Goal: Task Accomplishment & Management: Use online tool/utility

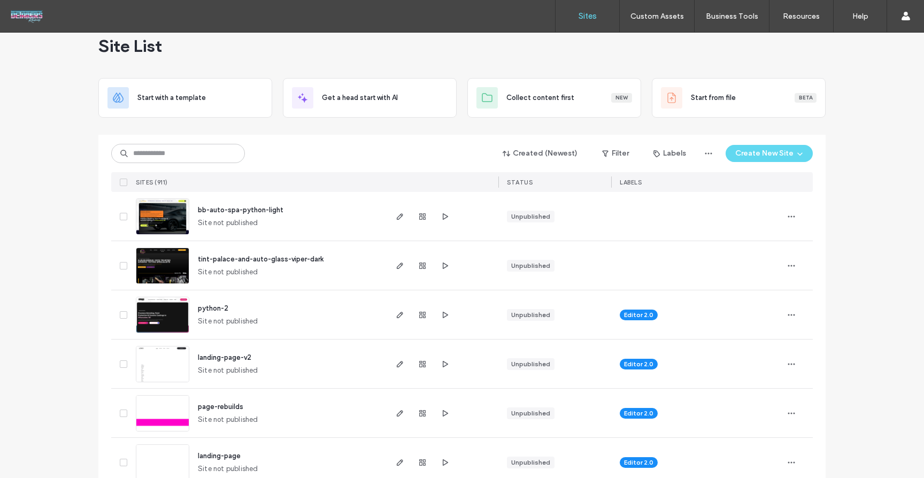
scroll to position [29, 0]
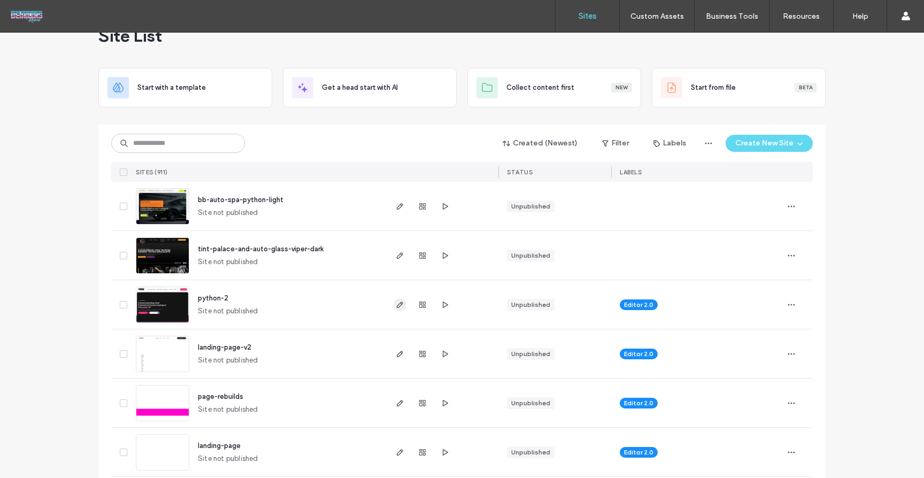
click at [396, 307] on icon "button" at bounding box center [400, 305] width 9 height 9
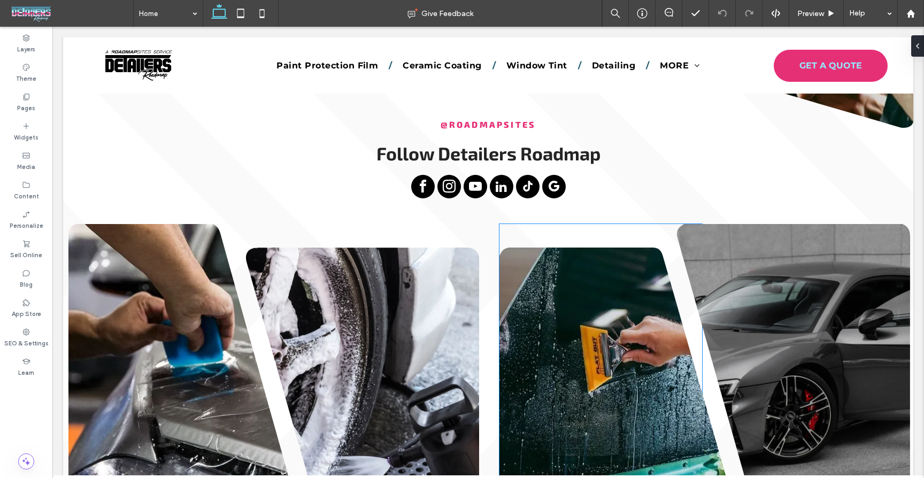
scroll to position [1854, 0]
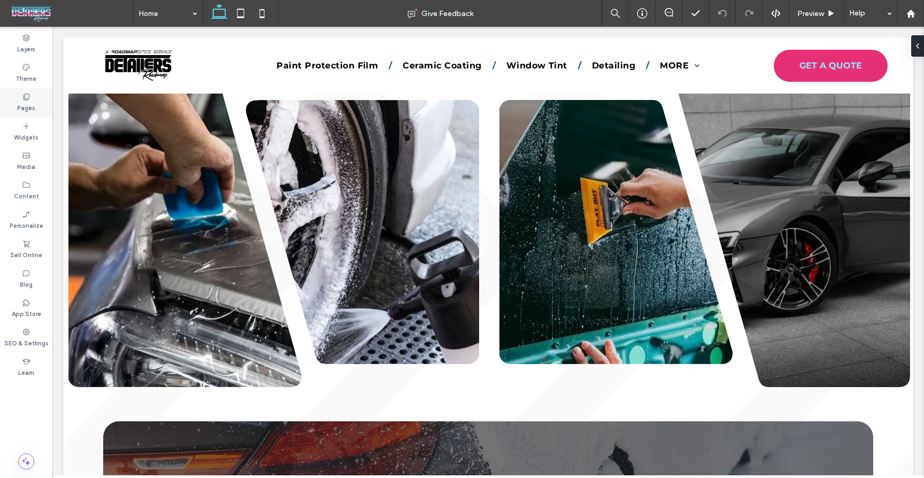
click at [22, 106] on label "Pages" at bounding box center [26, 107] width 18 height 12
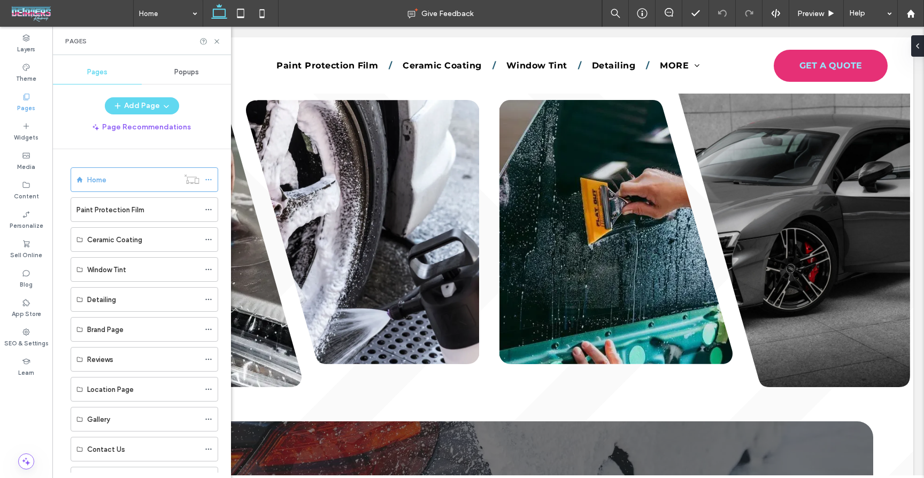
click at [113, 210] on label "Paint Protection Film" at bounding box center [110, 210] width 68 height 19
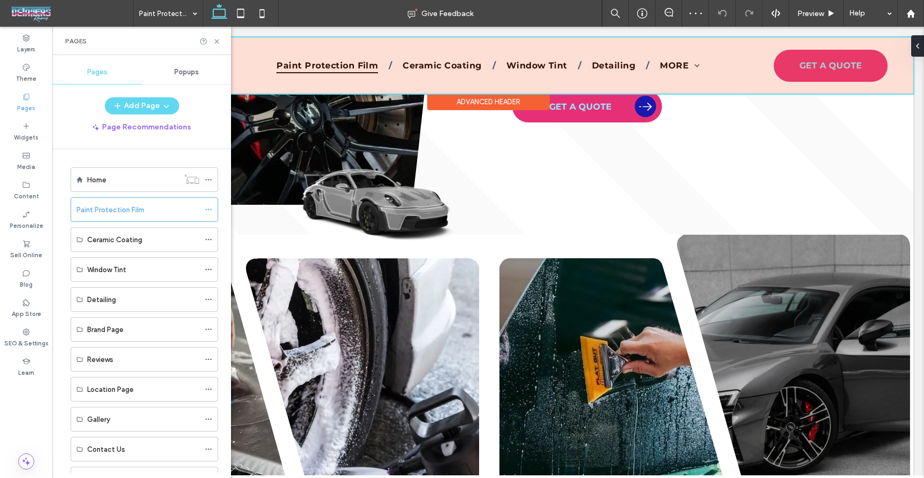
scroll to position [909, 0]
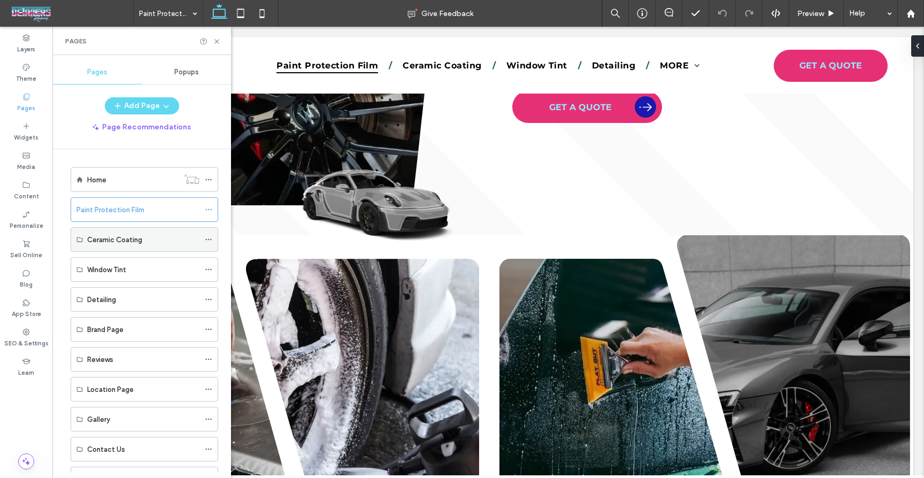
click at [133, 234] on label "Ceramic Coating" at bounding box center [114, 240] width 55 height 19
drag, startPoint x: 196, startPoint y: 243, endPoint x: 211, endPoint y: 240, distance: 15.8
click at [196, 243] on div "Ceramic Coating" at bounding box center [143, 239] width 112 height 11
click at [209, 239] on icon at bounding box center [208, 239] width 7 height 7
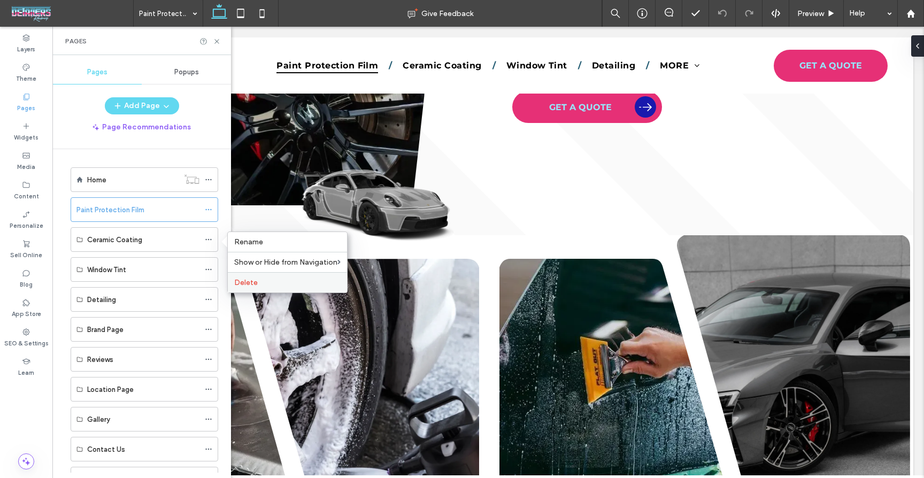
click at [258, 286] on label "Delete" at bounding box center [287, 282] width 106 height 9
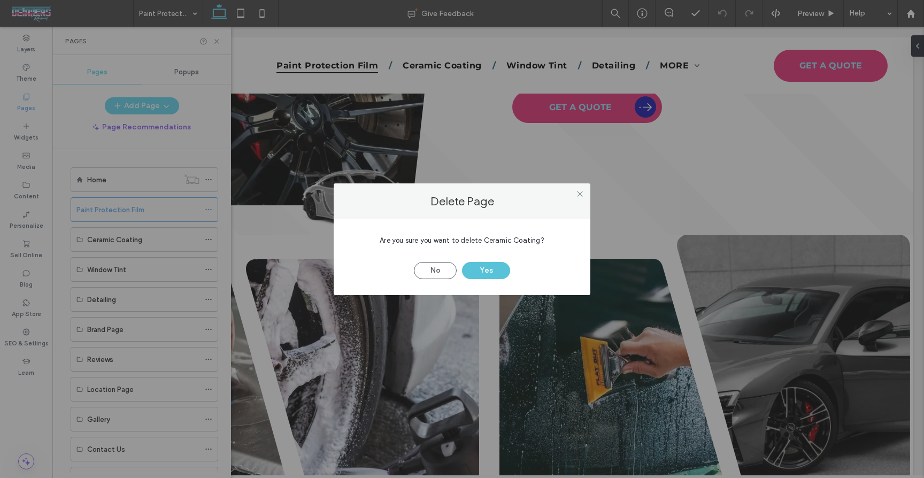
click at [472, 271] on button "Yes" at bounding box center [486, 270] width 48 height 17
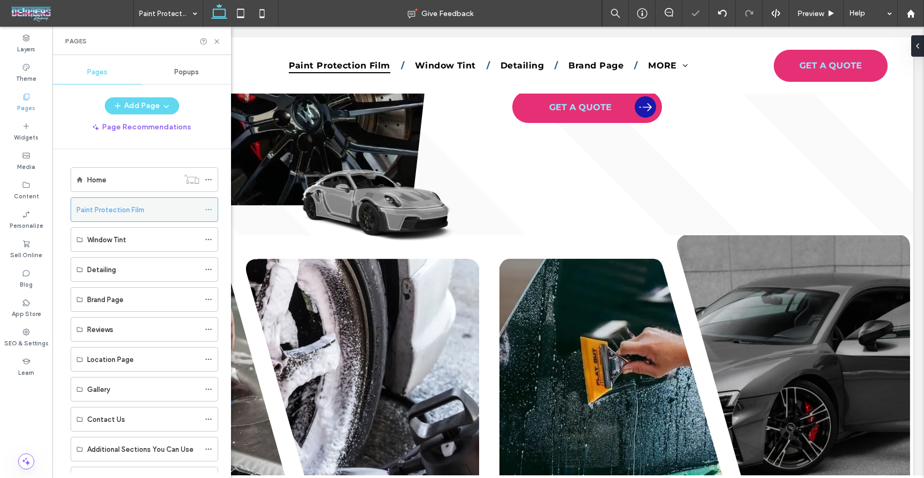
click at [208, 208] on icon at bounding box center [208, 209] width 7 height 7
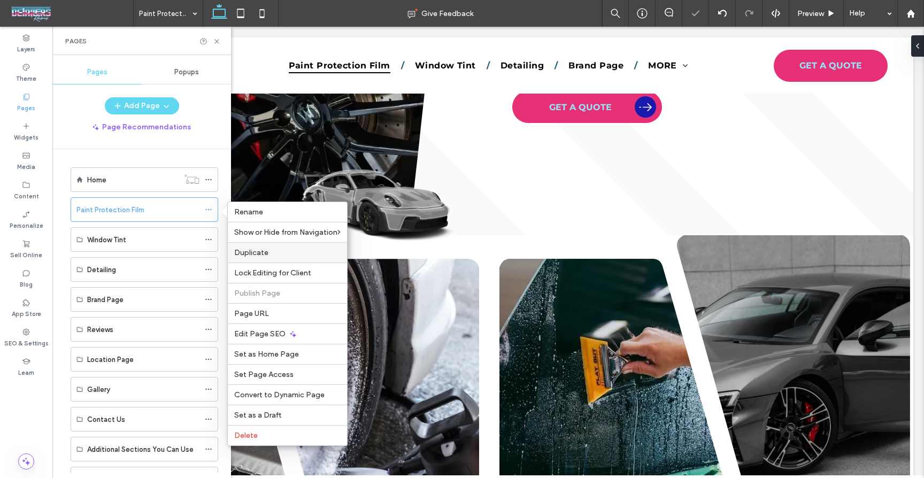
click at [286, 252] on label "Duplicate" at bounding box center [287, 252] width 106 height 9
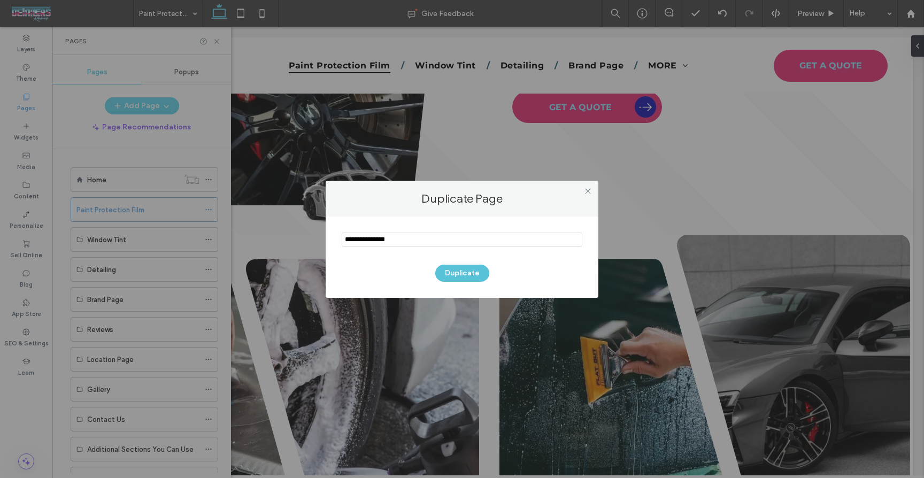
type input "**********"
click at [474, 272] on button "Duplicate" at bounding box center [462, 273] width 54 height 17
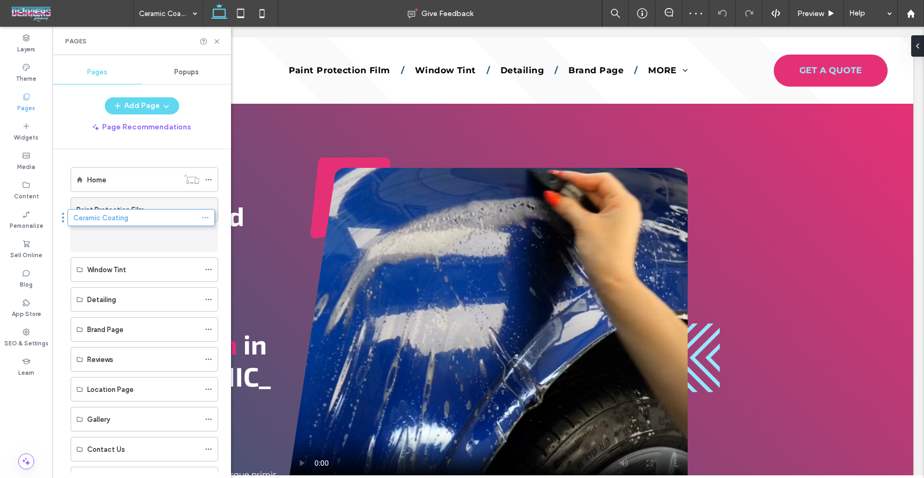
drag, startPoint x: 179, startPoint y: 428, endPoint x: 175, endPoint y: 217, distance: 211.3
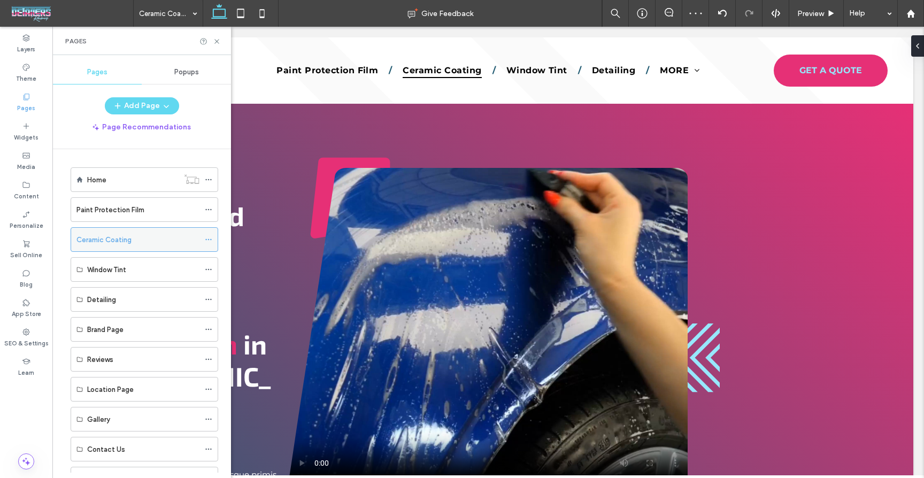
click at [207, 237] on icon at bounding box center [208, 239] width 7 height 7
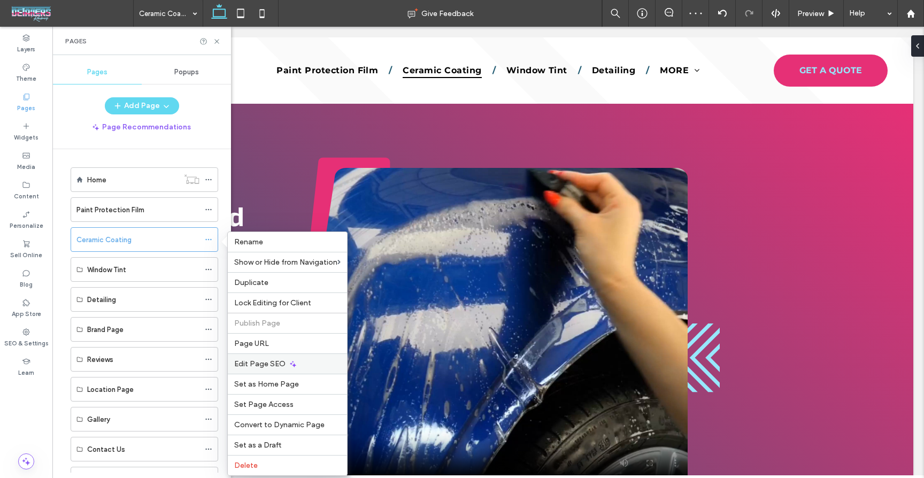
click at [304, 362] on div "Edit Page SEO" at bounding box center [287, 364] width 119 height 20
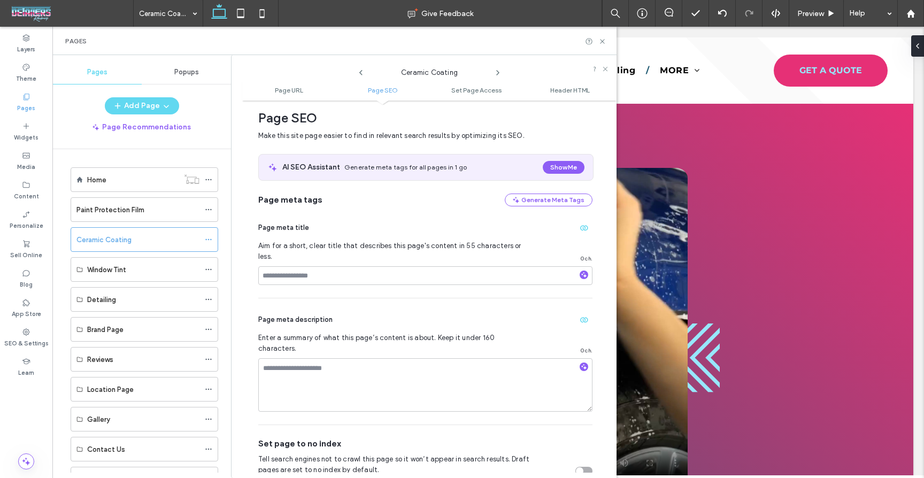
scroll to position [147, 0]
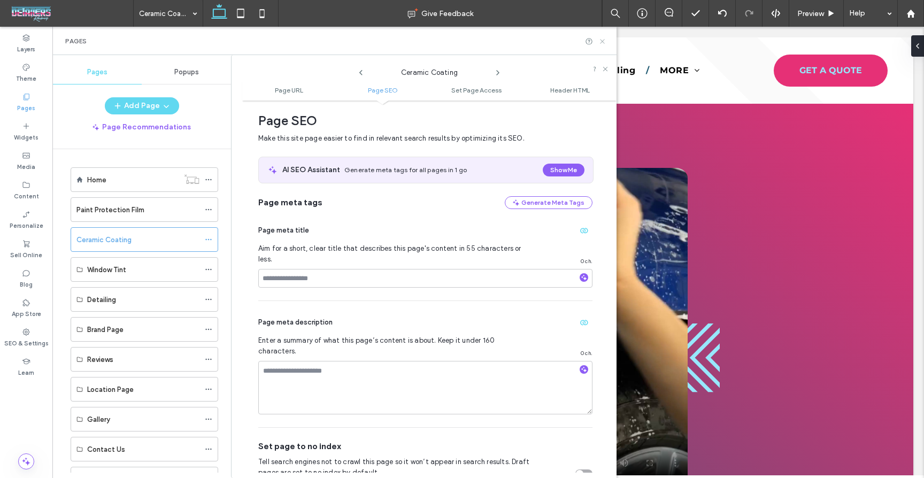
click at [603, 42] on icon at bounding box center [603, 41] width 8 height 8
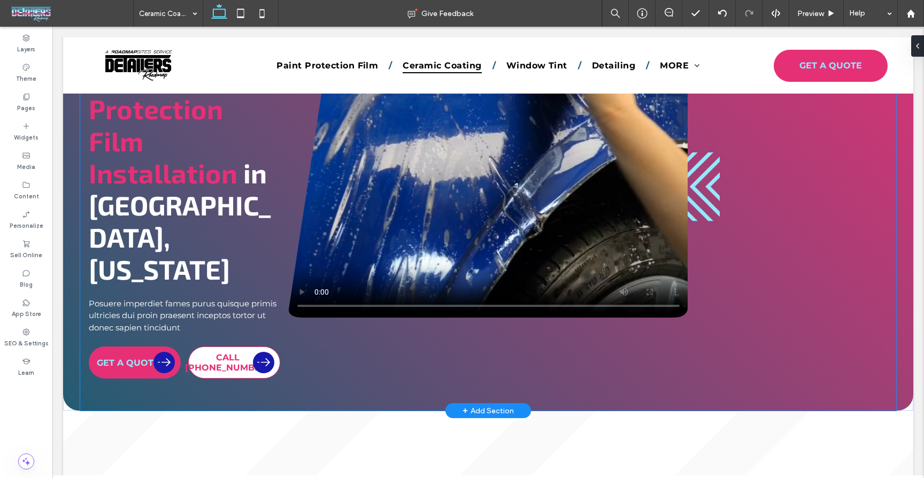
scroll to position [177, 0]
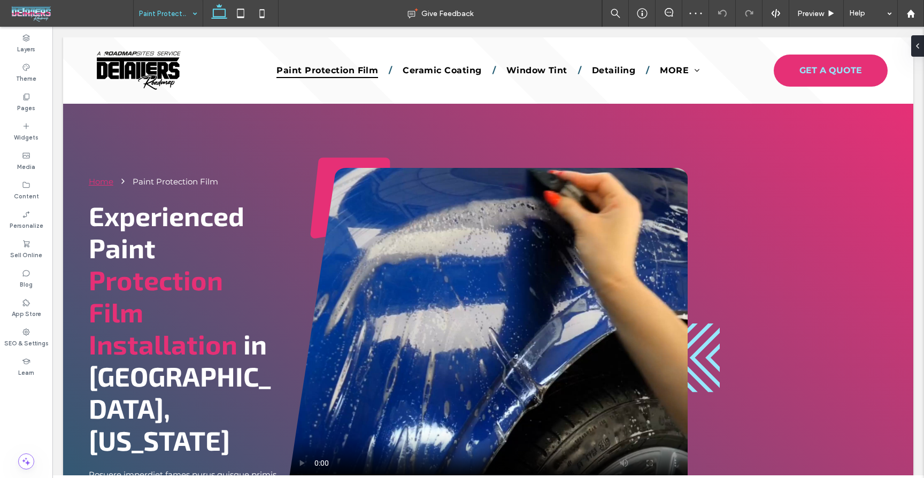
click at [150, 18] on input at bounding box center [165, 13] width 53 height 27
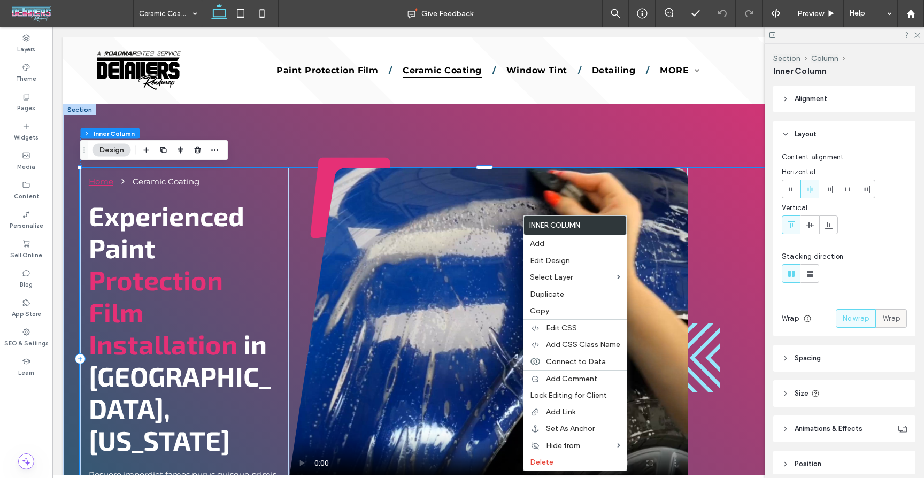
click at [892, 320] on span "Wrap" at bounding box center [891, 318] width 17 height 11
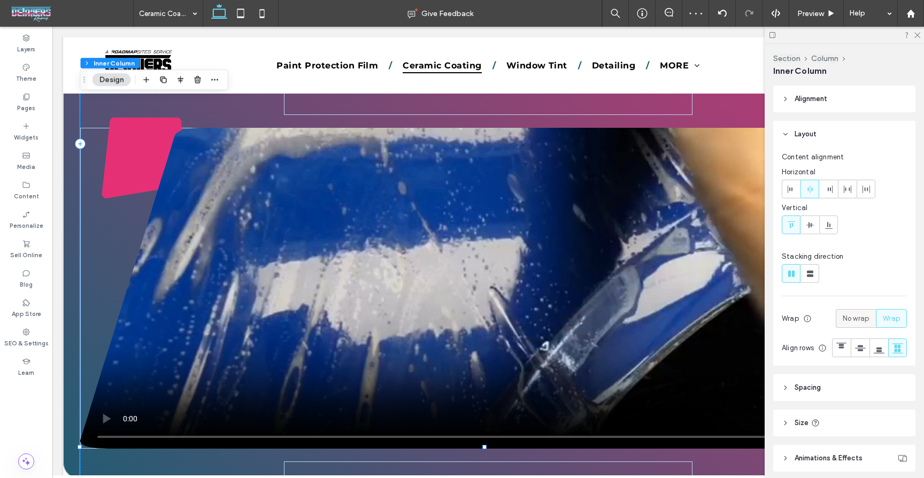
click at [836, 313] on label "No wrap" at bounding box center [856, 318] width 40 height 19
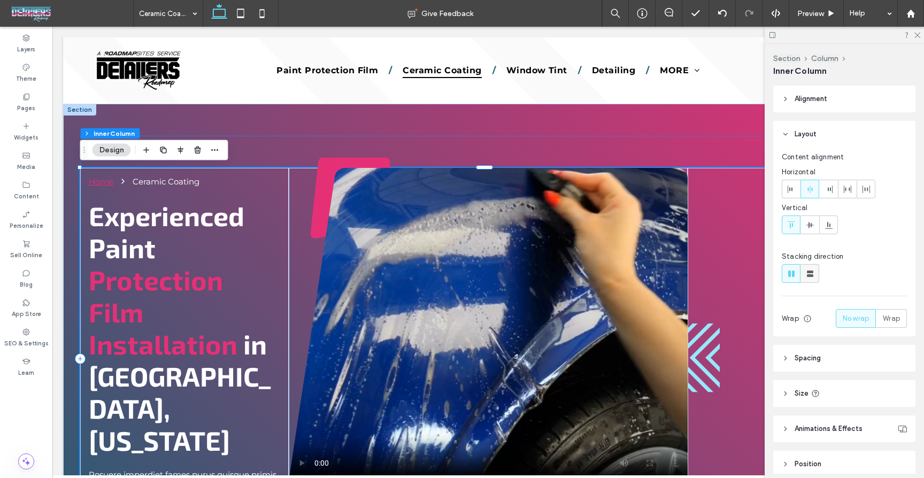
click at [806, 274] on icon at bounding box center [810, 274] width 11 height 11
type input "**"
type input "****"
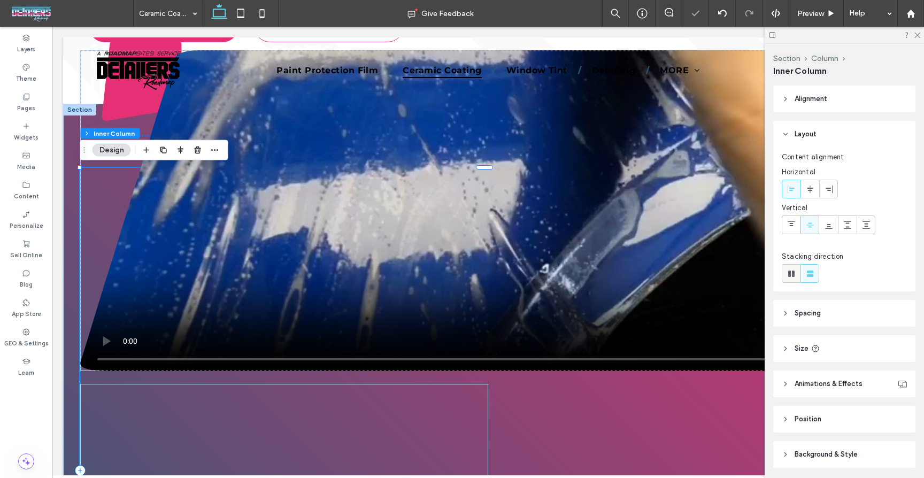
click at [795, 273] on icon at bounding box center [791, 274] width 11 height 11
type input "*"
type input "**"
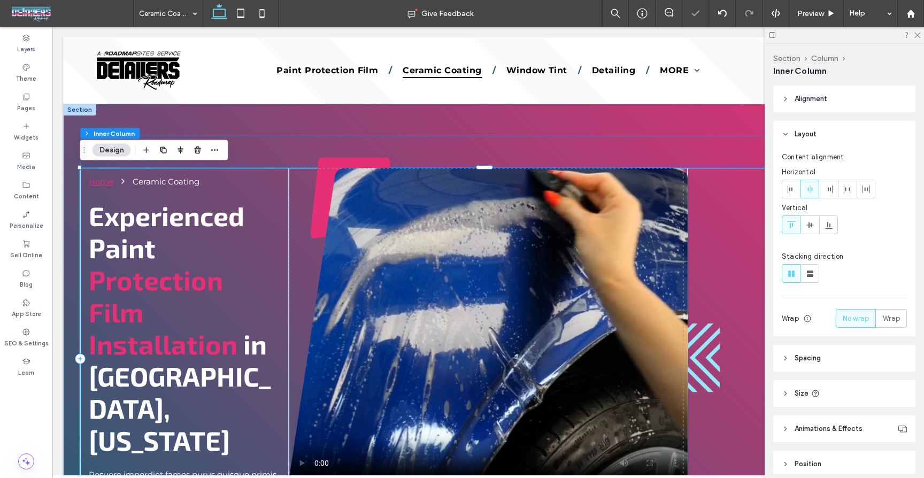
click at [805, 105] on header "Alignment" at bounding box center [845, 99] width 142 height 27
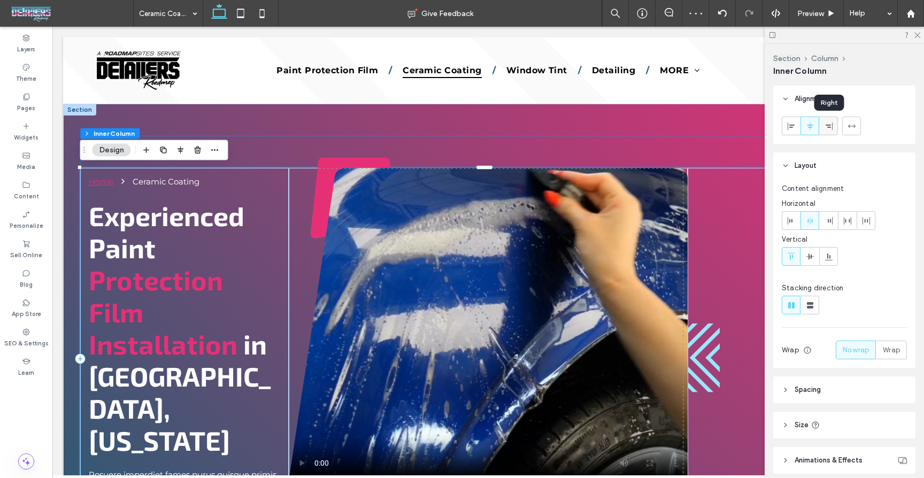
click at [832, 122] on icon at bounding box center [829, 126] width 9 height 9
click at [813, 124] on icon at bounding box center [810, 126] width 9 height 9
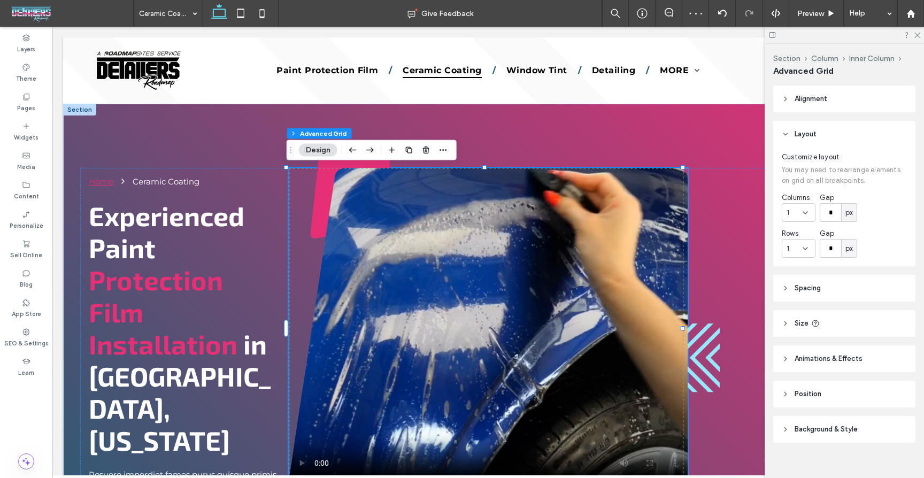
scroll to position [2, 0]
click at [837, 392] on header "Position" at bounding box center [845, 392] width 142 height 27
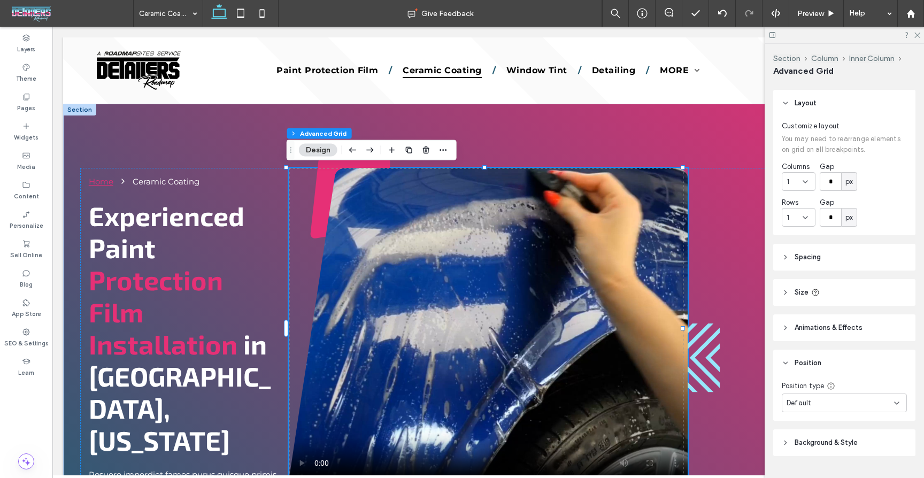
scroll to position [56, 0]
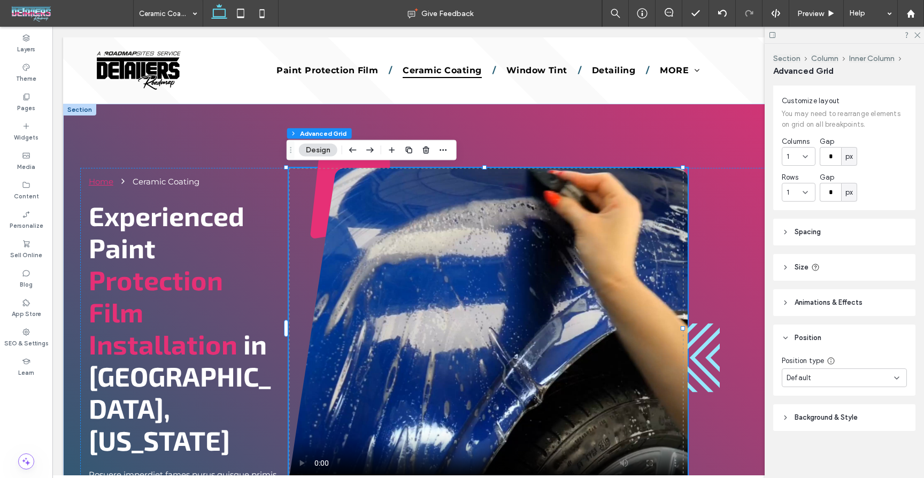
click at [864, 383] on div "Default" at bounding box center [844, 378] width 125 height 19
click at [899, 403] on div "Alignment Layout Customize layout You may need to rearrange elements on grid on…" at bounding box center [848, 280] width 149 height 388
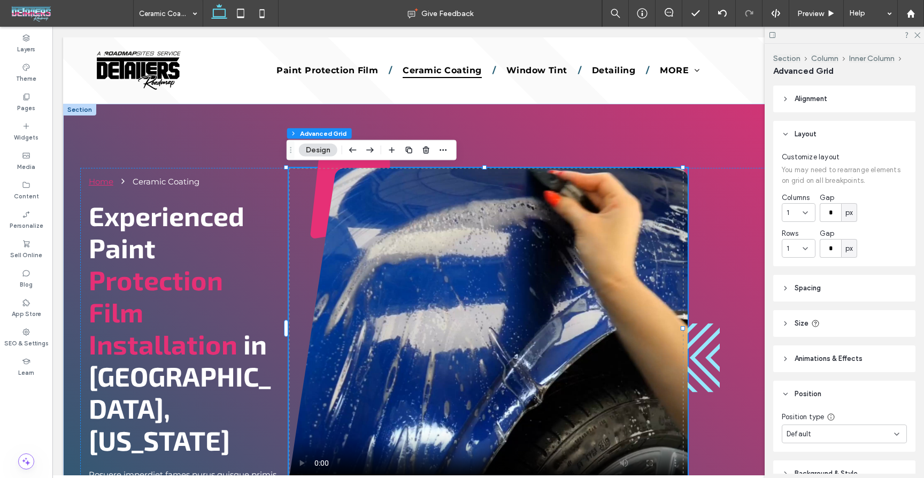
click at [808, 90] on header "Alignment" at bounding box center [845, 99] width 142 height 27
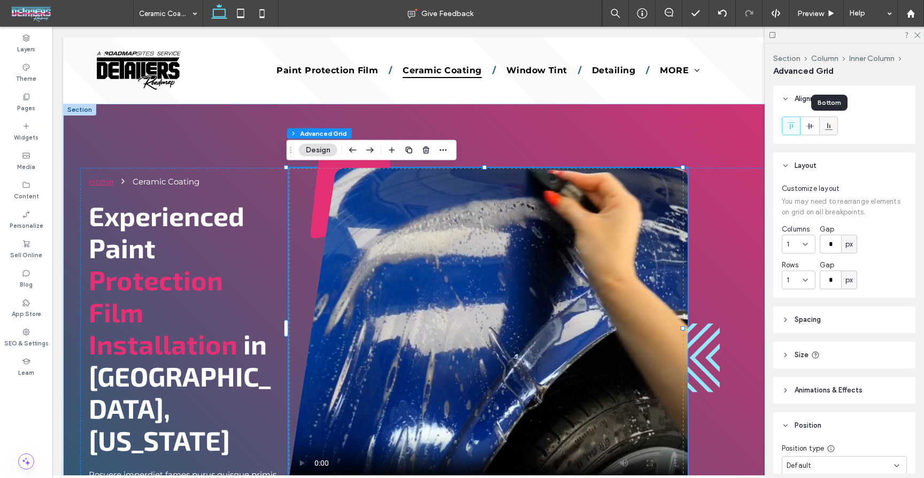
click at [832, 128] on icon at bounding box center [829, 126] width 9 height 9
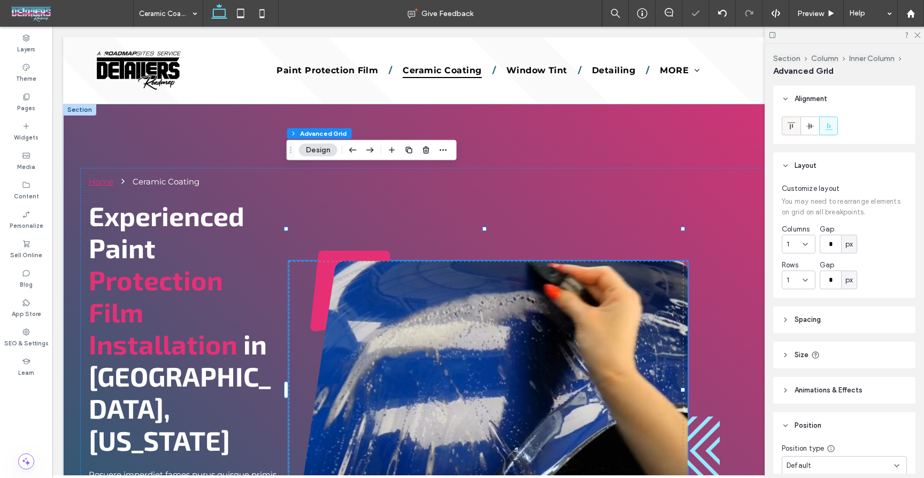
click at [786, 125] on div at bounding box center [792, 126] width 18 height 18
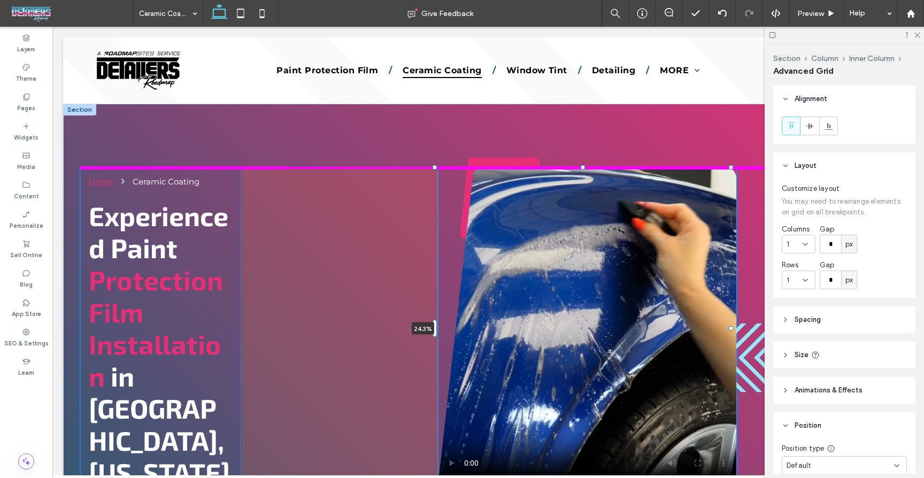
drag, startPoint x: 286, startPoint y: 332, endPoint x: 482, endPoint y: 319, distance: 196.2
click at [483, 319] on div "Home Ceramic Coating Experienced Paint Protection Film Installation in Milwauke…" at bounding box center [488, 365] width 851 height 523
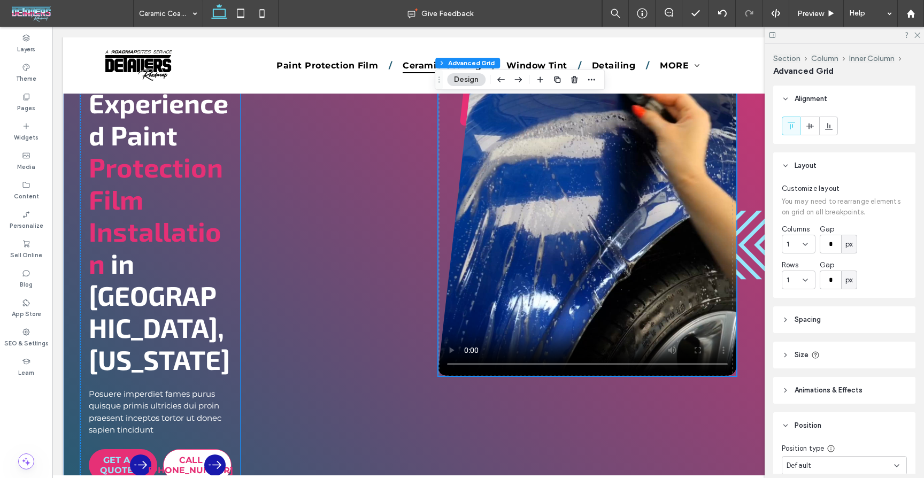
scroll to position [116, 0]
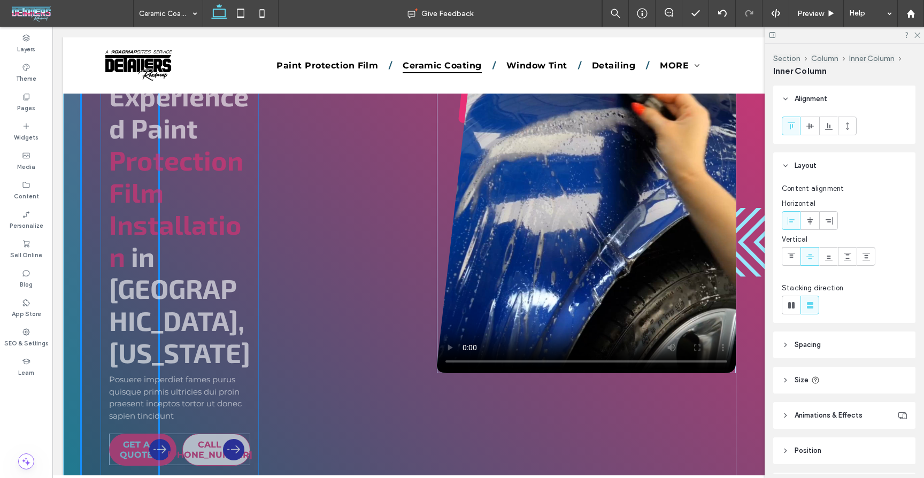
drag, startPoint x: 238, startPoint y: 286, endPoint x: 267, endPoint y: 283, distance: 30.1
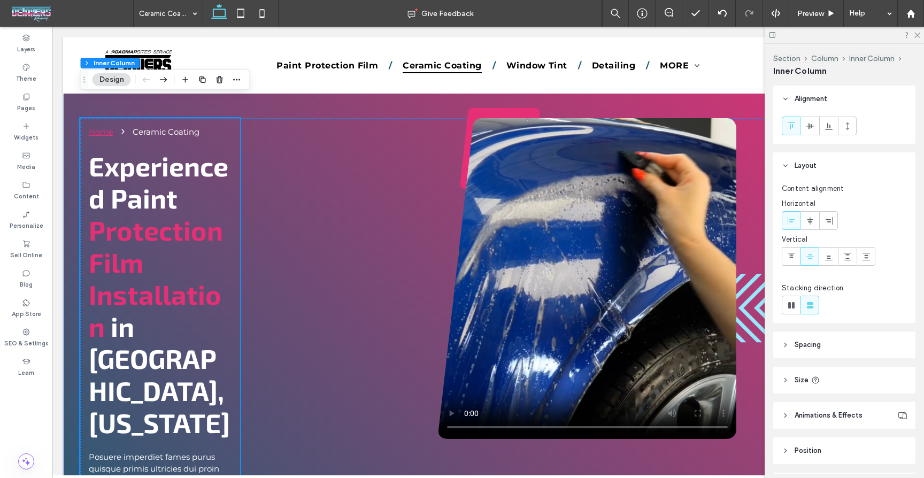
scroll to position [0, 0]
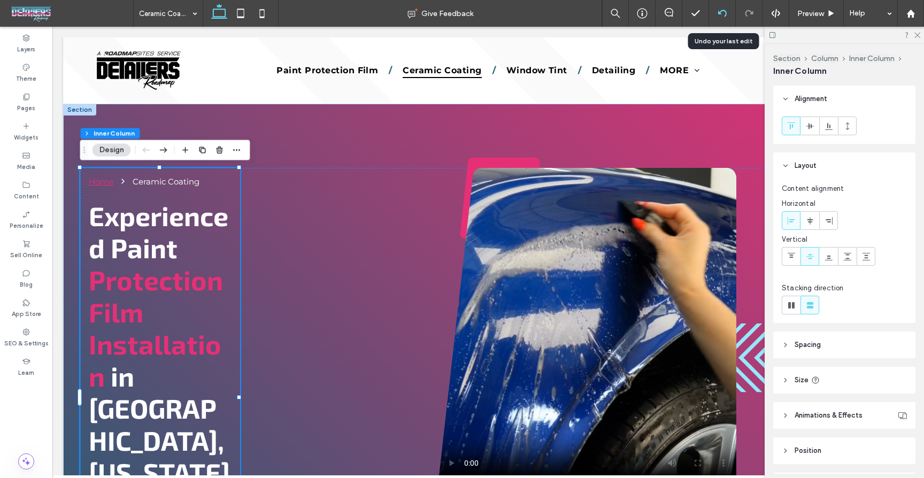
click at [725, 13] on icon at bounding box center [722, 13] width 9 height 9
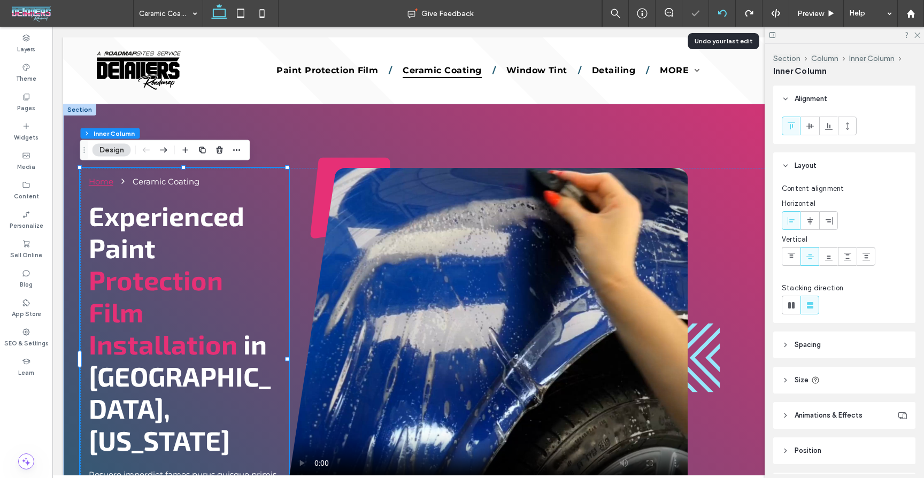
click at [721, 12] on icon at bounding box center [722, 13] width 9 height 9
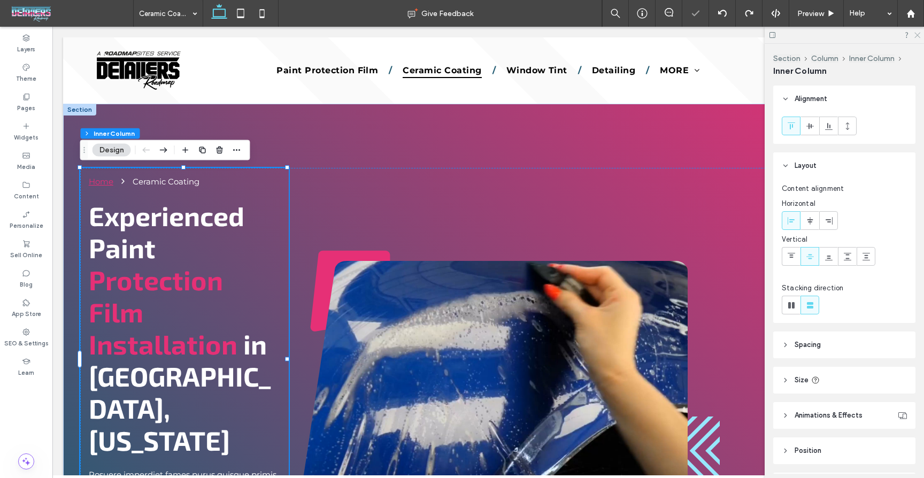
click at [915, 34] on icon at bounding box center [917, 34] width 7 height 7
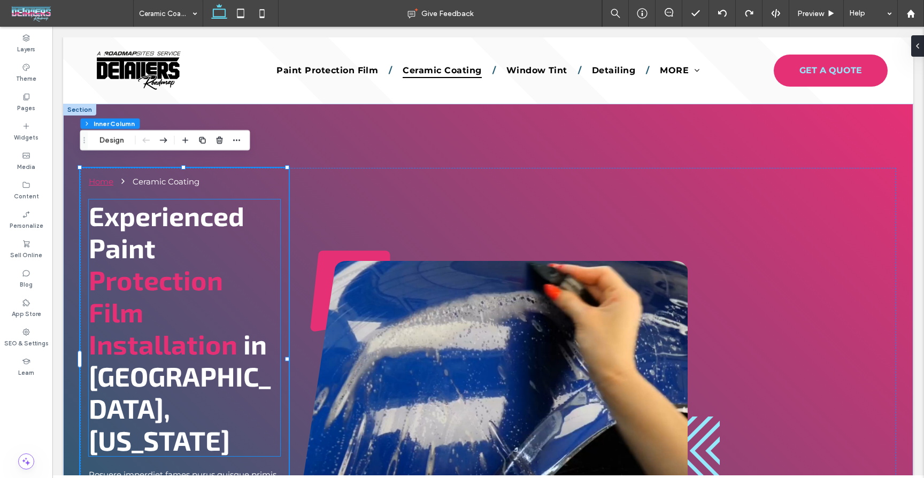
click at [157, 315] on h1 "Experienced Paint Protection Film Installation in Milwaukee, Wisconsin" at bounding box center [185, 328] width 192 height 257
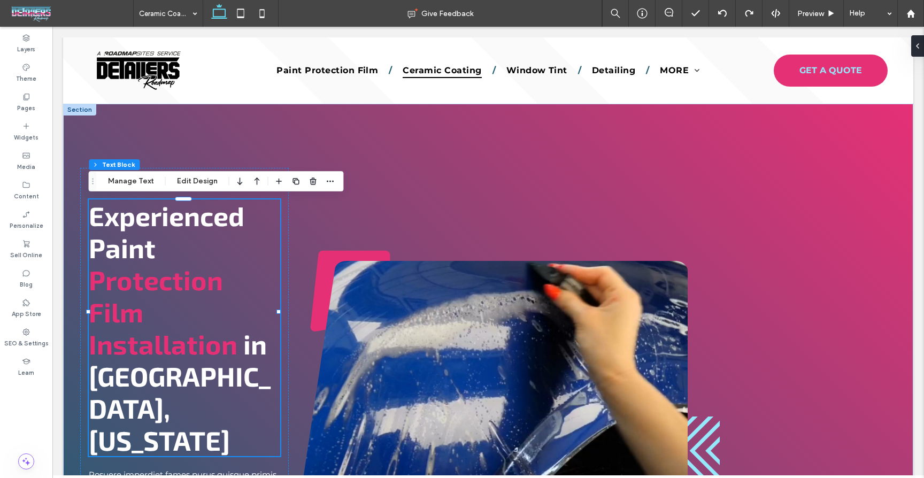
click at [221, 317] on h1 "Experienced Paint Protection Film Installation in Milwaukee, Wisconsin" at bounding box center [185, 328] width 192 height 257
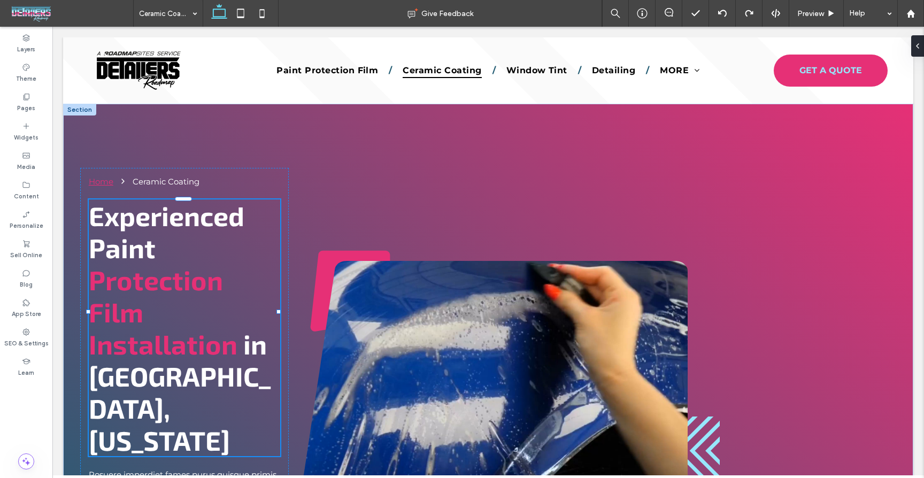
type input "*****"
type input "**"
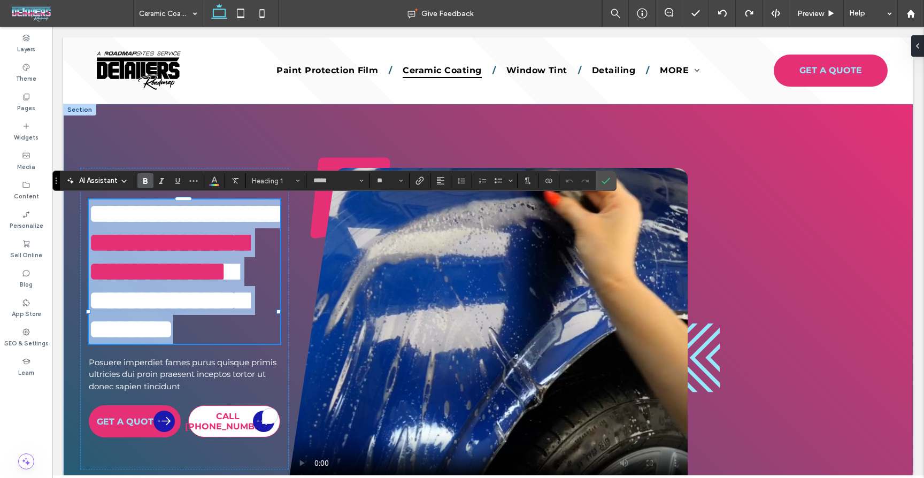
type input "**********"
type input "**"
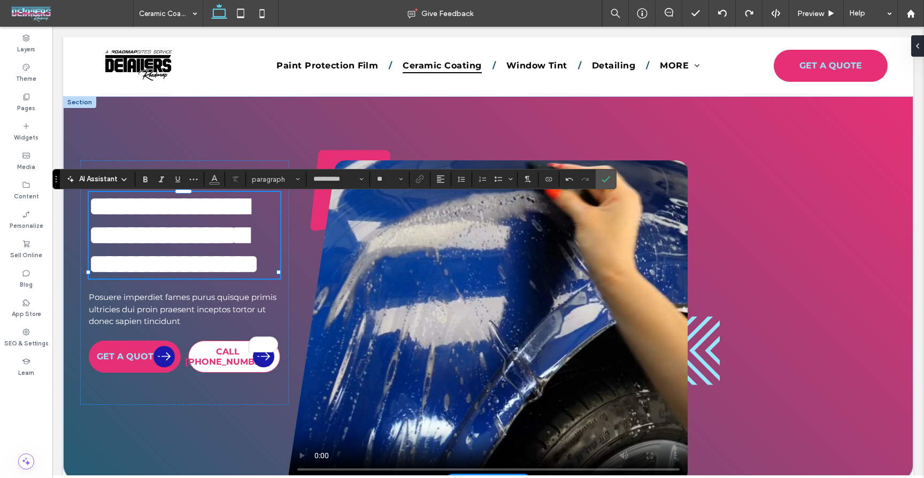
type input "*****"
type input "**"
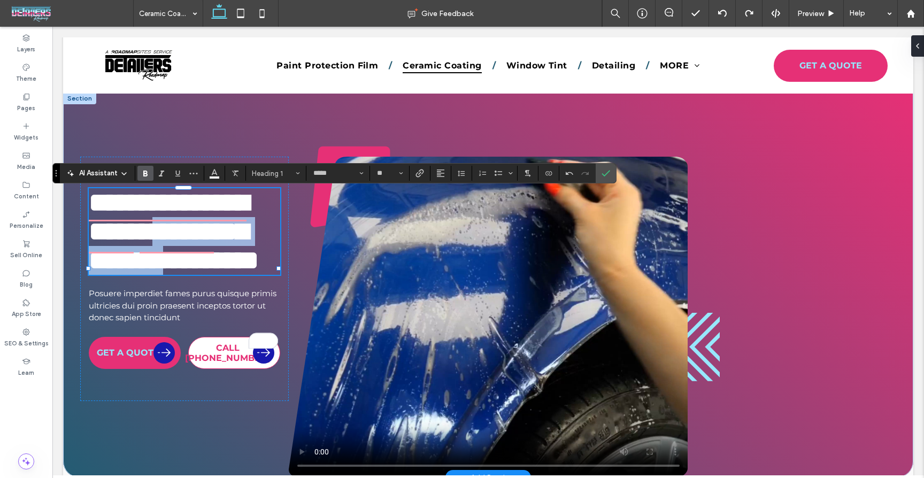
scroll to position [7, 0]
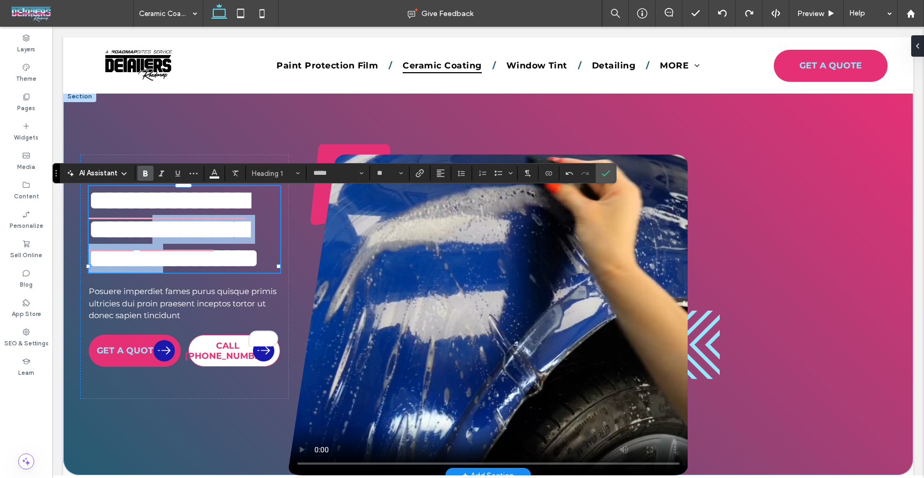
drag, startPoint x: 189, startPoint y: 309, endPoint x: 93, endPoint y: 269, distance: 104.3
click at [94, 269] on h1 "**********" at bounding box center [185, 229] width 192 height 87
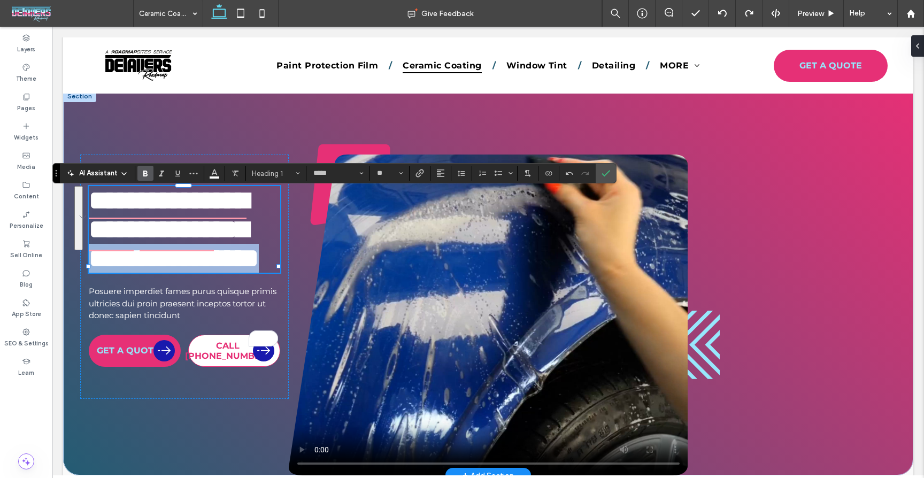
drag, startPoint x: 171, startPoint y: 326, endPoint x: 134, endPoint y: 287, distance: 53.7
click at [110, 273] on h1 "**********" at bounding box center [185, 229] width 192 height 87
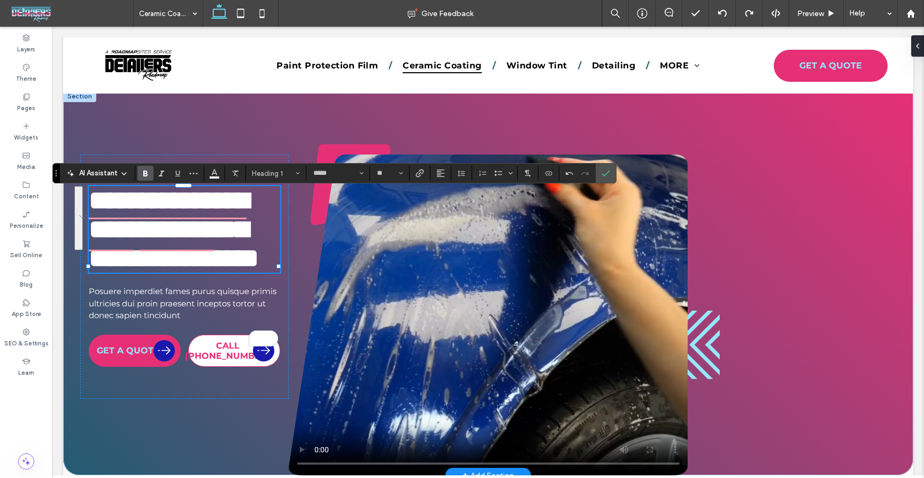
click at [207, 273] on h1 "**********" at bounding box center [185, 229] width 192 height 87
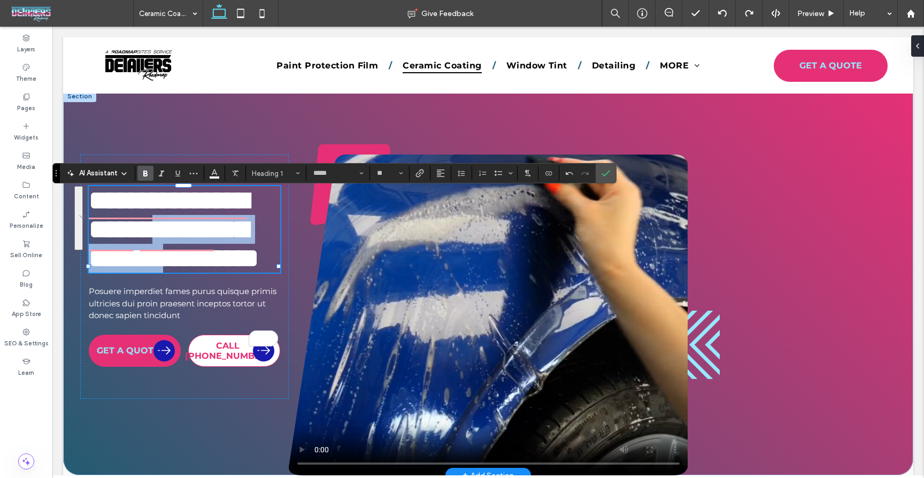
drag, startPoint x: 184, startPoint y: 298, endPoint x: 116, endPoint y: 262, distance: 77.1
click at [94, 273] on h1 "**********" at bounding box center [185, 229] width 192 height 87
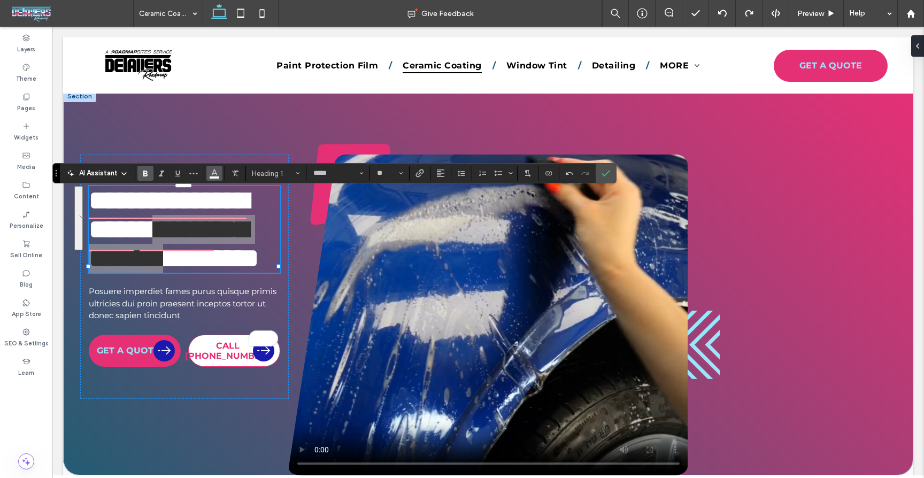
click at [210, 173] on button "Color" at bounding box center [214, 173] width 16 height 15
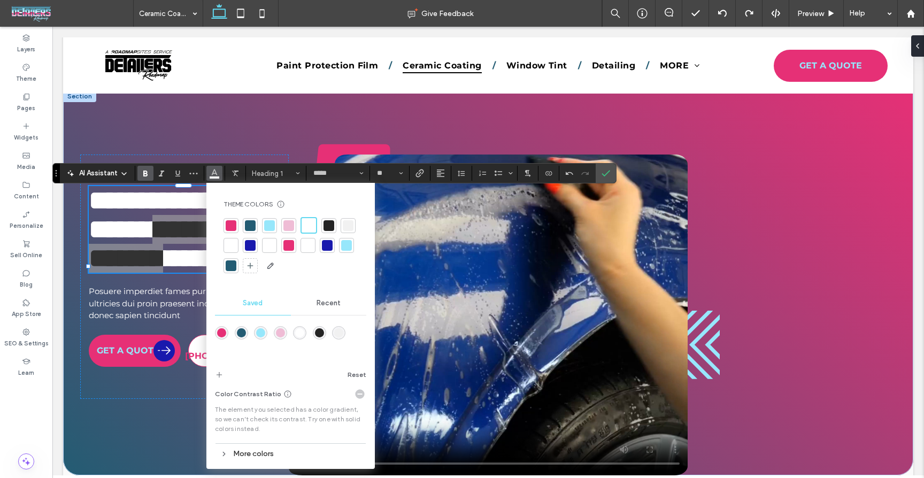
click at [289, 240] on div at bounding box center [289, 245] width 11 height 11
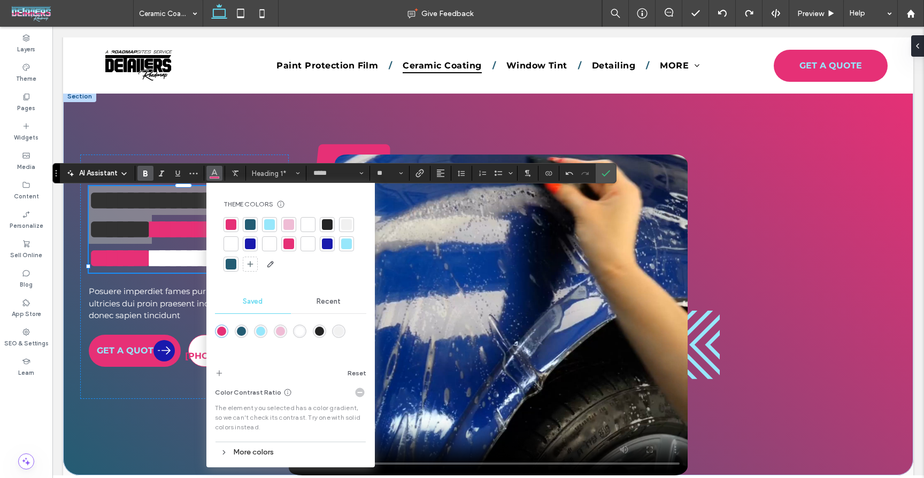
click at [234, 222] on div at bounding box center [231, 224] width 11 height 11
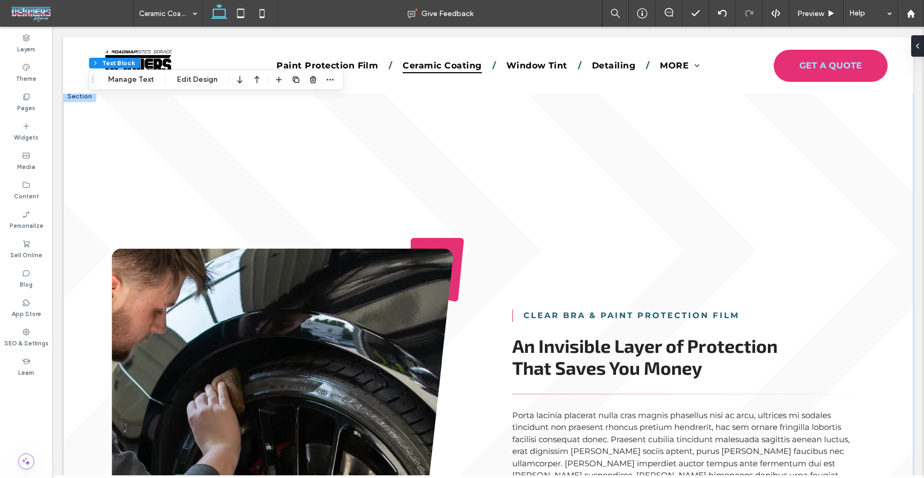
scroll to position [390, 0]
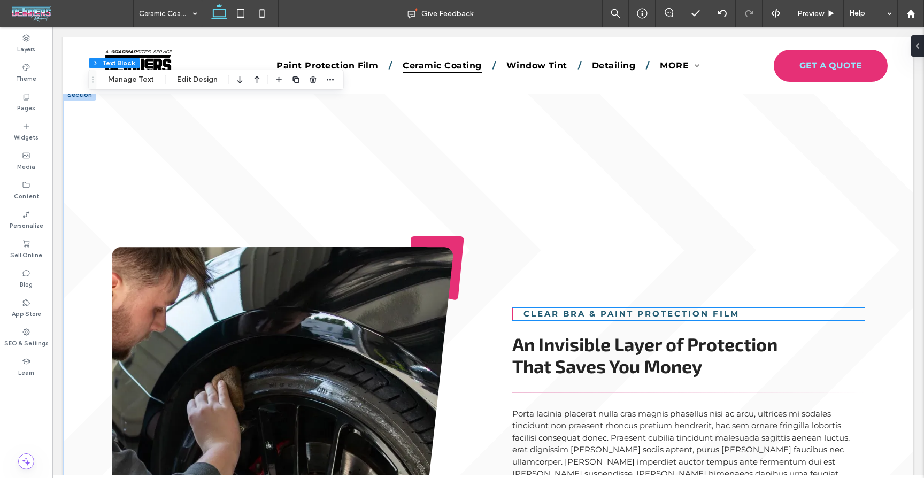
click at [629, 315] on strong "Clear Bra & Paint Protection Film" at bounding box center [632, 314] width 216 height 10
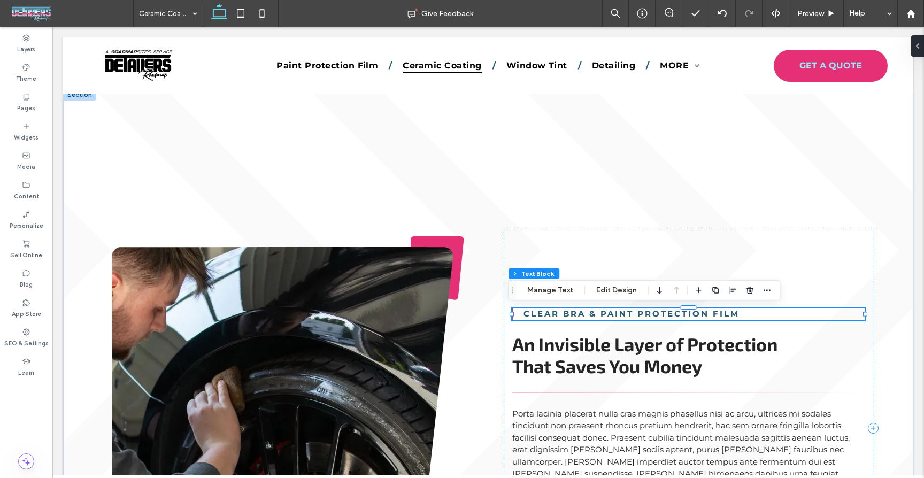
click at [629, 316] on strong "Clear Bra & Paint Protection Film" at bounding box center [632, 314] width 216 height 10
type input "**********"
type input "**"
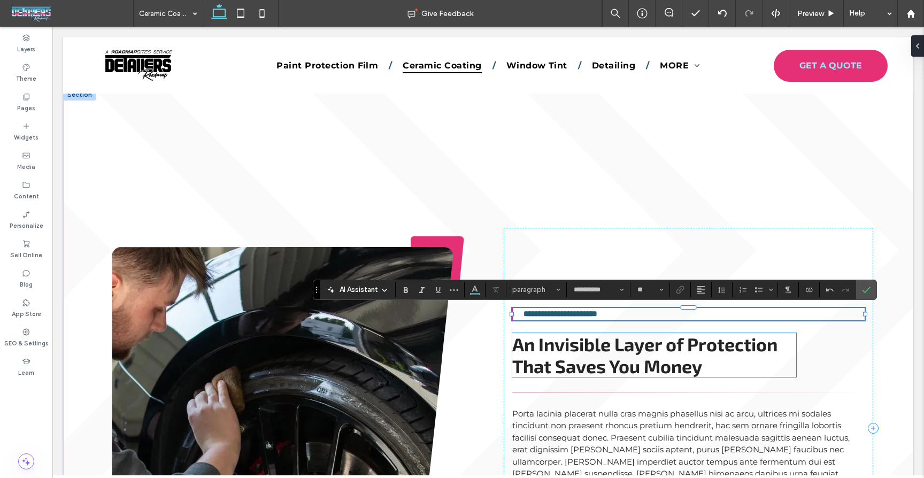
click at [760, 358] on h2 "An Invisible Layer of Protection That Saves You Money" at bounding box center [654, 355] width 284 height 44
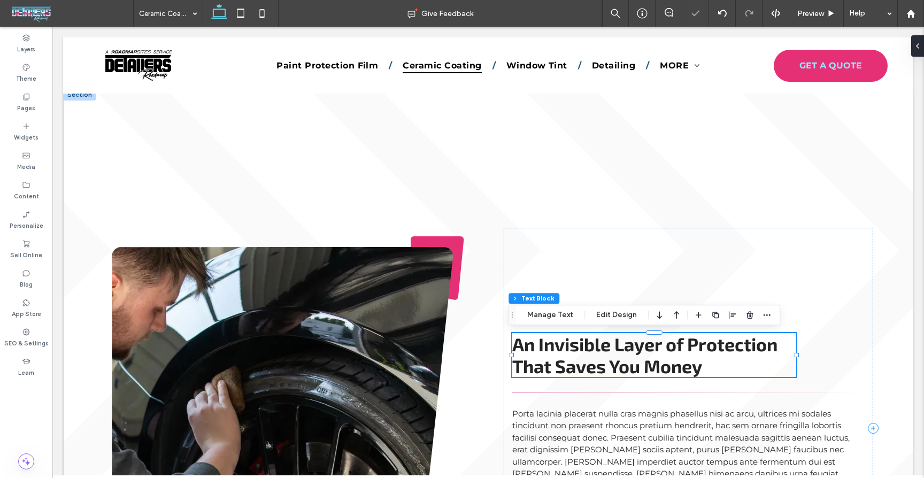
click at [760, 358] on h2 "An Invisible Layer of Protection That Saves You Money" at bounding box center [654, 355] width 284 height 44
type input "*****"
type input "**"
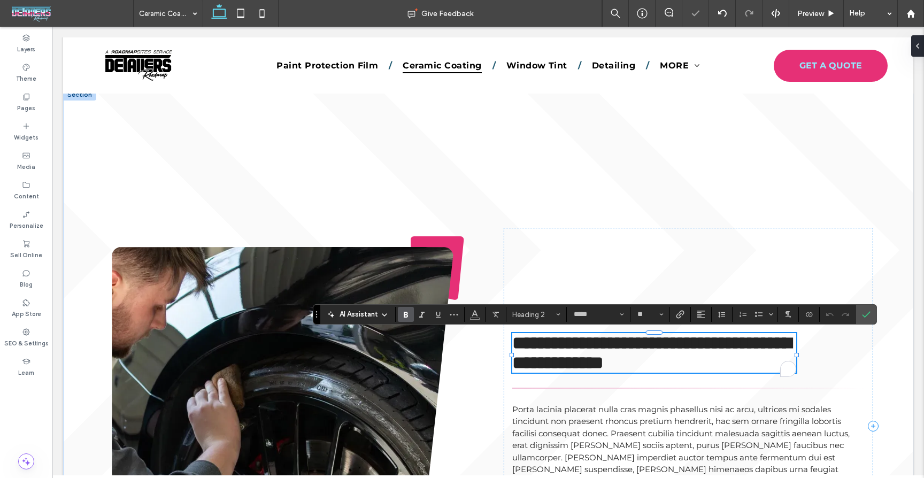
type input "**********"
type input "**"
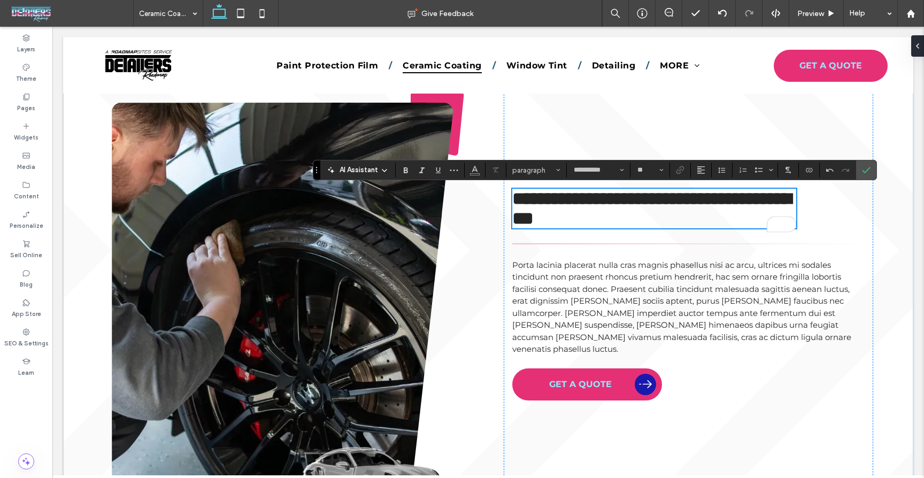
scroll to position [576, 0]
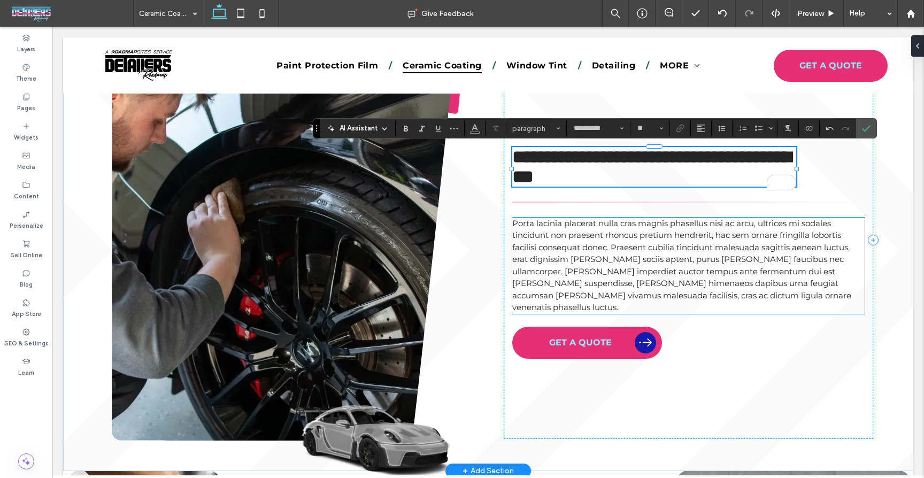
click at [656, 277] on span "Porta lacinia placerat nulla cras magnis phasellus nisi ac arcu, ultrices mi so…" at bounding box center [681, 265] width 339 height 95
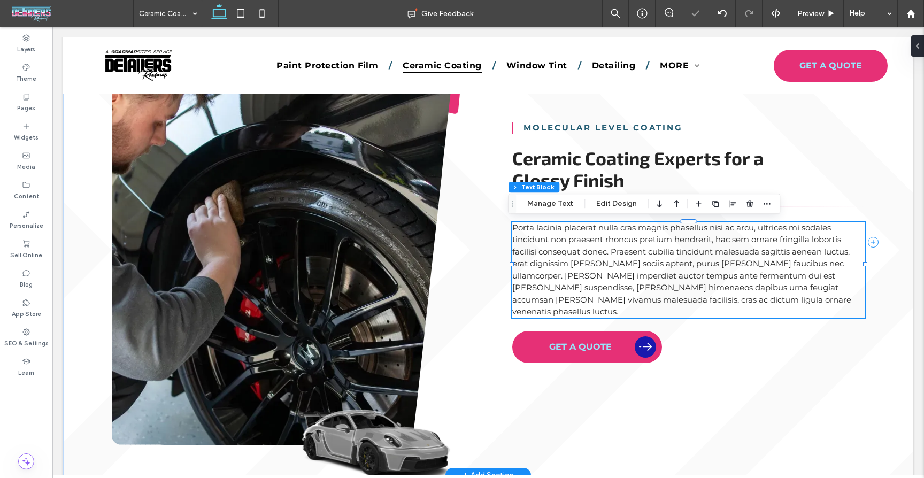
click at [656, 277] on span "Porta lacinia placerat nulla cras magnis phasellus nisi ac arcu, ultrices mi so…" at bounding box center [681, 270] width 339 height 95
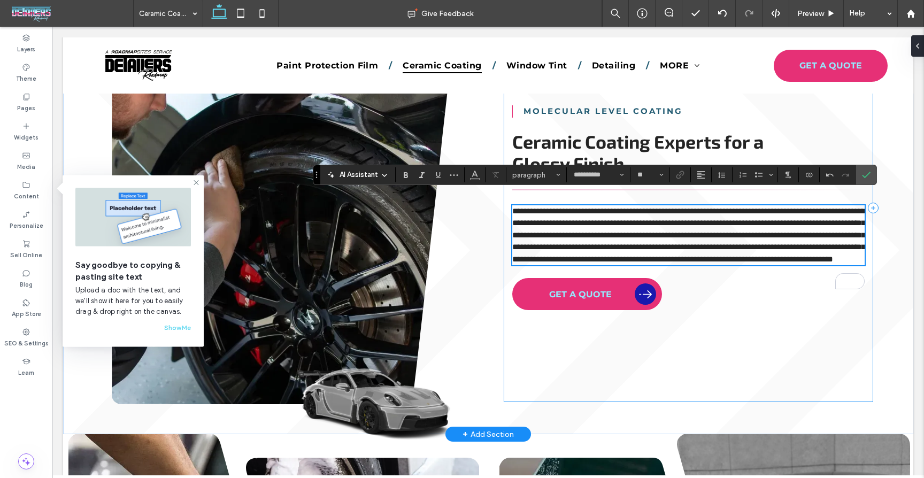
scroll to position [593, 0]
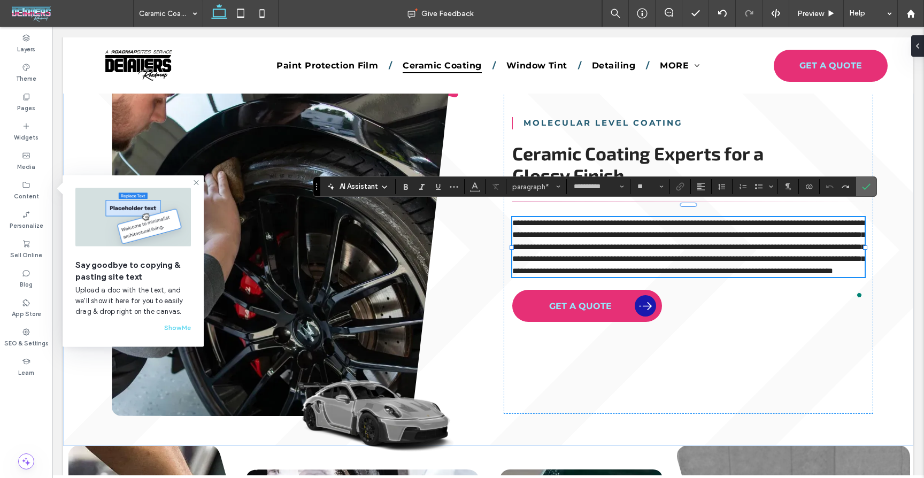
click at [868, 182] on icon "Confirm" at bounding box center [866, 186] width 9 height 9
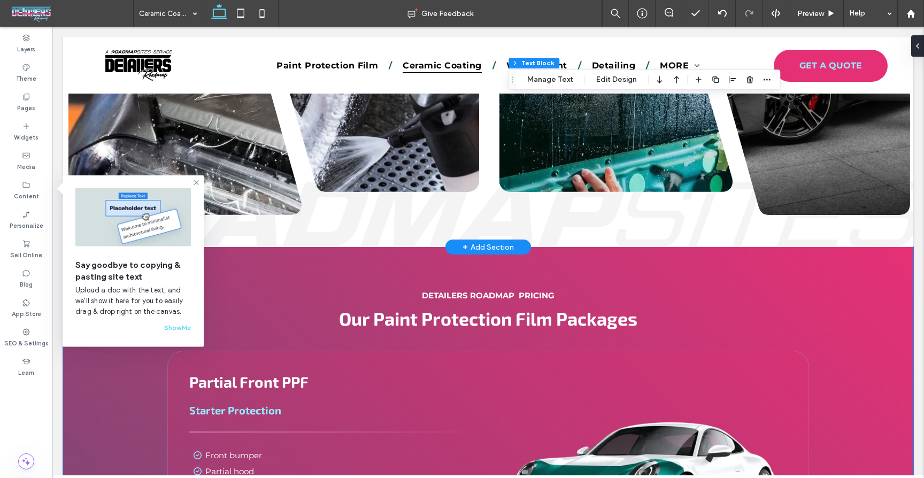
scroll to position [1148, 0]
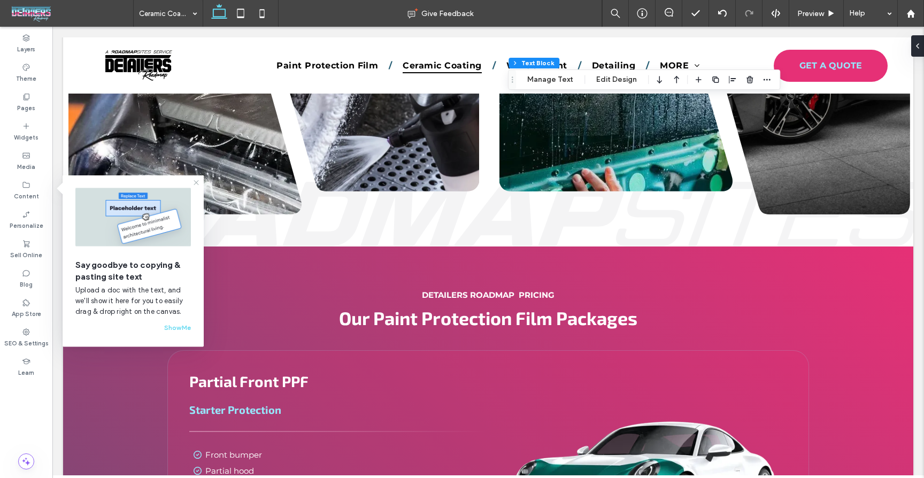
click at [197, 182] on icon at bounding box center [196, 183] width 9 height 9
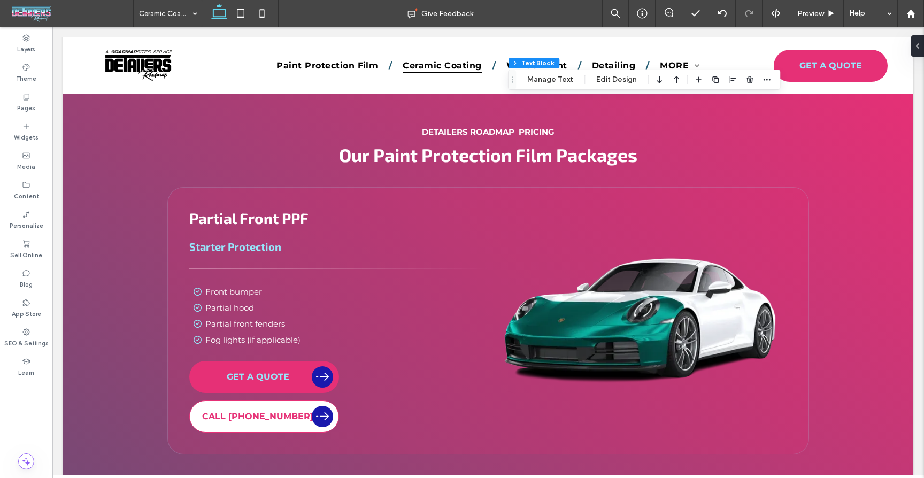
scroll to position [1253, 0]
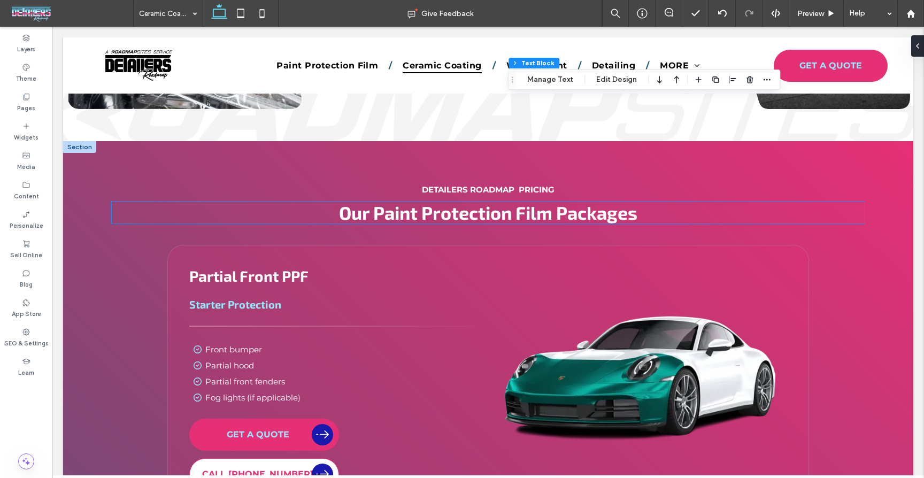
click at [564, 205] on span "Our Paint Protection Film Packages" at bounding box center [488, 213] width 298 height 22
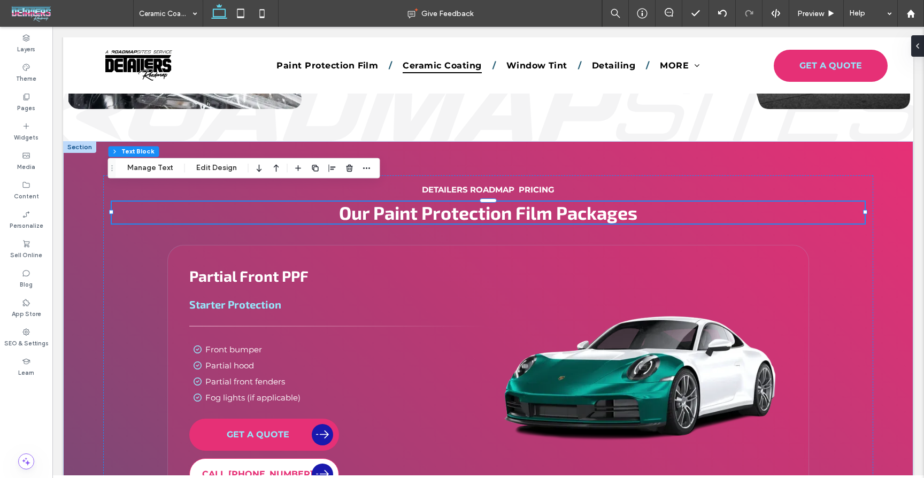
click at [575, 202] on span "Our Paint Protection Film Packages" at bounding box center [488, 213] width 298 height 22
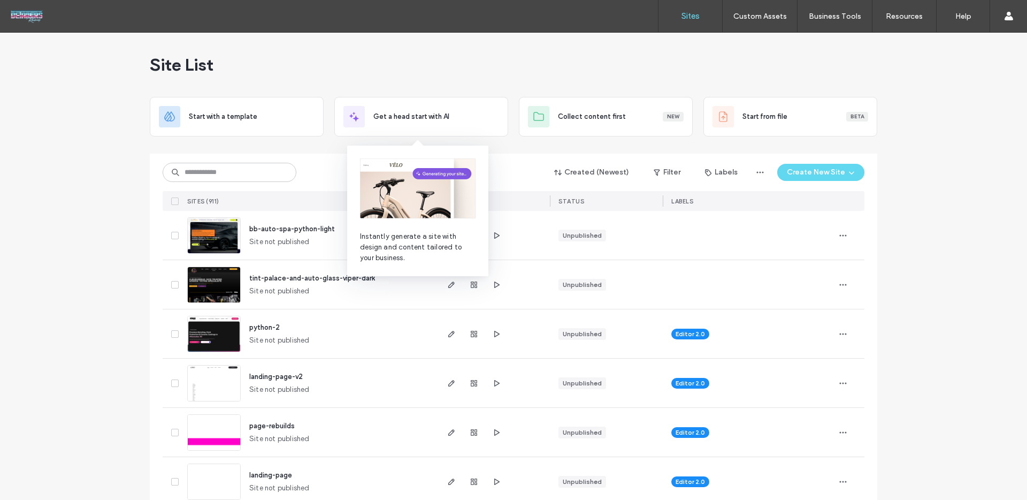
scroll to position [1, 0]
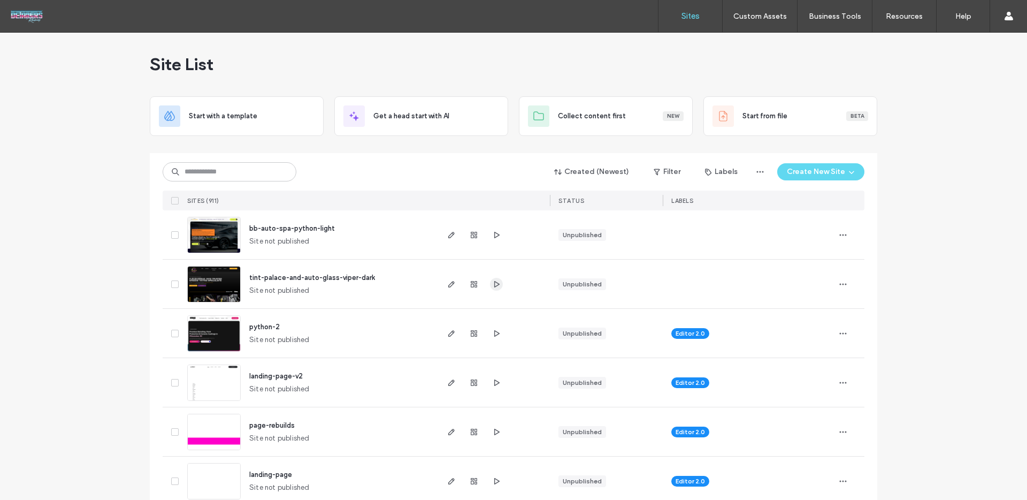
click at [492, 284] on icon "button" at bounding box center [496, 284] width 9 height 9
click at [847, 173] on icon "button" at bounding box center [851, 172] width 9 height 9
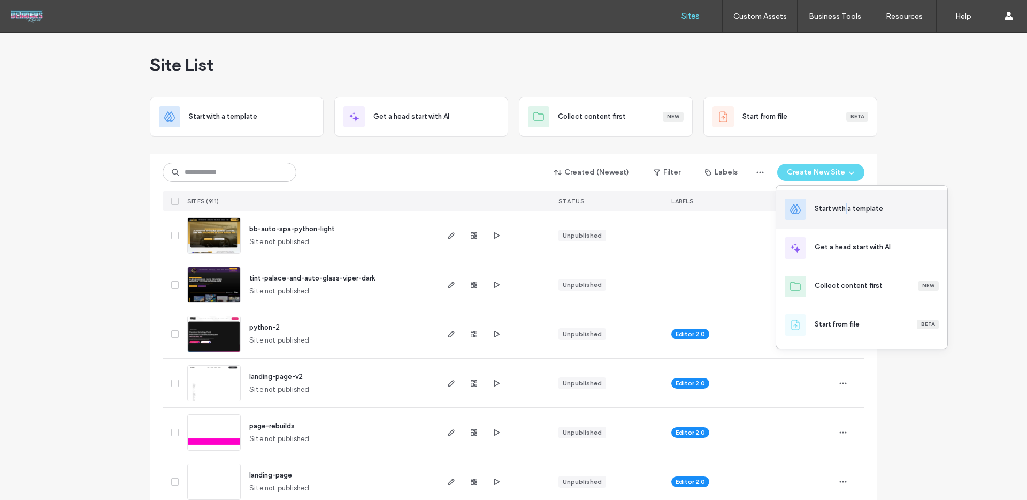
click at [846, 210] on div "Start with a template" at bounding box center [849, 208] width 68 height 11
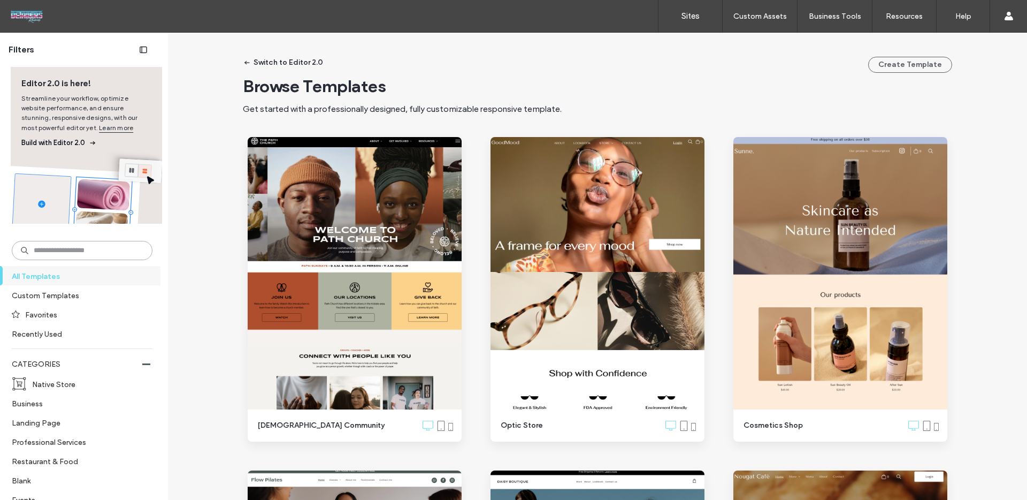
click at [115, 249] on input at bounding box center [82, 250] width 141 height 19
type input "*"
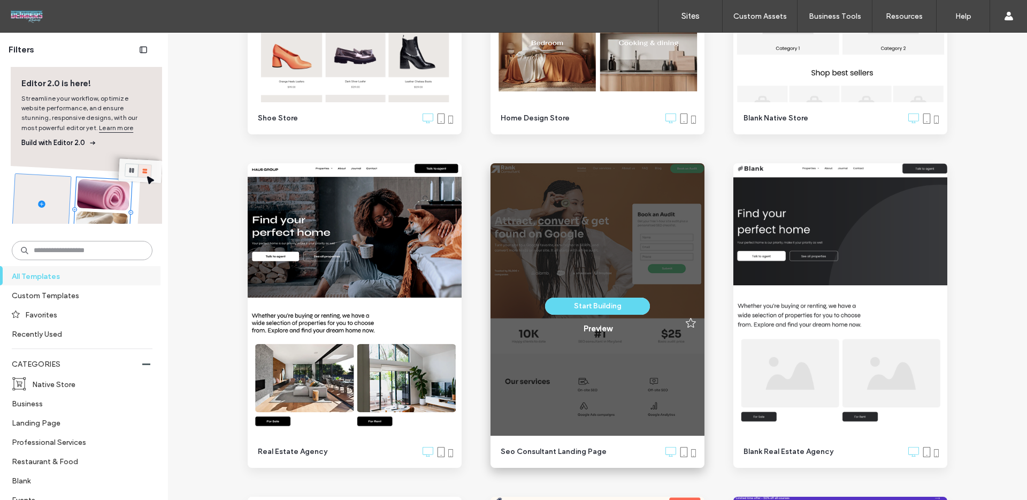
scroll to position [1037, 0]
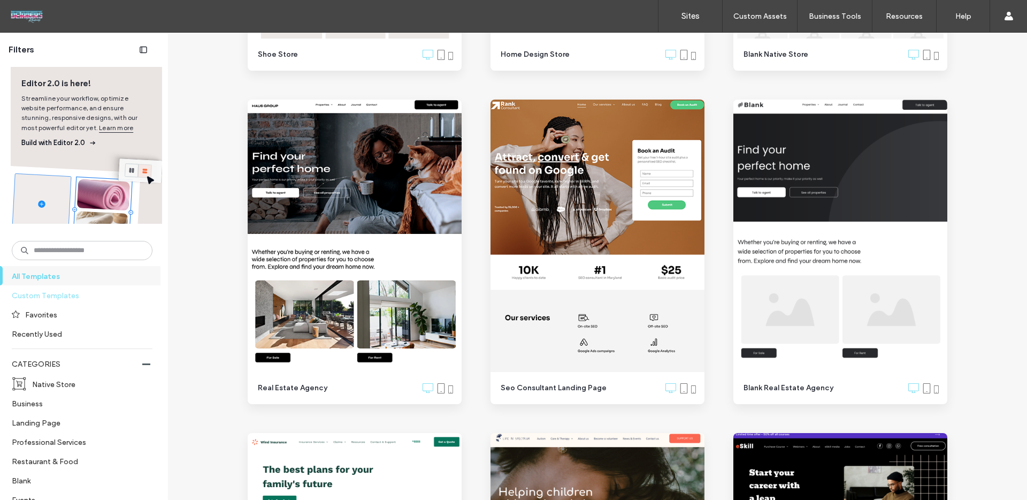
click at [54, 287] on label "Custom Templates" at bounding box center [78, 295] width 132 height 19
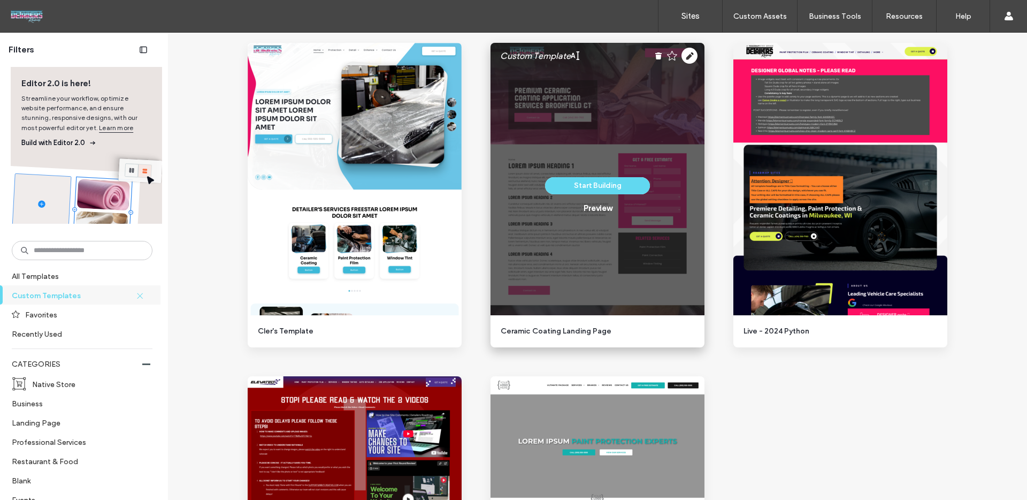
scroll to position [1127, 0]
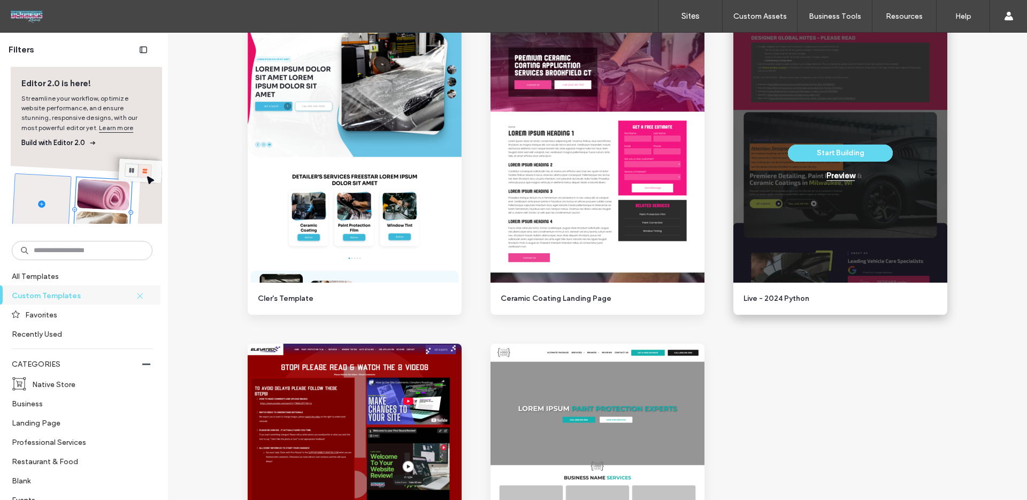
click at [839, 177] on div "Preview" at bounding box center [840, 176] width 28 height 10
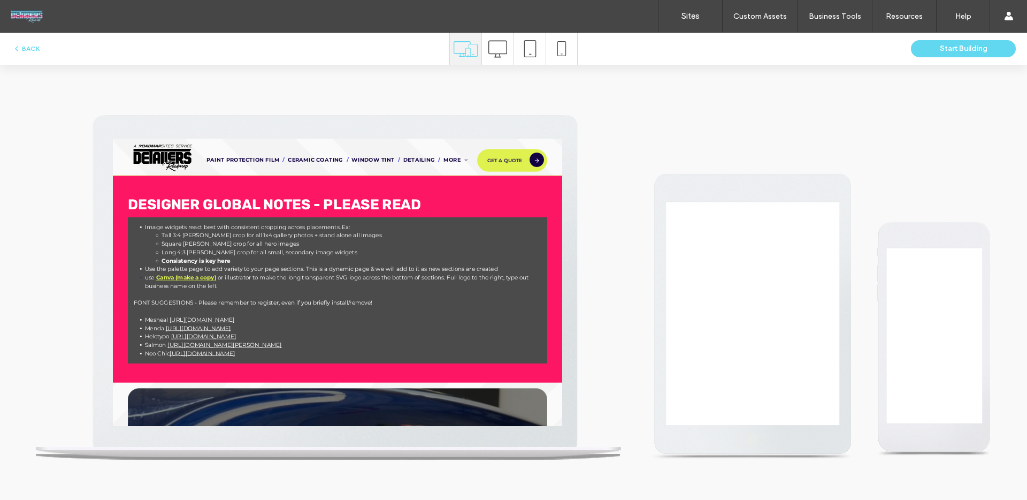
scroll to position [0, 0]
click at [499, 52] on icon at bounding box center [497, 49] width 19 height 19
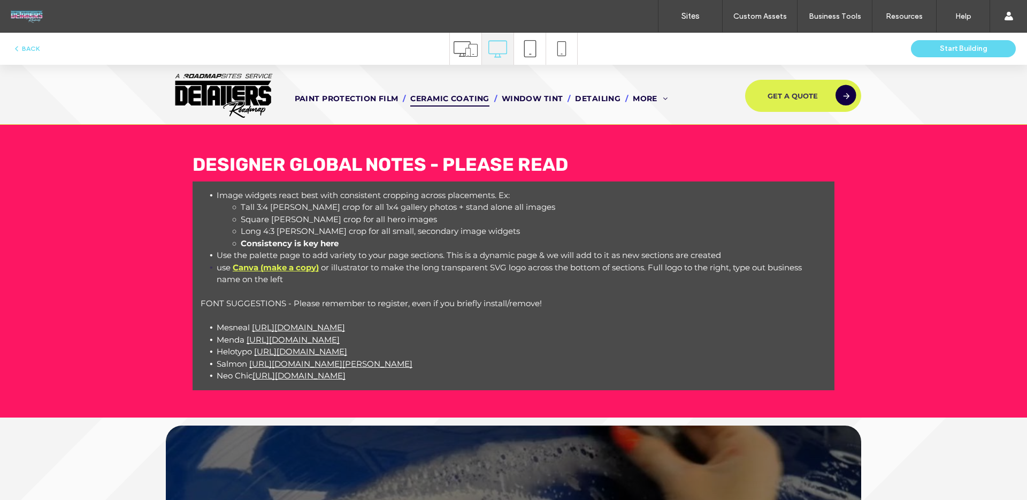
click at [433, 99] on span "Ceramic Coating" at bounding box center [449, 98] width 79 height 17
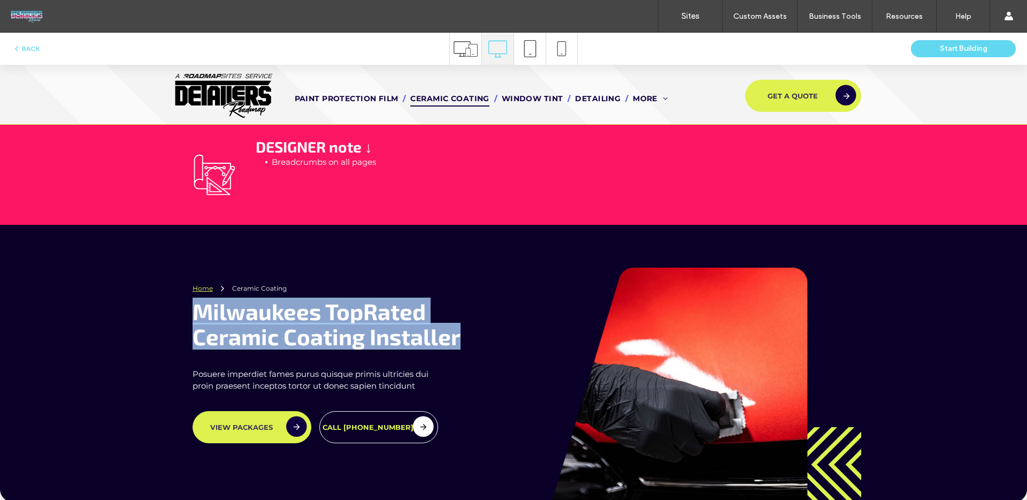
copy h1 "Milwaukees Top Rated Ceramic Coating Installer"
drag, startPoint x: 458, startPoint y: 343, endPoint x: 154, endPoint y: 310, distance: 305.7
click at [152, 310] on div "Home Ceramic Coating Milwaukees Top Rated Ceramic Coating Installer Posuere imp…" at bounding box center [513, 363] width 1027 height 277
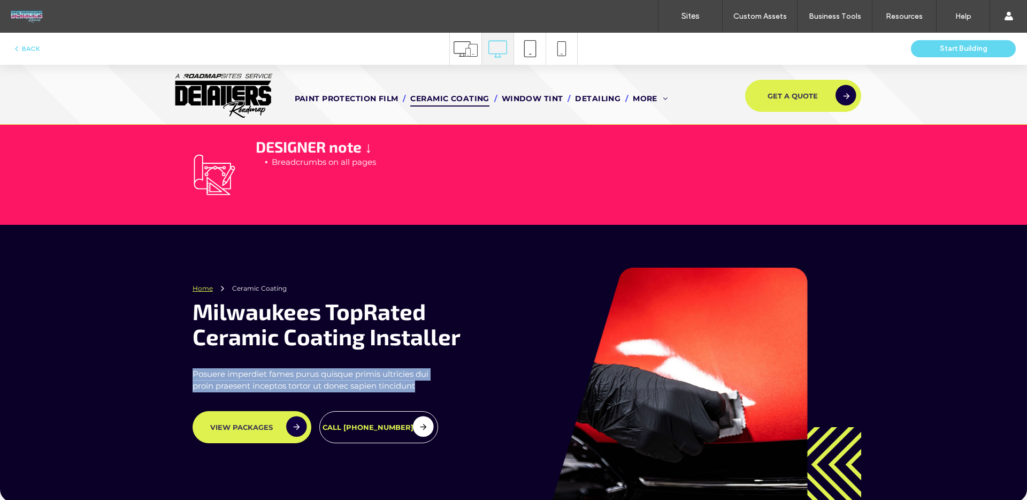
drag, startPoint x: 386, startPoint y: 385, endPoint x: 173, endPoint y: 371, distance: 213.9
click at [173, 371] on div "Home Ceramic Coating Milwaukees Top Rated Ceramic Coating Installer Posuere imp…" at bounding box center [513, 363] width 1027 height 277
copy span "Posuere imperdiet fames purus quisque primis ultricies dui proin praesent incep…"
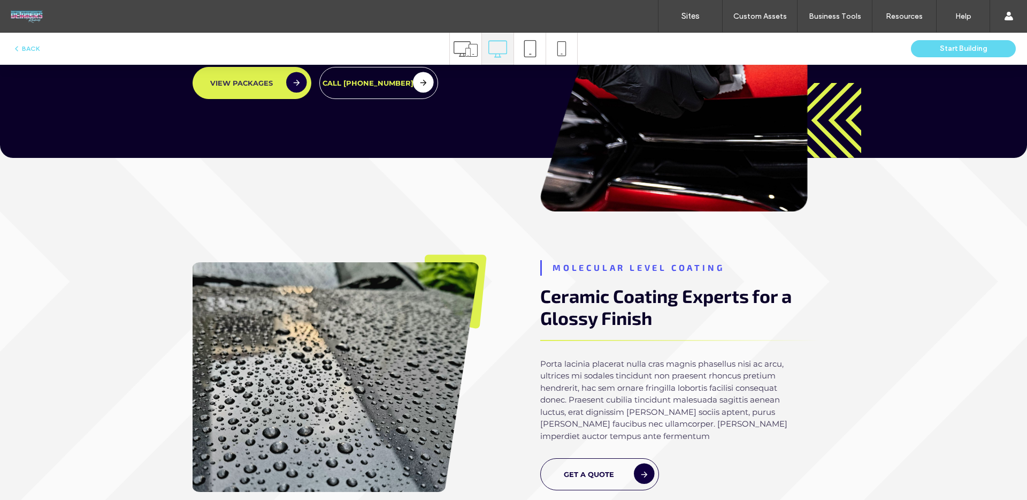
scroll to position [314, 0]
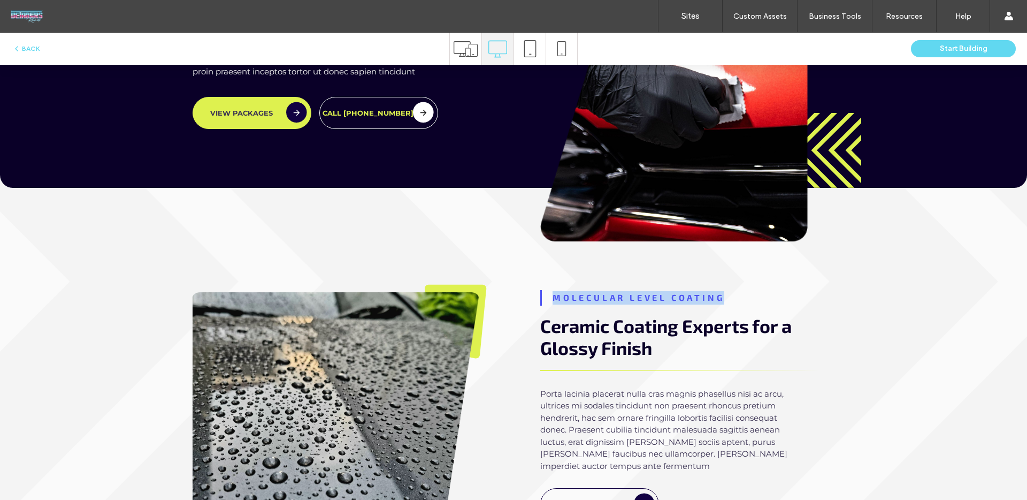
drag, startPoint x: 733, startPoint y: 293, endPoint x: 541, endPoint y: 301, distance: 192.7
click at [541, 301] on div "Molecular Level Coating" at bounding box center [687, 298] width 294 height 16
copy strong "Molecular Level Coating"
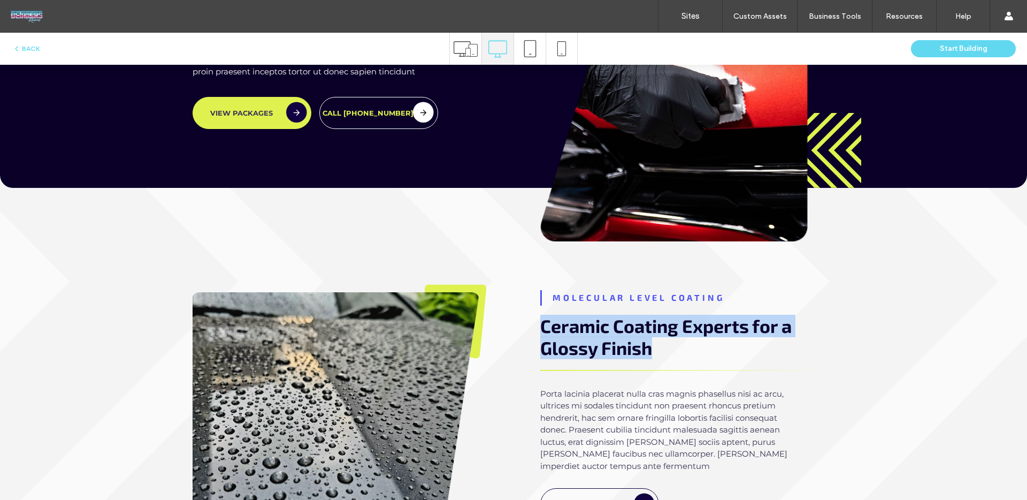
copy span "Ceramic Coating Experts for a Glossy Finish"
drag, startPoint x: 650, startPoint y: 351, endPoint x: 530, endPoint y: 330, distance: 122.2
click at [530, 330] on div "Molecular Level Coating Ceramic Coating Experts for a Glossy Finish Porta lacin…" at bounding box center [674, 403] width 321 height 238
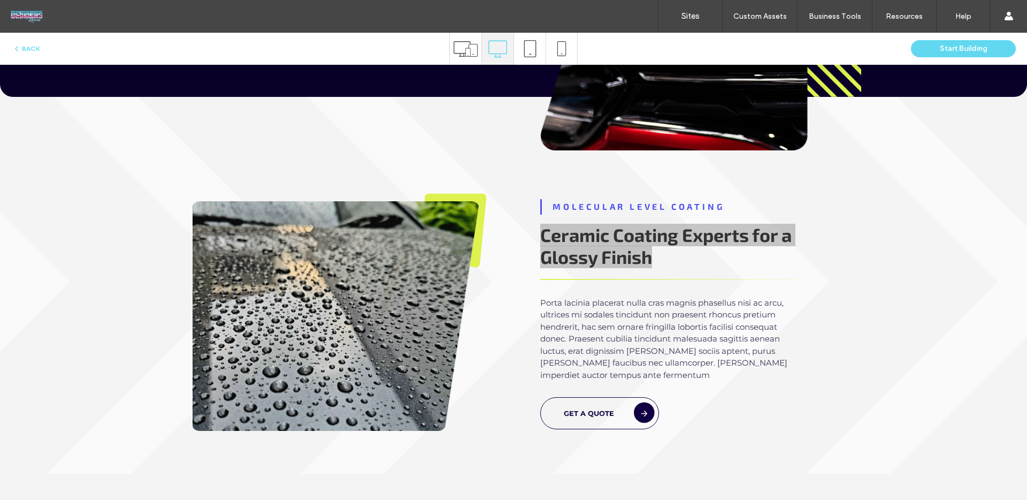
scroll to position [424, 0]
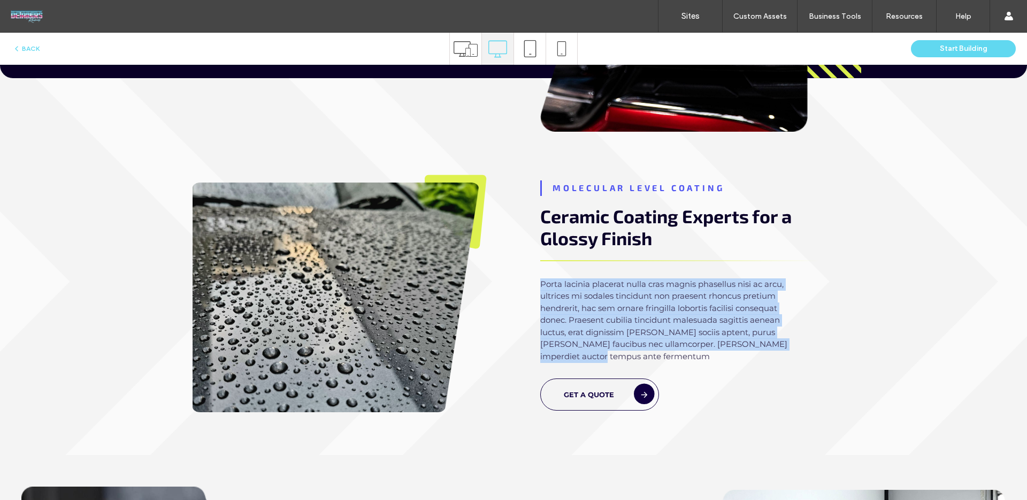
copy span "Porta lacinia placerat nulla cras magnis phasellus nisi ac arcu, ultrices mi so…"
drag, startPoint x: 618, startPoint y: 360, endPoint x: 527, endPoint y: 285, distance: 118.1
click at [527, 285] on div "Molecular Level Coating Ceramic Coating Experts for a Glossy Finish Porta lacin…" at bounding box center [674, 293] width 321 height 238
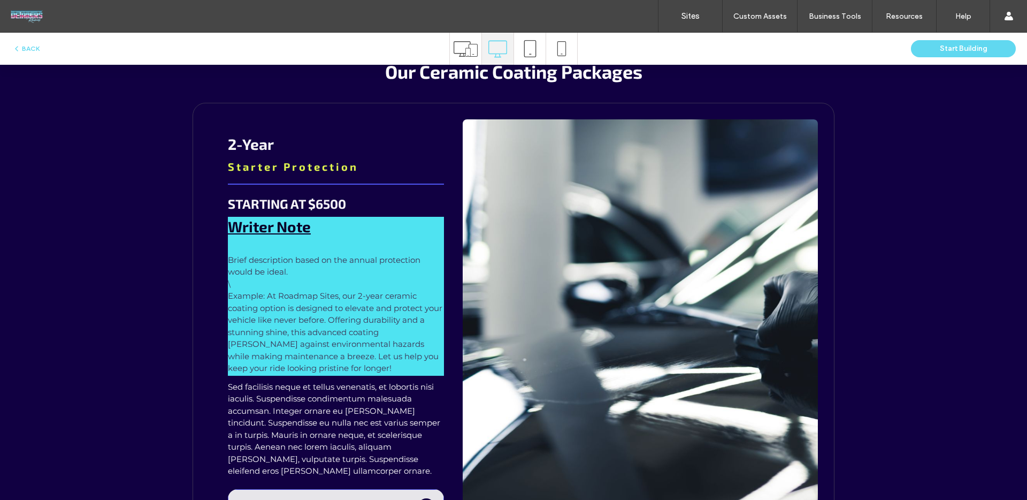
scroll to position [1378, 0]
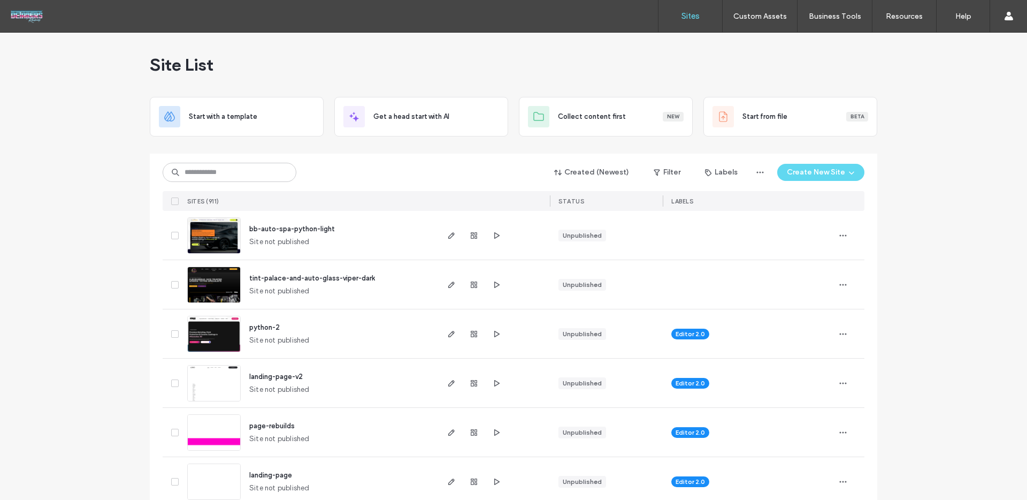
click at [833, 171] on button "Create New Site" at bounding box center [820, 172] width 87 height 17
click at [871, 213] on div "Start with a template" at bounding box center [849, 208] width 68 height 11
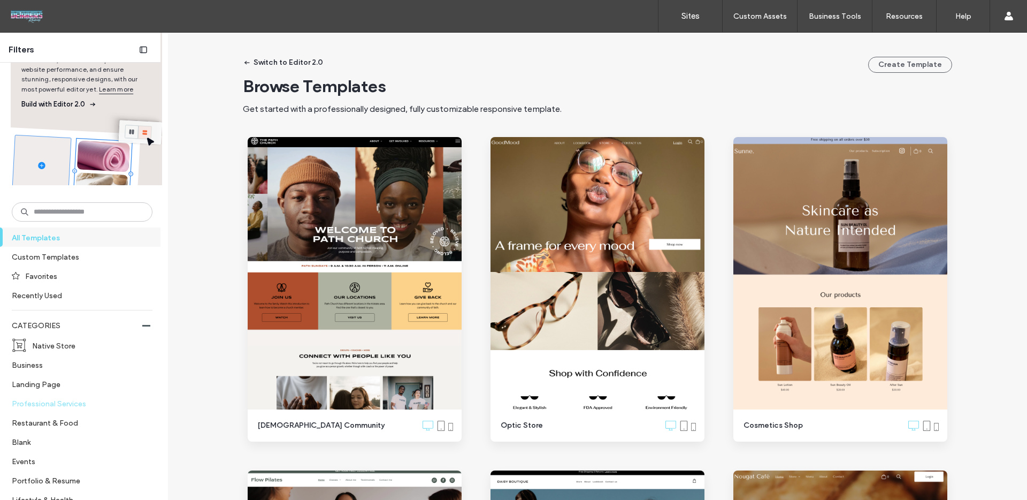
scroll to position [56, 0]
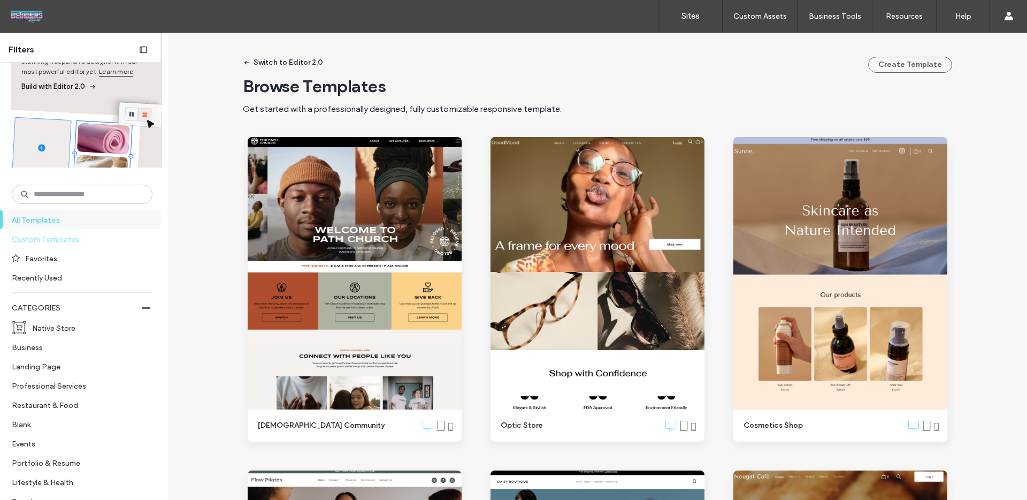
click at [59, 235] on label "Custom Templates" at bounding box center [78, 238] width 132 height 19
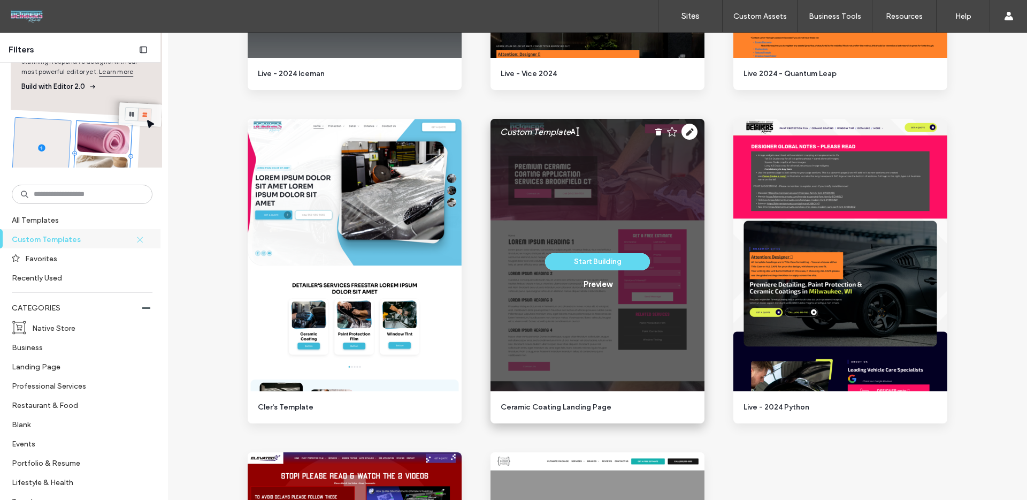
scroll to position [1003, 0]
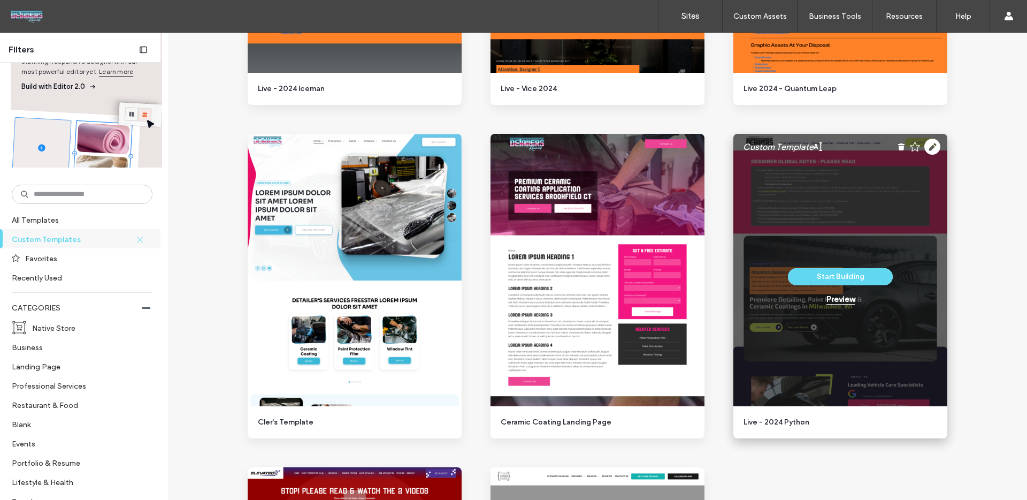
click at [845, 301] on div "Preview" at bounding box center [840, 299] width 28 height 10
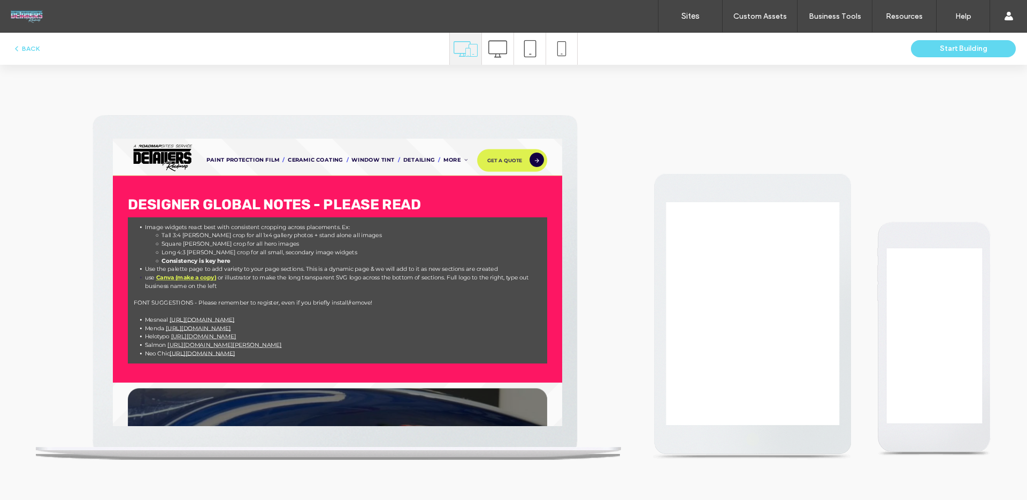
scroll to position [0, 0]
click at [497, 45] on icon at bounding box center [497, 49] width 19 height 19
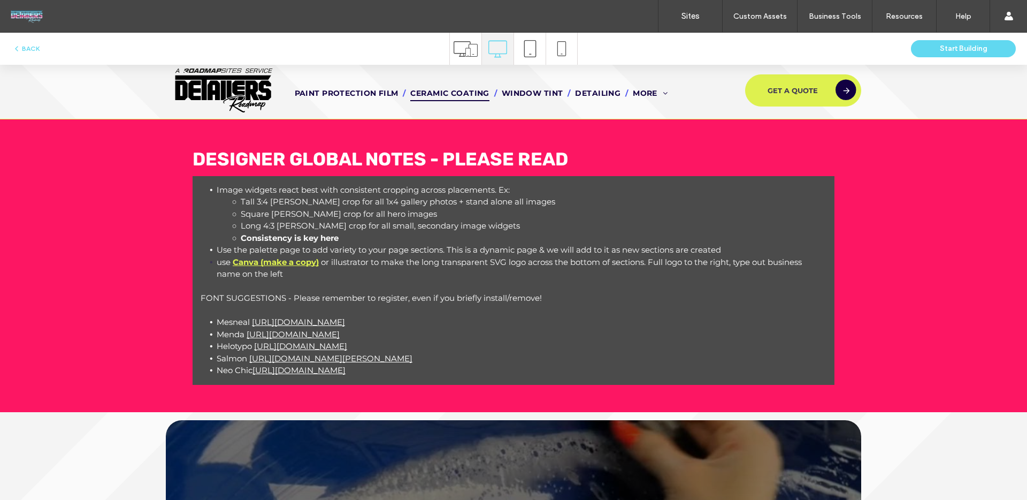
click at [435, 90] on span "Ceramic Coating" at bounding box center [449, 93] width 79 height 17
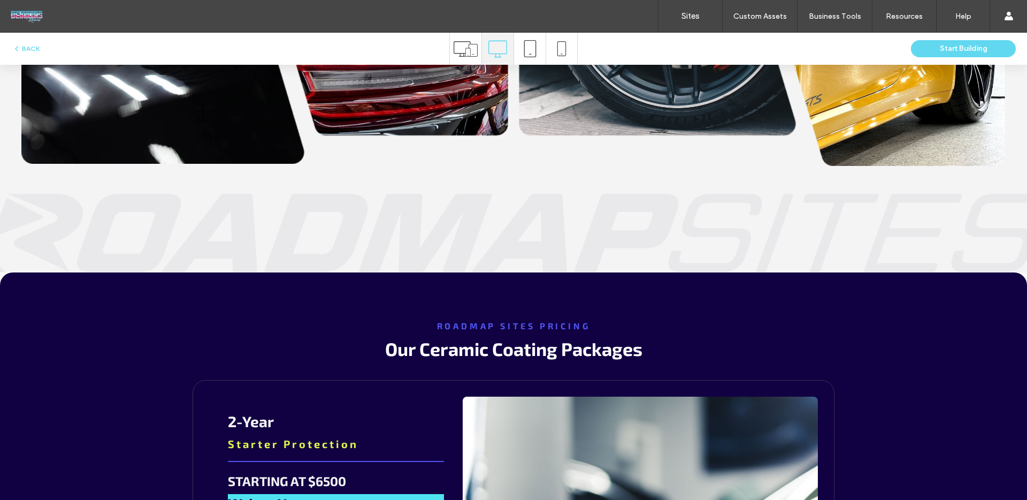
scroll to position [1170, 0]
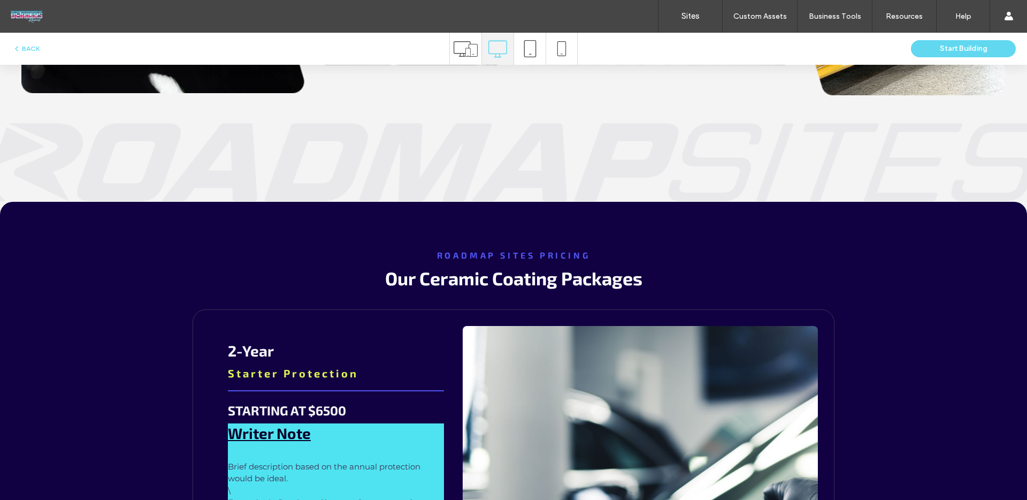
drag, startPoint x: 652, startPoint y: 274, endPoint x: 645, endPoint y: 279, distance: 8.0
click at [648, 275] on h2 "Our Ceramic Coating Packages" at bounding box center [514, 278] width 530 height 22
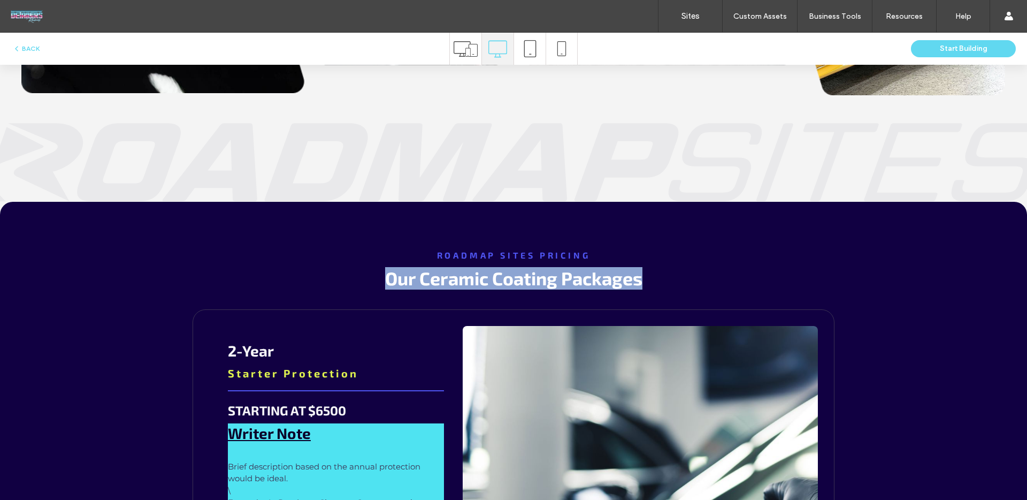
drag, startPoint x: 616, startPoint y: 277, endPoint x: 297, endPoint y: 283, distance: 318.9
click at [300, 282] on h2 "Our Ceramic Coating Packages" at bounding box center [514, 278] width 530 height 22
copy span "Our Ceramic Coating Packages"
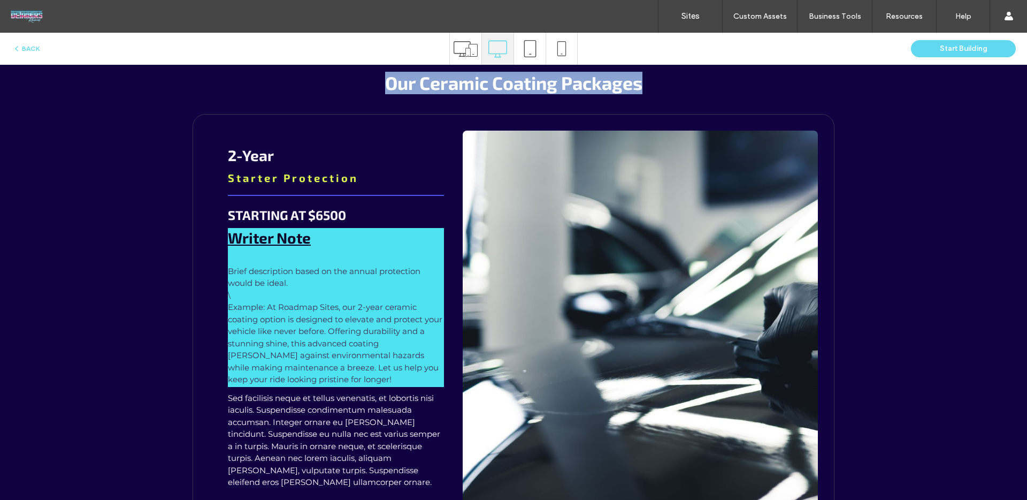
scroll to position [1361, 0]
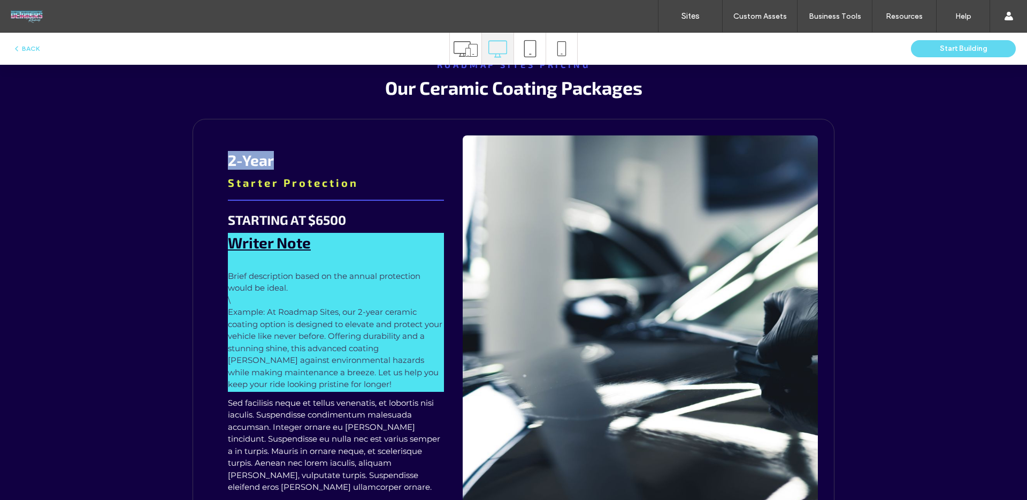
copy span "2-Year"
drag, startPoint x: 271, startPoint y: 156, endPoint x: 170, endPoint y: 165, distance: 101.5
click at [209, 158] on div "2-Year Starter Protection STARTING AT $6500 Writer Note Brief description based…" at bounding box center [336, 383] width 254 height 496
copy span "Starter Protection"
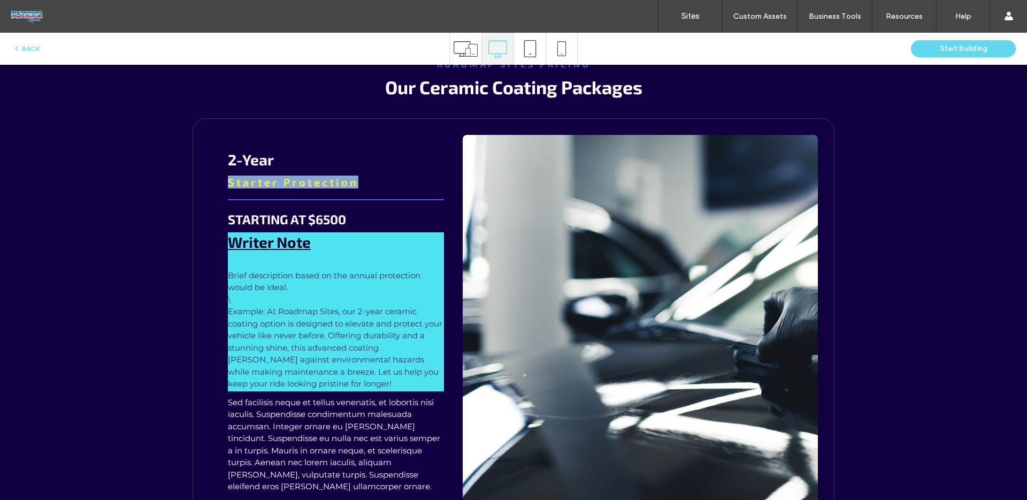
drag, startPoint x: 346, startPoint y: 180, endPoint x: 198, endPoint y: 181, distance: 147.1
click at [202, 181] on div "2-Year Starter Protection STARTING AT $6500 Writer Note Brief description based…" at bounding box center [514, 382] width 642 height 529
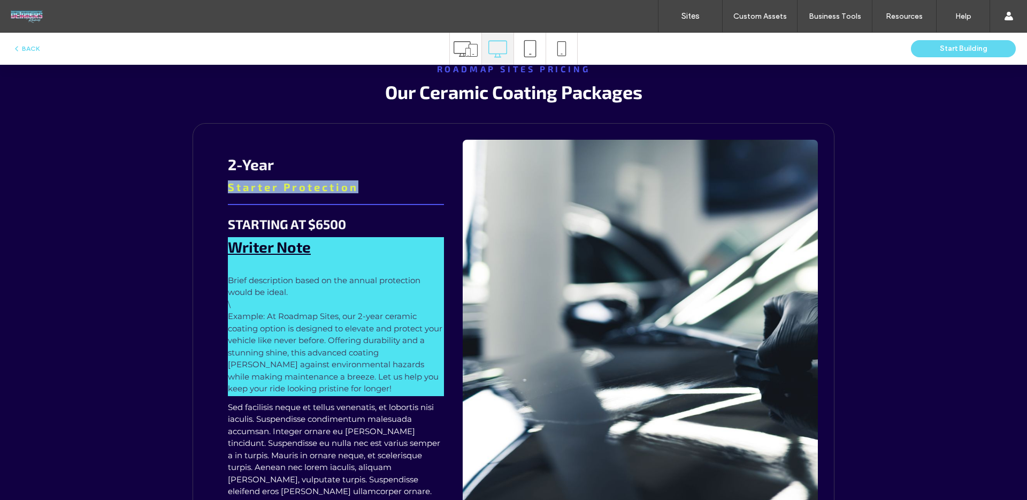
scroll to position [1358, 0]
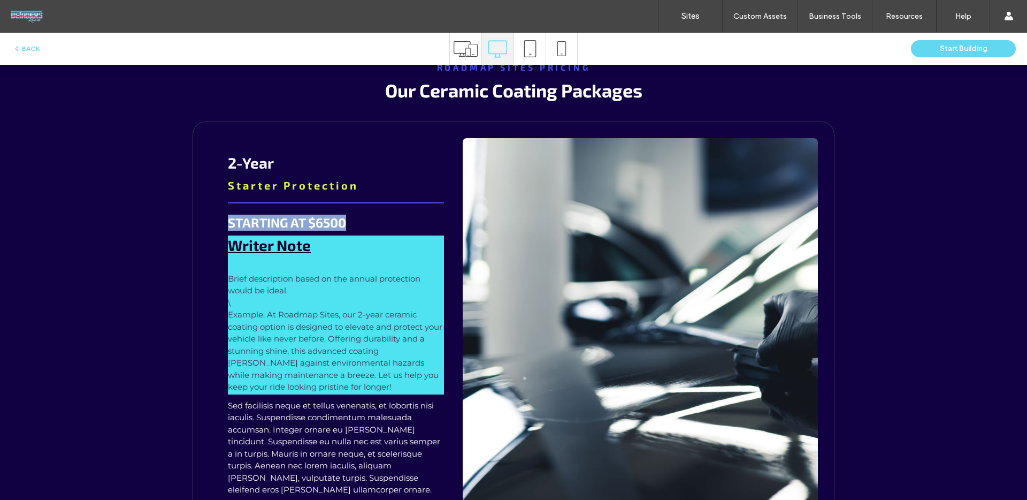
drag, startPoint x: 295, startPoint y: 219, endPoint x: 186, endPoint y: 222, distance: 109.2
copy span "STARTING AT $6500"
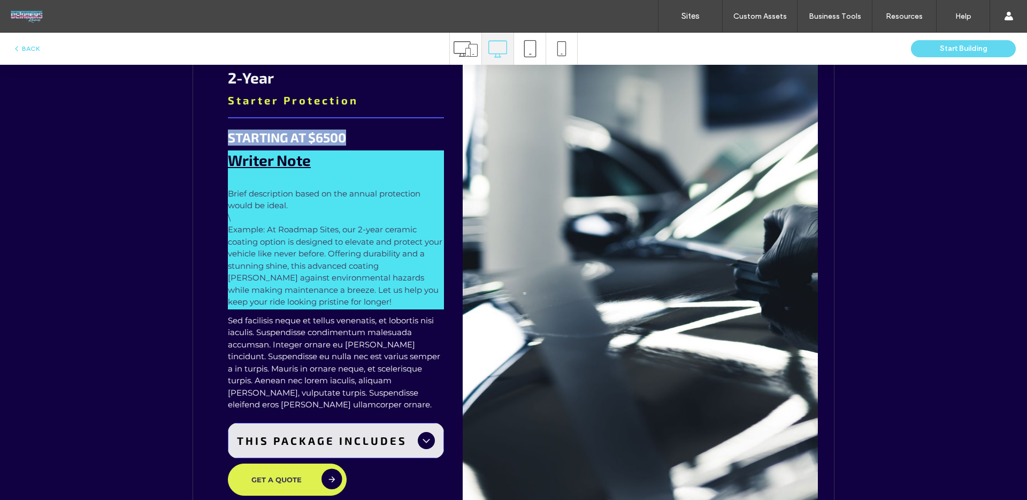
scroll to position [1430, 0]
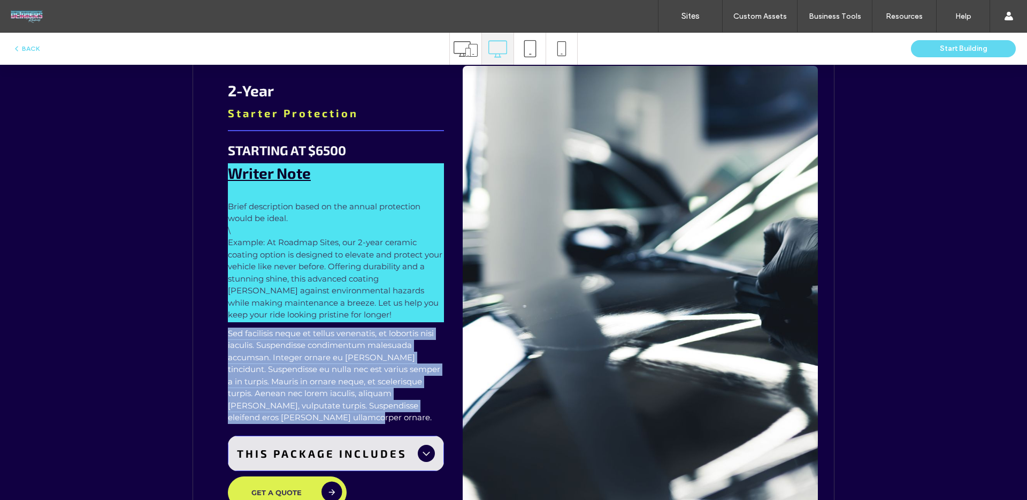
copy span "Sed facilisis neque et tellus venenatis, et lobortis nisi iaculis. Suspendisse …"
drag, startPoint x: 302, startPoint y: 382, endPoint x: 217, endPoint y: 329, distance: 100.5
click at [217, 329] on div "2-Year Starter Protection STARTING AT $6500 Writer Note Brief description based…" at bounding box center [336, 314] width 254 height 496
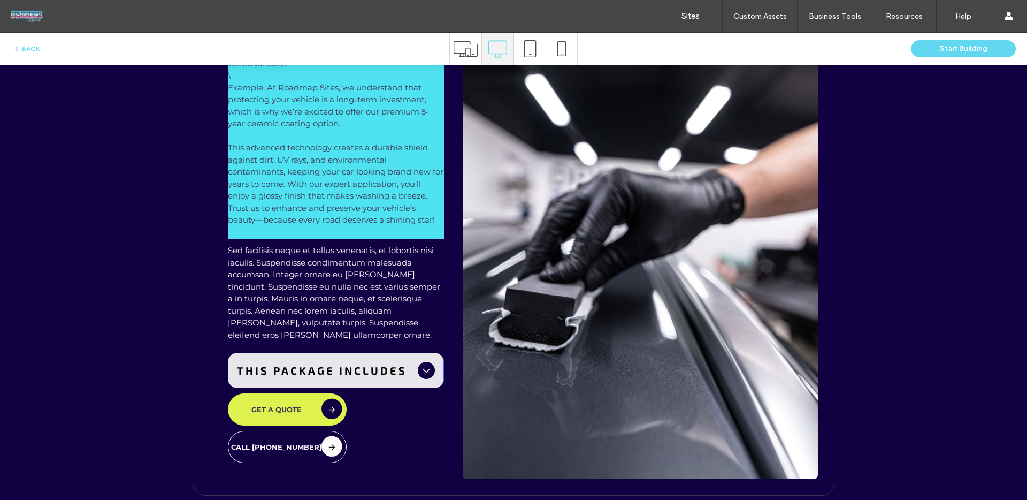
scroll to position [2173, 0]
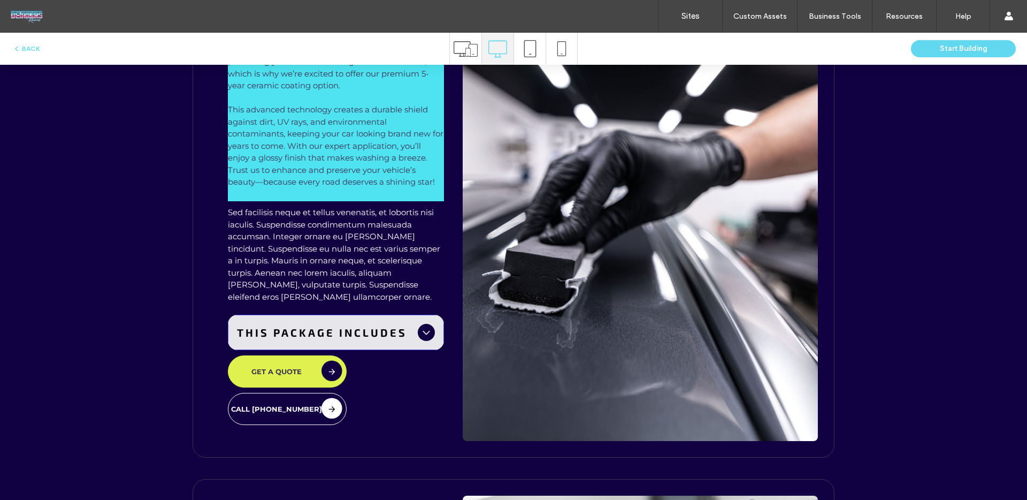
click at [348, 329] on span "THIS PACKAGE INCLUDES" at bounding box center [325, 332] width 177 height 13
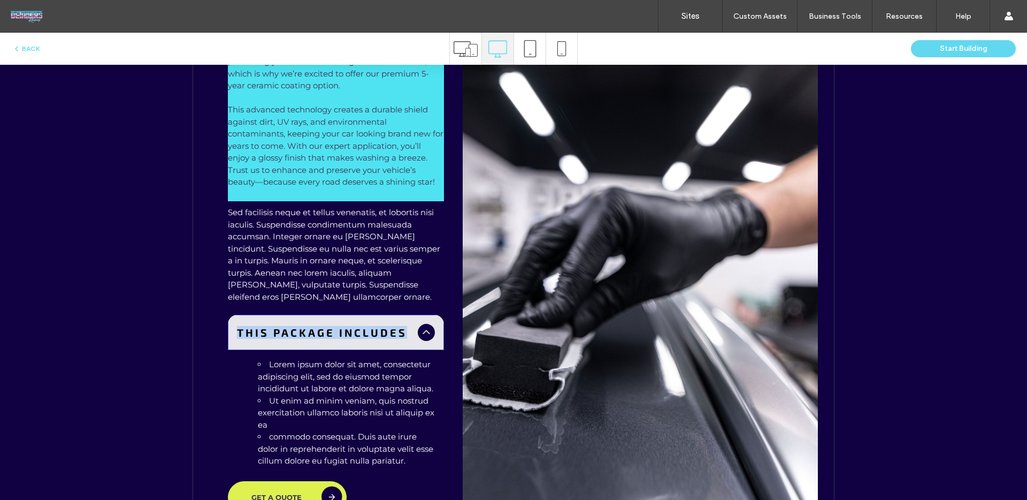
drag, startPoint x: 405, startPoint y: 328, endPoint x: 217, endPoint y: 322, distance: 188.4
click at [217, 322] on div "5-Year Most Popular STARTING AT $6500 Writer Note Brief description based on th…" at bounding box center [336, 219] width 254 height 693
copy span "THIS PACKAGE INCLUDES"
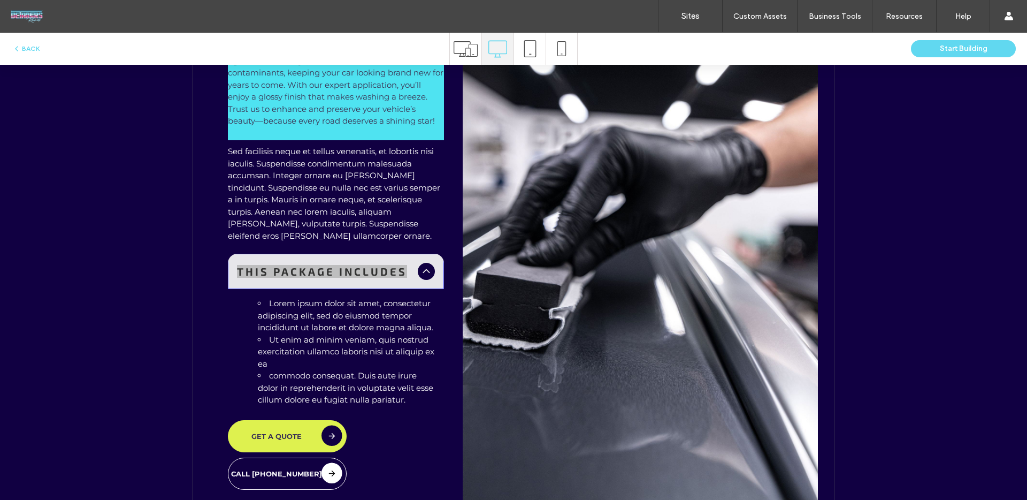
scroll to position [2238, 0]
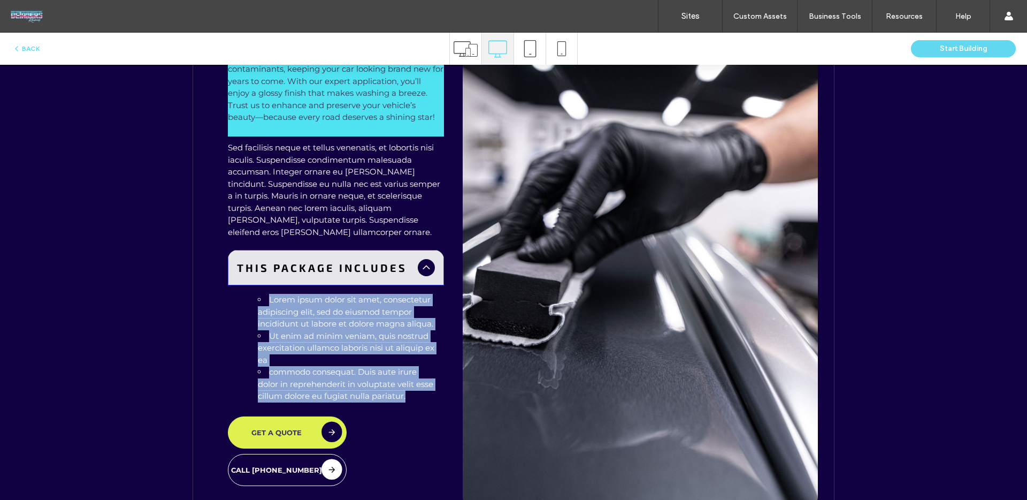
drag, startPoint x: 396, startPoint y: 389, endPoint x: 196, endPoint y: 304, distance: 217.2
click at [255, 295] on ul "Lorem ipsum dolor sit amet, consectetur adipiscing elit, sed do eiusmod tempor …" at bounding box center [335, 348] width 199 height 109
copy ul "Lorem ipsum dolor sit amet, consectetur adipiscing elit, sed do eiusmod tempor …"
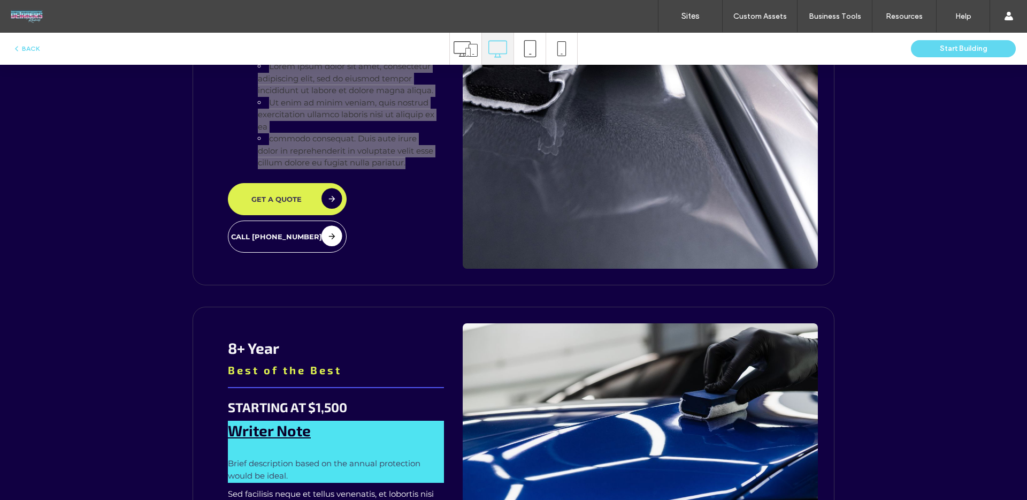
scroll to position [2517, 0]
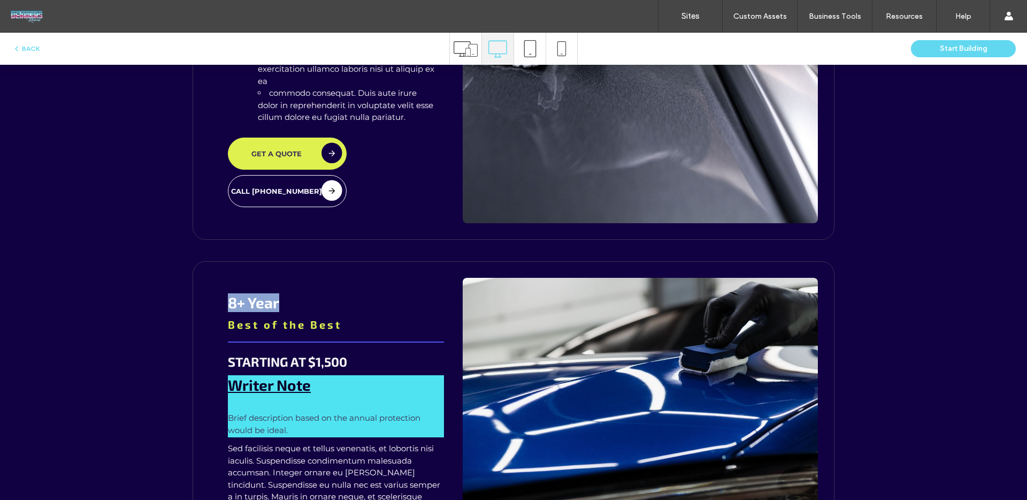
drag, startPoint x: 292, startPoint y: 315, endPoint x: 206, endPoint y: 313, distance: 85.6
click at [209, 313] on div "8+ Year Best of the Best STARTING AT $1,500 Writer Note Brief description based…" at bounding box center [336, 478] width 254 height 400
copy span "8+ Year"
copy span "Best of the Best"
drag, startPoint x: 350, startPoint y: 335, endPoint x: 219, endPoint y: 332, distance: 131.1
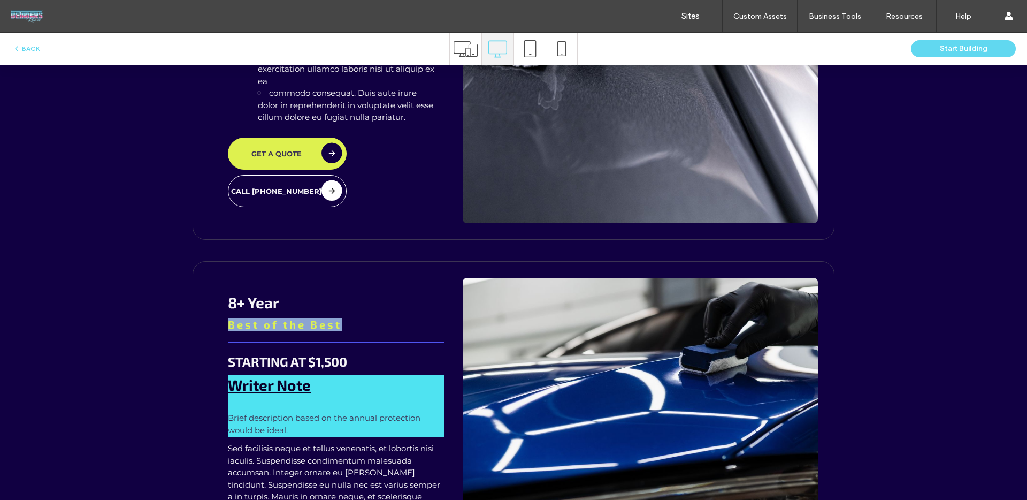
click at [219, 332] on div "8+ Year Best of the Best STARTING AT $1,500 Writer Note Brief description based…" at bounding box center [336, 478] width 254 height 400
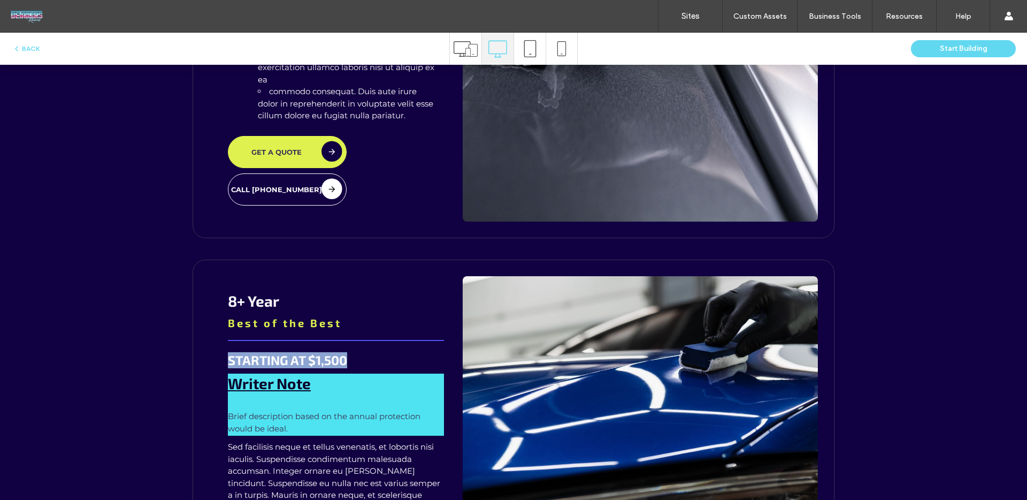
copy span "STARTING AT $1,500"
drag, startPoint x: 324, startPoint y: 366, endPoint x: 18, endPoint y: 369, distance: 306.5
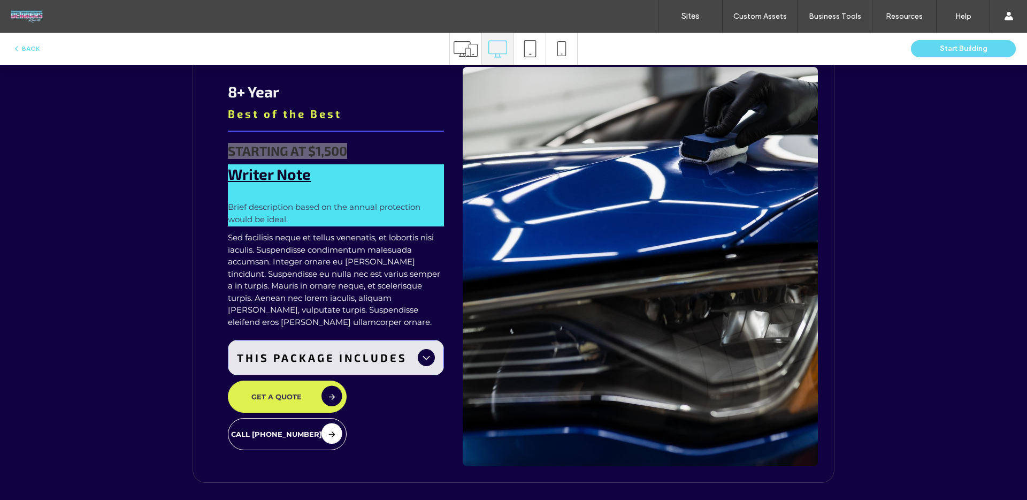
scroll to position [2747, 0]
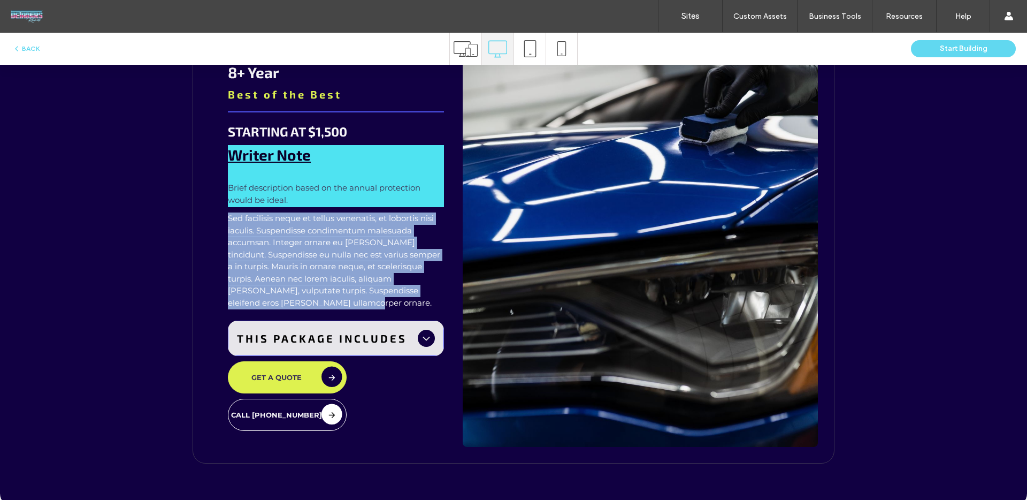
drag, startPoint x: 307, startPoint y: 309, endPoint x: 224, endPoint y: 232, distance: 112.8
click at [228, 226] on p "Sed facilisis neque et tellus venenatis, et lobortis nisi iaculis. Suspendisse …" at bounding box center [336, 260] width 216 height 96
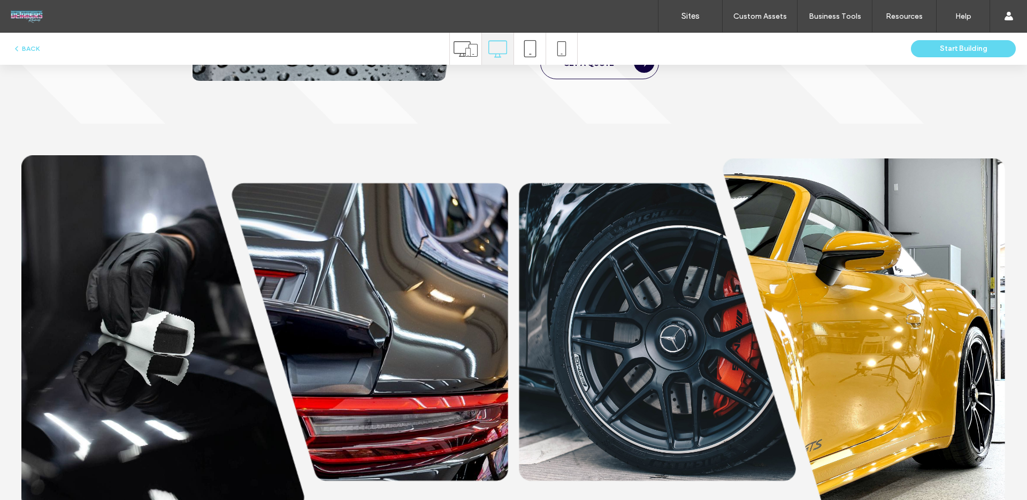
scroll to position [754, 0]
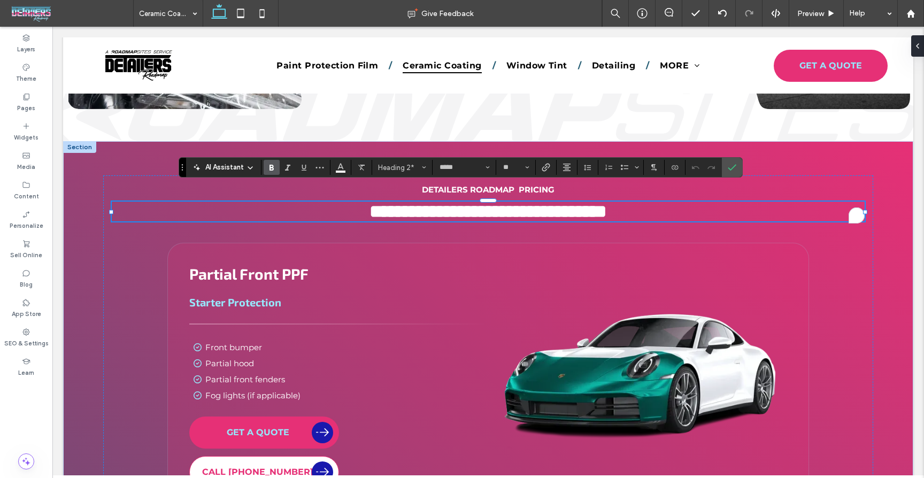
type input "**********"
type input "**"
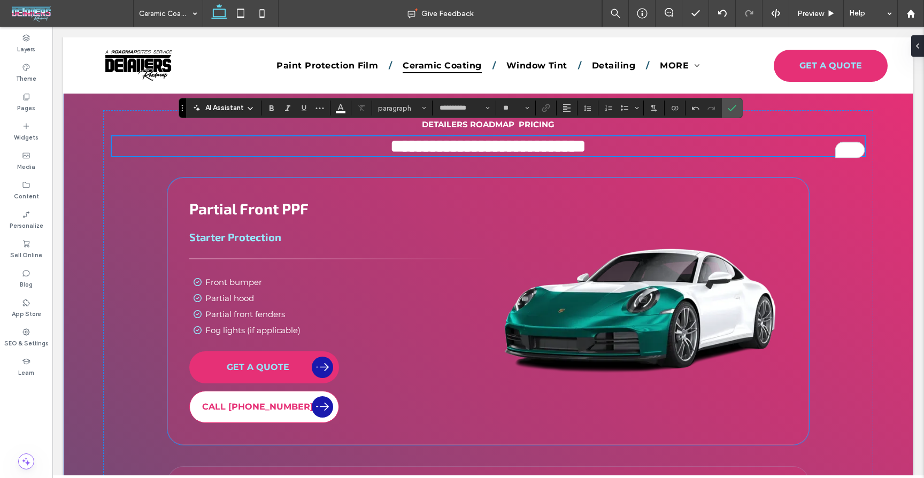
scroll to position [1305, 0]
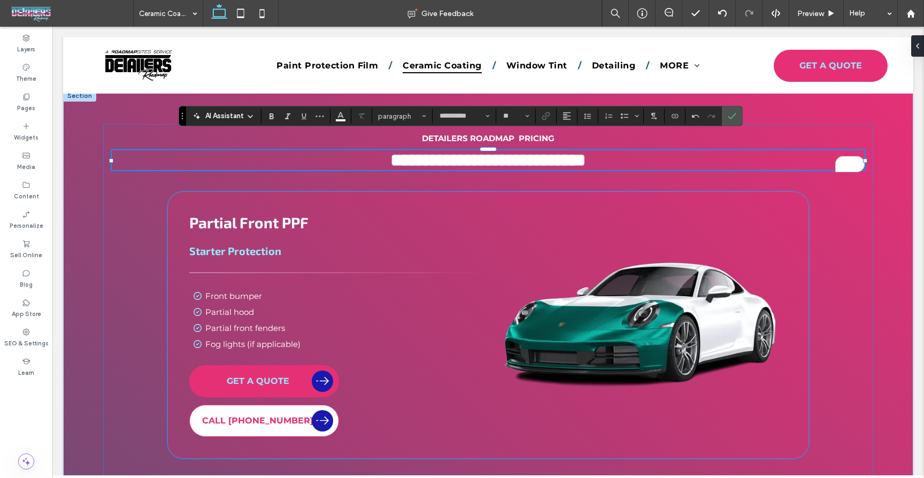
click at [242, 213] on span "Partial Front PPF" at bounding box center [248, 222] width 119 height 18
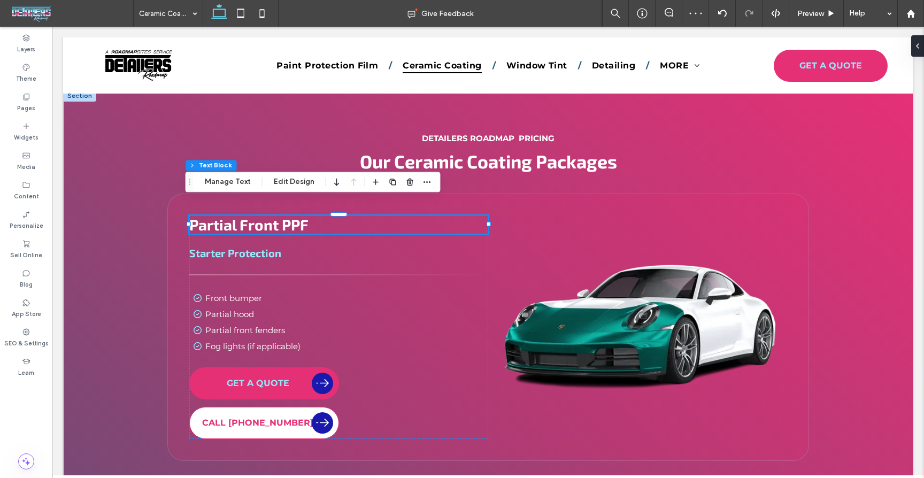
click at [285, 216] on span "Partial Front PPF" at bounding box center [248, 225] width 119 height 18
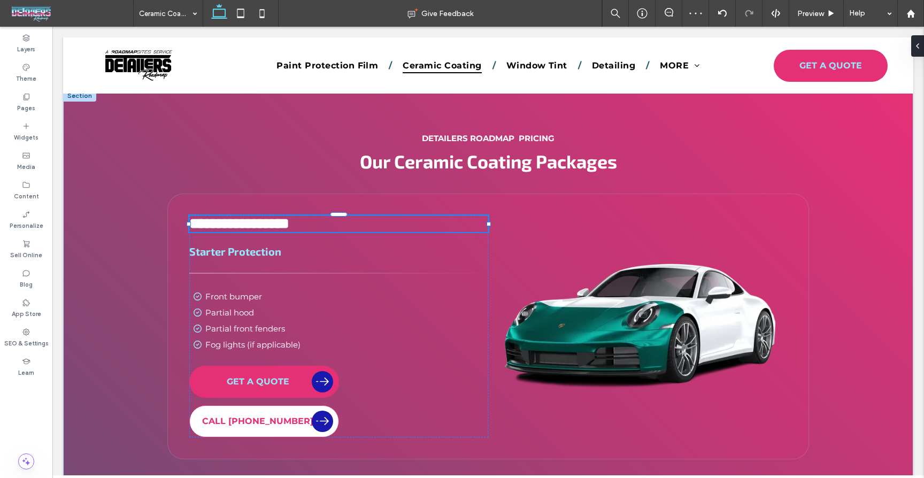
type input "*****"
type input "**"
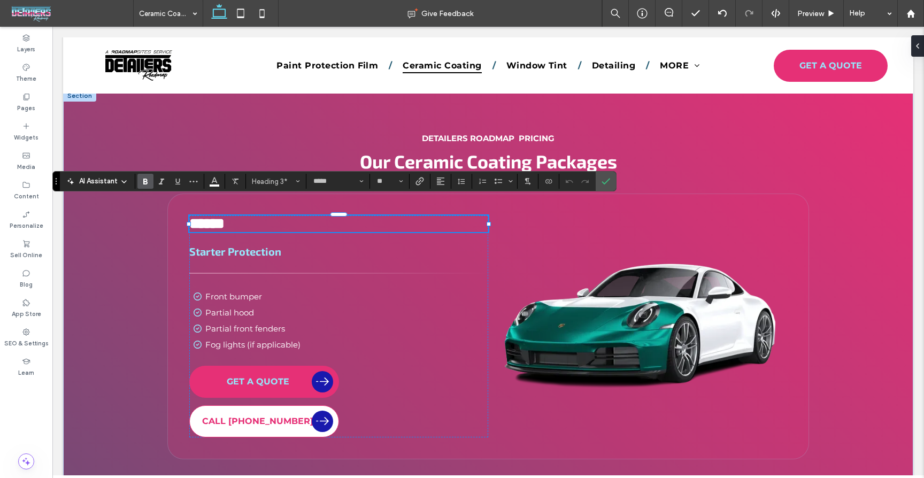
type input "**********"
type input "**"
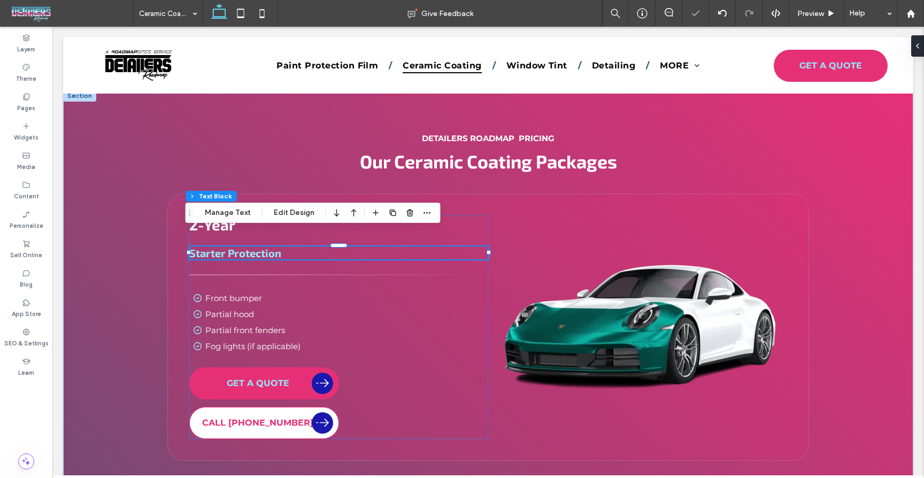
click at [261, 247] on span "Starter Protection" at bounding box center [235, 253] width 92 height 13
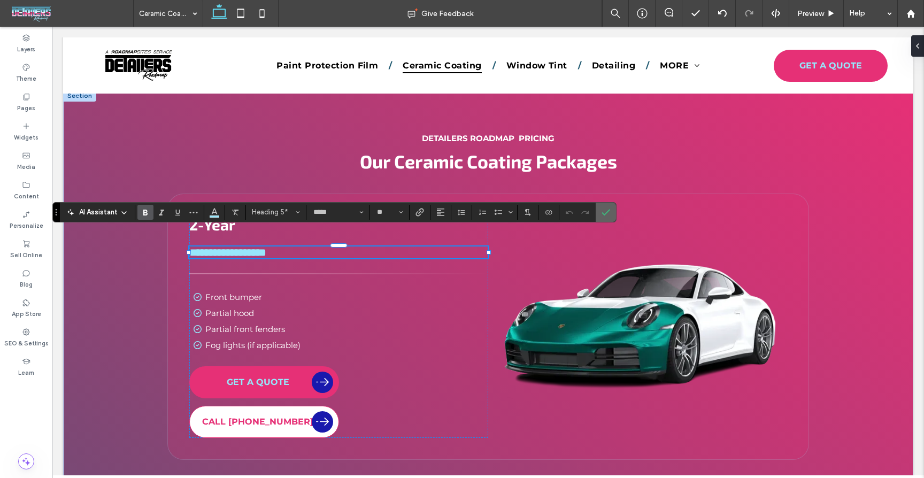
click at [609, 215] on icon "Confirm" at bounding box center [606, 212] width 9 height 9
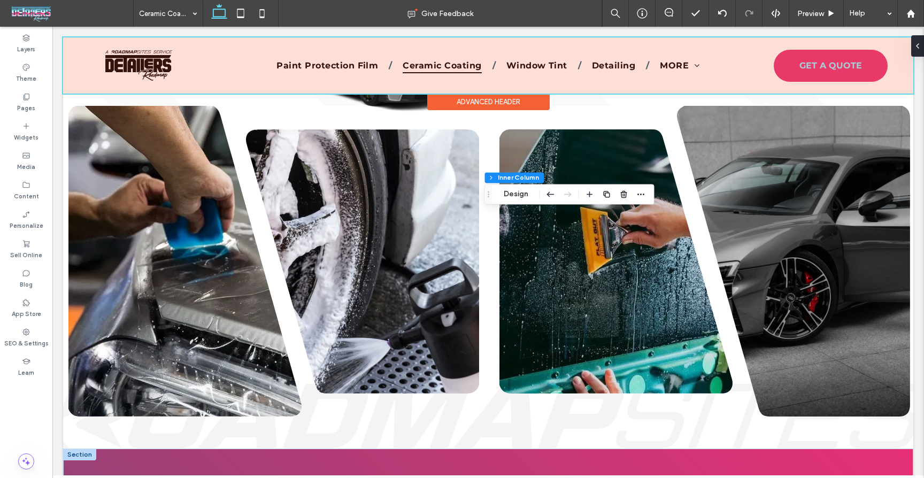
scroll to position [875, 0]
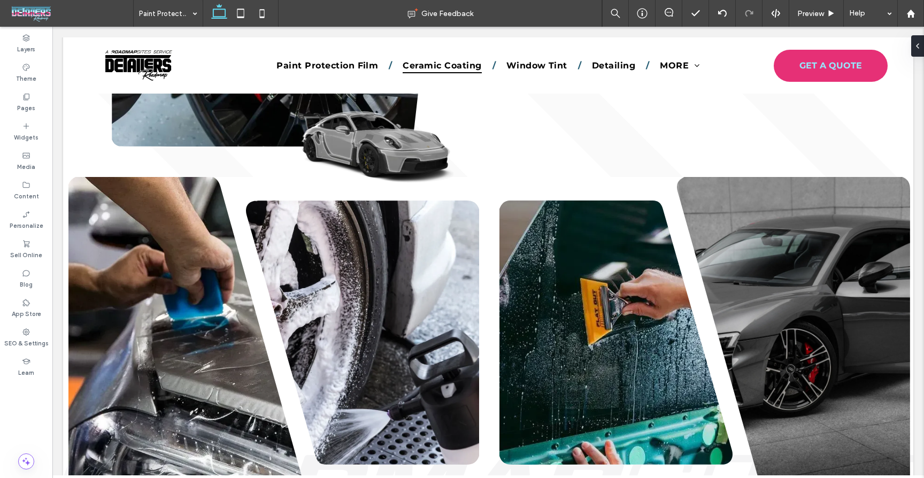
drag, startPoint x: 175, startPoint y: 56, endPoint x: 181, endPoint y: 65, distance: 11.6
click at [167, 7] on input at bounding box center [165, 13] width 53 height 27
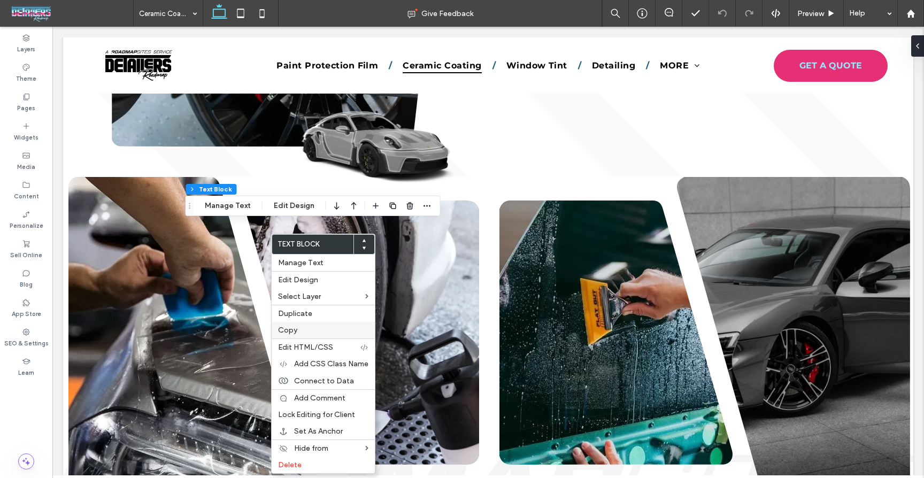
click at [299, 328] on label "Copy" at bounding box center [323, 330] width 90 height 9
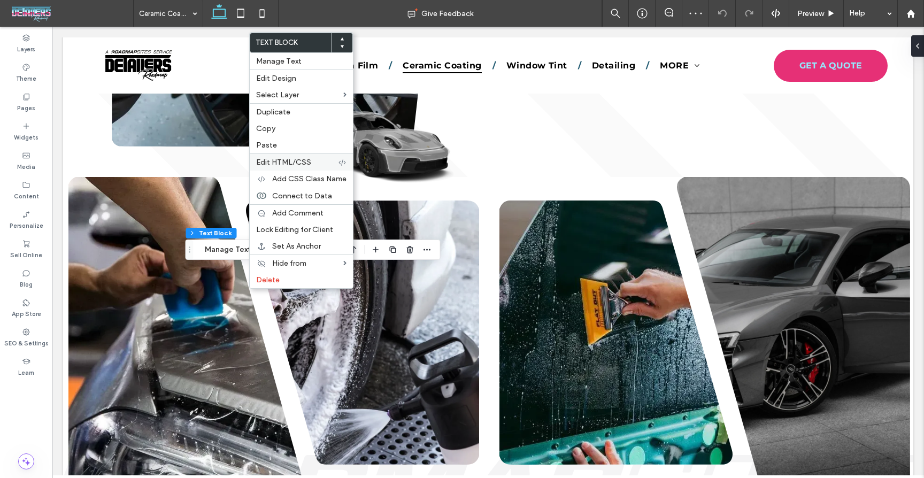
drag, startPoint x: 275, startPoint y: 147, endPoint x: 274, endPoint y: 154, distance: 6.4
click at [275, 147] on span "Paste" at bounding box center [266, 145] width 21 height 9
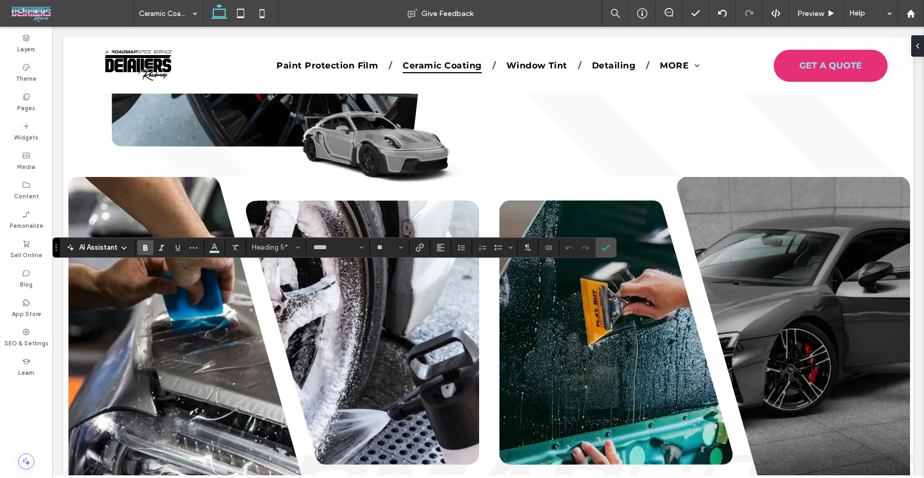
type input "**********"
type input "**"
type input "*****"
click at [279, 249] on span "Heading 5*" at bounding box center [273, 248] width 42 height 8
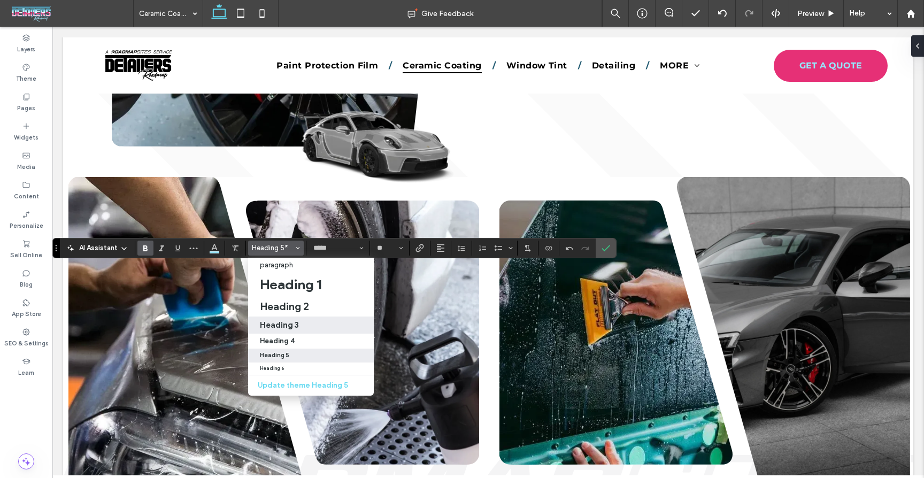
click at [305, 328] on div "Heading 3" at bounding box center [311, 325] width 102 height 10
type input "**"
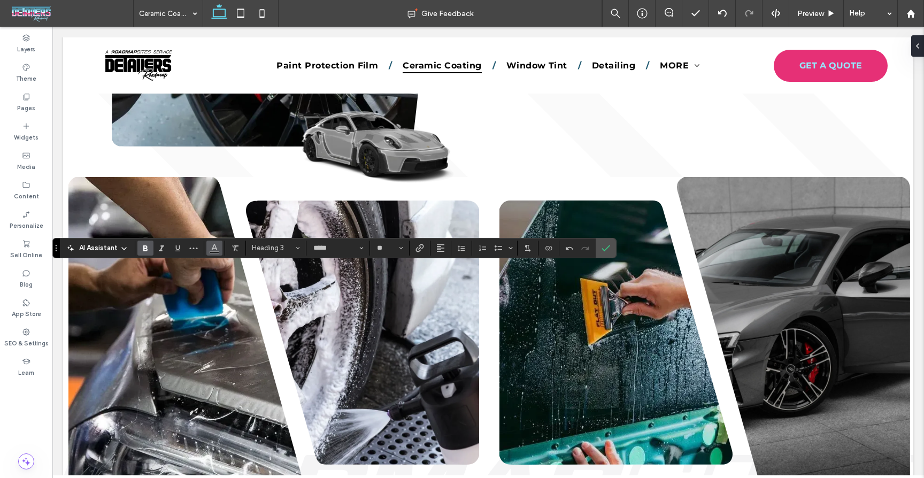
click at [215, 254] on span "Color" at bounding box center [214, 247] width 9 height 14
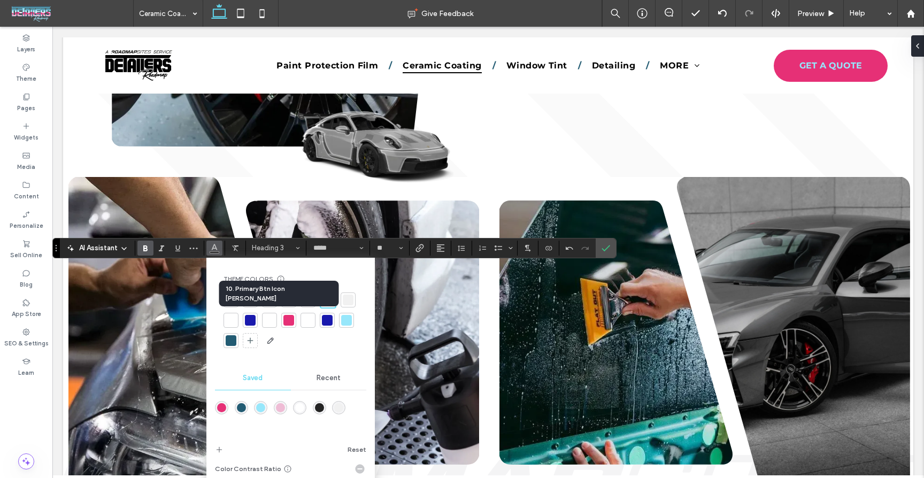
click at [269, 298] on div "10. Primary Btn Icon [PERSON_NAME]" at bounding box center [279, 294] width 120 height 26
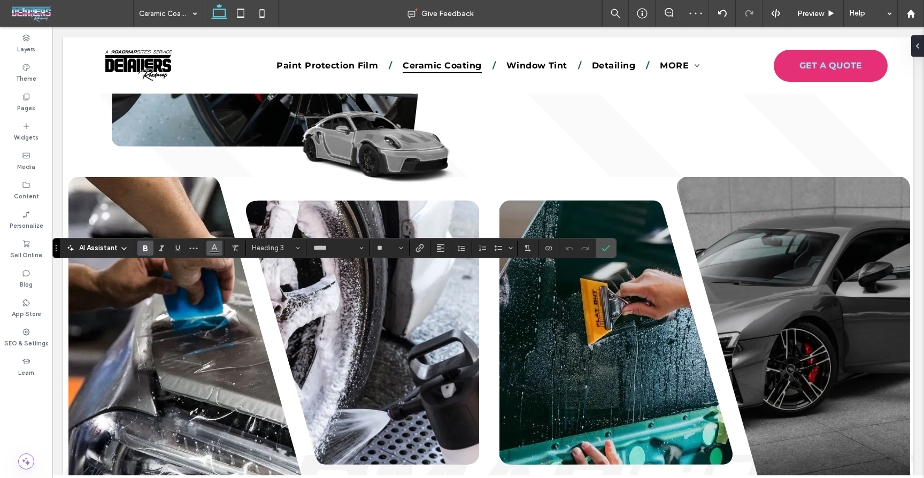
click at [216, 247] on icon "Color" at bounding box center [214, 247] width 9 height 9
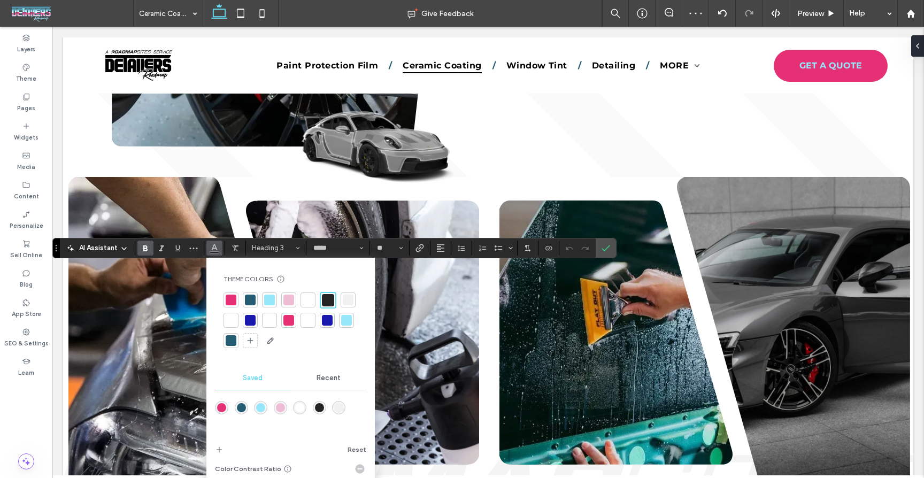
click at [267, 303] on div at bounding box center [269, 300] width 11 height 11
click at [608, 249] on icon "Confirm" at bounding box center [606, 248] width 9 height 9
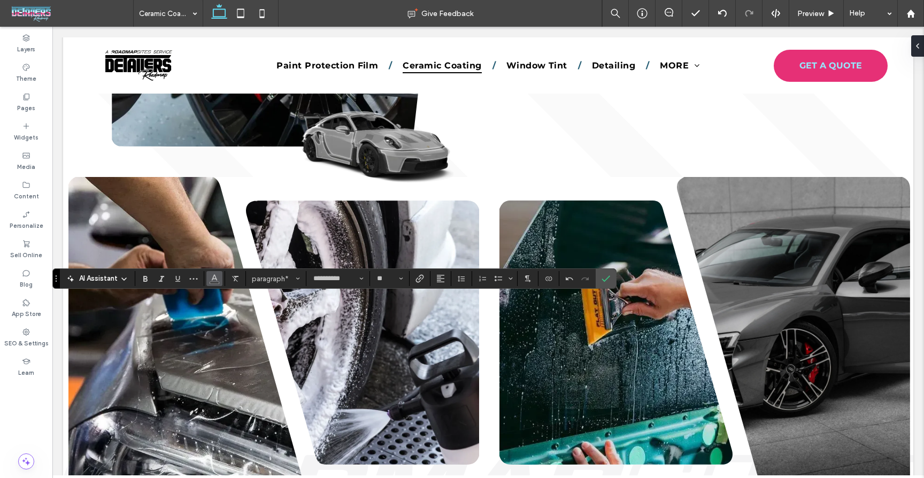
click at [211, 284] on span "Color" at bounding box center [214, 278] width 9 height 14
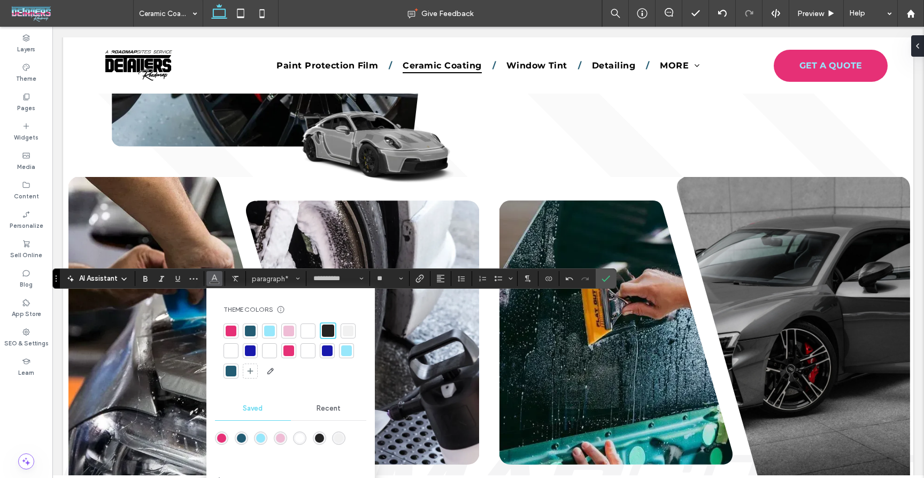
click at [230, 349] on div at bounding box center [231, 351] width 11 height 11
click at [603, 284] on span "Confirm" at bounding box center [604, 278] width 5 height 19
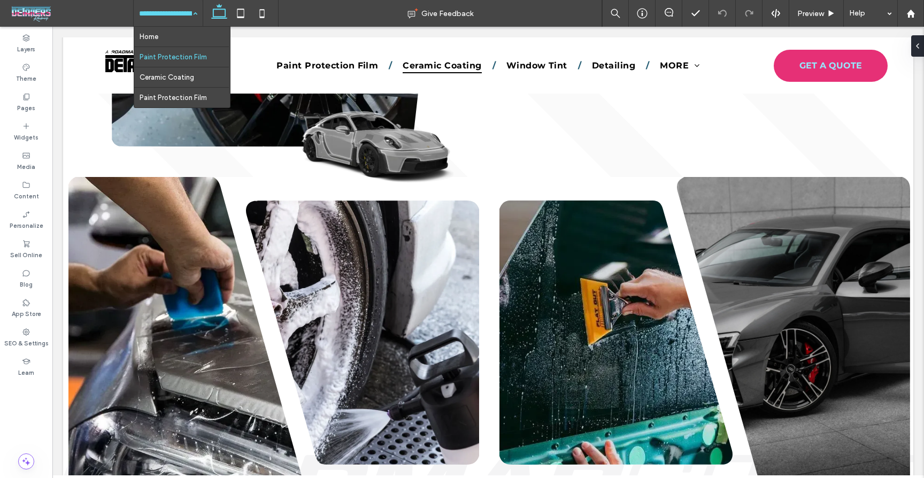
click at [167, 14] on input at bounding box center [165, 13] width 53 height 27
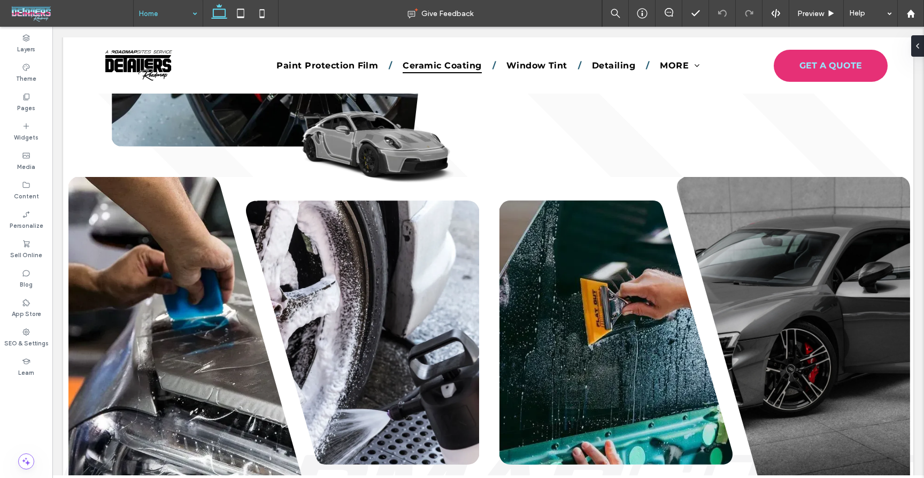
click at [163, 13] on input at bounding box center [165, 13] width 53 height 27
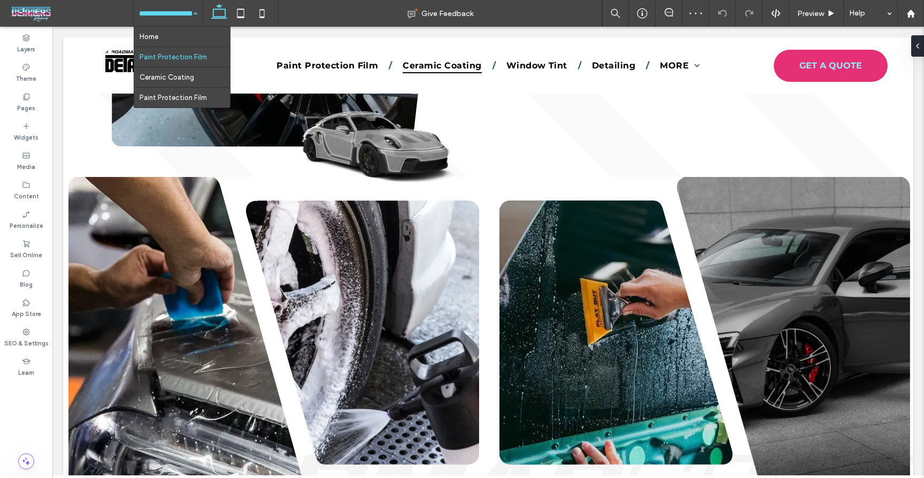
drag, startPoint x: 158, startPoint y: 16, endPoint x: 174, endPoint y: 53, distance: 41.2
click at [158, 16] on input at bounding box center [165, 13] width 53 height 27
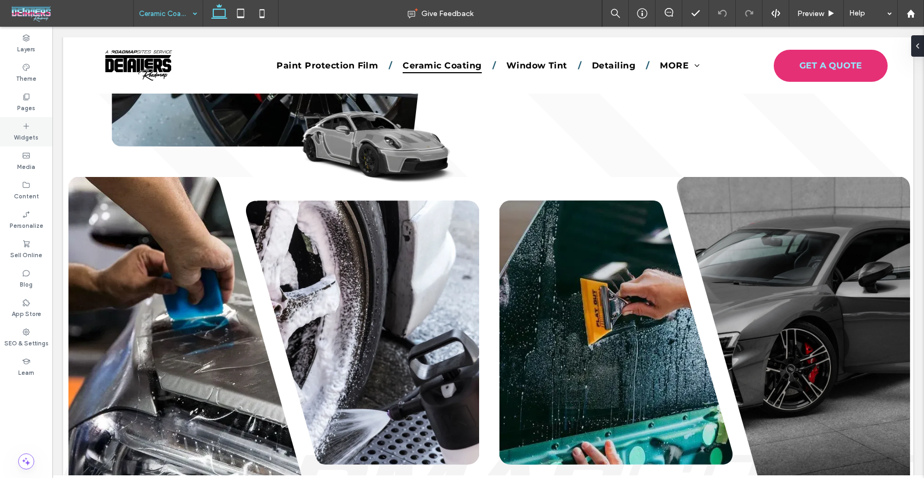
click at [14, 123] on div "Widgets" at bounding box center [26, 131] width 52 height 29
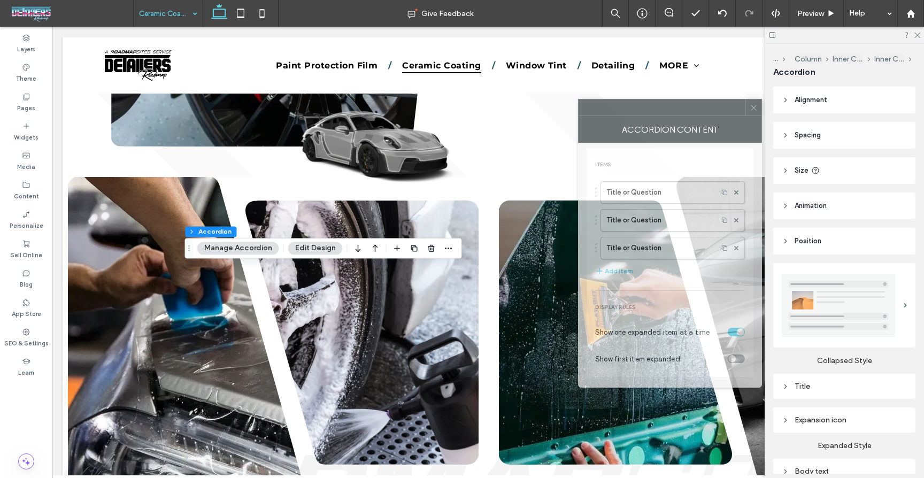
drag, startPoint x: 780, startPoint y: 118, endPoint x: 681, endPoint y: 126, distance: 99.8
click at [678, 118] on div "Accordion Content" at bounding box center [670, 129] width 184 height 27
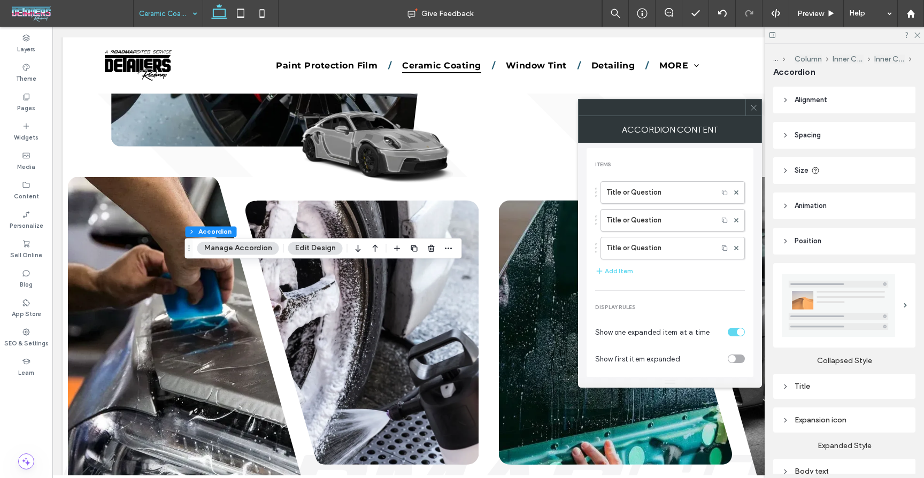
scroll to position [68, 0]
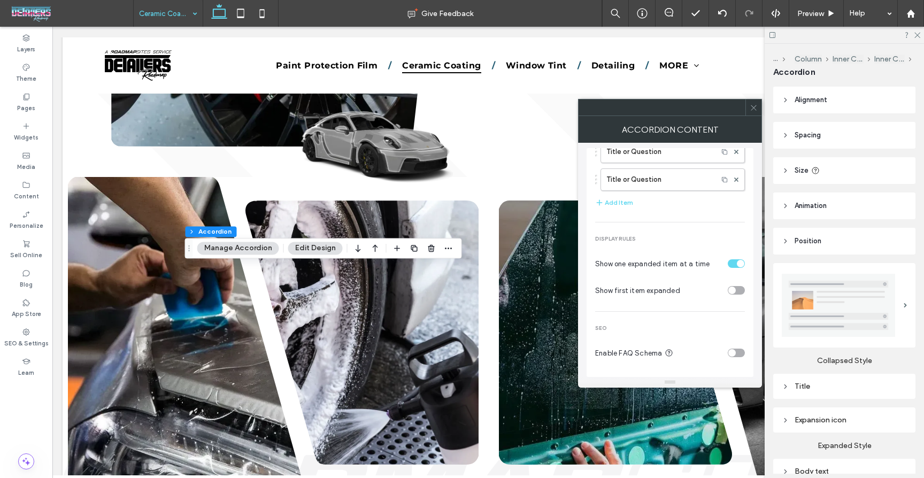
click at [809, 102] on span "Alignment" at bounding box center [811, 100] width 33 height 11
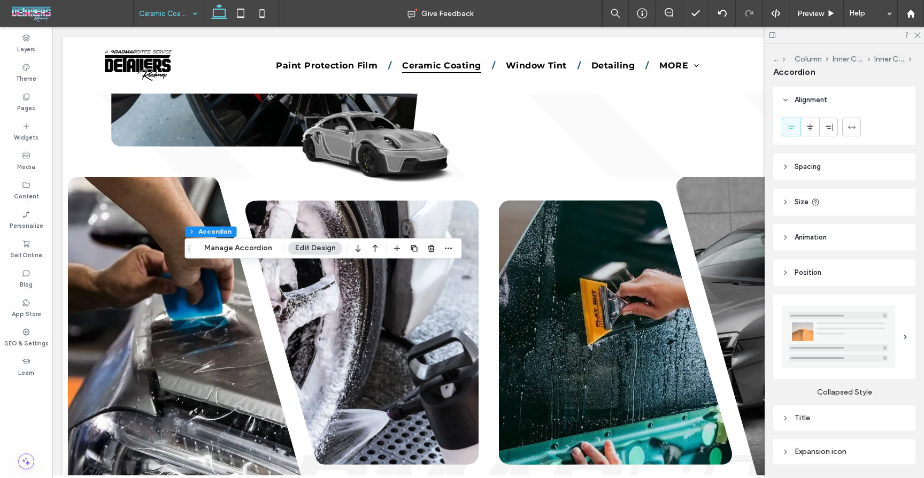
click at [817, 162] on span "Spacing" at bounding box center [808, 167] width 26 height 11
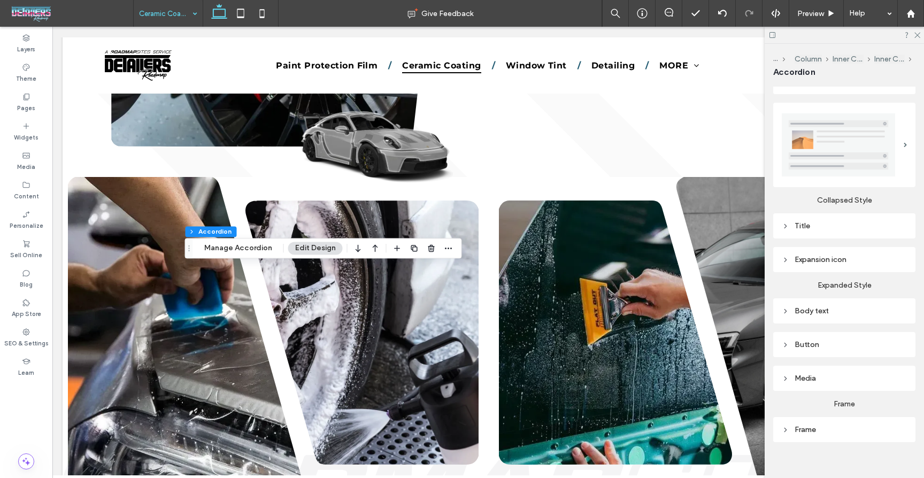
scroll to position [358, 0]
click at [840, 310] on div "Body text" at bounding box center [844, 309] width 125 height 14
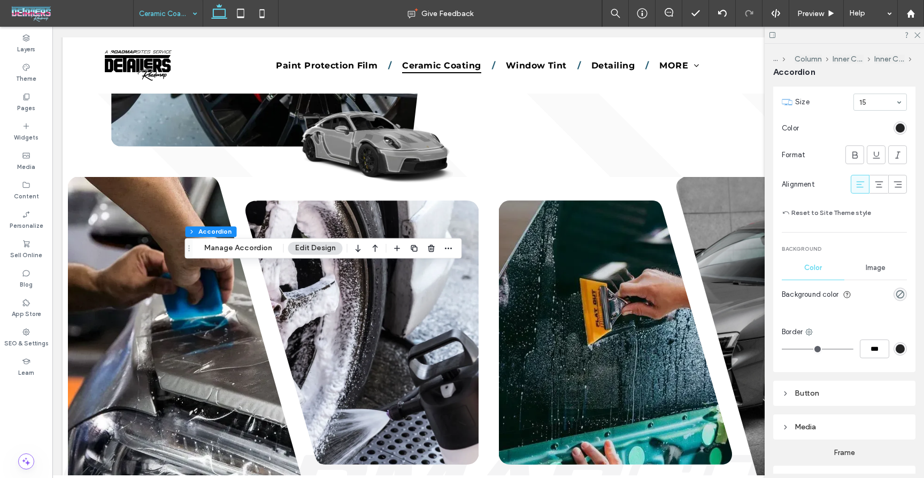
scroll to position [690, 0]
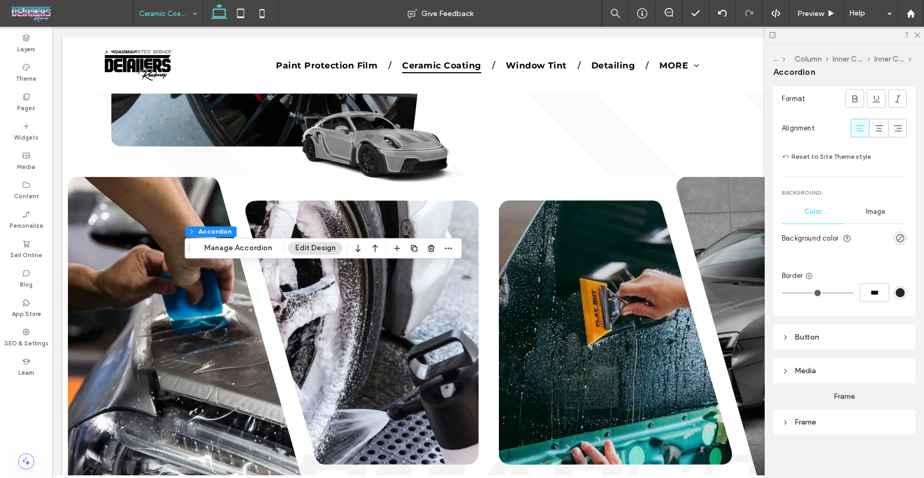
click at [832, 410] on div "Frame" at bounding box center [845, 422] width 142 height 25
click at [835, 418] on div "Frame" at bounding box center [844, 422] width 125 height 9
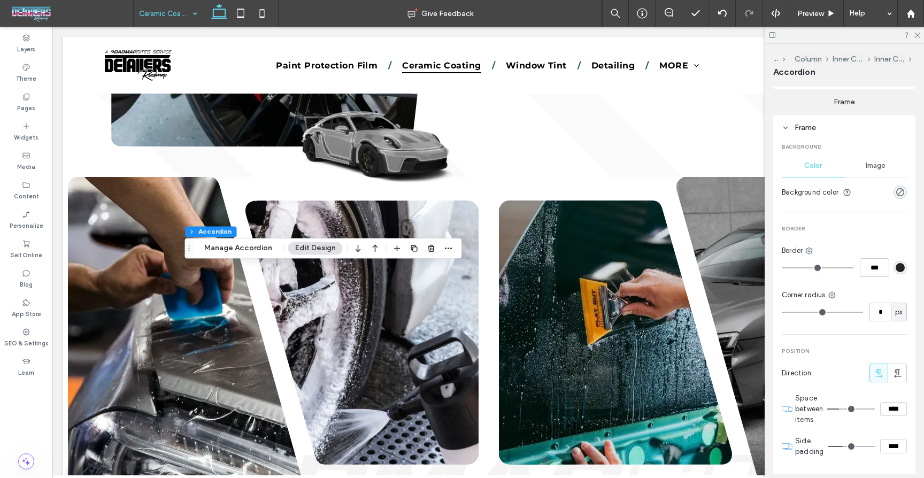
scroll to position [1025, 0]
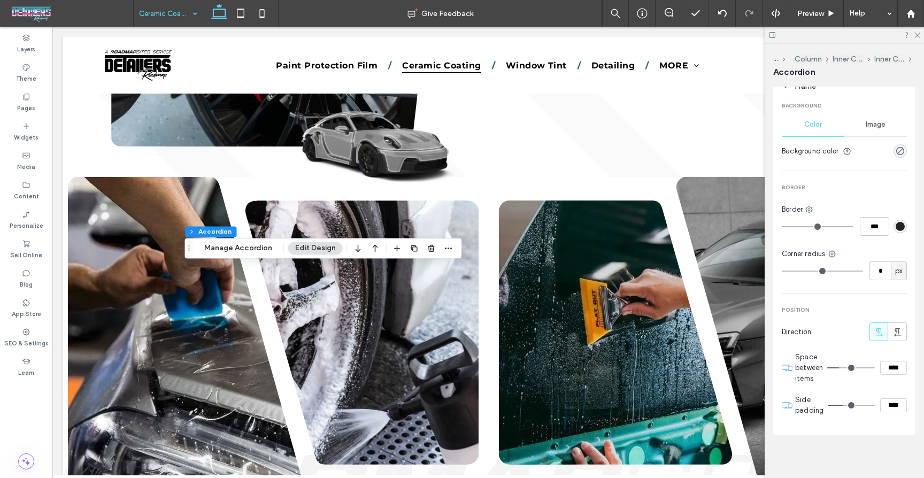
click at [885, 361] on input "****" at bounding box center [894, 368] width 27 height 14
type input "***"
type input "**"
type input "****"
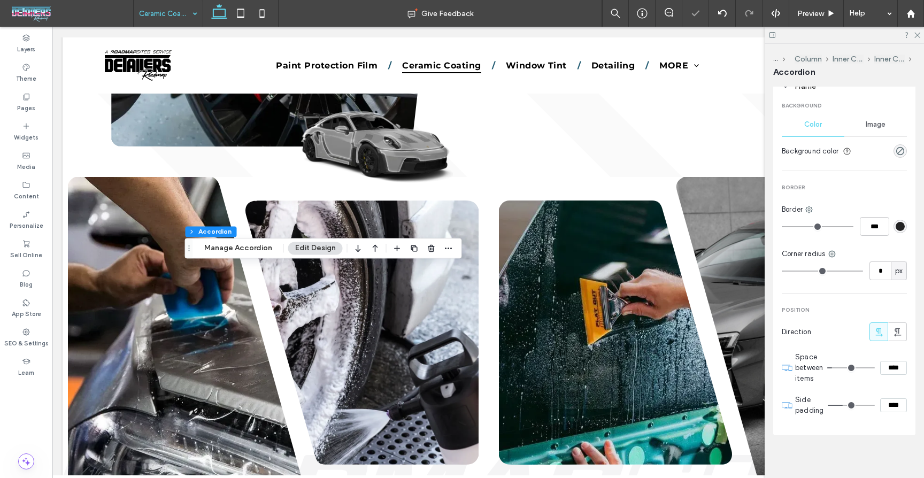
click at [892, 404] on input "****" at bounding box center [894, 406] width 27 height 14
type input "**"
type input "****"
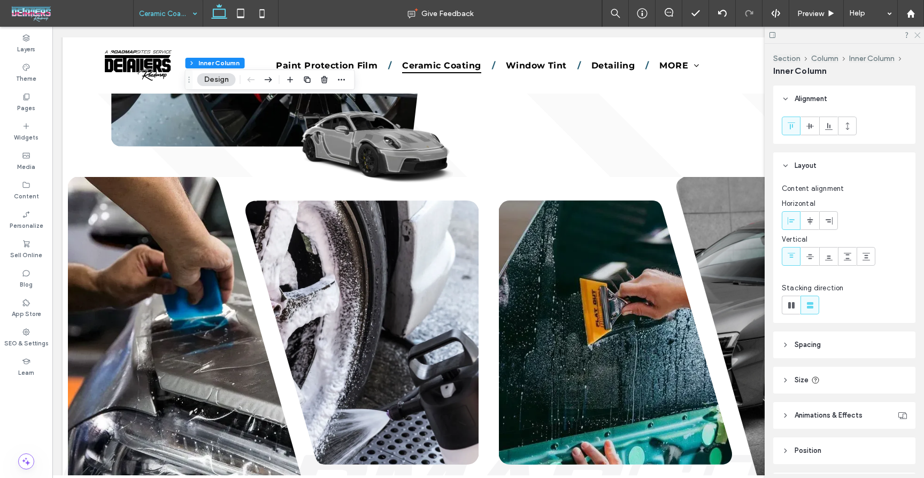
click at [917, 37] on icon at bounding box center [917, 34] width 7 height 7
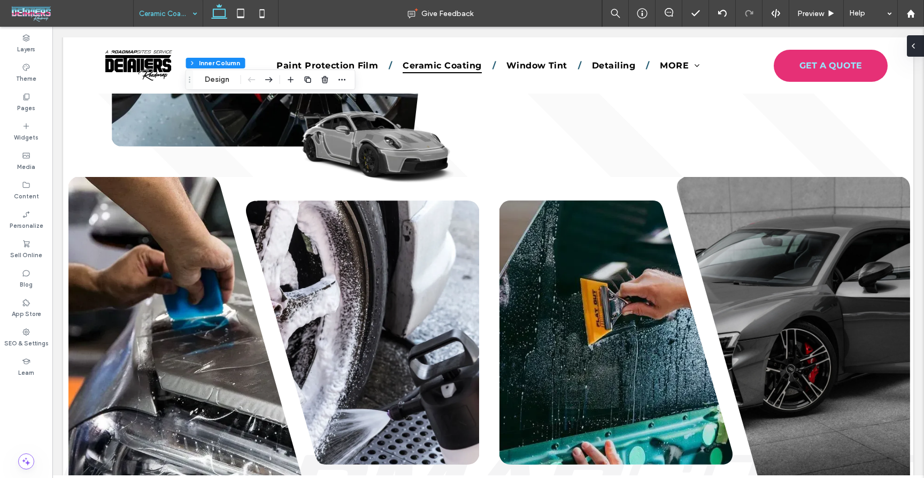
scroll to position [0, 0]
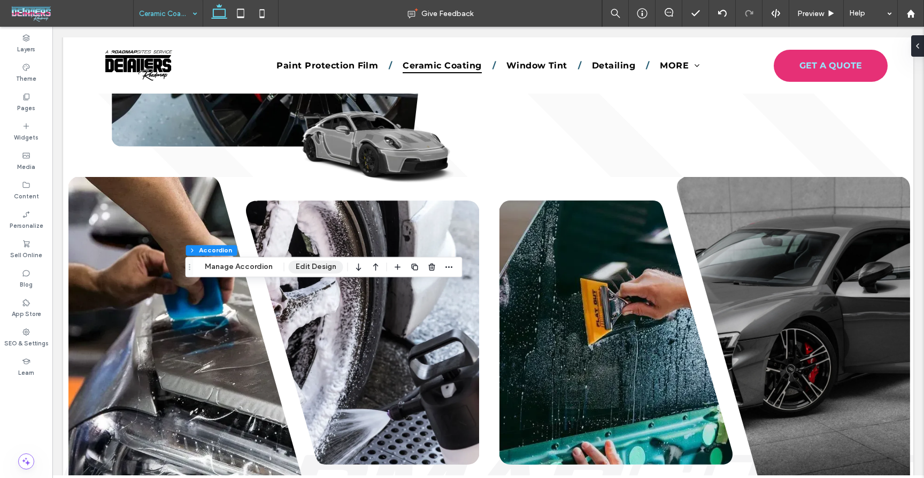
click at [314, 269] on button "Edit Design" at bounding box center [316, 267] width 55 height 13
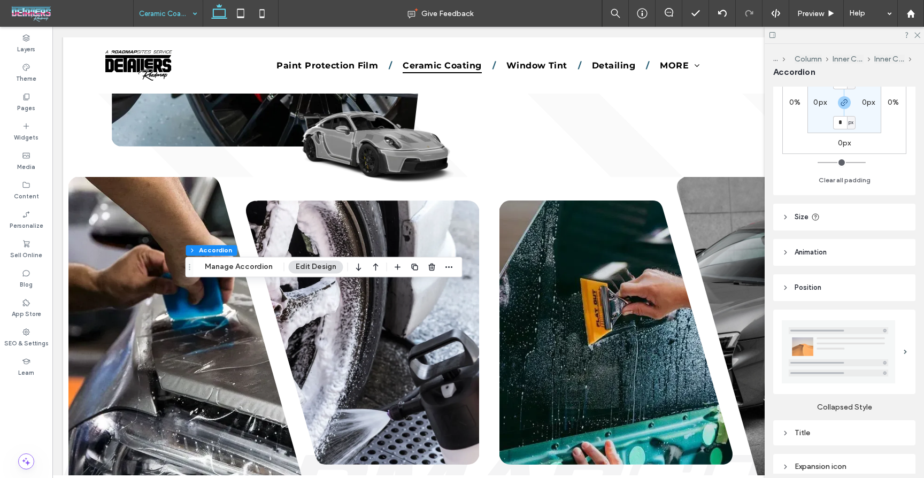
scroll to position [151, 0]
drag, startPoint x: 807, startPoint y: 285, endPoint x: 832, endPoint y: 287, distance: 24.7
click at [807, 285] on span "Position" at bounding box center [808, 285] width 27 height 11
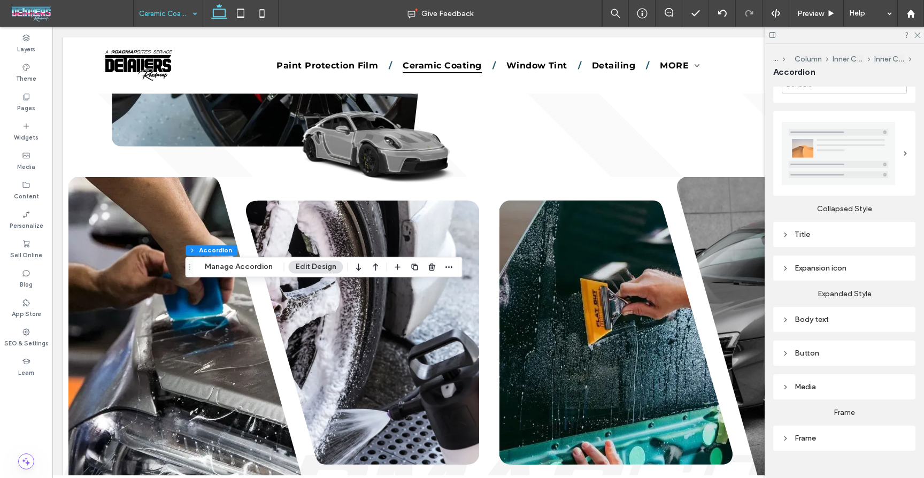
scroll to position [393, 0]
click at [841, 311] on div "Body text" at bounding box center [844, 318] width 125 height 14
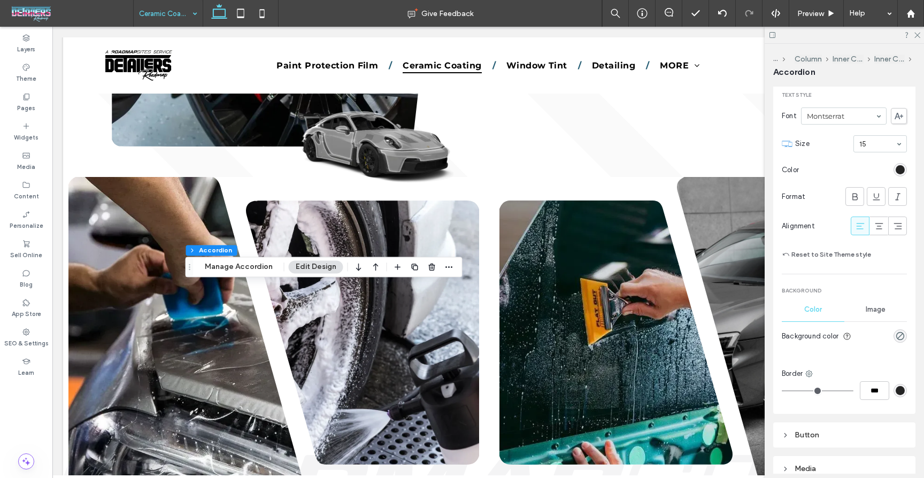
scroll to position [734, 0]
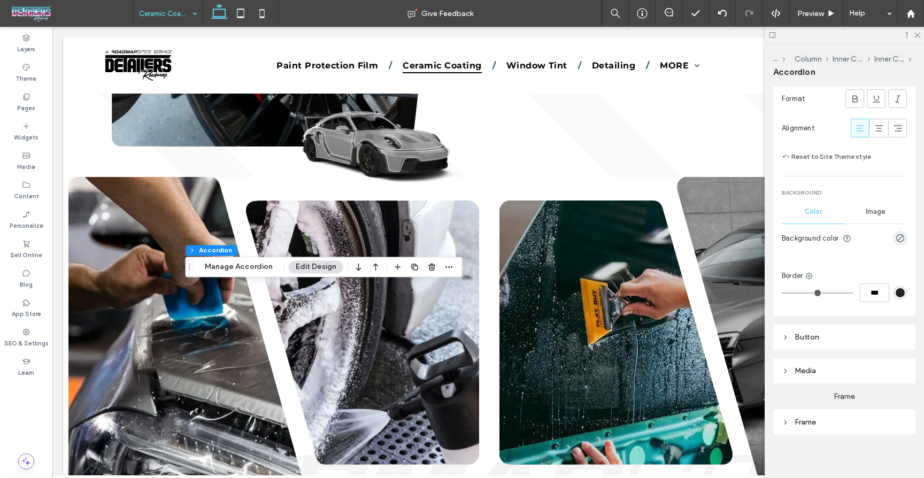
click at [821, 338] on div "Button" at bounding box center [844, 337] width 125 height 9
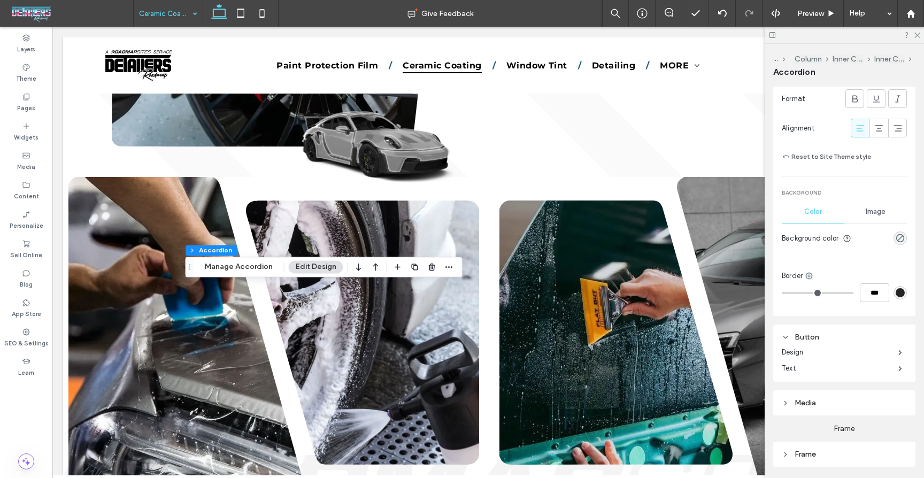
click at [820, 338] on div "Button" at bounding box center [844, 337] width 125 height 9
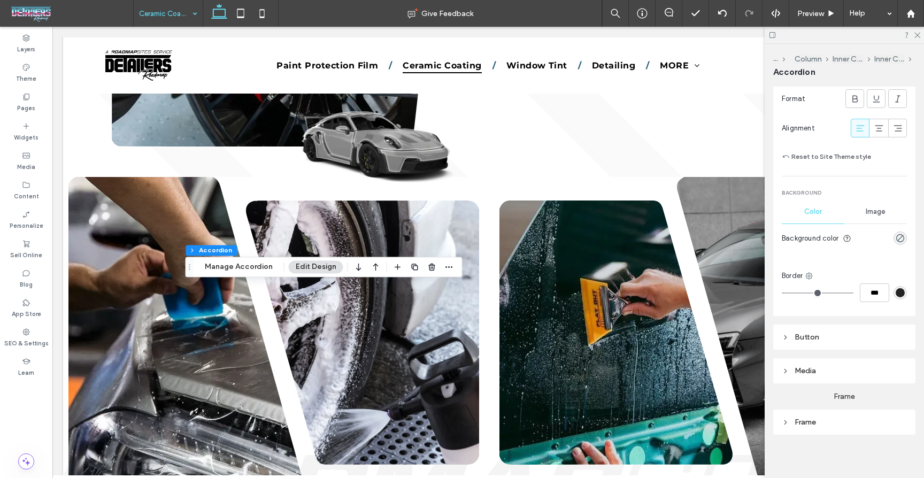
click at [829, 418] on div "Frame" at bounding box center [844, 422] width 125 height 9
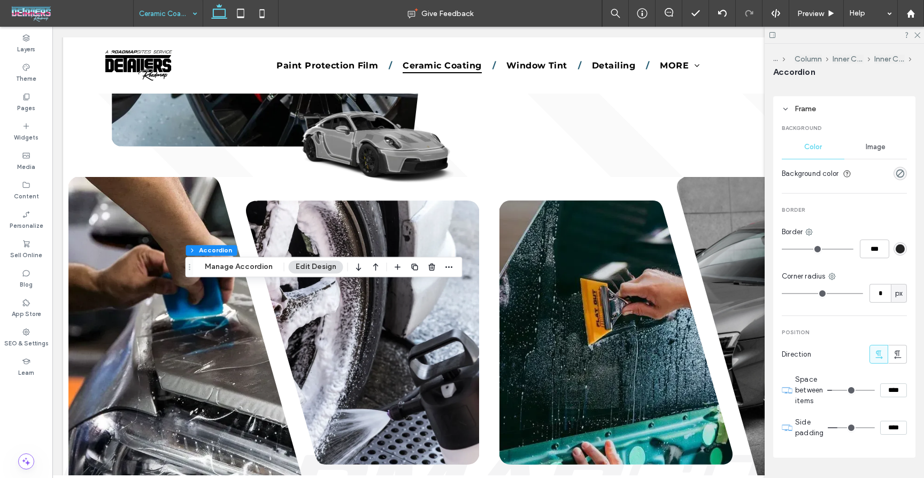
scroll to position [1048, 0]
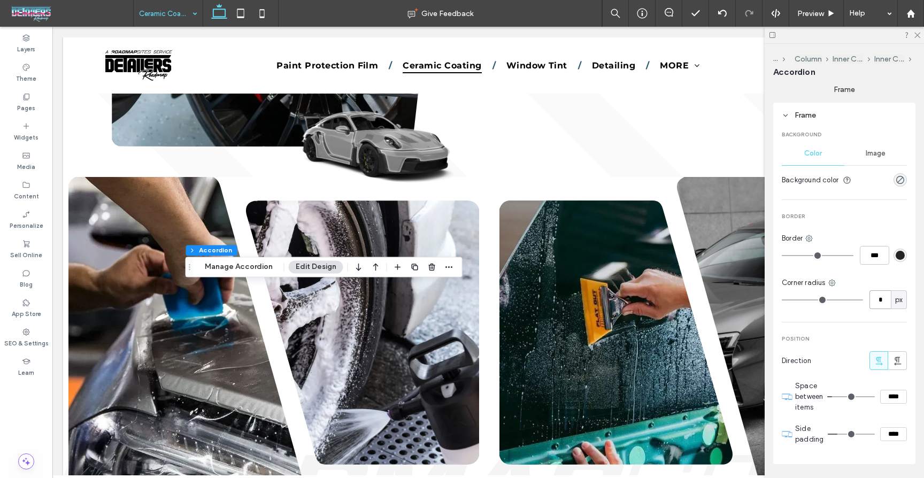
click at [874, 290] on input "*" at bounding box center [880, 299] width 21 height 19
click at [877, 296] on input "*" at bounding box center [880, 299] width 21 height 19
type input "*"
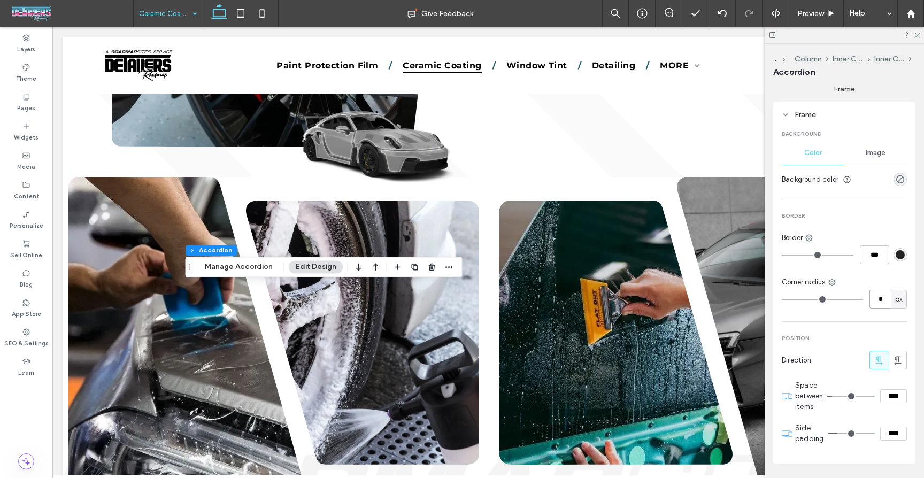
type input "*"
click at [877, 296] on input "*" at bounding box center [880, 299] width 21 height 19
type input "**"
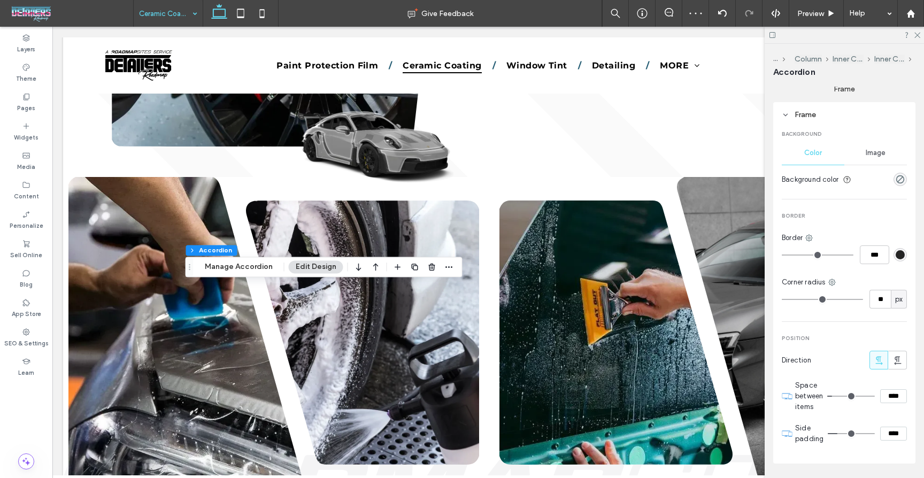
click at [888, 307] on div "Background Color Image Background color Border Border *** Corner radius ** px P…" at bounding box center [844, 290] width 125 height 336
click at [870, 296] on input "**" at bounding box center [880, 299] width 21 height 19
click at [870, 297] on input "**" at bounding box center [880, 299] width 21 height 19
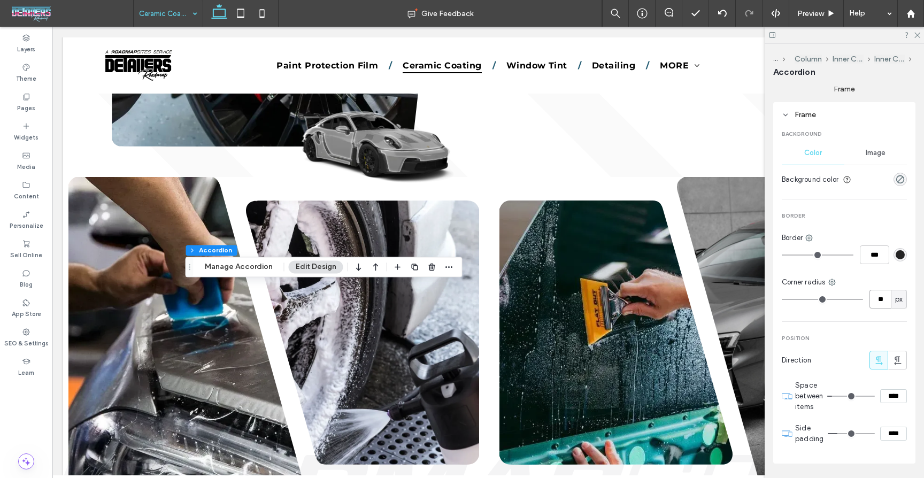
click at [870, 297] on input "**" at bounding box center [880, 299] width 21 height 19
click at [875, 296] on input "**" at bounding box center [880, 299] width 21 height 19
type input "**"
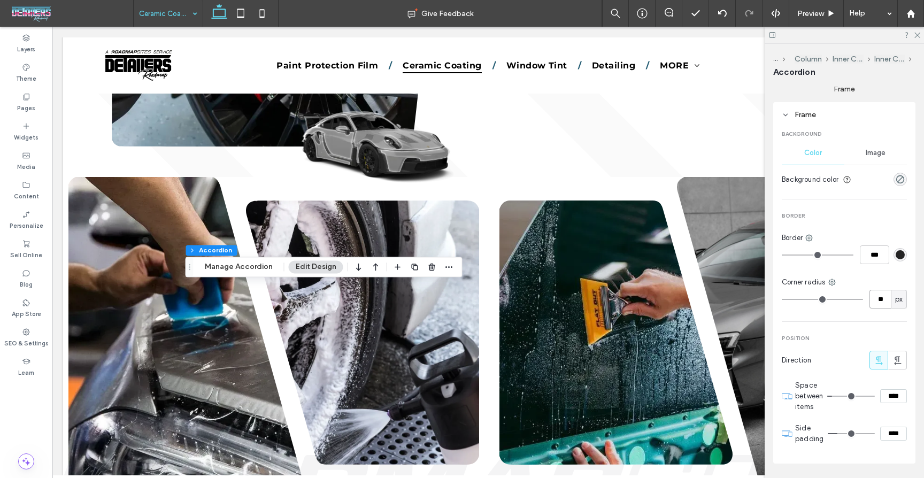
click at [878, 298] on input "**" at bounding box center [880, 299] width 21 height 19
type input "**"
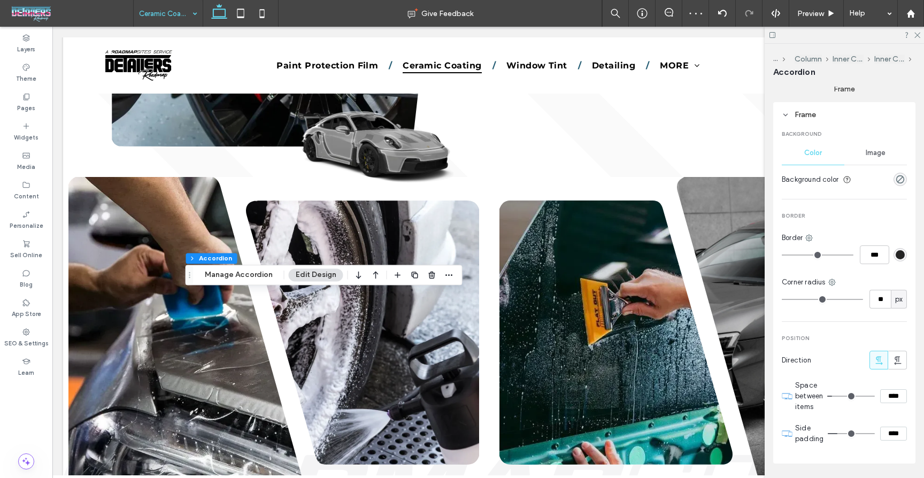
drag, startPoint x: 921, startPoint y: 35, endPoint x: 909, endPoint y: 43, distance: 14.7
click at [921, 35] on div at bounding box center [844, 35] width 159 height 17
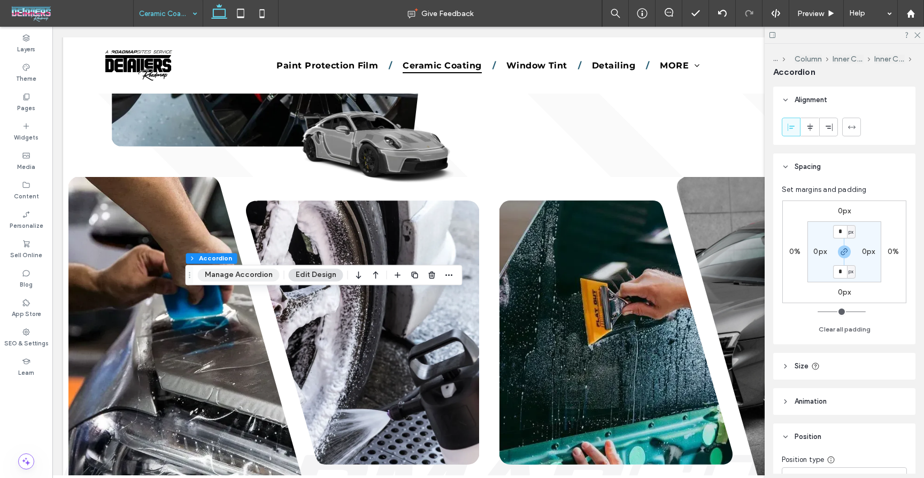
click at [249, 280] on button "Manage Accordion" at bounding box center [239, 275] width 82 height 13
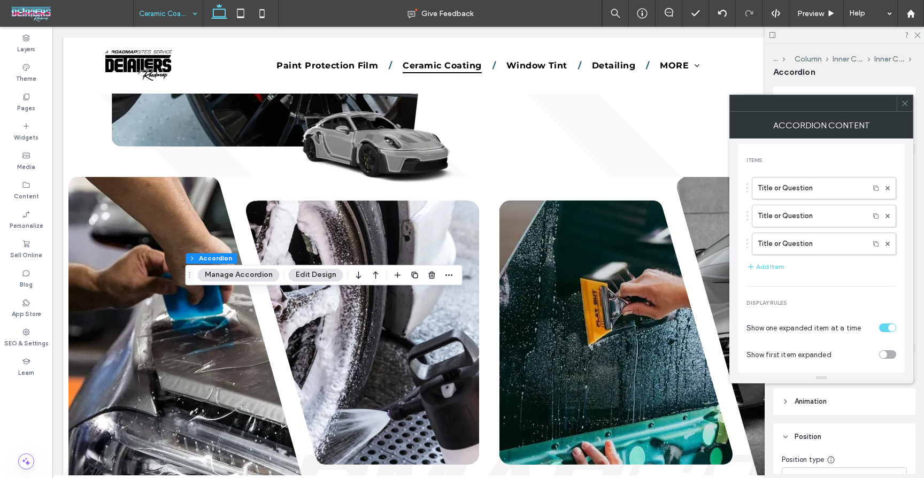
click at [822, 201] on div "Title or Question Title or Question Title or Question" at bounding box center [822, 213] width 150 height 83
click at [822, 192] on label "Title or Question" at bounding box center [811, 188] width 106 height 21
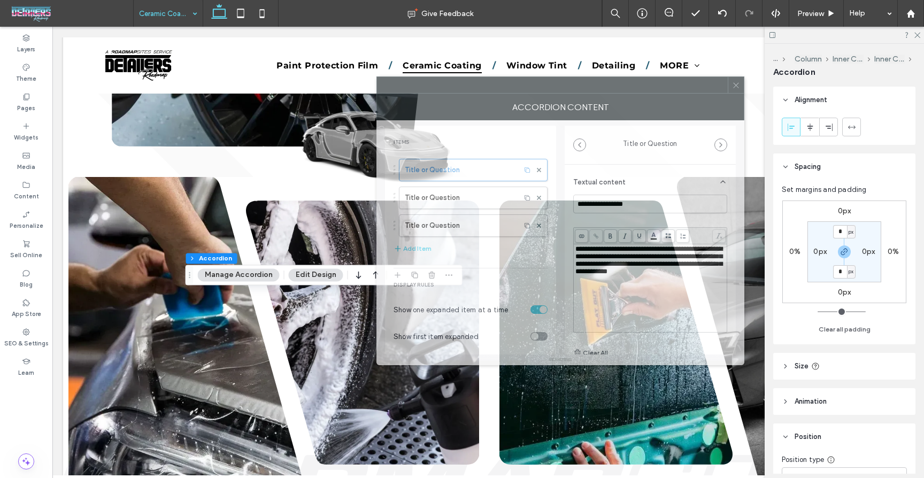
drag, startPoint x: 756, startPoint y: 101, endPoint x: 617, endPoint y: 95, distance: 138.7
click at [615, 87] on div at bounding box center [552, 85] width 351 height 16
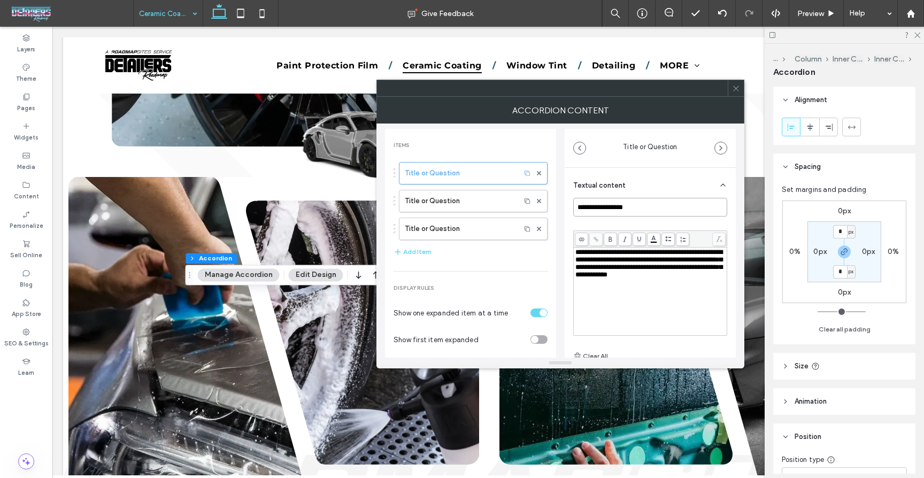
click at [625, 204] on input "**********" at bounding box center [650, 207] width 154 height 19
paste input "****"
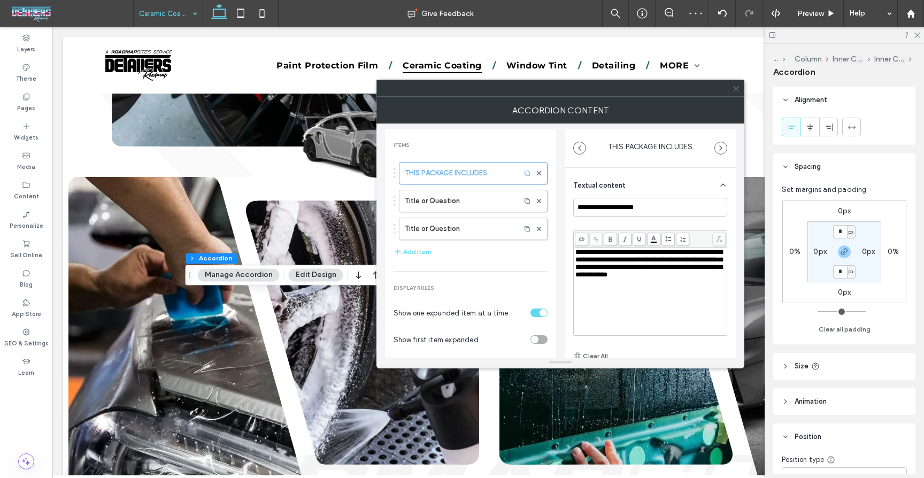
click at [688, 293] on div "**********" at bounding box center [651, 292] width 150 height 86
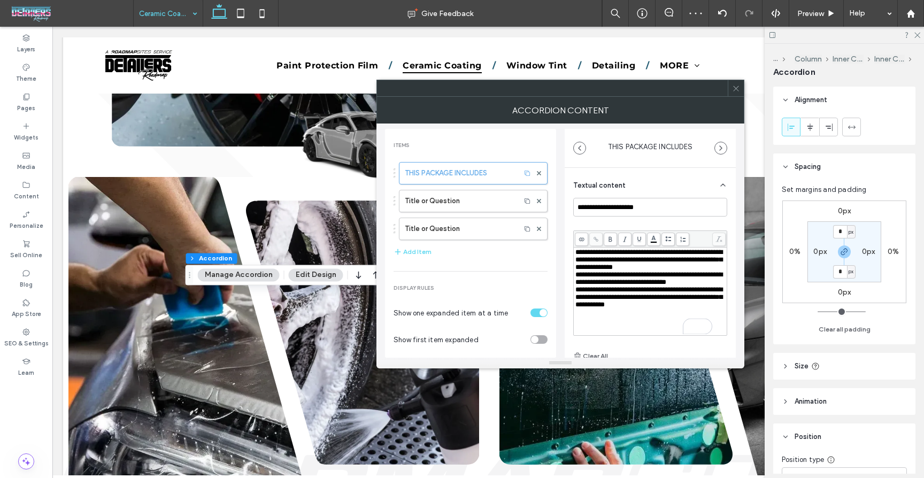
scroll to position [0, 0]
click at [632, 271] on div "**********" at bounding box center [651, 260] width 150 height 22
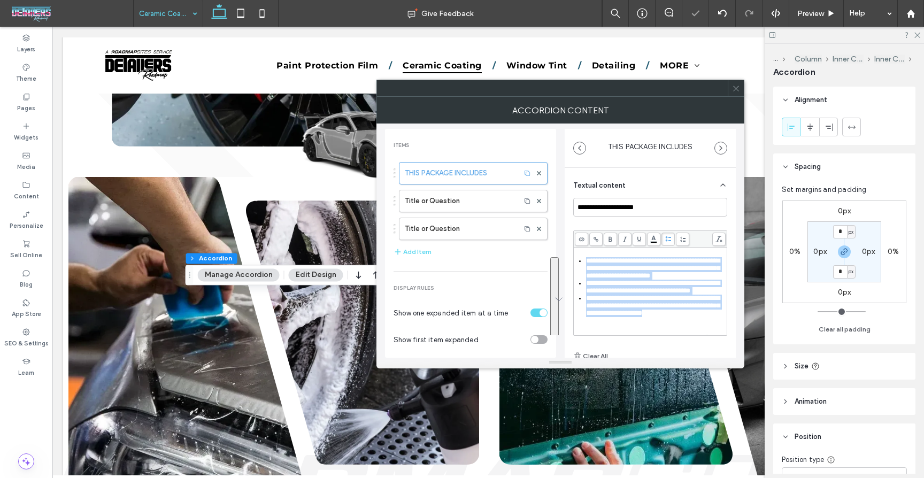
drag, startPoint x: 668, startPoint y: 237, endPoint x: 663, endPoint y: 275, distance: 38.8
click at [667, 237] on icon at bounding box center [668, 239] width 6 height 6
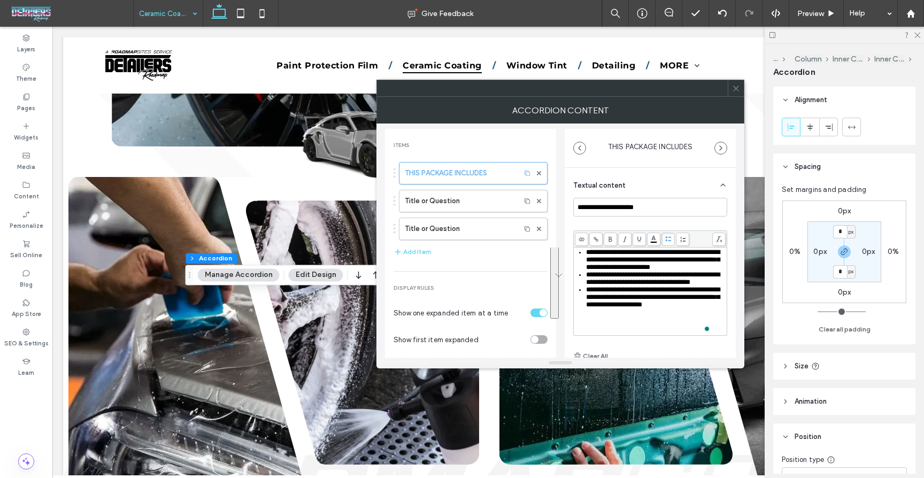
click at [665, 286] on div "**********" at bounding box center [656, 278] width 140 height 15
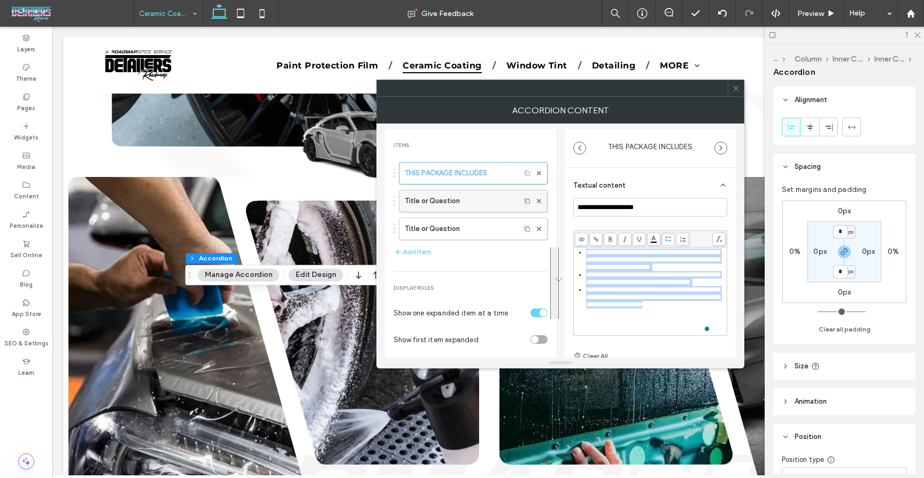
click at [531, 202] on div at bounding box center [539, 201] width 16 height 16
click at [537, 202] on use at bounding box center [539, 201] width 4 height 4
click at [535, 200] on div at bounding box center [539, 201] width 16 height 16
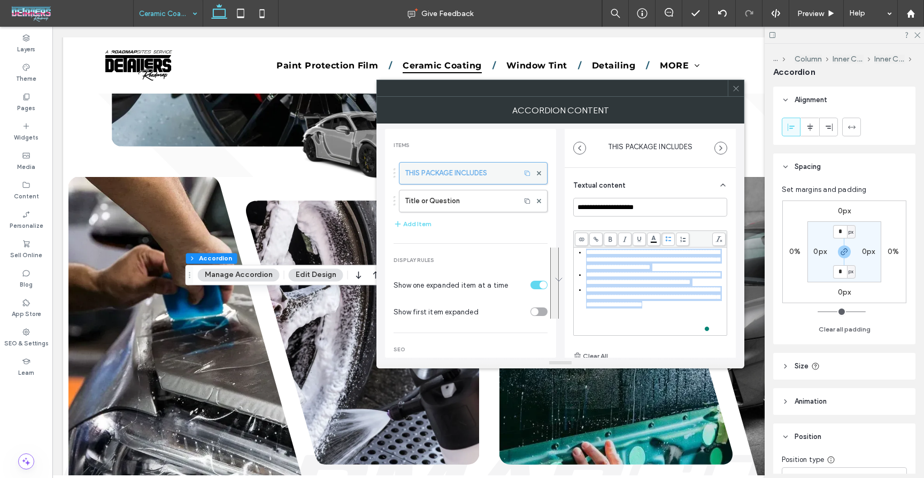
drag, startPoint x: 490, startPoint y: 195, endPoint x: 488, endPoint y: 173, distance: 22.5
click at [490, 195] on label "Title or Question" at bounding box center [460, 200] width 110 height 21
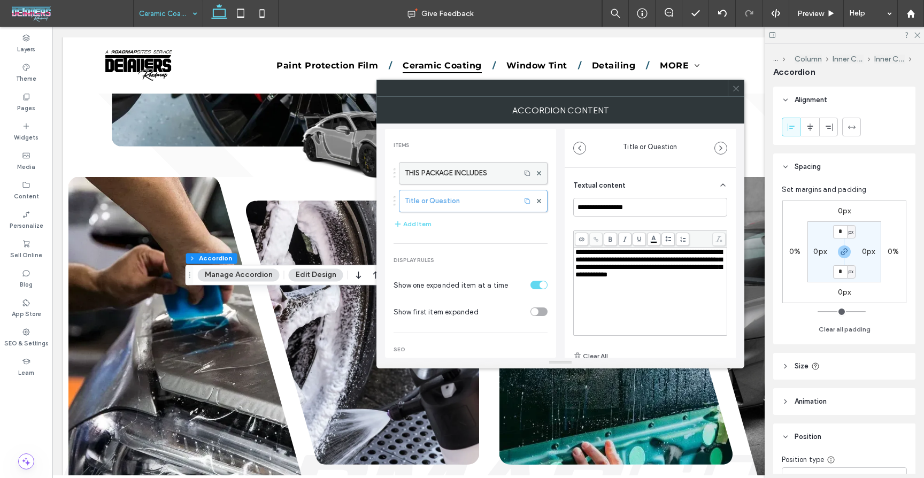
click at [488, 166] on label "THIS PACKAGE INCLUDES" at bounding box center [460, 173] width 110 height 21
type input "**********"
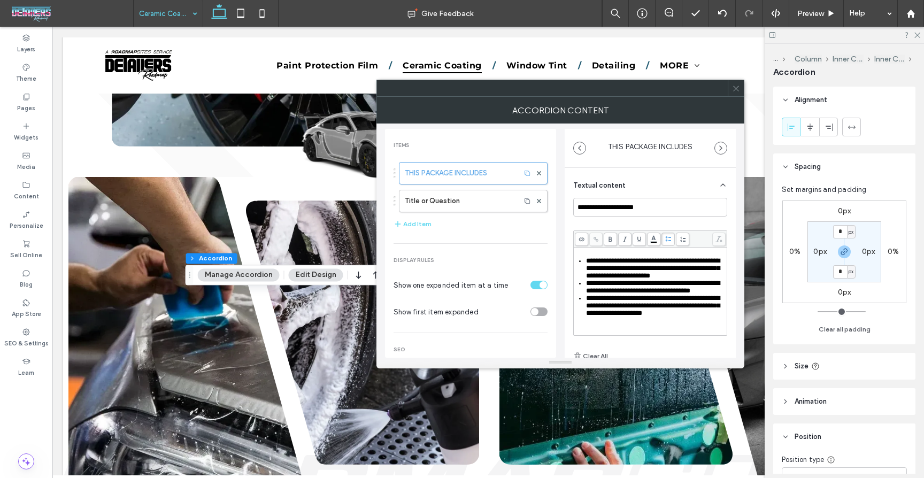
click at [537, 199] on icon at bounding box center [539, 201] width 4 height 4
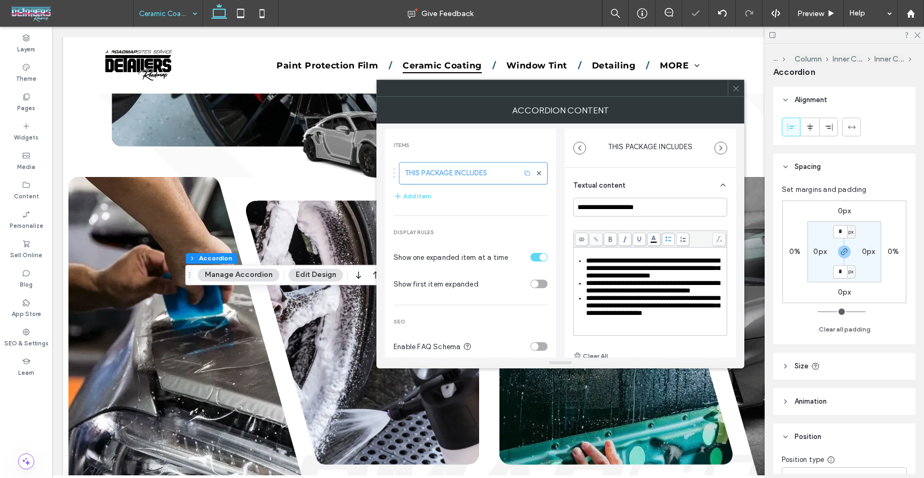
click at [629, 279] on span "**********" at bounding box center [653, 268] width 134 height 22
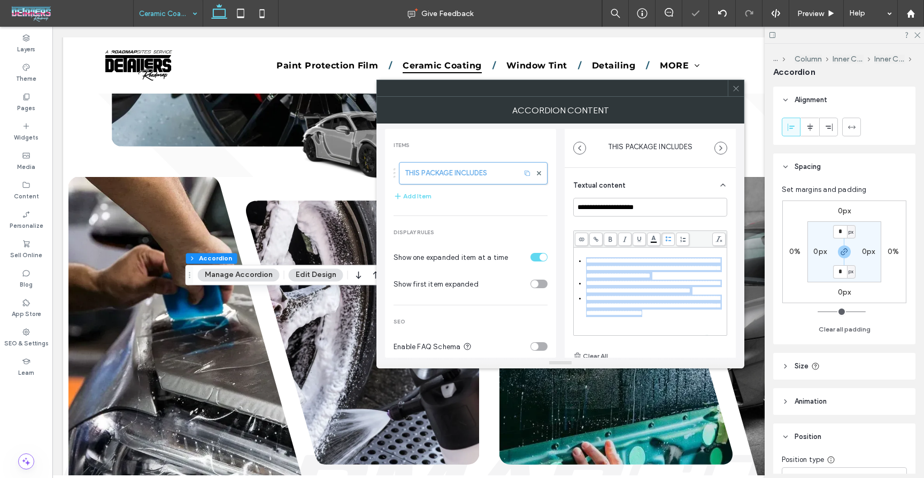
click at [656, 240] on body ".wqwq-1{fill:#231f20;} .cls-1q, .cls-2q { fill-rule: evenodd; } .cls-2q { fill:…" at bounding box center [462, 239] width 924 height 478
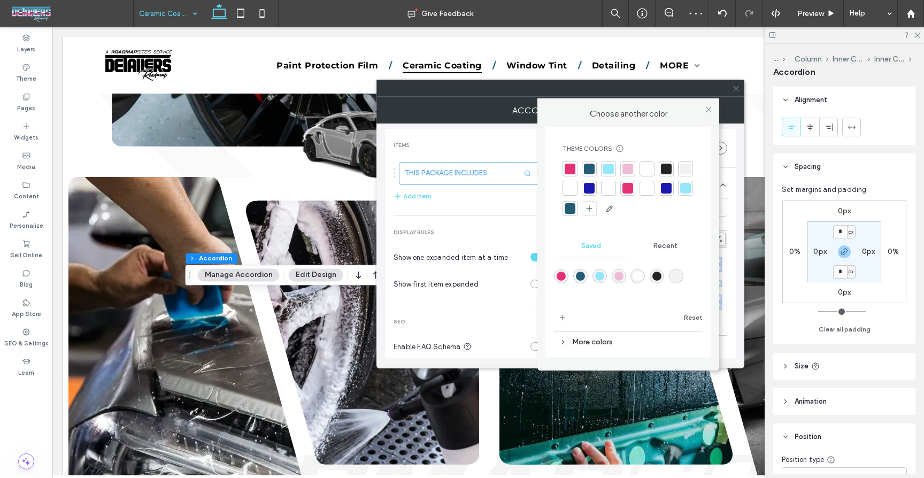
click at [565, 187] on div at bounding box center [570, 188] width 11 height 11
click at [518, 220] on div "Items THIS PACKAGE INCLUDES Add Item Display rules Show one expanded item at a …" at bounding box center [470, 250] width 171 height 229
drag, startPoint x: 708, startPoint y: 105, endPoint x: 705, endPoint y: 150, distance: 44.5
click at [708, 105] on icon at bounding box center [709, 109] width 8 height 8
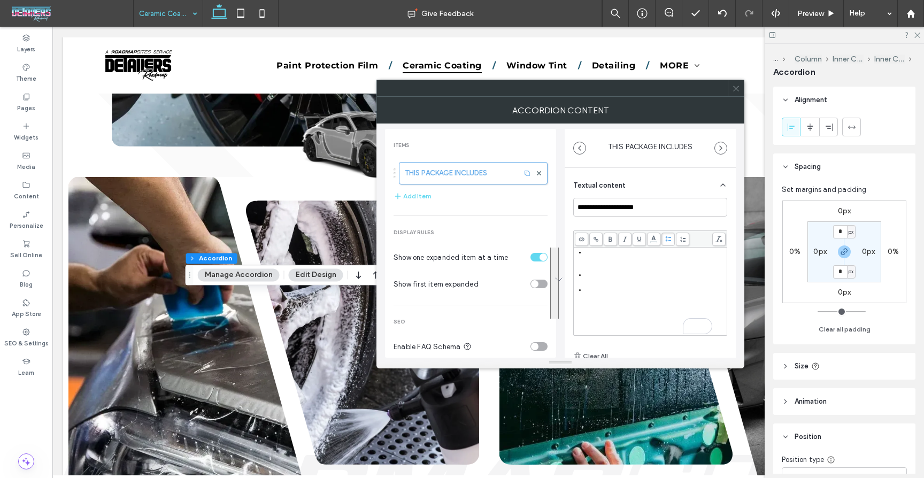
scroll to position [8, 0]
click at [670, 239] on icon at bounding box center [668, 239] width 6 height 6
click at [669, 239] on icon at bounding box center [668, 239] width 6 height 6
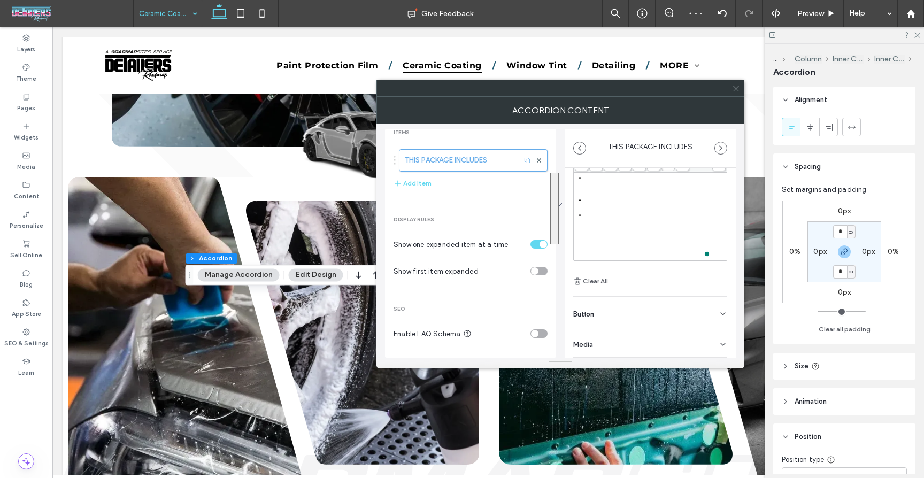
scroll to position [0, 0]
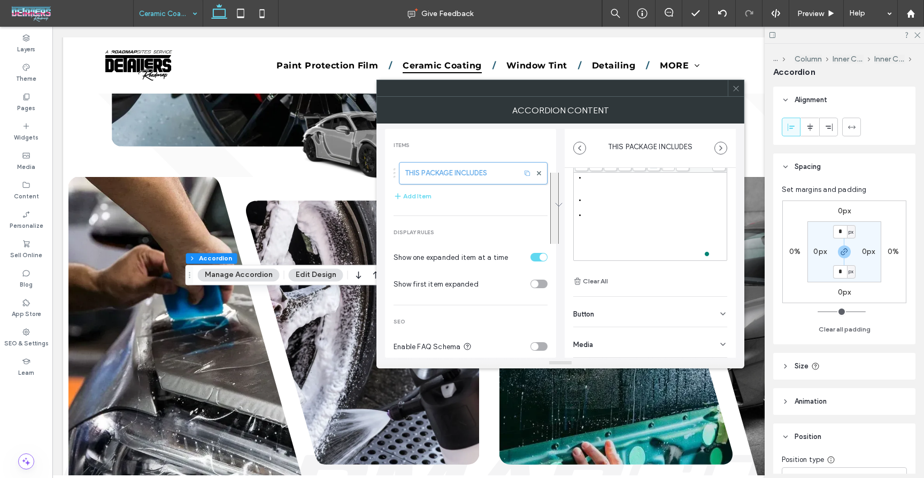
click at [628, 314] on div "Button" at bounding box center [650, 312] width 154 height 30
drag, startPoint x: 616, startPoint y: 259, endPoint x: 622, endPoint y: 341, distance: 82.6
click at [616, 261] on div "Button" at bounding box center [650, 261] width 154 height 30
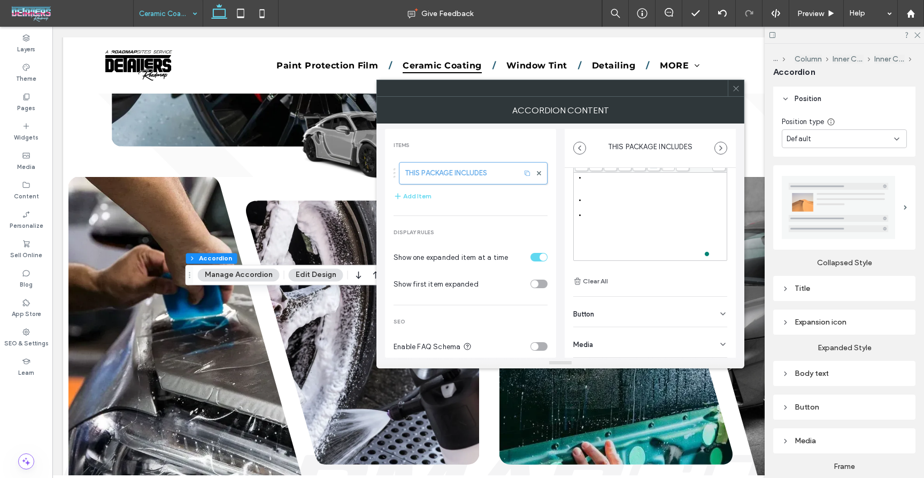
click at [838, 318] on div "Expansion icon" at bounding box center [844, 322] width 125 height 9
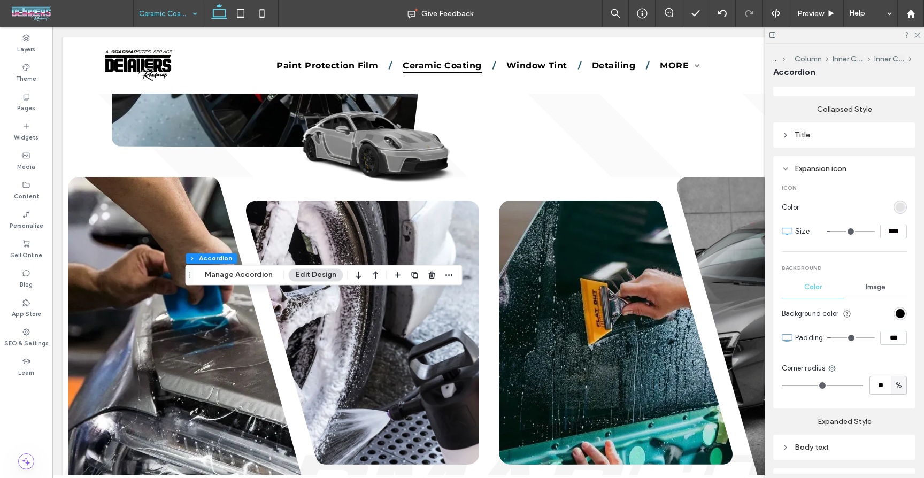
scroll to position [492, 0]
click at [829, 135] on div "Title" at bounding box center [844, 134] width 125 height 14
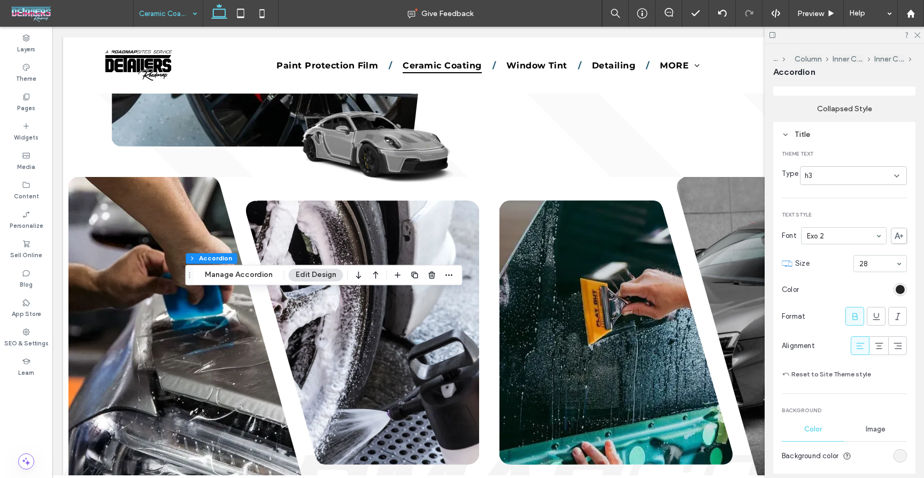
click at [829, 135] on div "Title" at bounding box center [844, 134] width 125 height 14
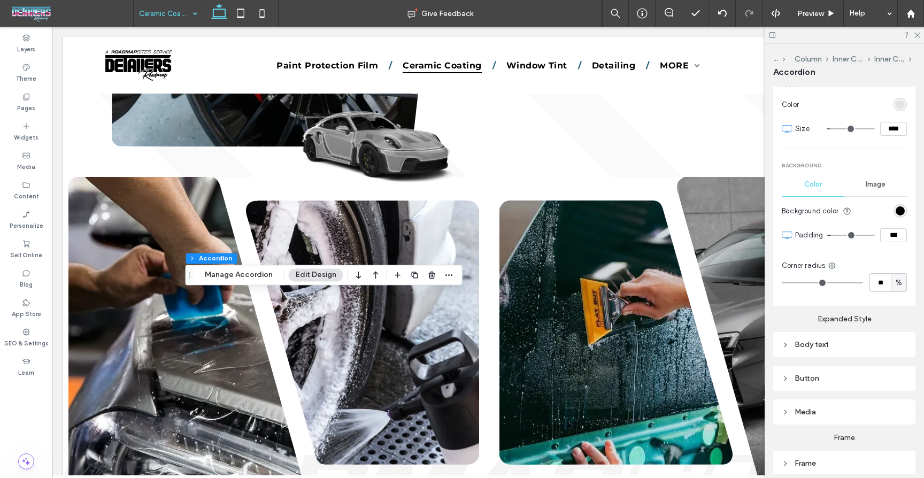
scroll to position [638, 0]
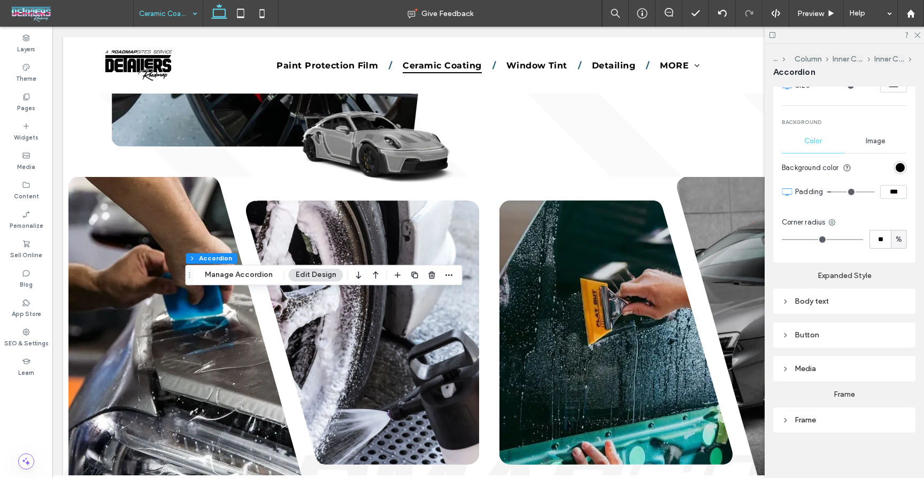
click at [844, 298] on div "Body text" at bounding box center [844, 301] width 125 height 9
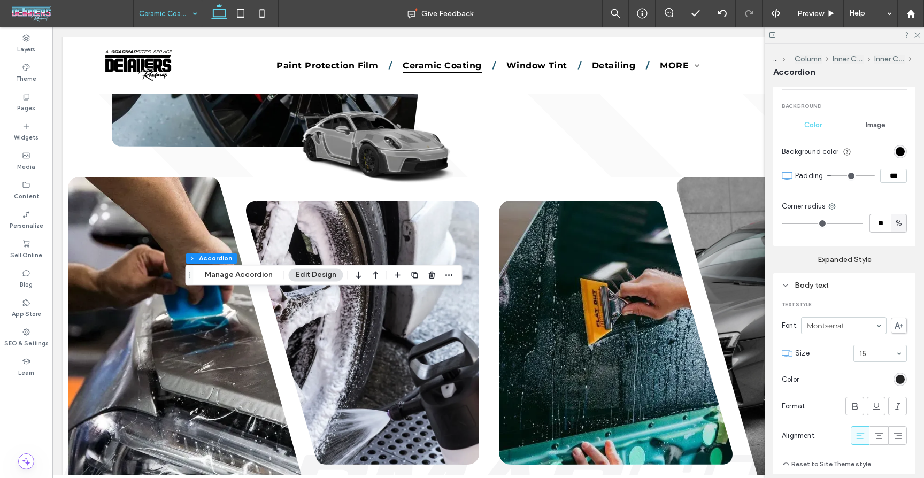
scroll to position [691, 0]
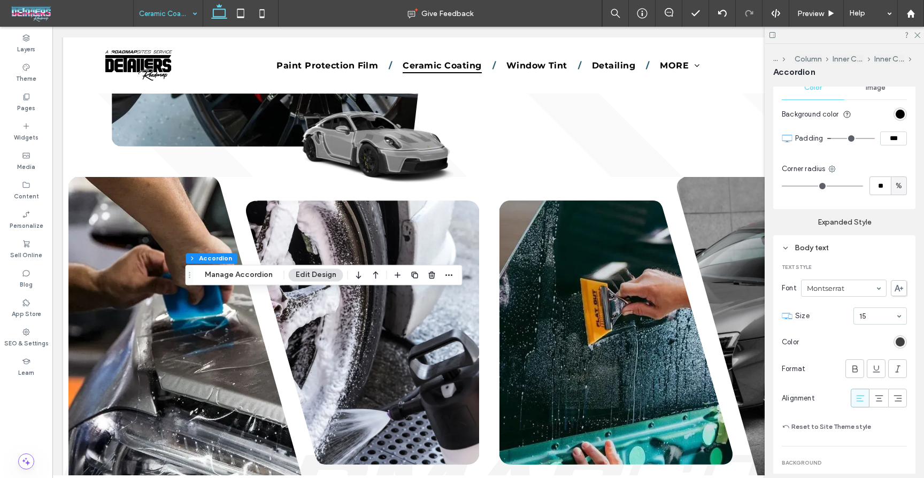
click at [896, 338] on div "rgb(36, 36, 36)" at bounding box center [900, 342] width 9 height 9
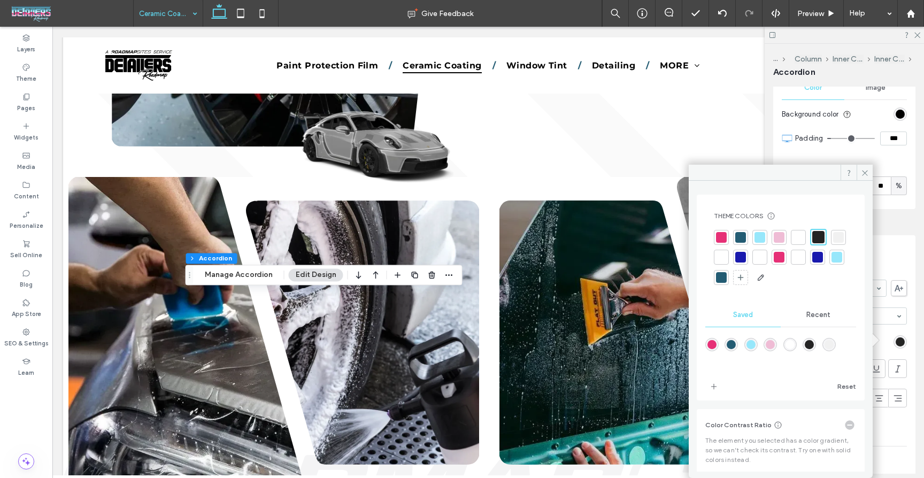
click at [727, 255] on div at bounding box center [721, 257] width 11 height 11
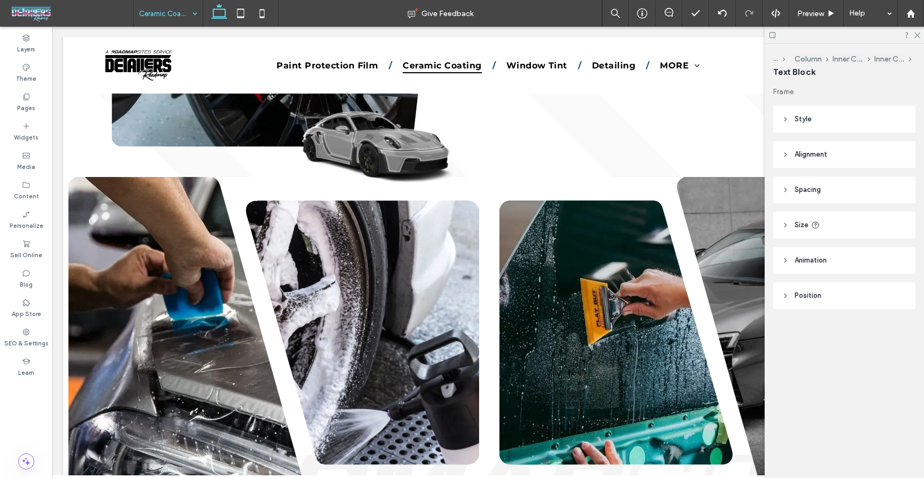
type input "*****"
type input "**"
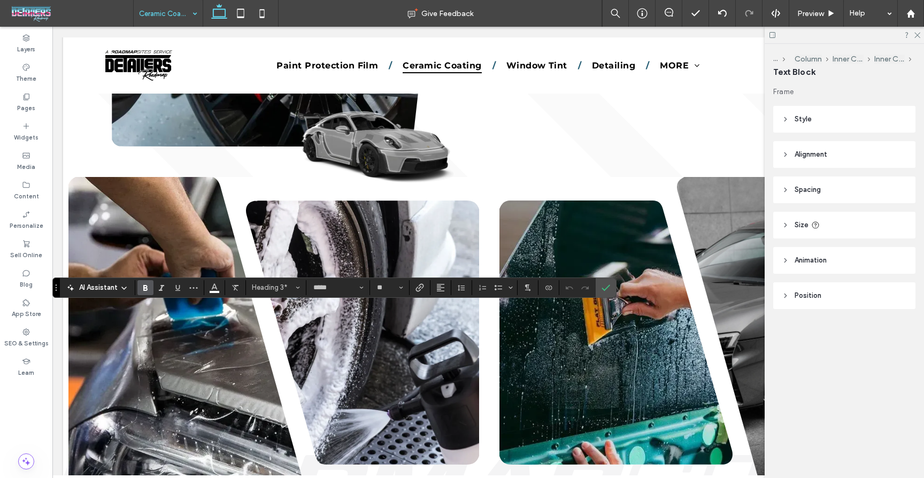
type input "**********"
type input "**"
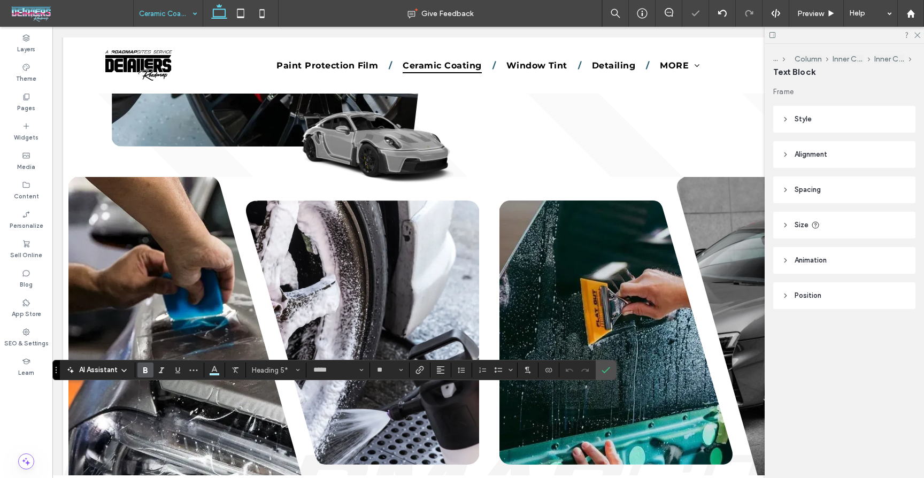
type input "**********"
type input "**"
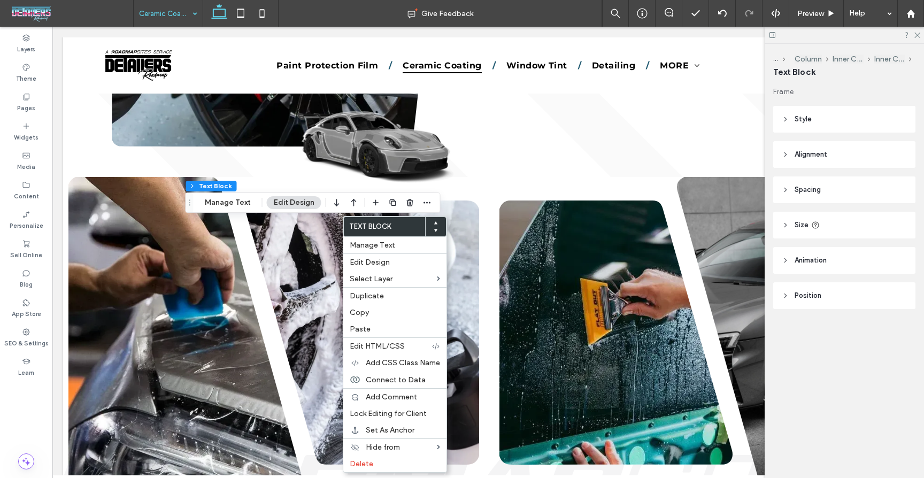
drag, startPoint x: 355, startPoint y: 315, endPoint x: 327, endPoint y: 324, distance: 29.6
click at [355, 315] on span "Copy" at bounding box center [359, 312] width 19 height 9
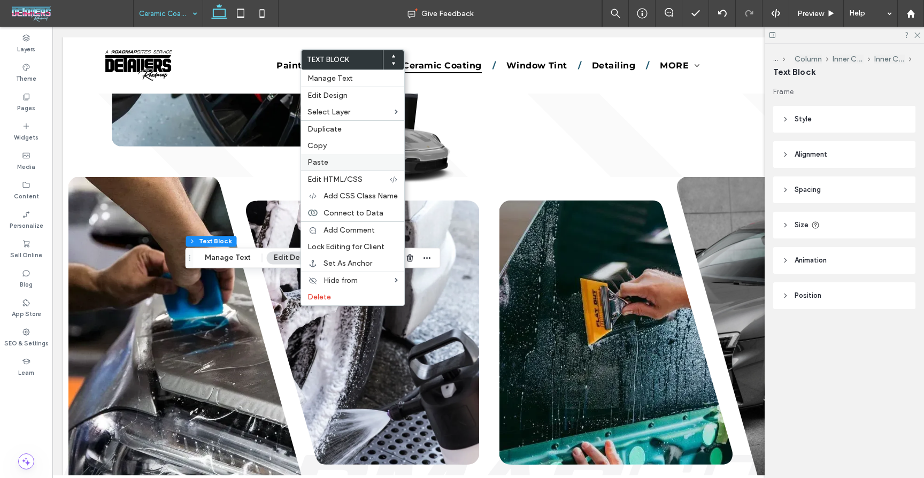
click at [334, 164] on label "Paste" at bounding box center [353, 162] width 90 height 9
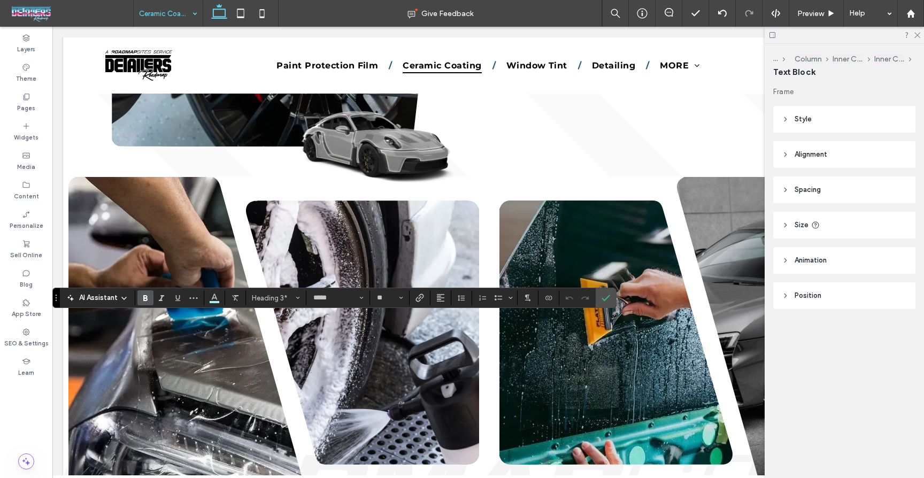
type input "**********"
type input "**"
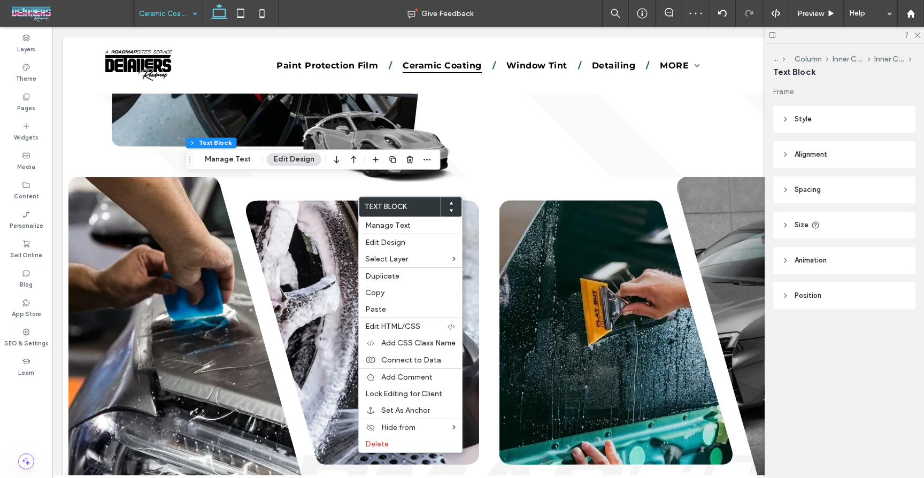
click at [368, 292] on span "Copy" at bounding box center [374, 292] width 19 height 9
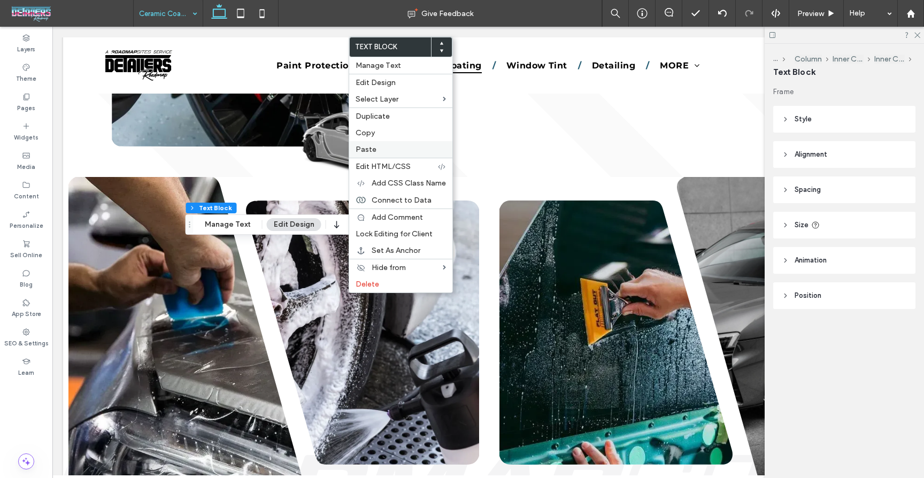
click at [388, 149] on label "Paste" at bounding box center [401, 149] width 90 height 9
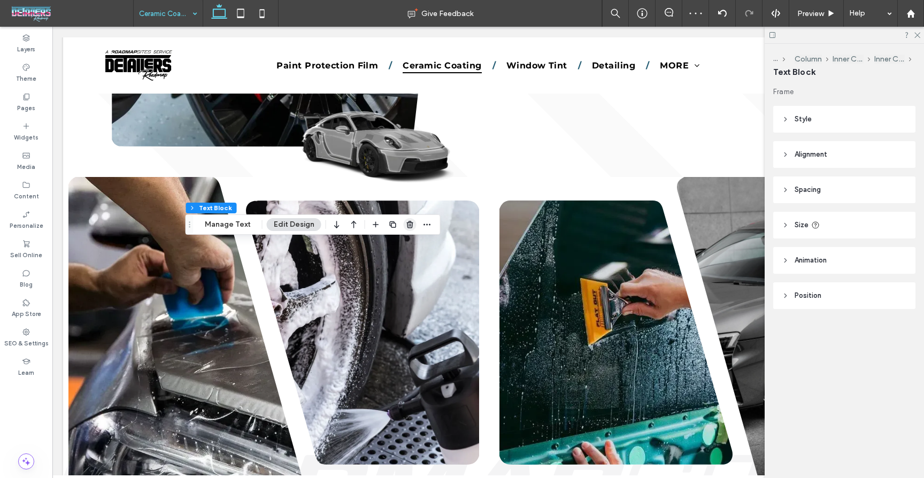
click at [406, 227] on icon "button" at bounding box center [410, 224] width 9 height 9
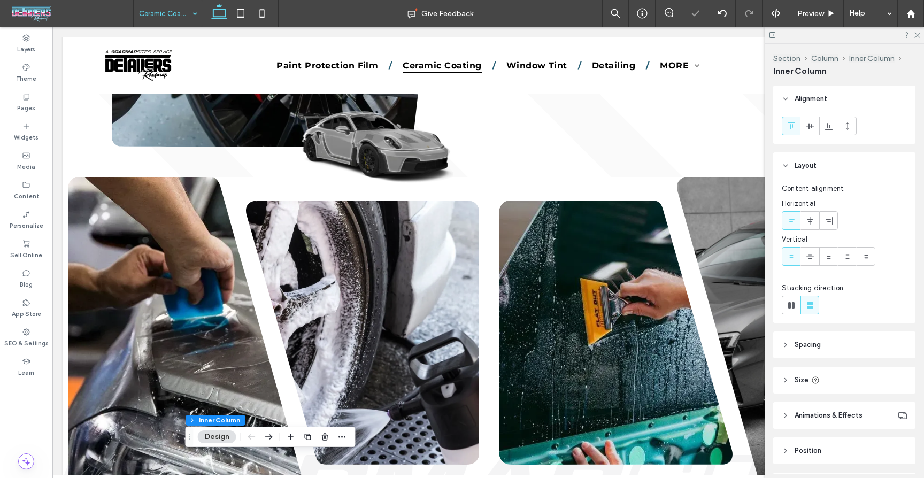
scroll to position [0, 1]
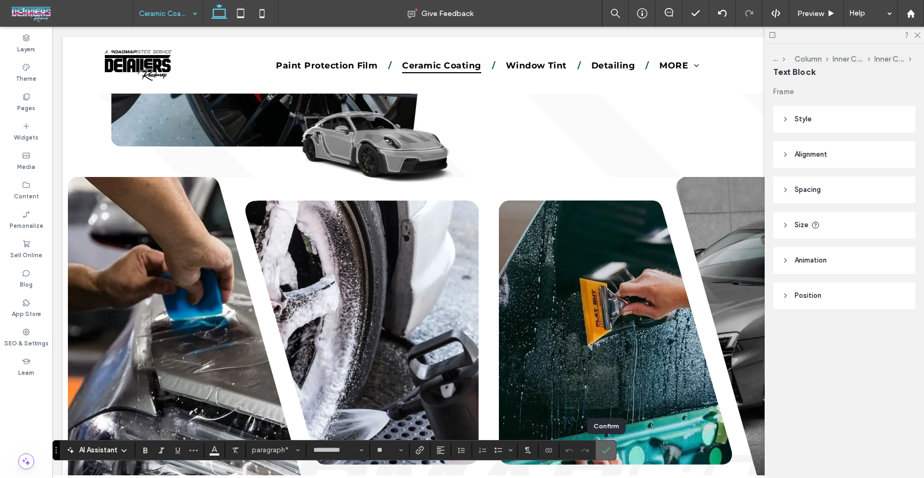
click at [607, 448] on icon "Confirm" at bounding box center [606, 450] width 9 height 9
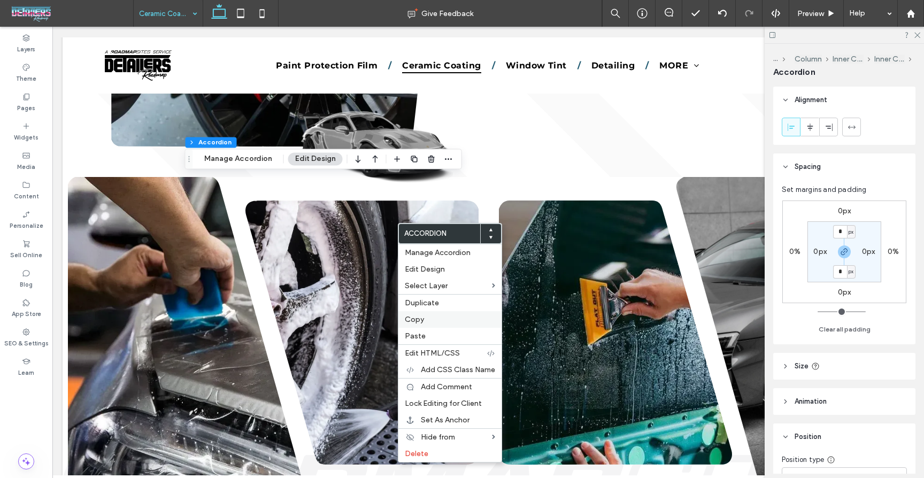
click at [423, 321] on span "Copy" at bounding box center [414, 319] width 19 height 9
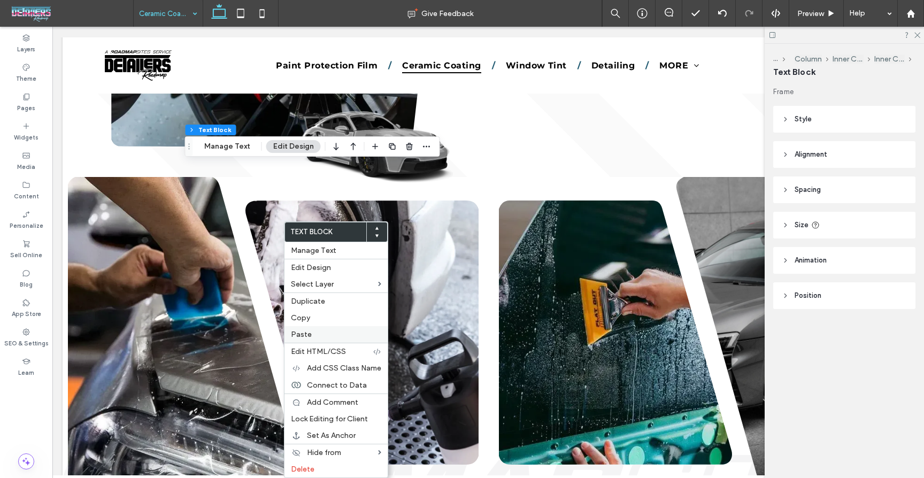
click at [298, 331] on span "Paste" at bounding box center [301, 334] width 21 height 9
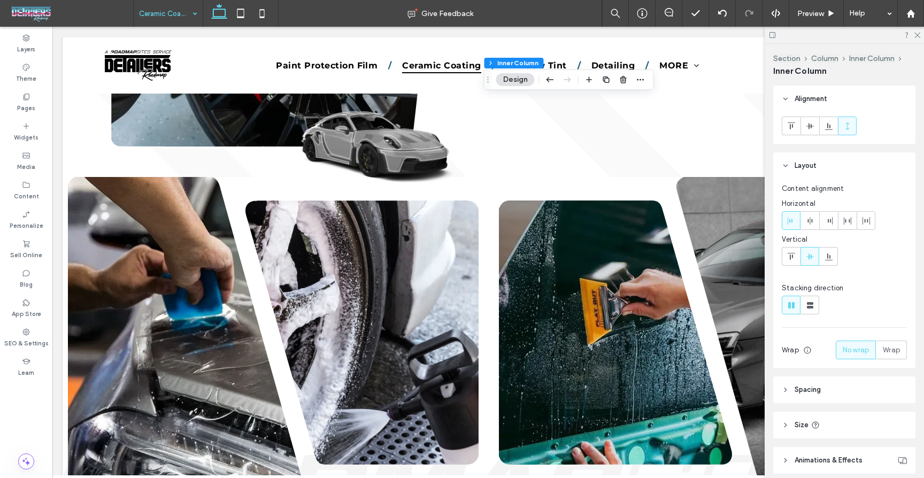
click at [914, 32] on icon at bounding box center [917, 34] width 7 height 7
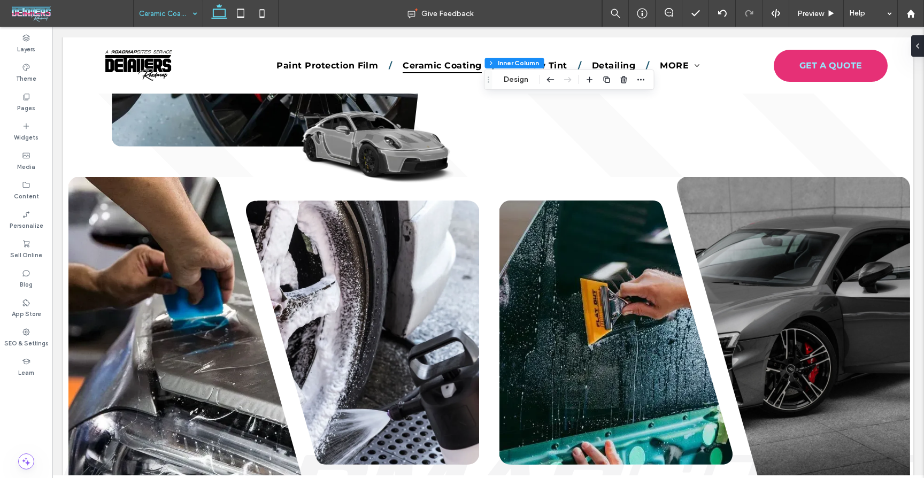
scroll to position [0, 0]
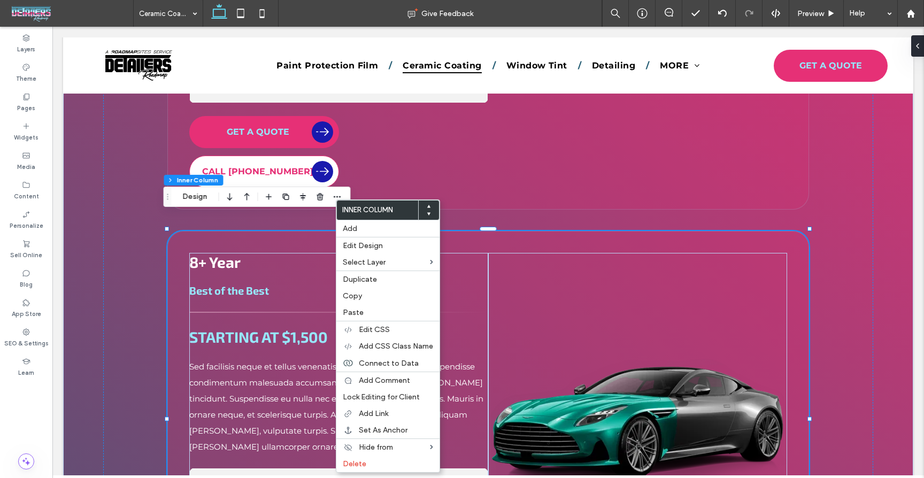
click at [350, 295] on span "Copy" at bounding box center [352, 296] width 19 height 9
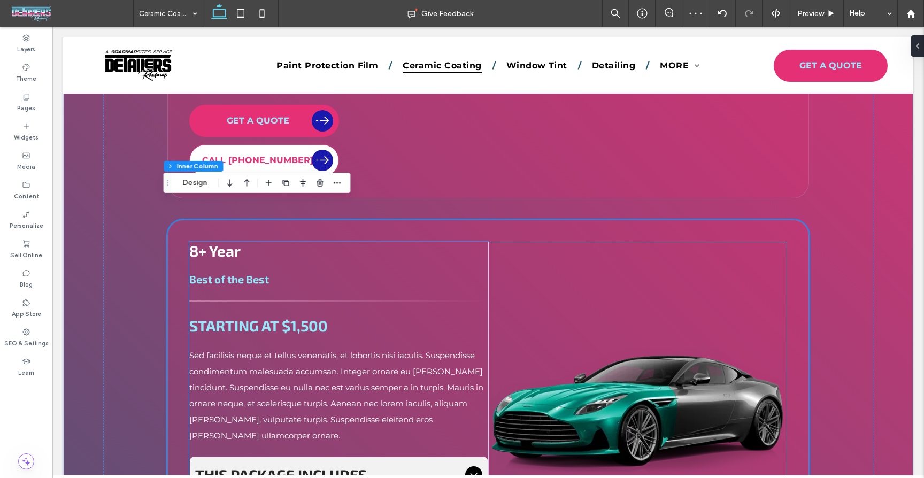
scroll to position [1678, 0]
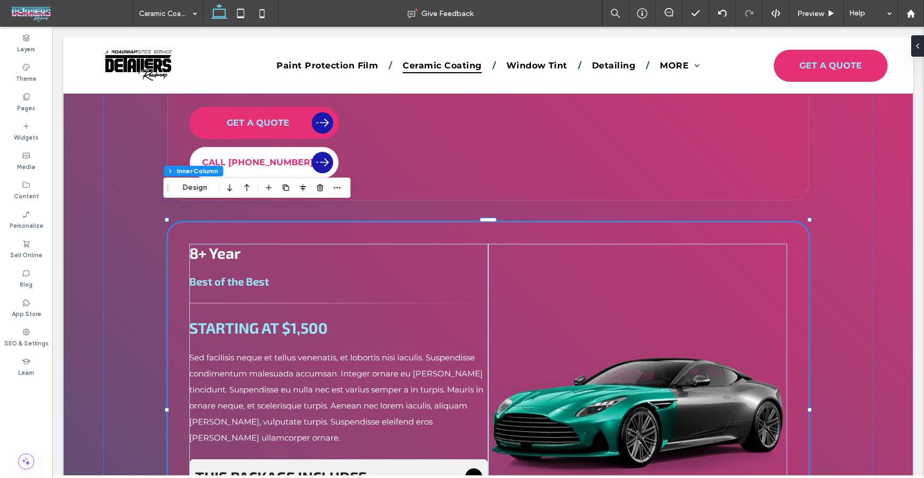
click at [400, 222] on div "8+ Year Best of the Best STARTING AT $1,500 Sed facilisis neque et tellus venen…" at bounding box center [488, 412] width 642 height 380
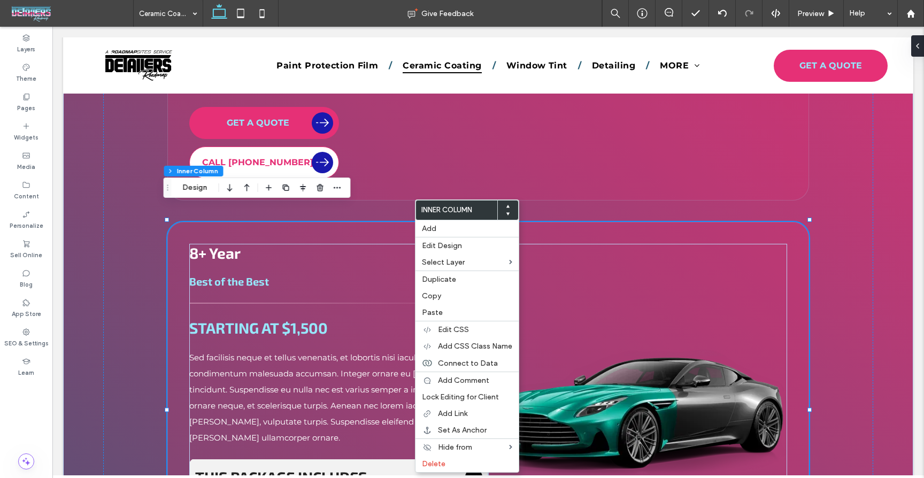
click at [354, 222] on div "8+ Year Best of the Best STARTING AT $1,500 Sed facilisis neque et tellus venen…" at bounding box center [488, 412] width 642 height 380
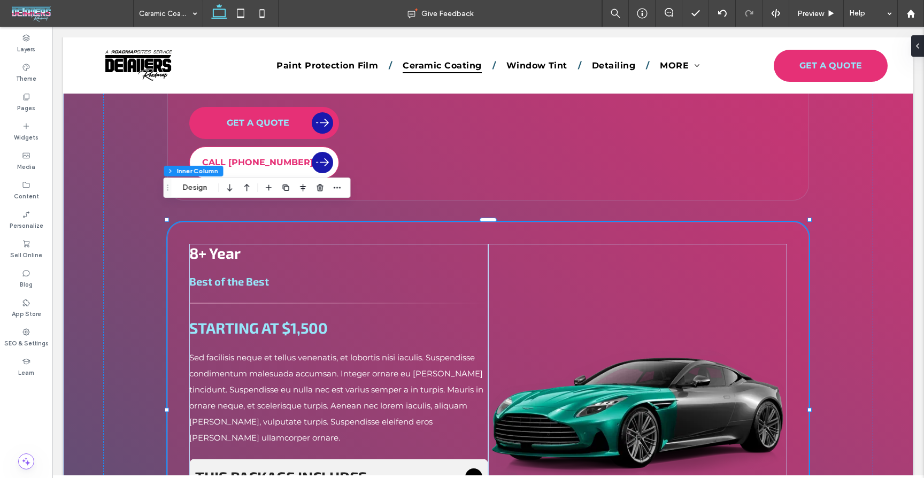
click at [603, 222] on div "8+ Year Best of the Best STARTING AT $1,500 Sed facilisis neque et tellus venen…" at bounding box center [488, 412] width 642 height 380
click at [917, 44] on icon at bounding box center [918, 46] width 9 height 9
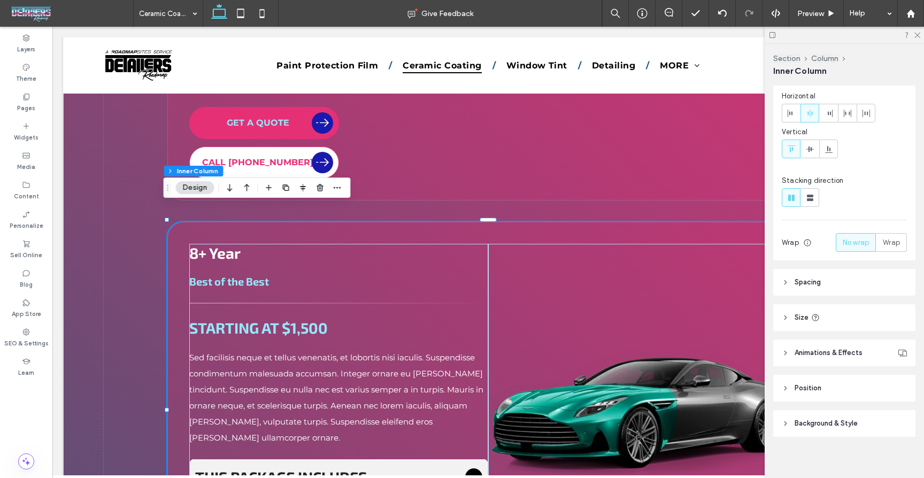
scroll to position [113, 0]
click at [839, 414] on span "Background & Style" at bounding box center [826, 417] width 63 height 11
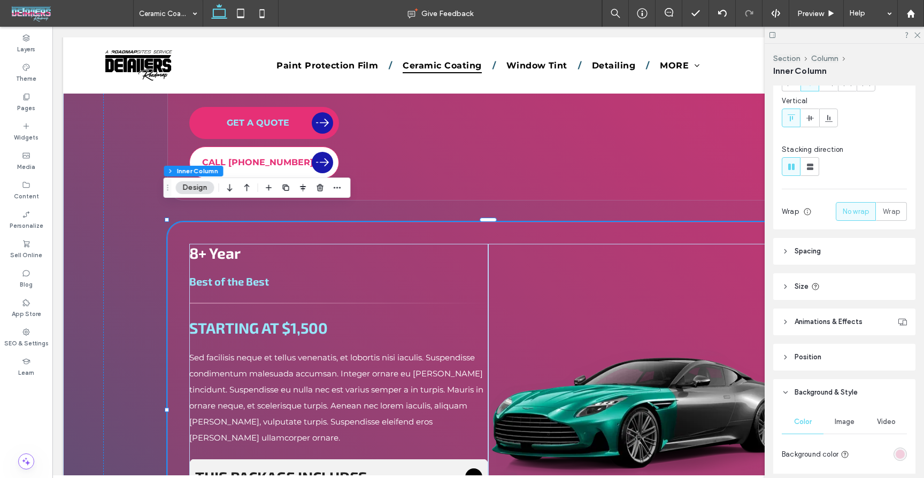
scroll to position [0, 0]
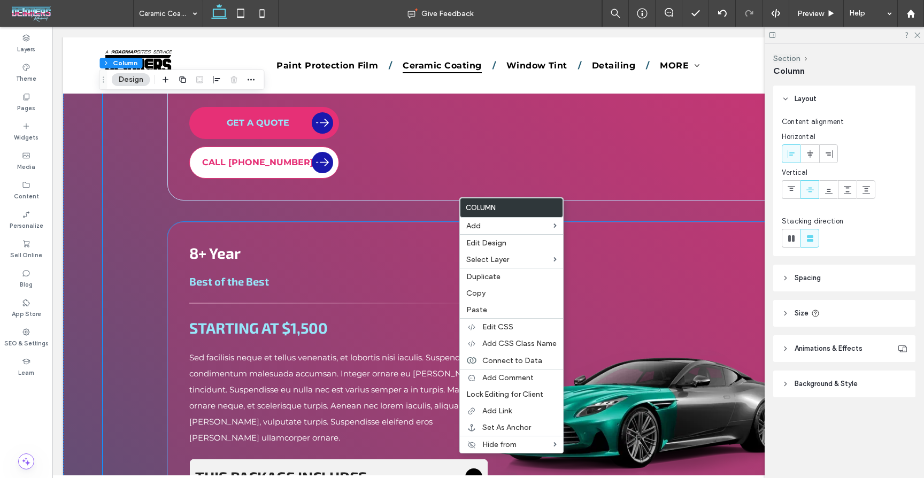
click at [412, 222] on div "8+ Year Best of the Best STARTING AT $1,500 Sed facilisis neque et tellus venen…" at bounding box center [488, 412] width 642 height 380
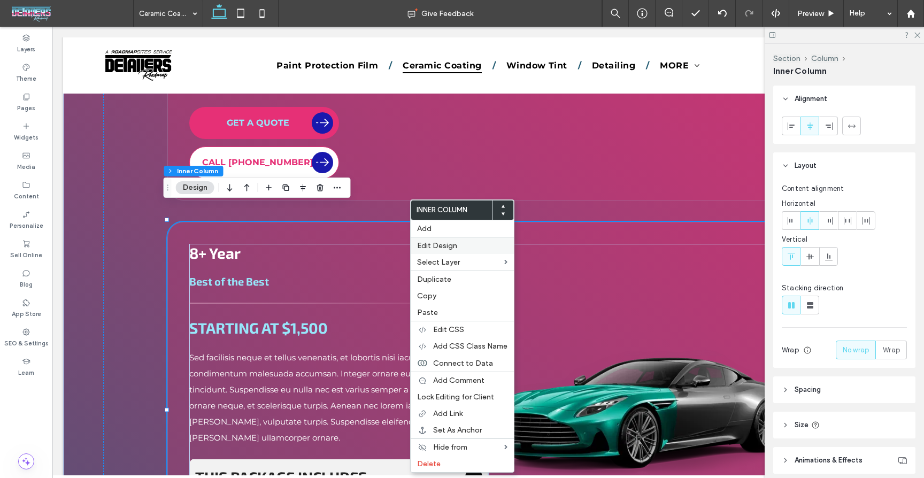
click at [448, 245] on span "Edit Design" at bounding box center [437, 245] width 40 height 9
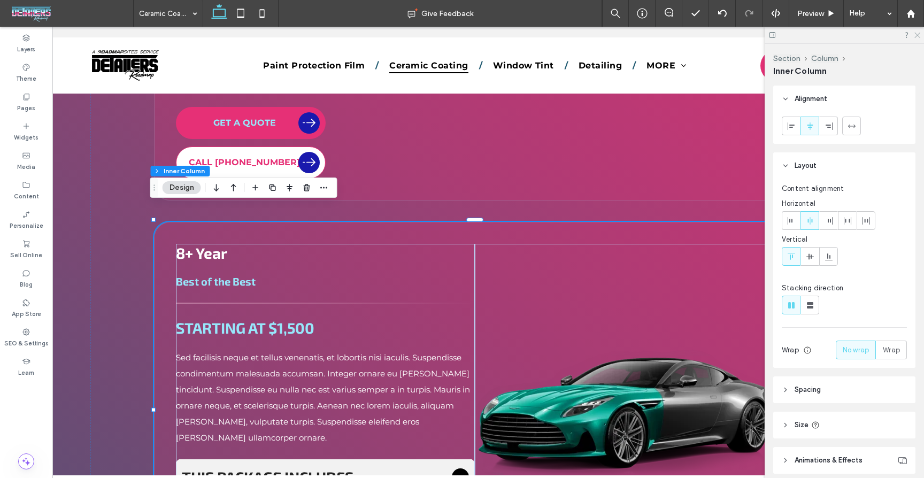
click at [916, 35] on icon at bounding box center [917, 34] width 7 height 7
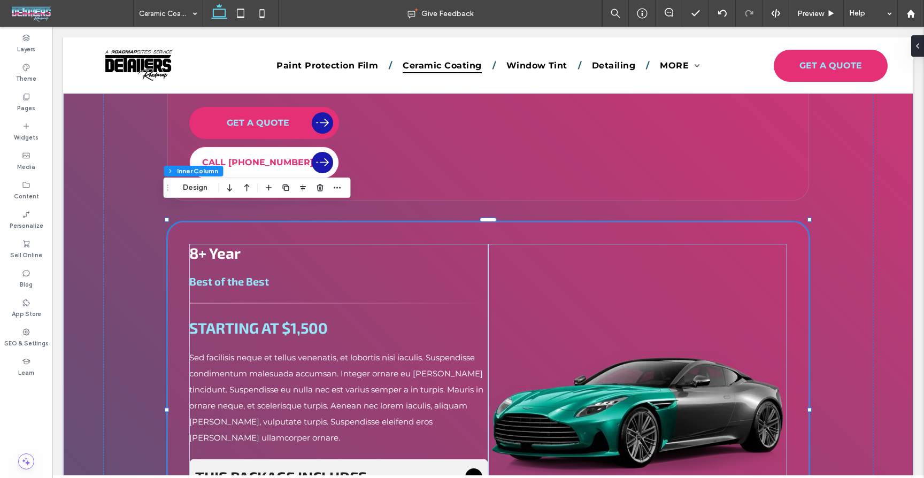
click at [562, 222] on div "8+ Year Best of the Best STARTING AT $1,500 Sed facilisis neque et tellus venen…" at bounding box center [488, 412] width 642 height 380
click at [551, 222] on div "8+ Year Best of the Best STARTING AT $1,500 Sed facilisis neque et tellus venen…" at bounding box center [488, 412] width 642 height 380
click at [462, 222] on div "8+ Year Best of the Best STARTING AT $1,500 Sed facilisis neque et tellus venen…" at bounding box center [488, 412] width 642 height 380
click at [194, 192] on button "Design" at bounding box center [195, 187] width 39 height 13
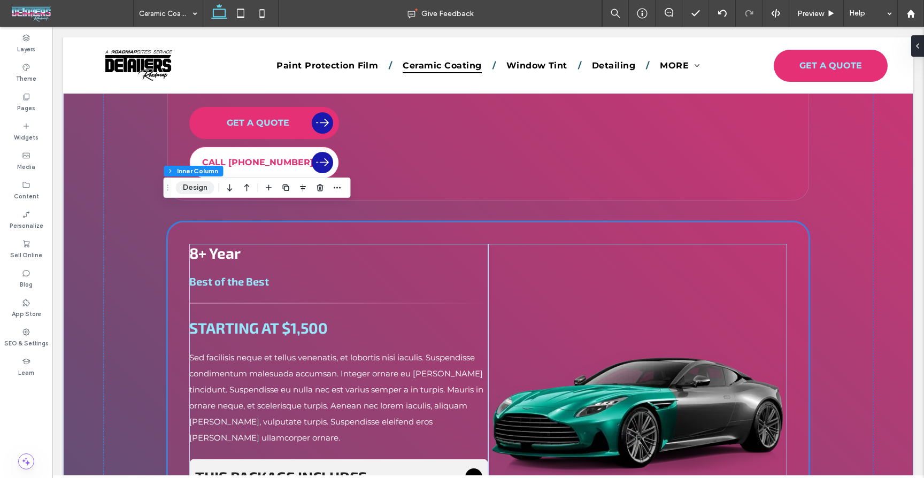
scroll to position [1678, 0]
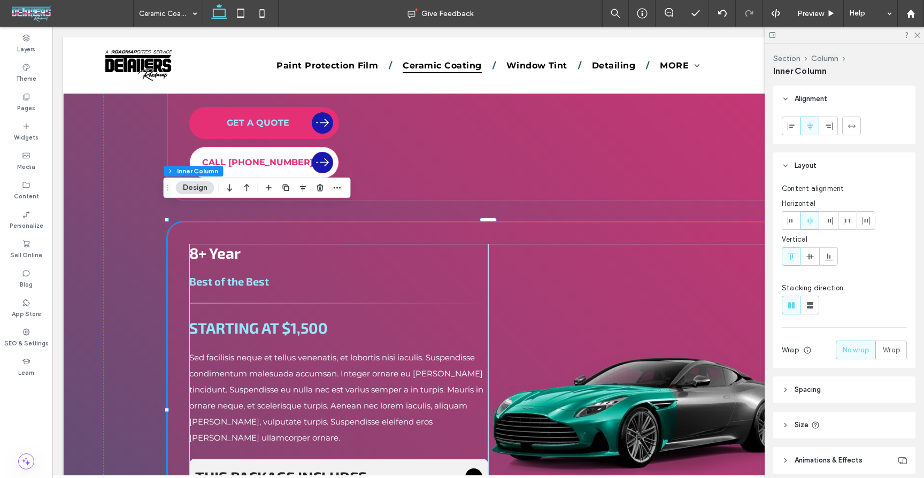
click at [817, 399] on header "Spacing" at bounding box center [845, 390] width 142 height 27
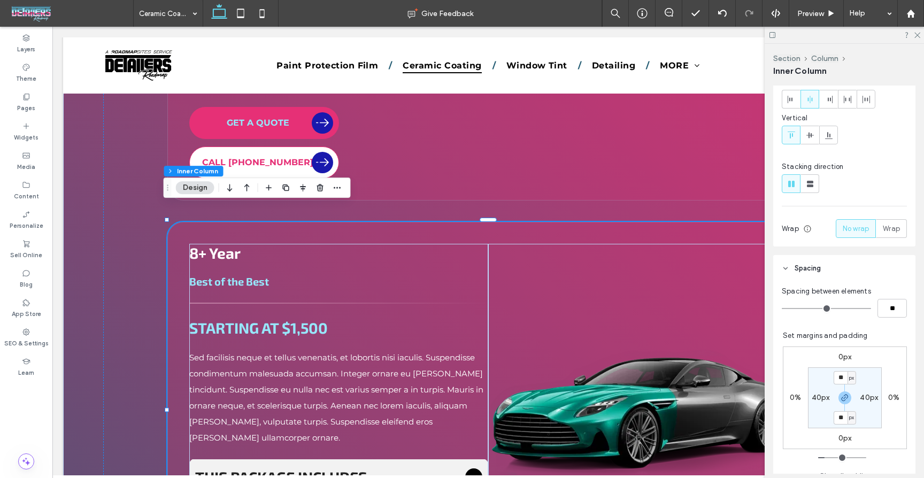
scroll to position [127, 0]
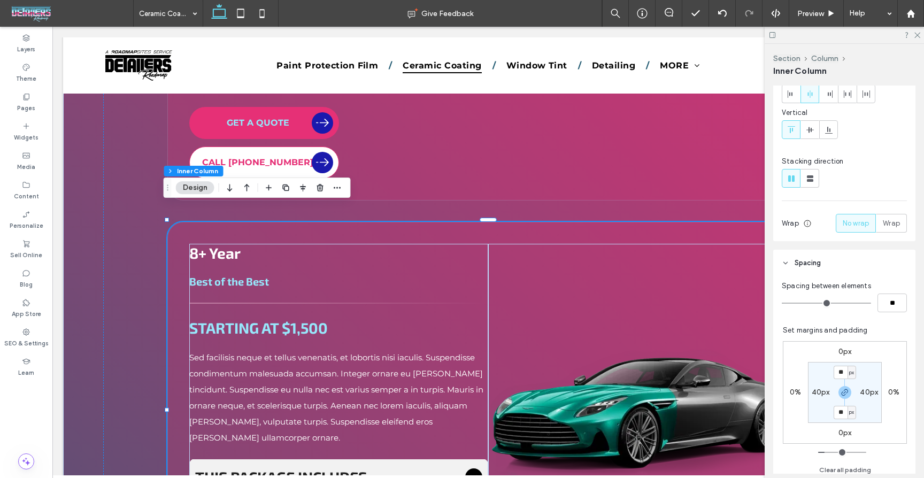
click at [916, 30] on div at bounding box center [844, 35] width 159 height 17
click at [919, 34] on icon at bounding box center [917, 34] width 7 height 7
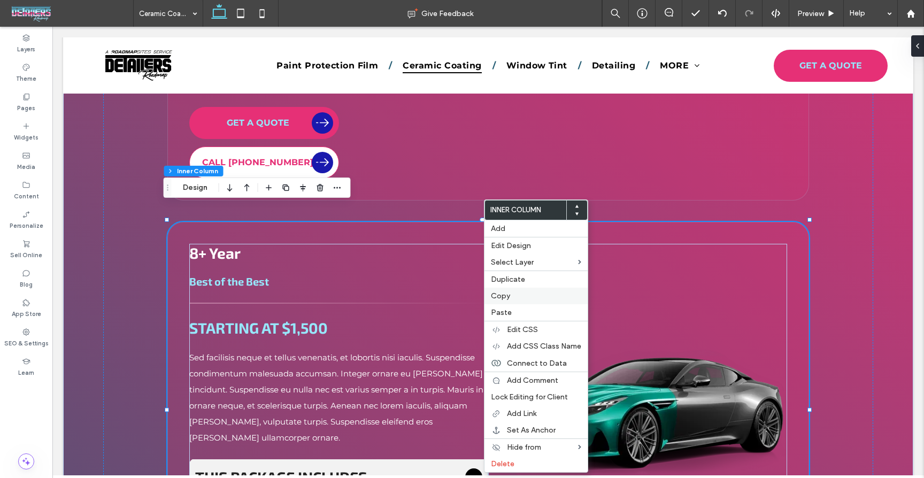
click at [499, 296] on span "Copy" at bounding box center [500, 296] width 19 height 9
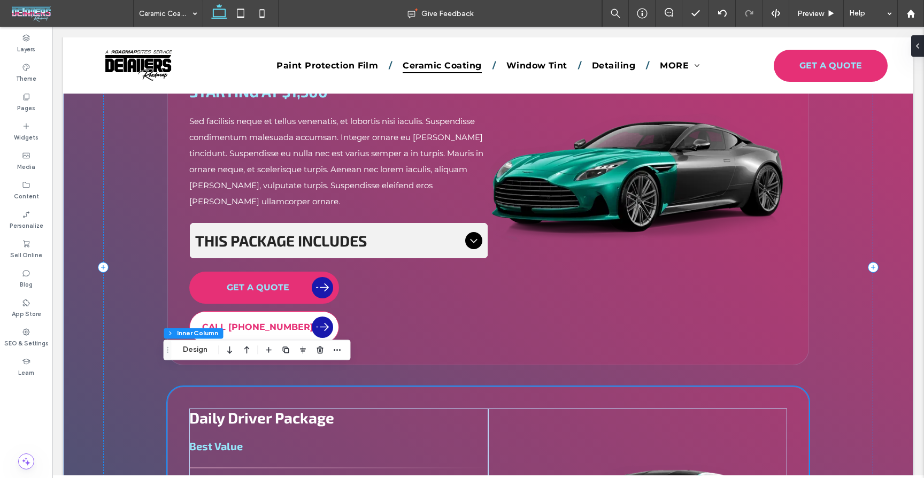
scroll to position [1916, 0]
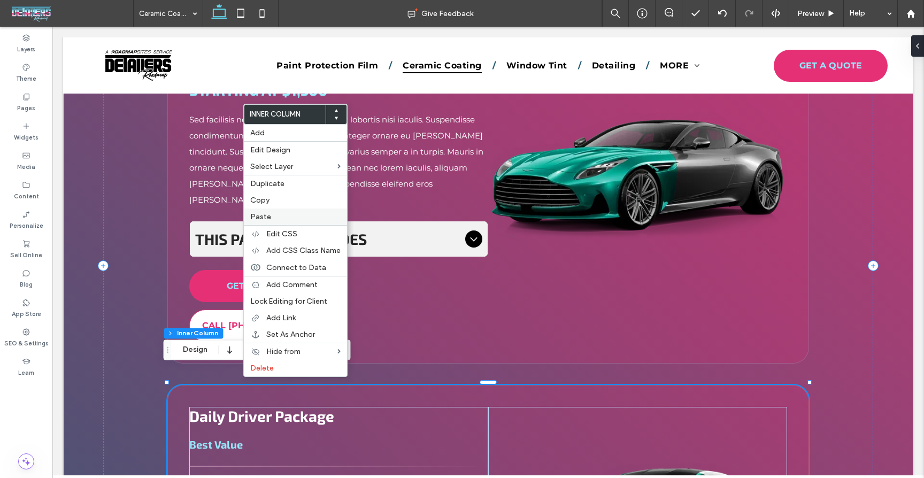
click at [270, 215] on label "Paste" at bounding box center [295, 216] width 90 height 9
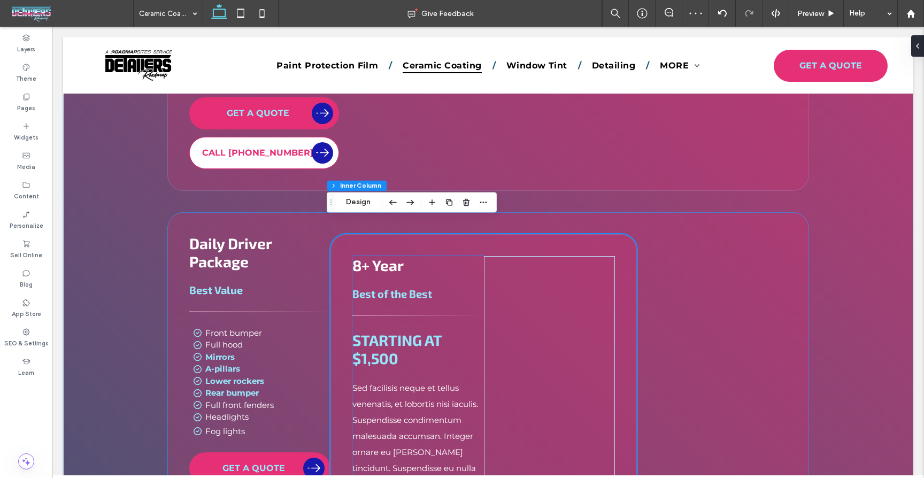
scroll to position [2080, 0]
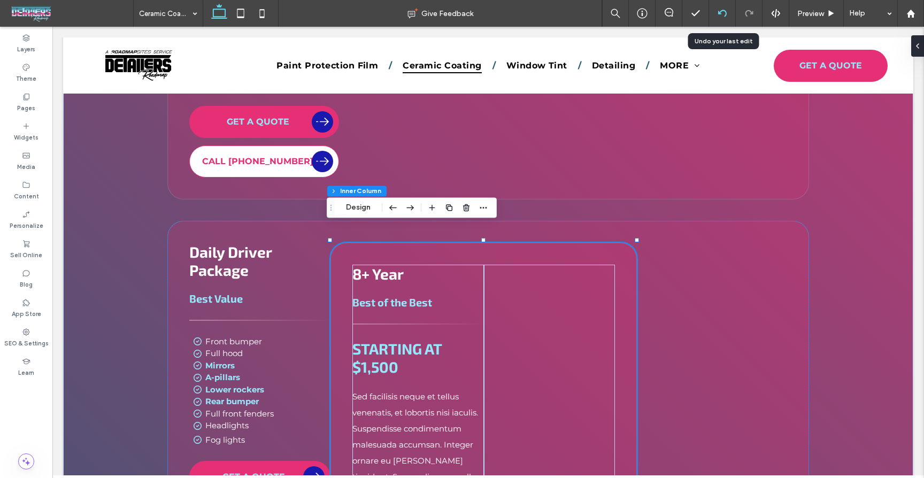
click at [717, 9] on div at bounding box center [722, 13] width 26 height 9
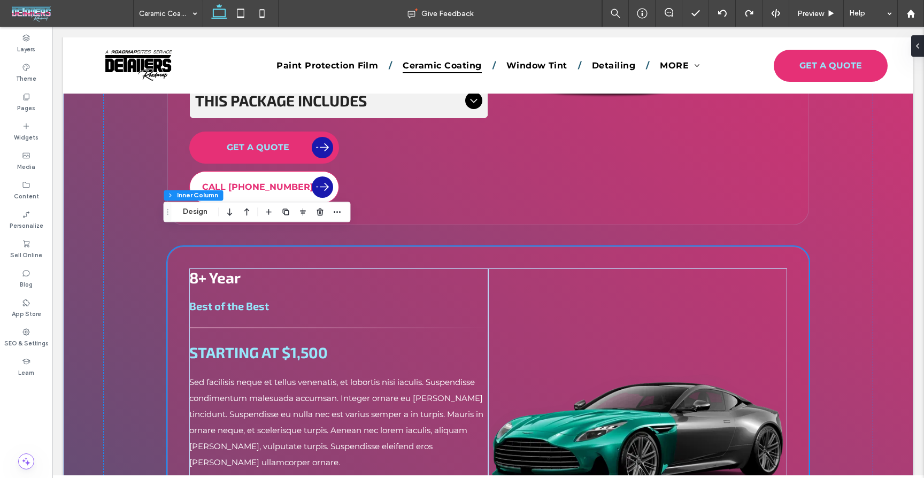
scroll to position [1656, 0]
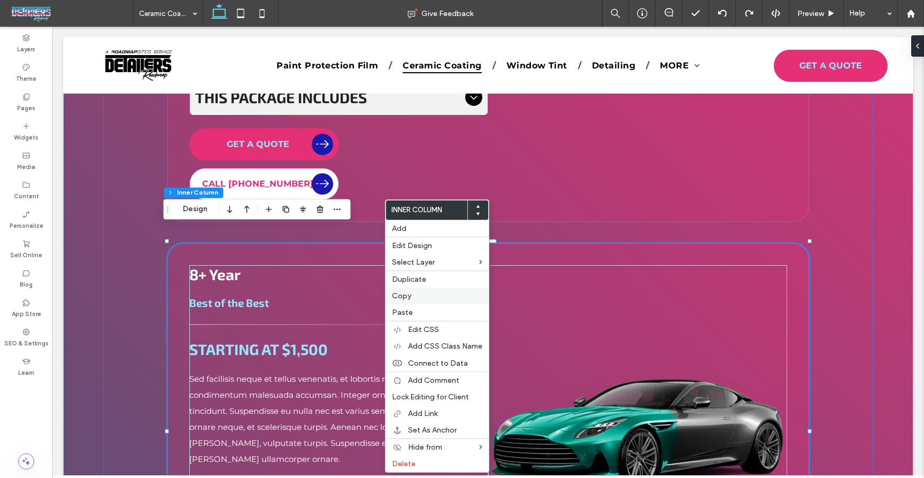
click at [414, 293] on label "Copy" at bounding box center [437, 296] width 90 height 9
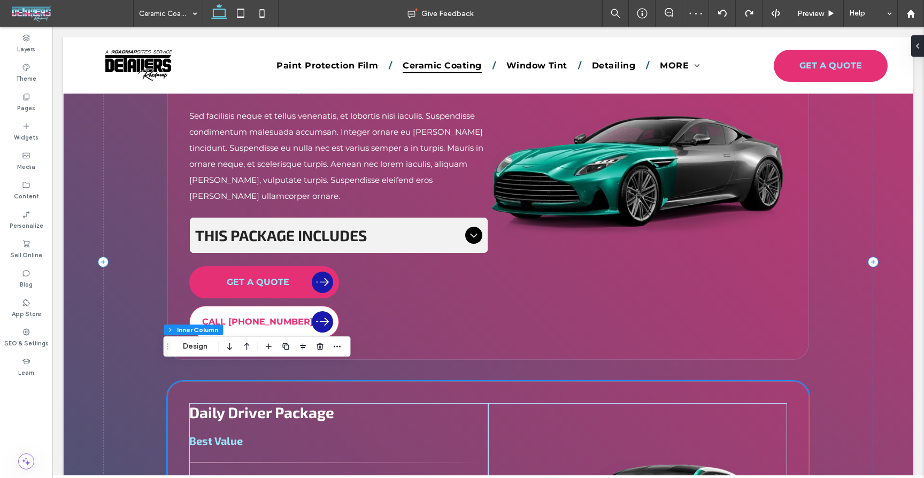
scroll to position [1921, 0]
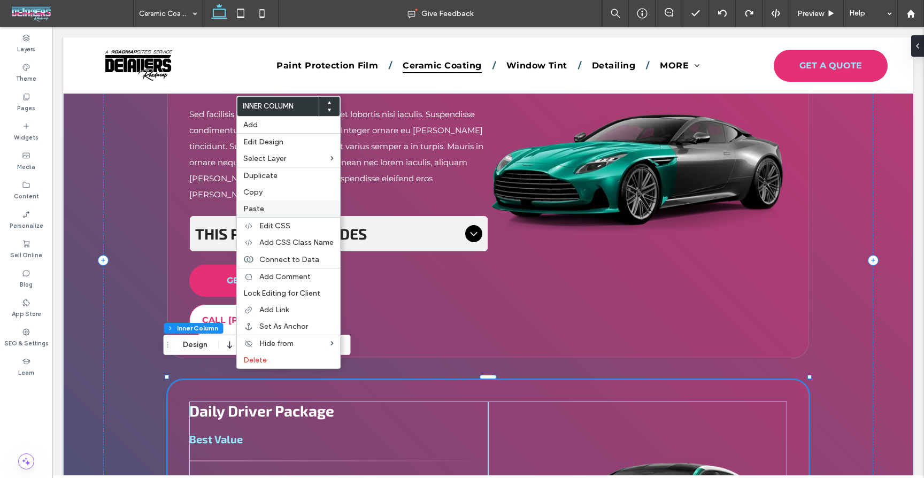
click at [274, 209] on label "Paste" at bounding box center [288, 208] width 90 height 9
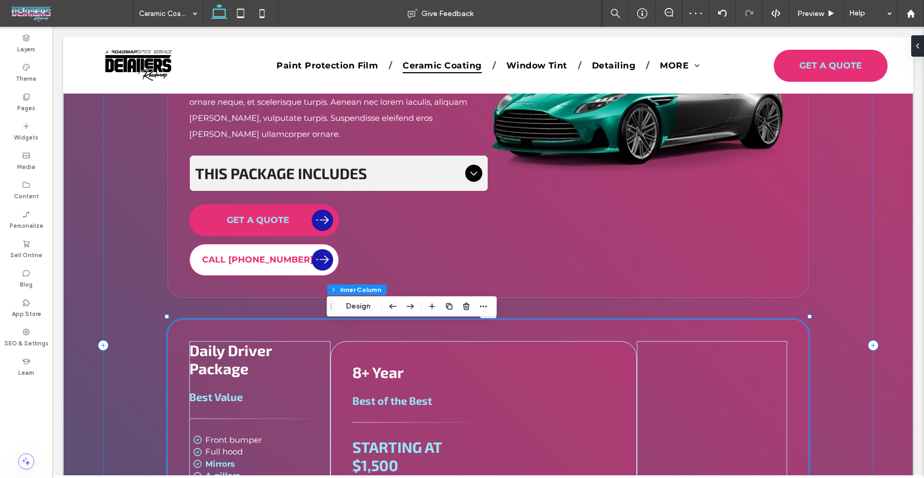
scroll to position [1983, 0]
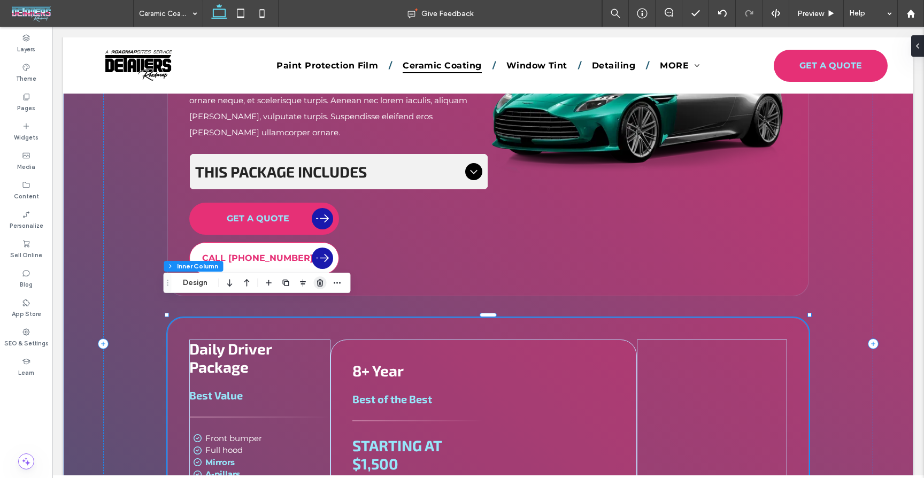
click at [323, 286] on icon "button" at bounding box center [320, 283] width 9 height 9
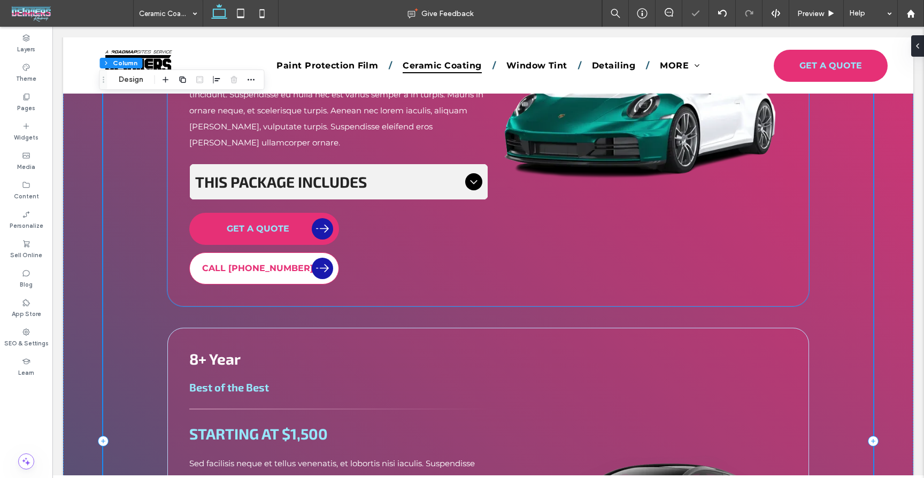
scroll to position [1561, 0]
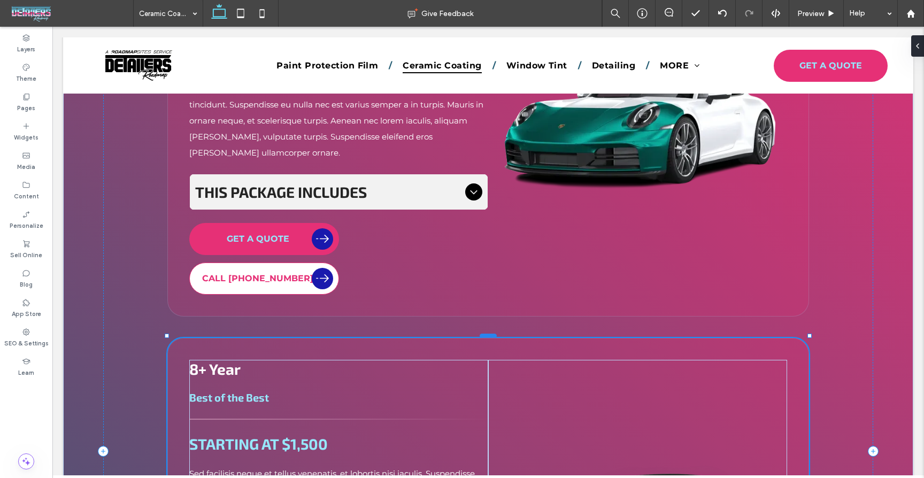
click at [490, 334] on div at bounding box center [488, 336] width 17 height 4
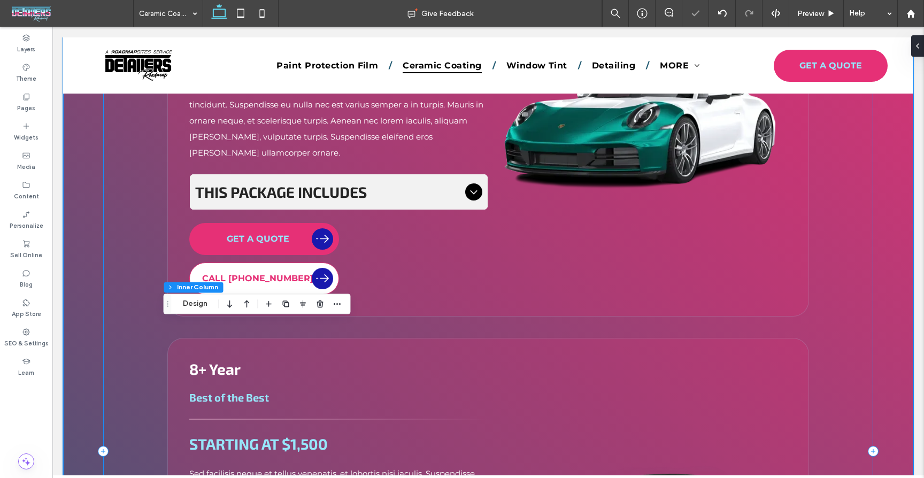
scroll to position [1566, 0]
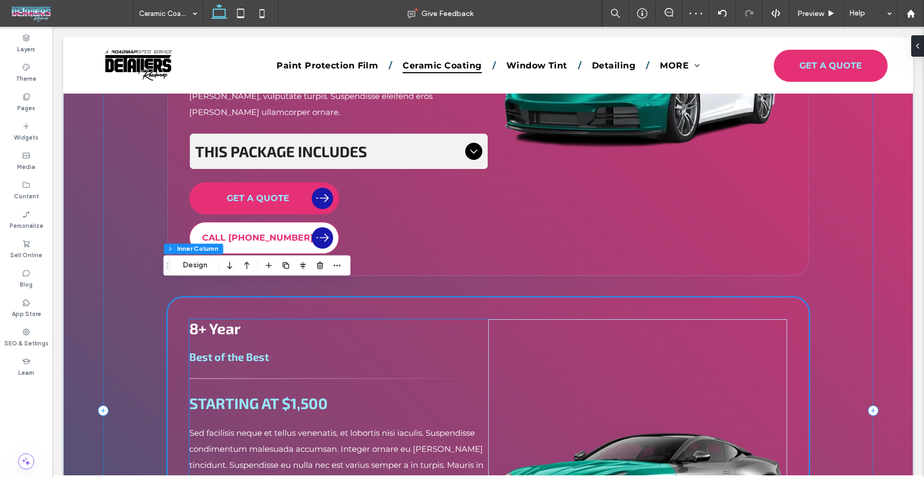
scroll to position [1600, 0]
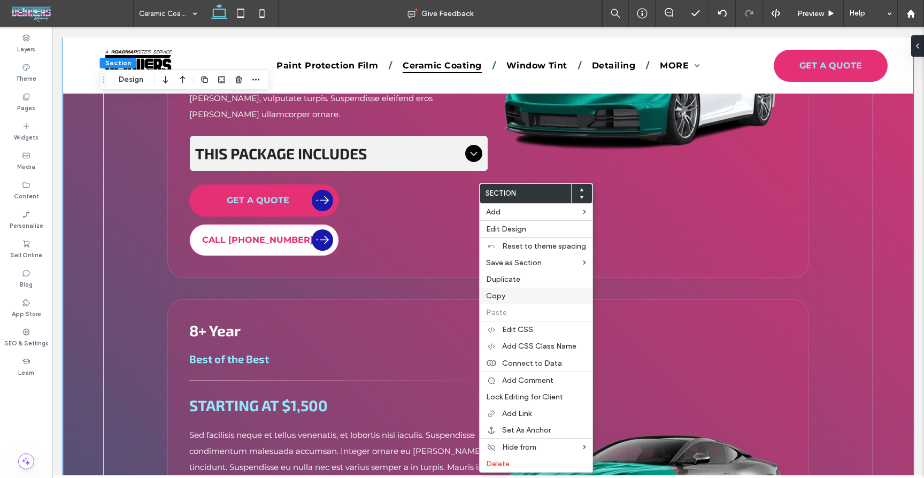
click at [506, 294] on label "Copy" at bounding box center [536, 296] width 100 height 9
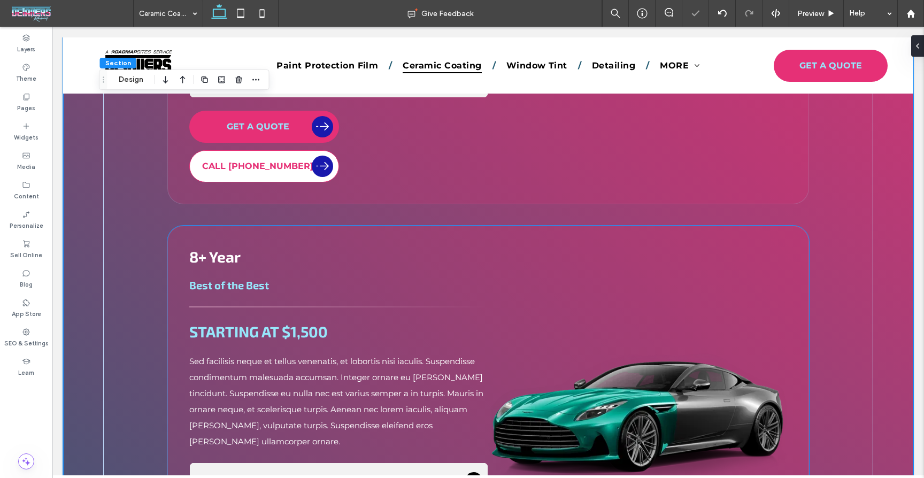
scroll to position [1678, 0]
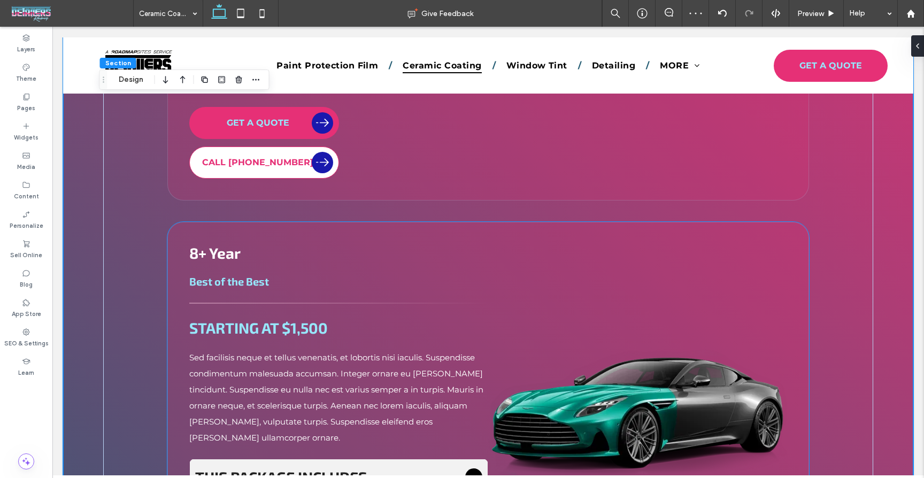
click at [355, 222] on div "8+ Year Best of the Best STARTING AT $1,500 Sed facilisis neque et tellus venen…" at bounding box center [488, 412] width 642 height 380
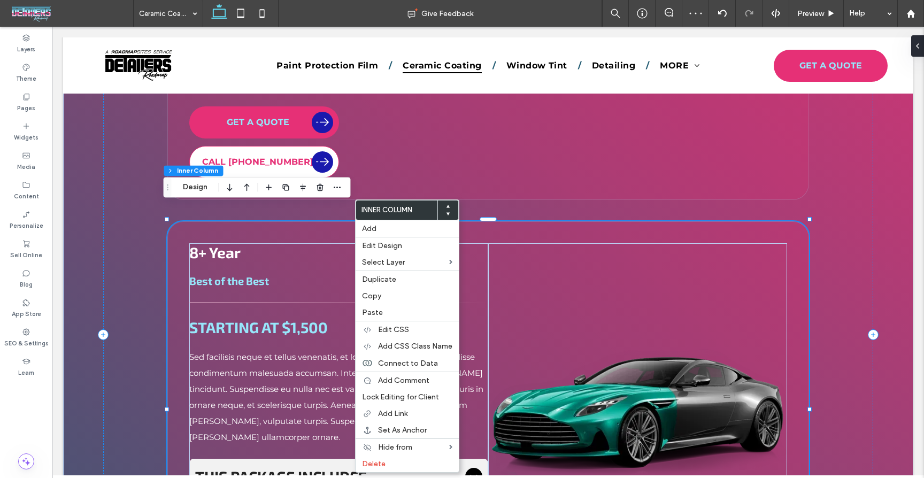
scroll to position [1679, 0]
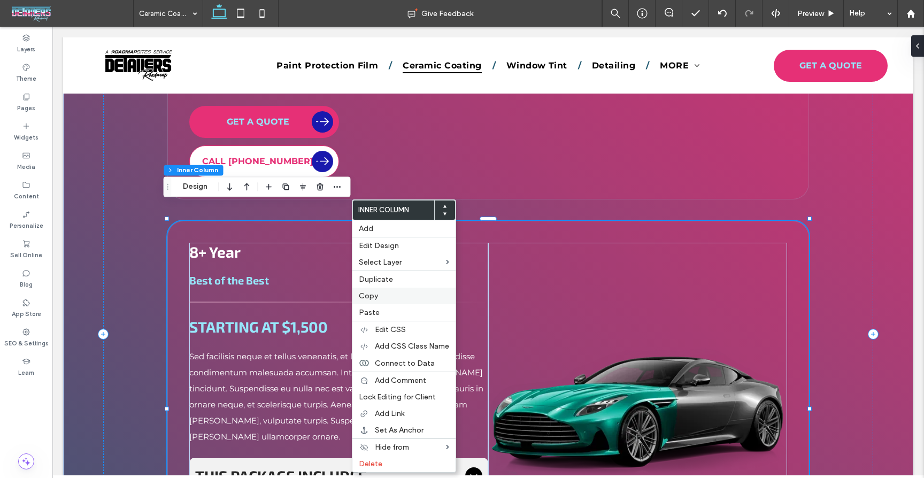
click at [365, 295] on span "Copy" at bounding box center [368, 296] width 19 height 9
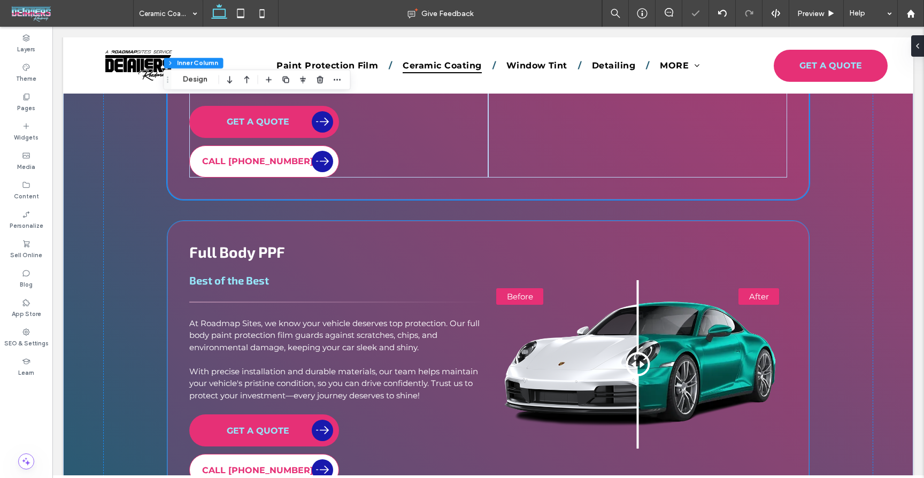
scroll to position [2079, 0]
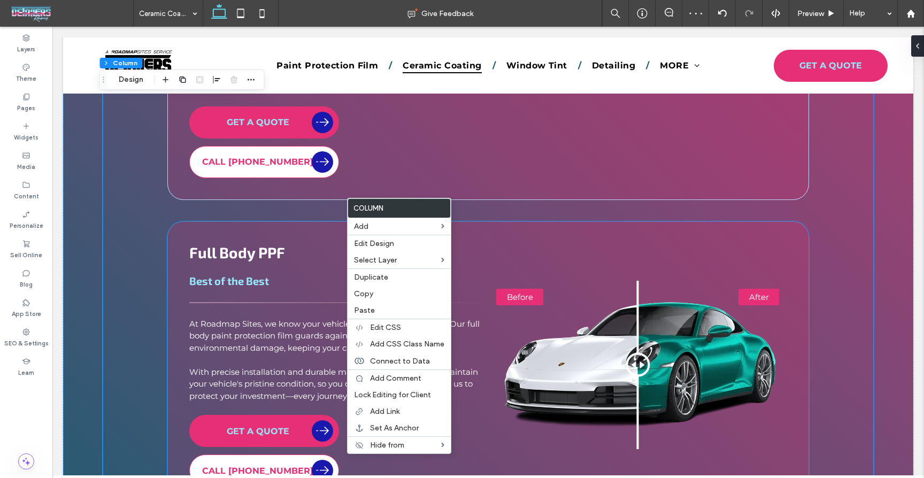
click at [318, 221] on div "Full Body PPF Best of the Best At Roadmap Sites, we know your vehicle deserves …" at bounding box center [488, 365] width 642 height 288
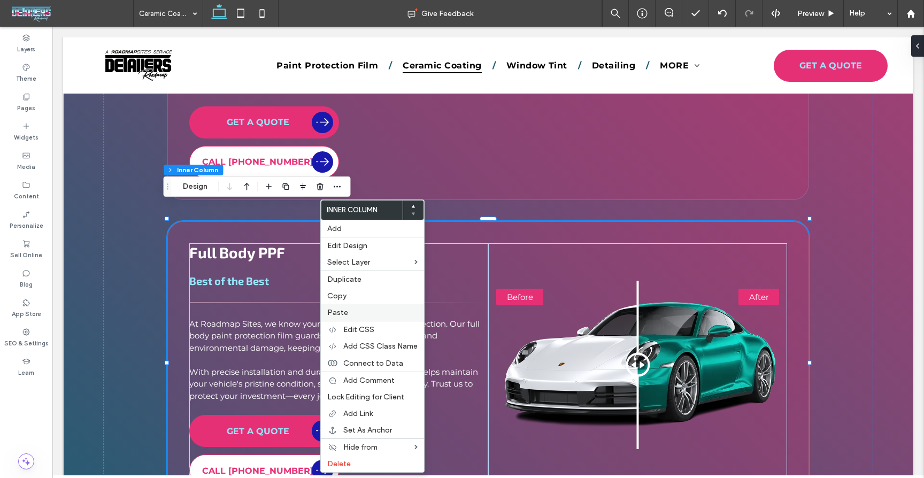
click at [350, 311] on label "Paste" at bounding box center [372, 312] width 90 height 9
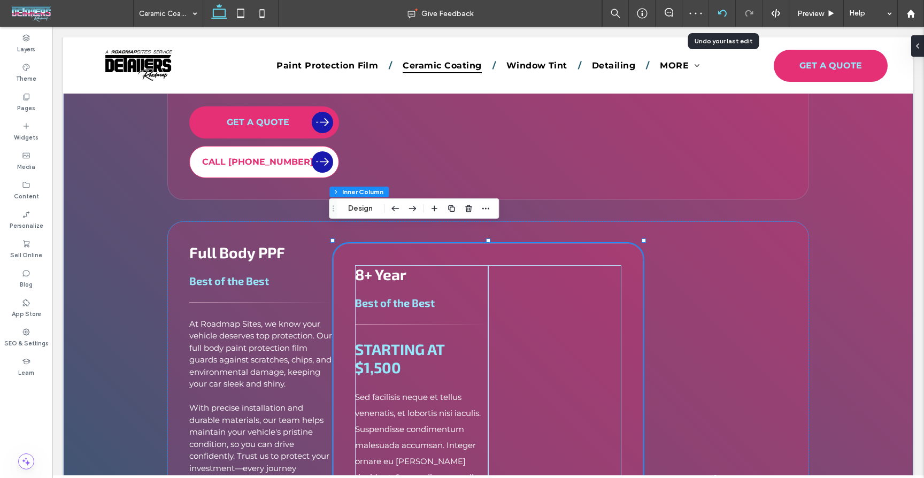
click at [719, 18] on div at bounding box center [722, 13] width 27 height 27
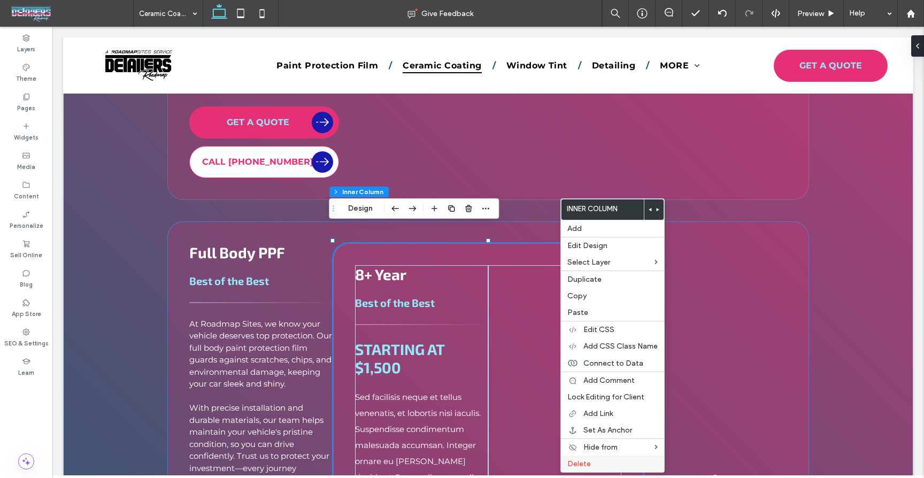
click at [603, 461] on label "Delete" at bounding box center [613, 464] width 90 height 9
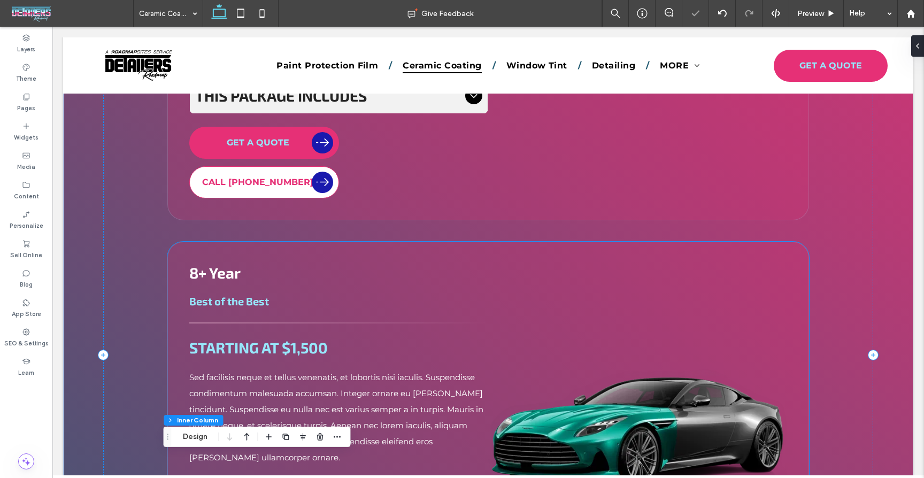
scroll to position [1655, 0]
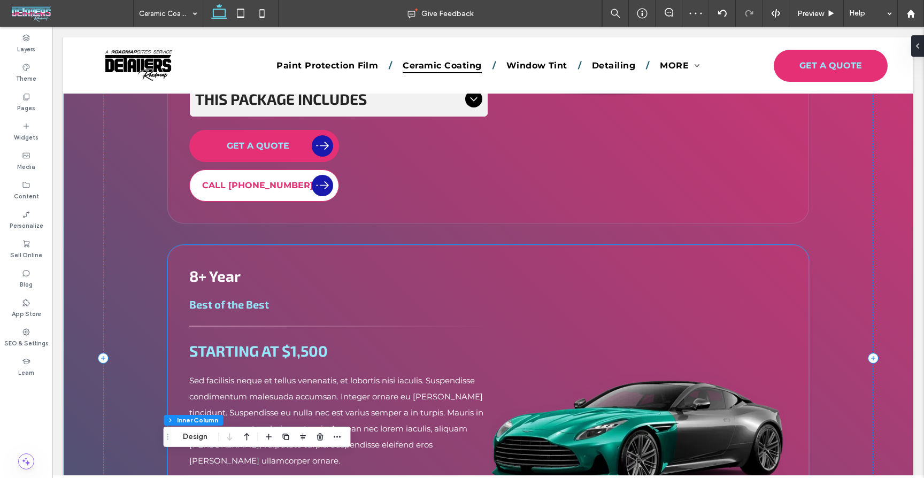
click at [185, 245] on div "8+ Year Best of the Best STARTING AT $1,500 Sed facilisis neque et tellus venen…" at bounding box center [488, 435] width 642 height 380
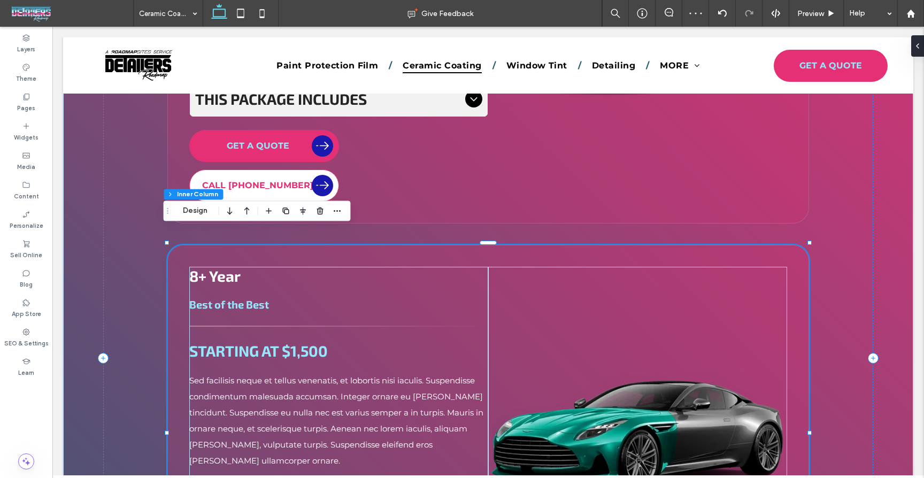
click at [172, 245] on div "8+ Year Best of the Best STARTING AT $1,500 Sed facilisis neque et tellus venen…" at bounding box center [488, 435] width 642 height 380
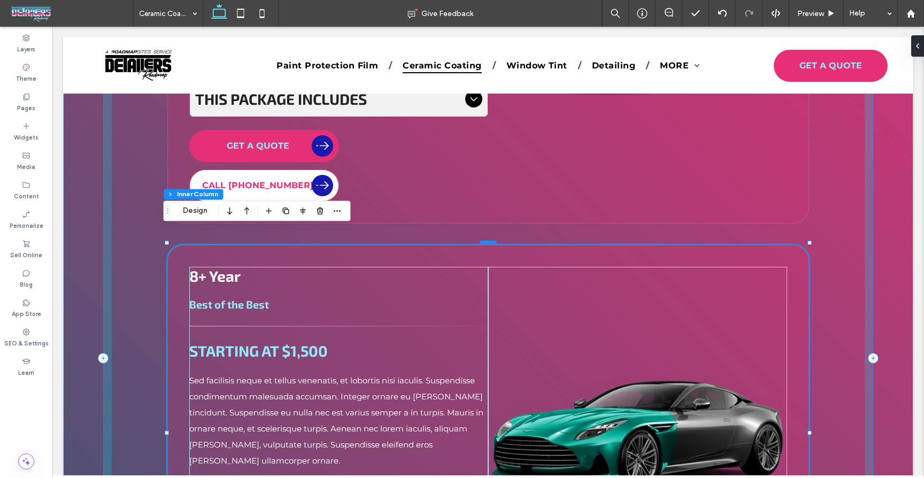
click at [485, 241] on div at bounding box center [488, 243] width 17 height 4
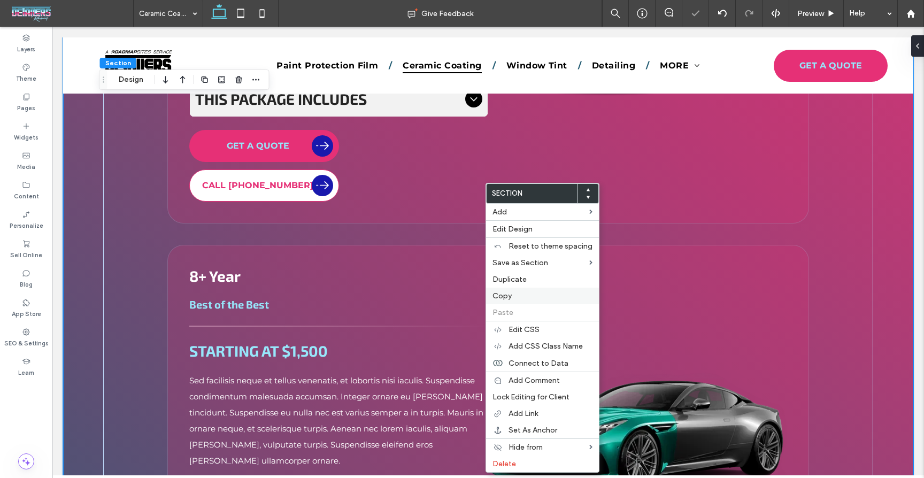
click at [508, 294] on span "Copy" at bounding box center [502, 296] width 19 height 9
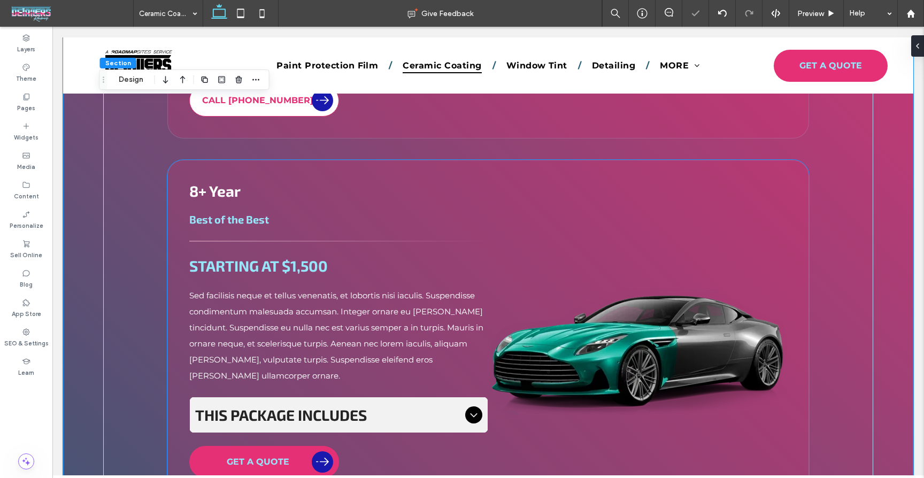
scroll to position [1626, 0]
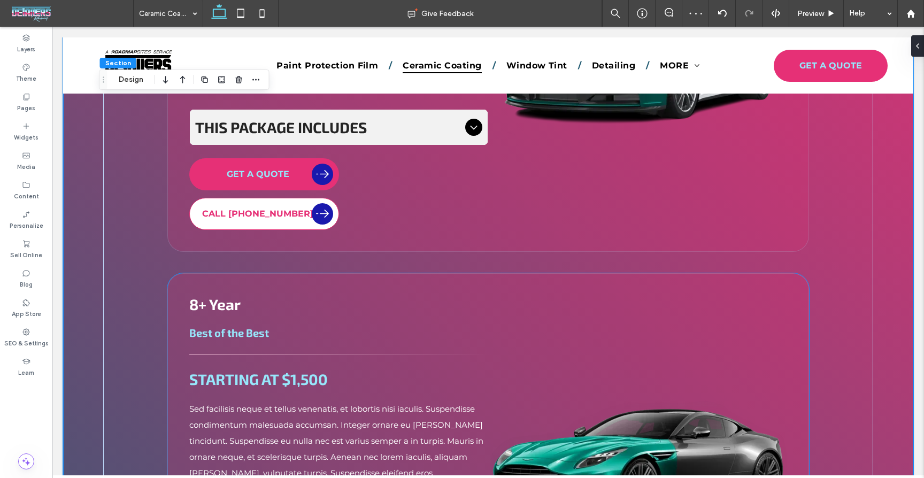
click at [458, 273] on div "8+ Year Best of the Best STARTING AT $1,500 Sed facilisis neque et tellus venen…" at bounding box center [488, 463] width 642 height 380
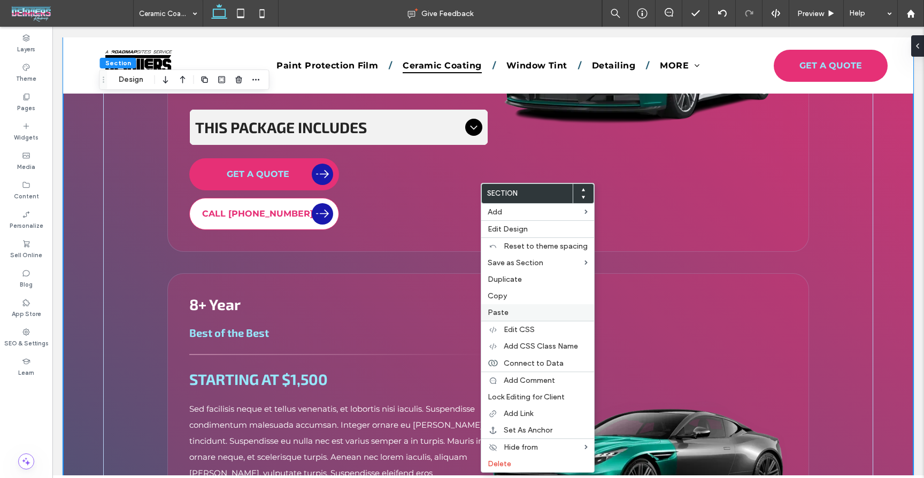
click at [500, 305] on div "Paste" at bounding box center [537, 312] width 113 height 17
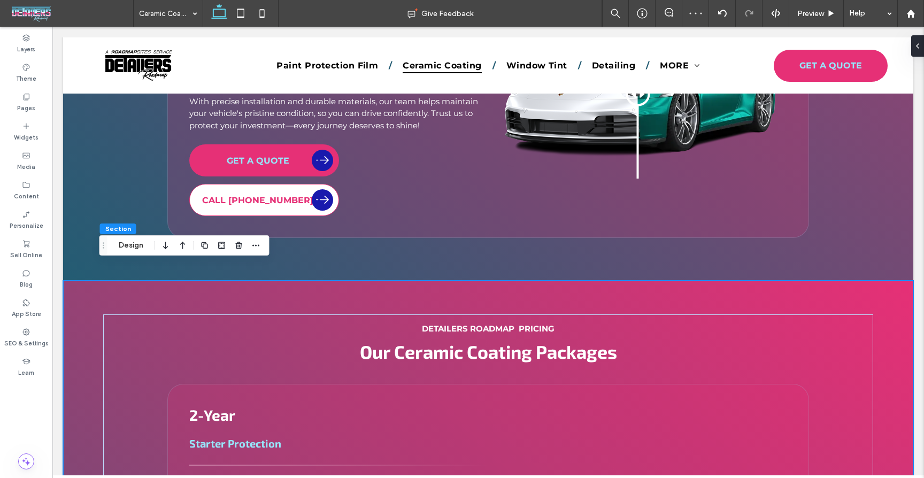
scroll to position [2338, 0]
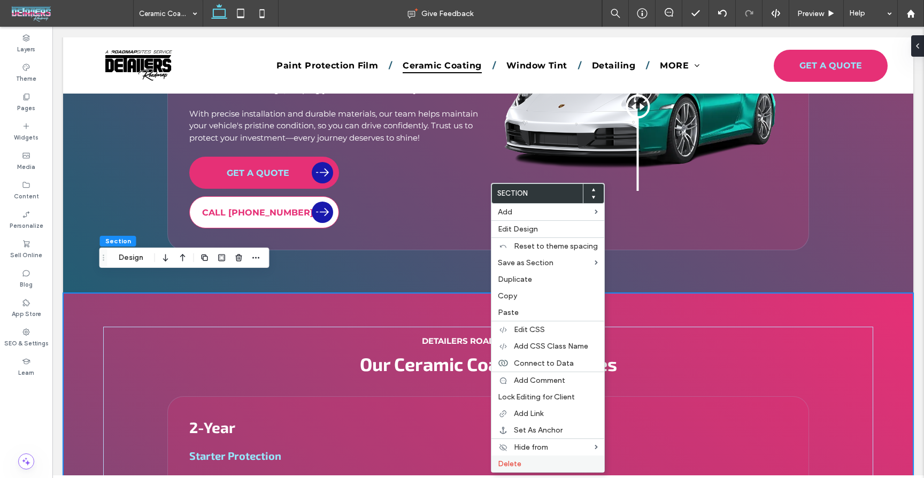
click at [540, 462] on label "Delete" at bounding box center [548, 464] width 100 height 9
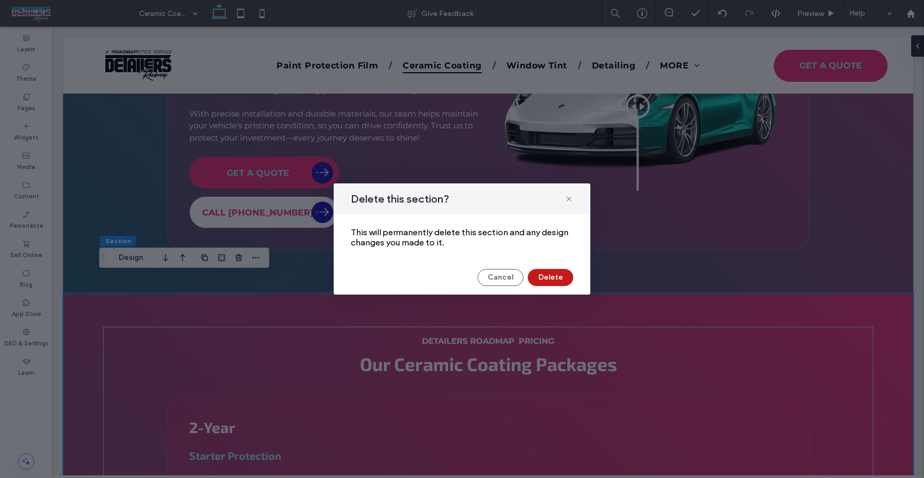
click at [547, 272] on button "Delete" at bounding box center [550, 277] width 45 height 17
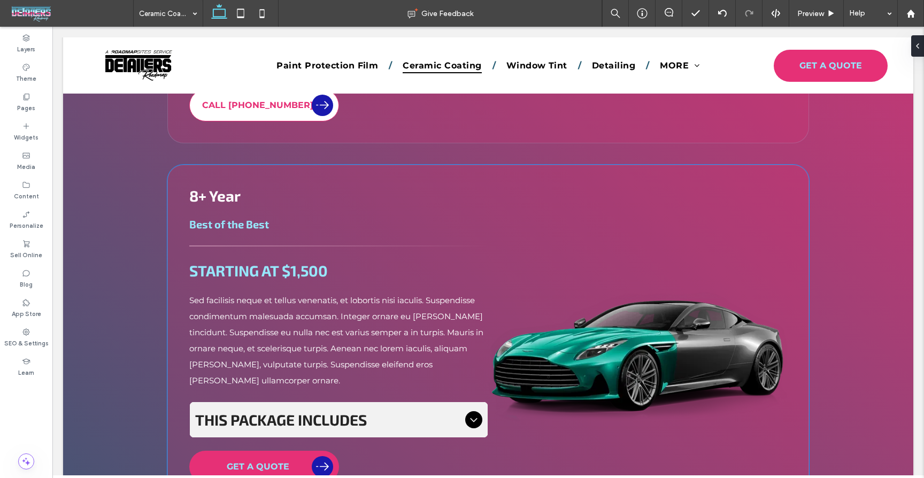
scroll to position [1745, 0]
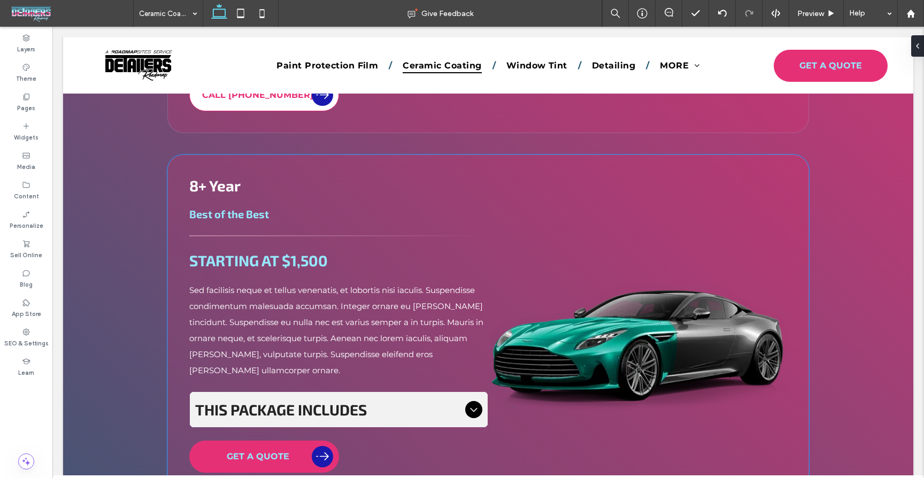
click at [223, 177] on span "8+ Year" at bounding box center [214, 186] width 51 height 18
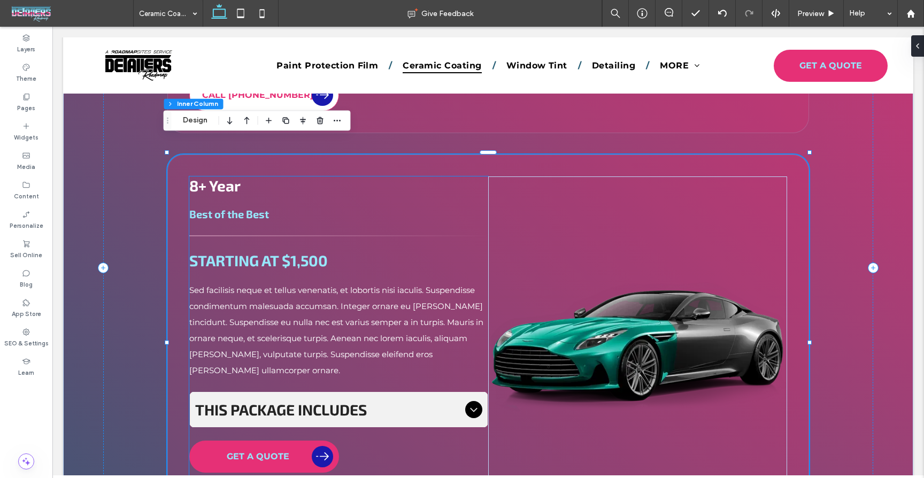
click at [230, 177] on span "8+ Year" at bounding box center [214, 186] width 51 height 18
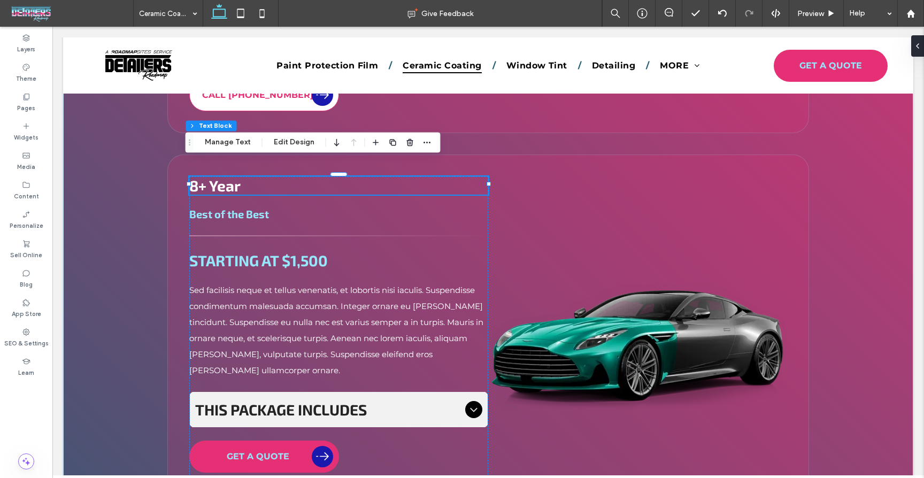
click at [231, 177] on span "8+ Year" at bounding box center [214, 186] width 51 height 18
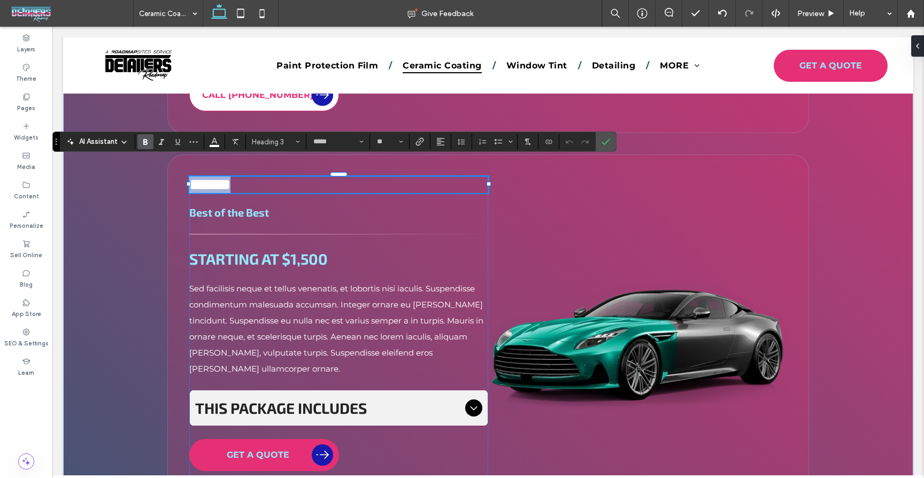
click at [231, 177] on span "*******" at bounding box center [209, 184] width 41 height 15
copy span "*******"
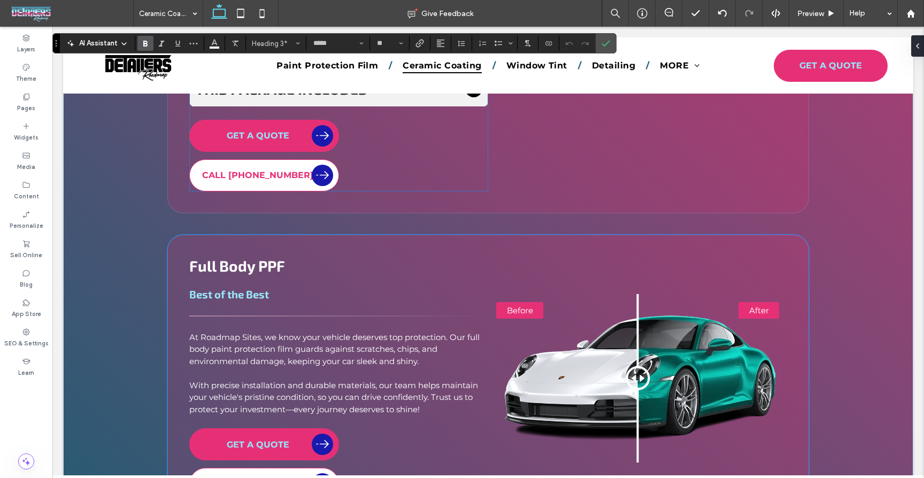
scroll to position [2074, 0]
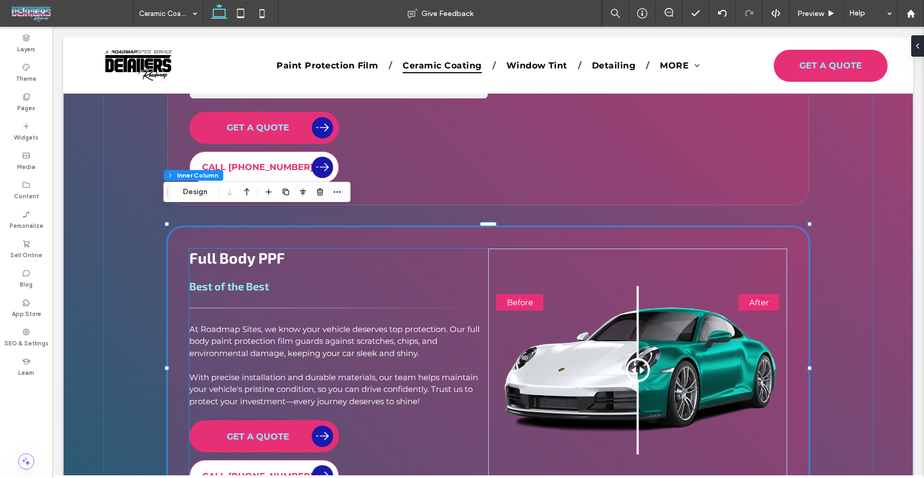
click at [259, 249] on span "Full Body PPF" at bounding box center [237, 258] width 96 height 18
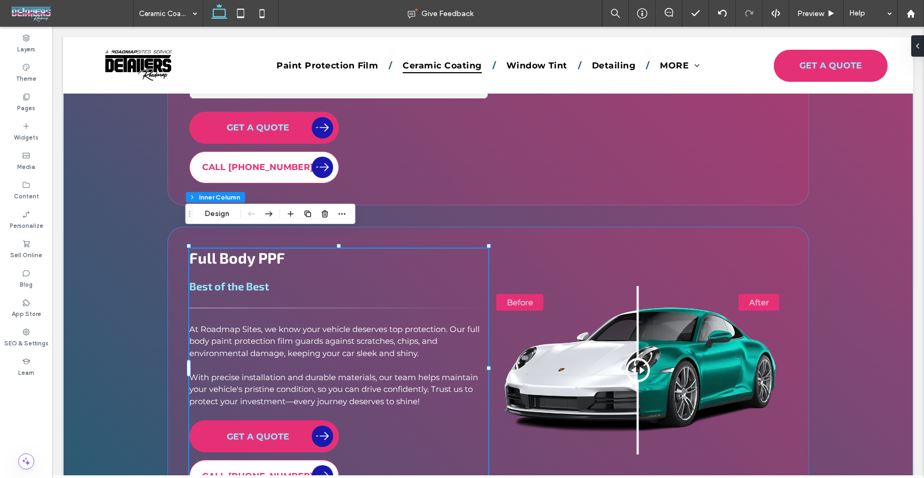
click at [269, 249] on span "Full Body PPF" at bounding box center [237, 258] width 96 height 18
click at [267, 249] on span "Full Body PPF" at bounding box center [237, 258] width 96 height 18
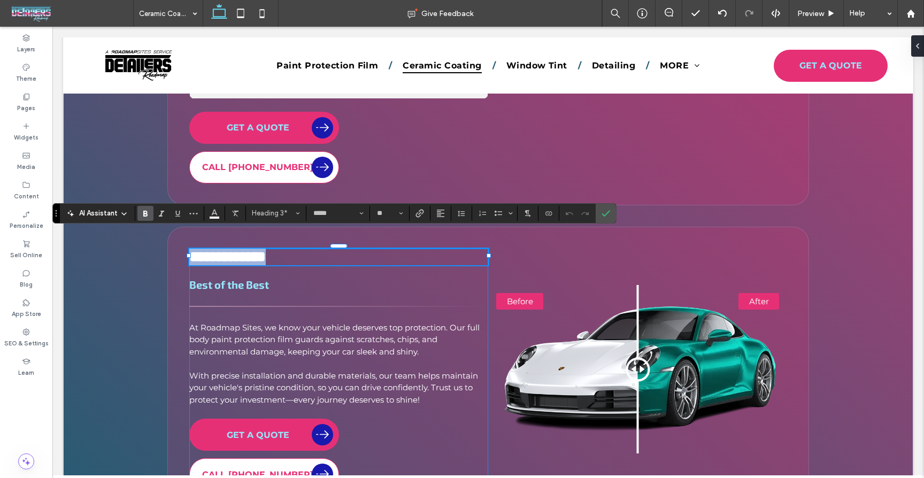
type input "**********"
type input "**"
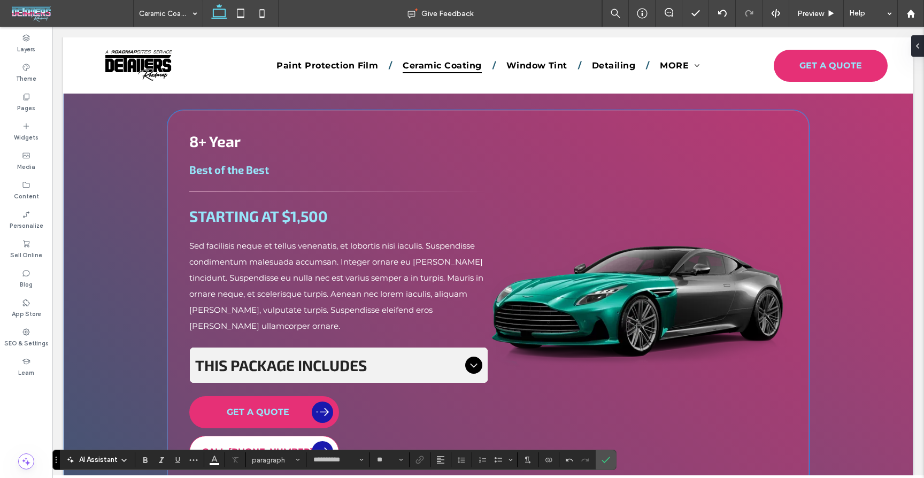
scroll to position [1783, 0]
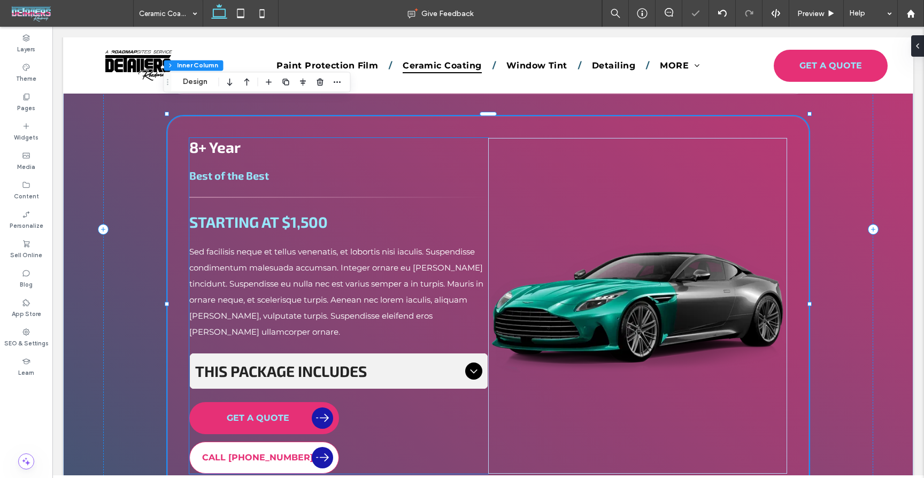
click at [257, 169] on span "Best of the Best" at bounding box center [229, 175] width 80 height 13
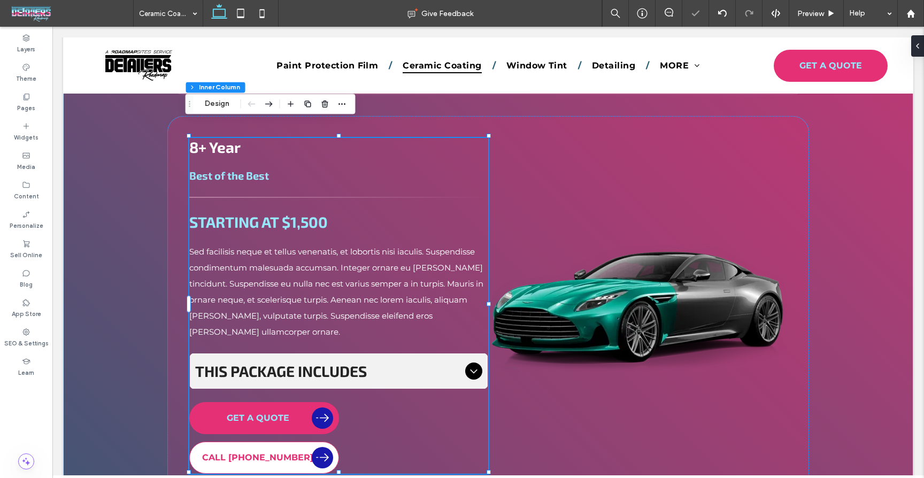
click at [257, 169] on span "Best of the Best" at bounding box center [229, 175] width 80 height 13
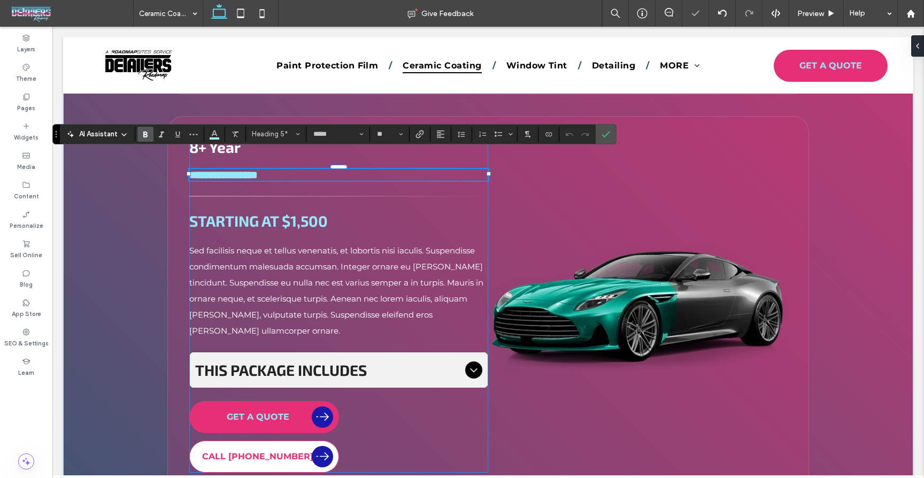
click at [258, 170] on span "**********" at bounding box center [223, 175] width 68 height 11
copy span "**********"
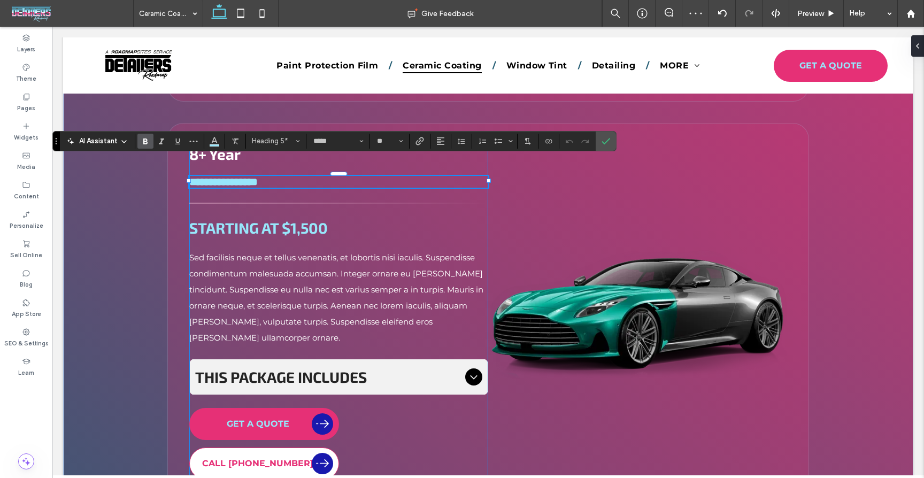
drag, startPoint x: 263, startPoint y: 201, endPoint x: 265, endPoint y: 209, distance: 8.3
click at [263, 202] on div "**********" at bounding box center [338, 312] width 299 height 335
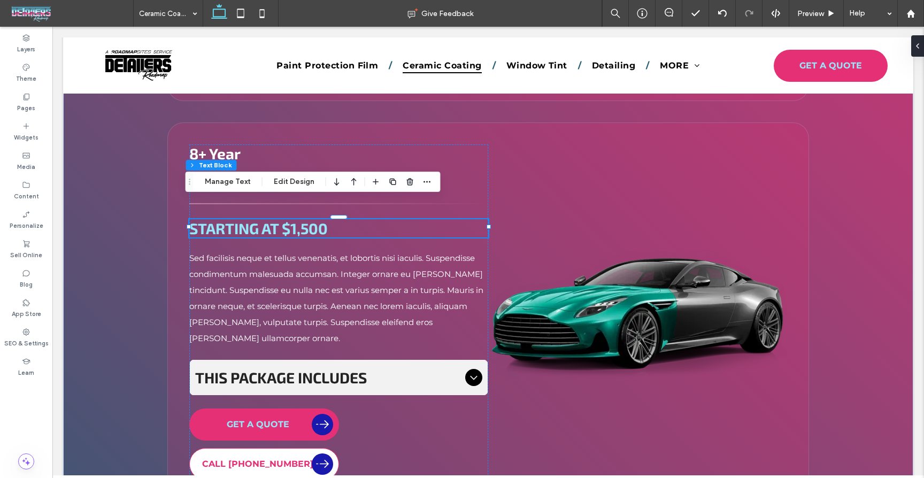
scroll to position [1780, 0]
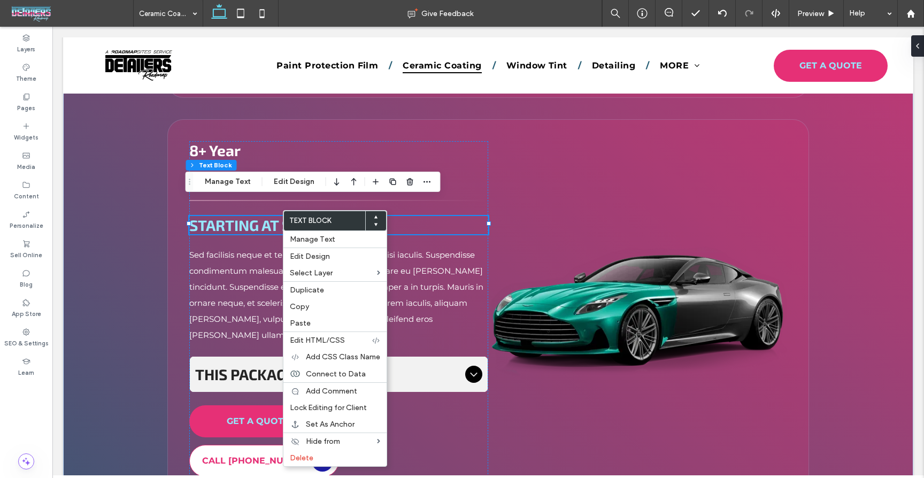
drag, startPoint x: 302, startPoint y: 308, endPoint x: 253, endPoint y: 307, distance: 49.2
click at [301, 308] on span "Copy" at bounding box center [299, 306] width 19 height 9
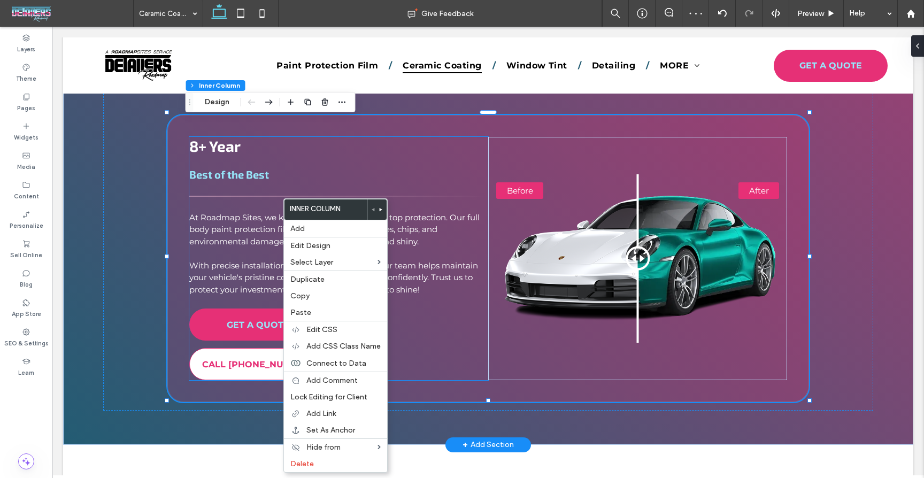
scroll to position [2188, 0]
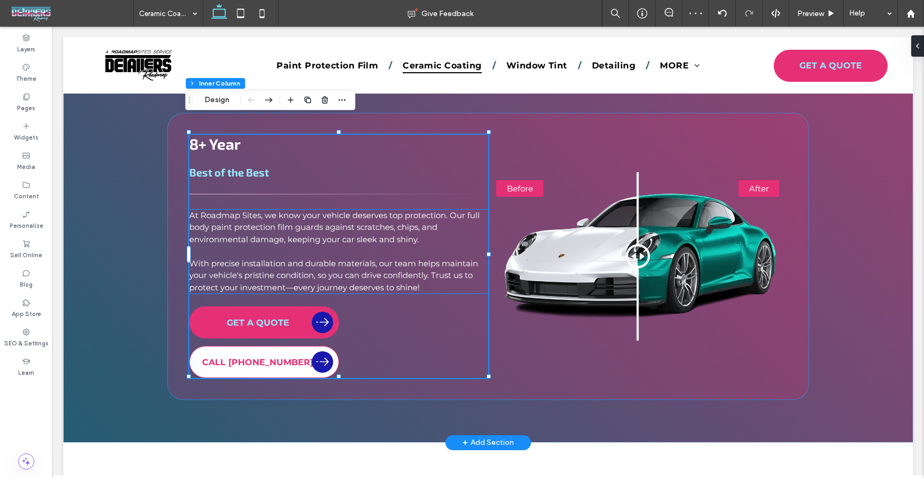
click at [270, 246] on p at bounding box center [338, 252] width 299 height 12
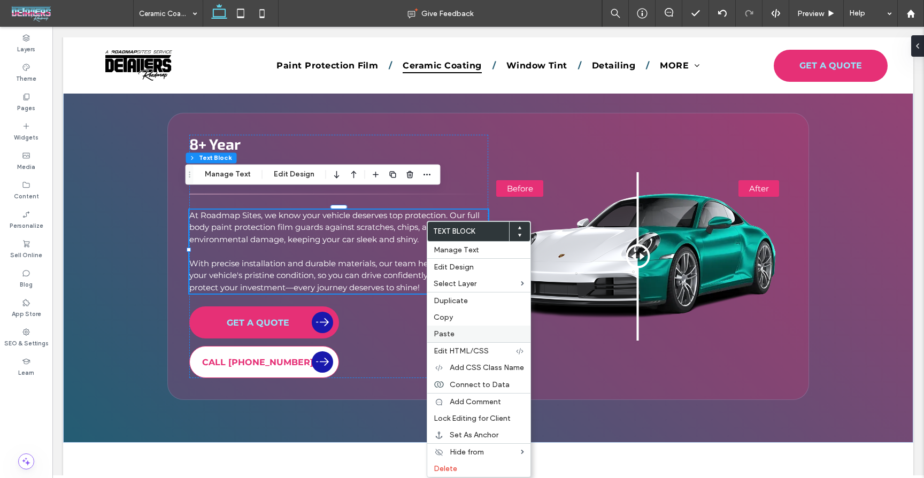
click at [454, 335] on label "Paste" at bounding box center [479, 334] width 90 height 9
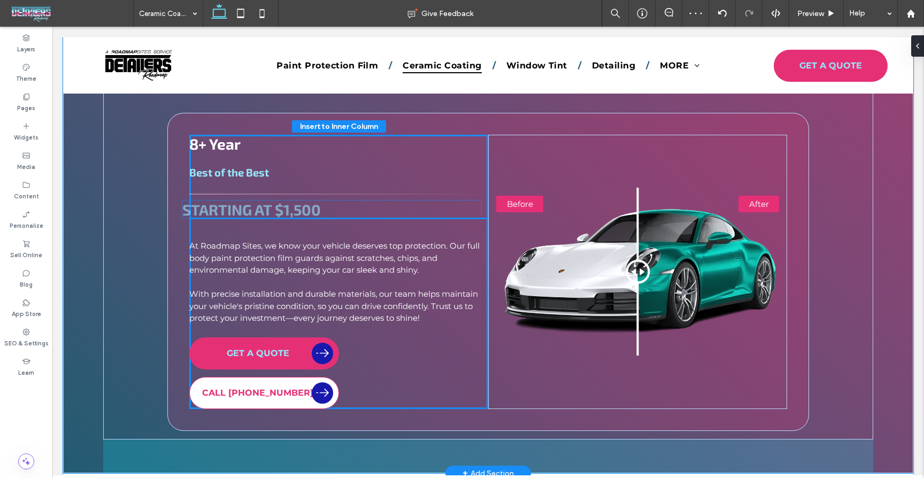
drag, startPoint x: 289, startPoint y: 301, endPoint x: 285, endPoint y: 211, distance: 90.5
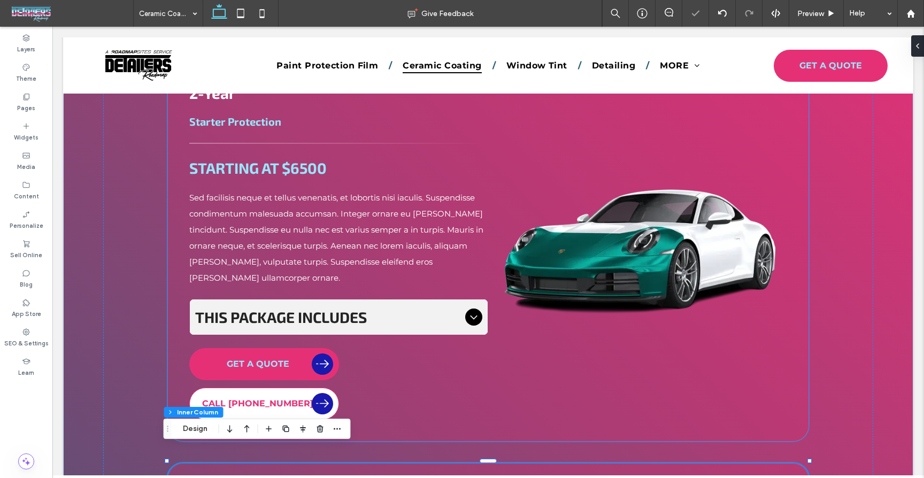
click at [281, 221] on p "Sed facilisis neque et tellus venenatis, et lobortis nisi iaculis. Suspendisse …" at bounding box center [338, 238] width 299 height 96
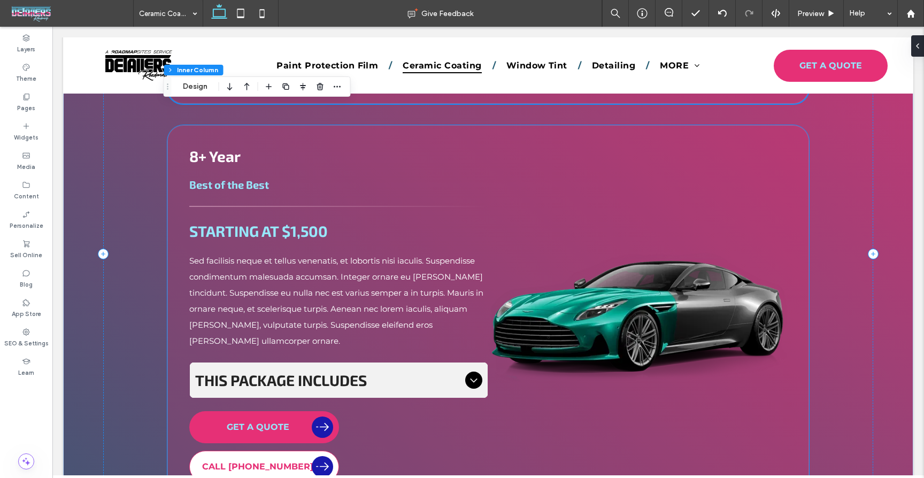
scroll to position [1779, 0]
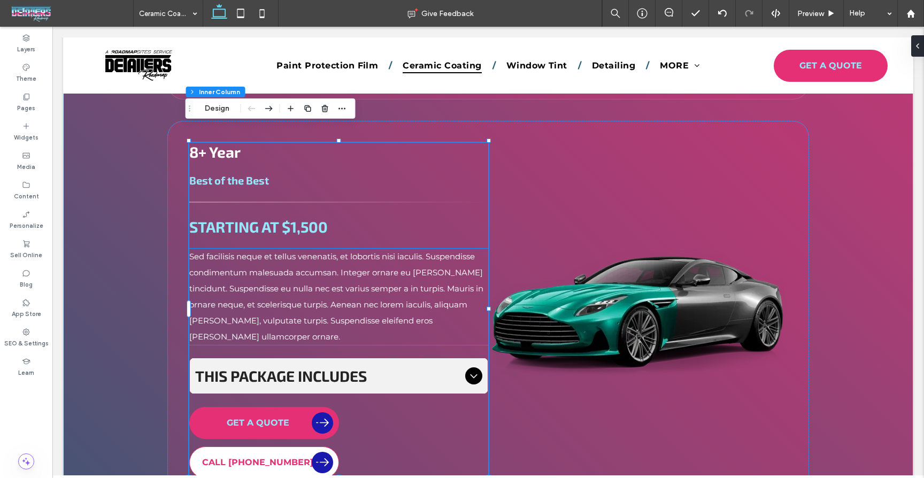
click at [395, 267] on span "Sed facilisis neque et tellus venenatis, et lobortis nisi iaculis. Suspendisse …" at bounding box center [336, 296] width 294 height 90
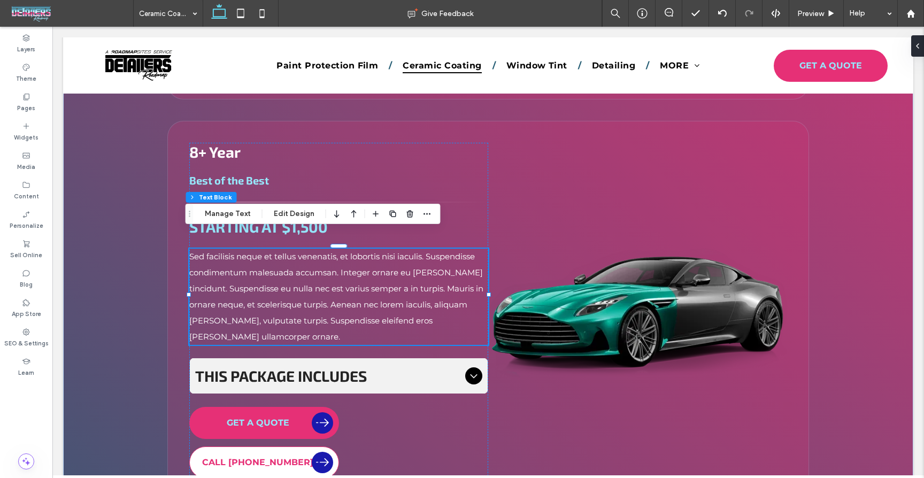
click at [400, 268] on span "Sed facilisis neque et tellus venenatis, et lobortis nisi iaculis. Suspendisse …" at bounding box center [336, 296] width 294 height 90
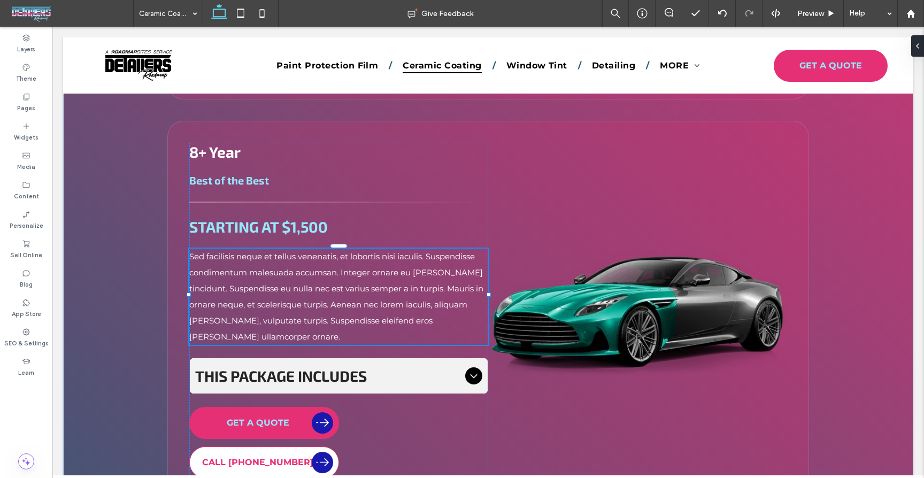
type input "**********"
type input "**"
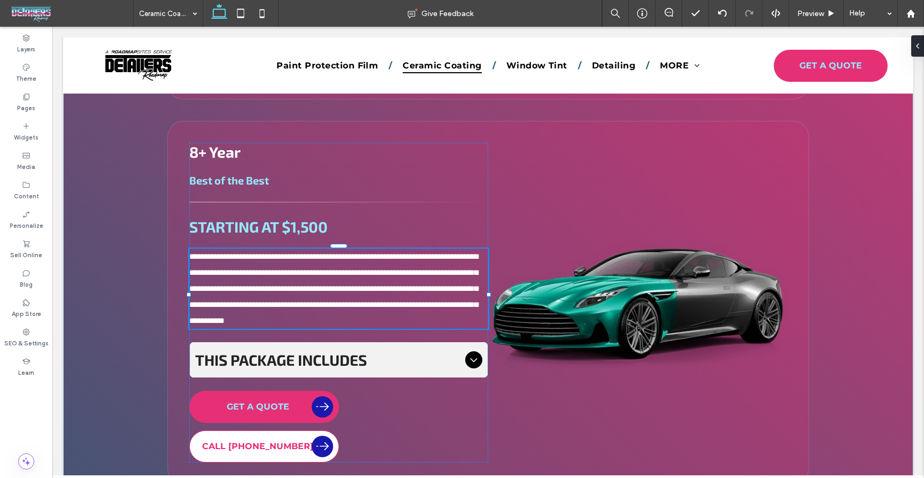
click at [400, 269] on span "**********" at bounding box center [333, 288] width 289 height 72
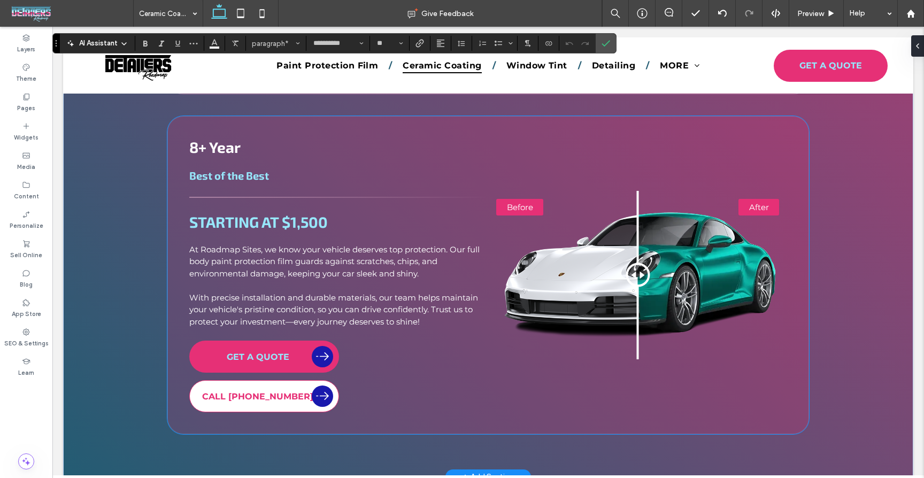
scroll to position [2156, 0]
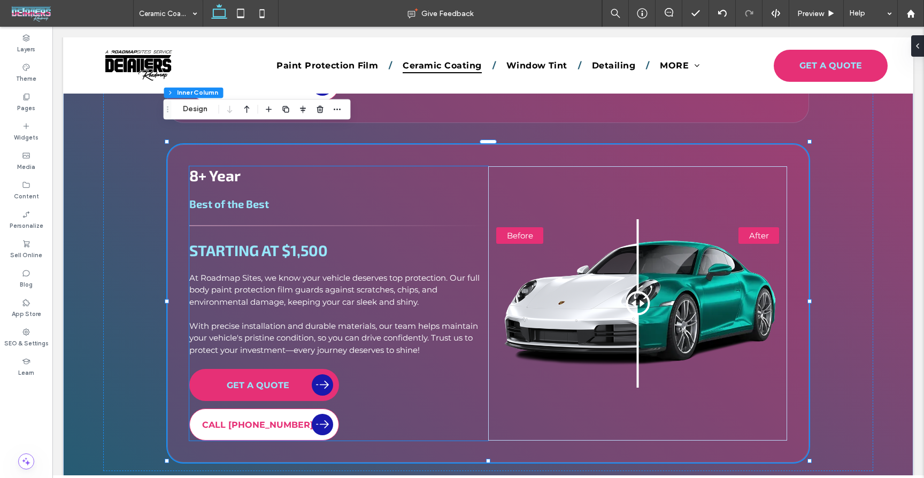
click at [387, 275] on span "At Roadmap Sites, we know your vehicle deserves top protection. Our full body p…" at bounding box center [334, 290] width 290 height 34
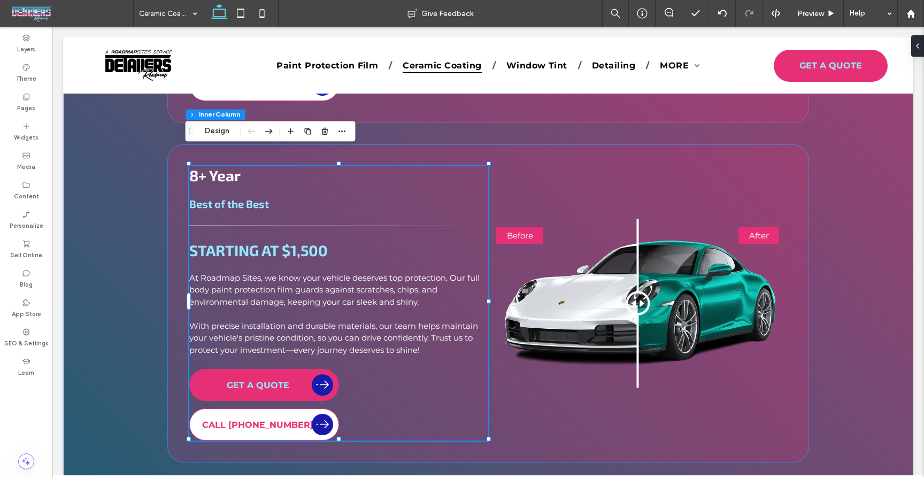
click at [387, 275] on span "At Roadmap Sites, we know your vehicle deserves top protection. Our full body p…" at bounding box center [334, 290] width 290 height 34
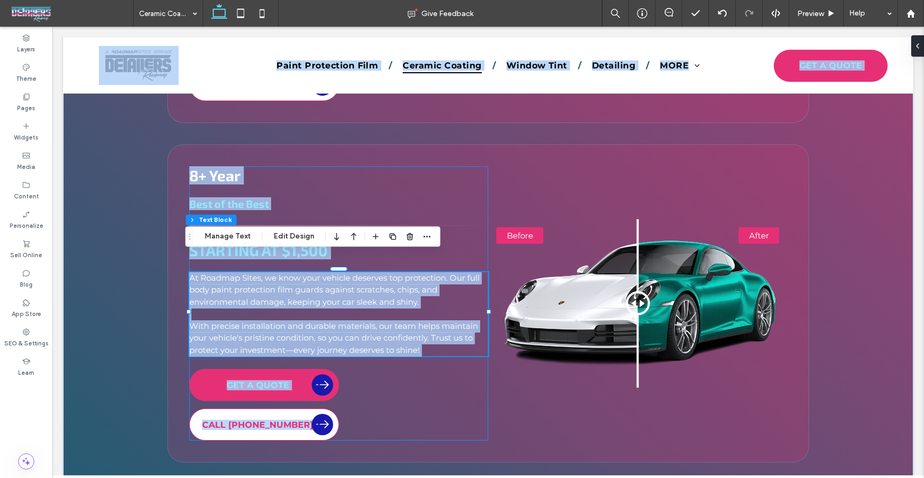
click at [399, 284] on span "At Roadmap Sites, we know your vehicle deserves top protection. Our full body p…" at bounding box center [334, 290] width 290 height 34
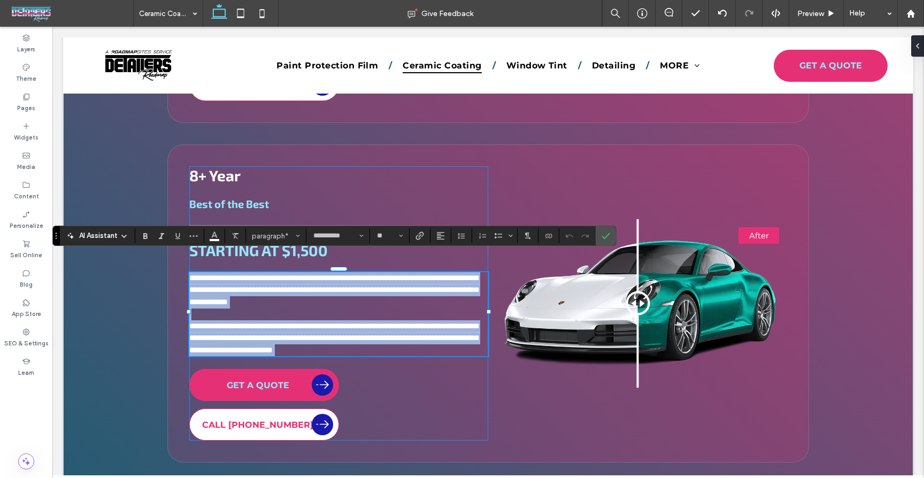
click at [399, 284] on span "**********" at bounding box center [333, 290] width 289 height 32
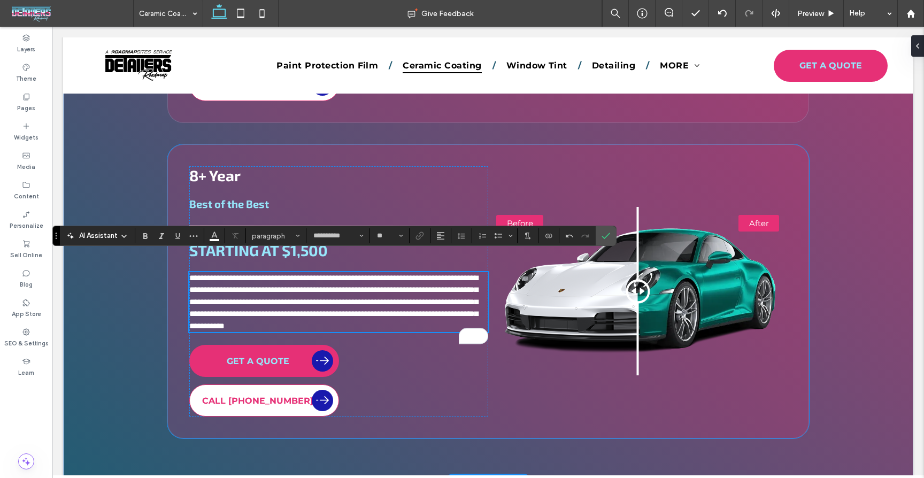
scroll to position [1888, 0]
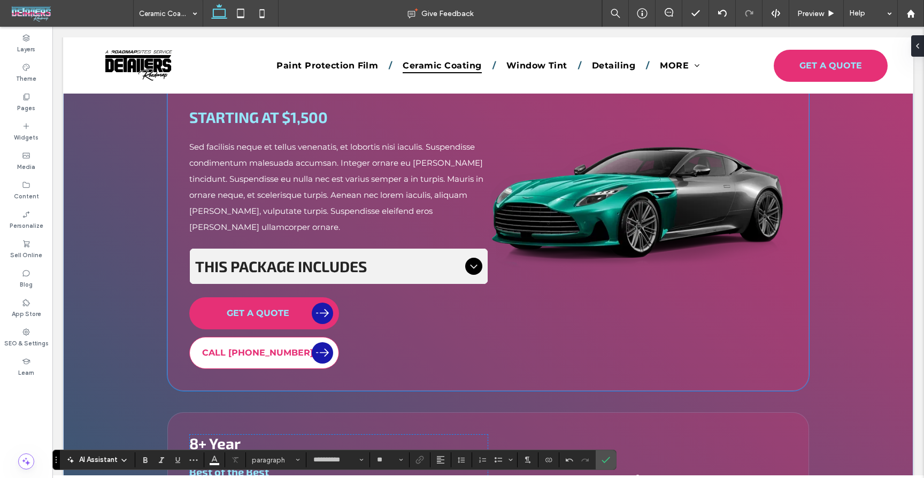
click at [384, 272] on div "8+ Year Best of the Best STARTING AT $1,500 Sed facilisis neque et tellus venen…" at bounding box center [338, 201] width 299 height 336
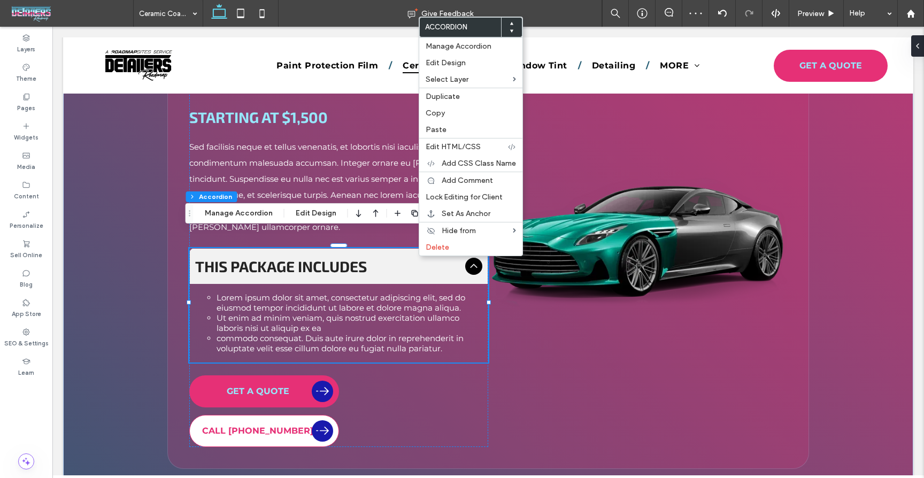
click at [430, 113] on span "Copy" at bounding box center [435, 113] width 19 height 9
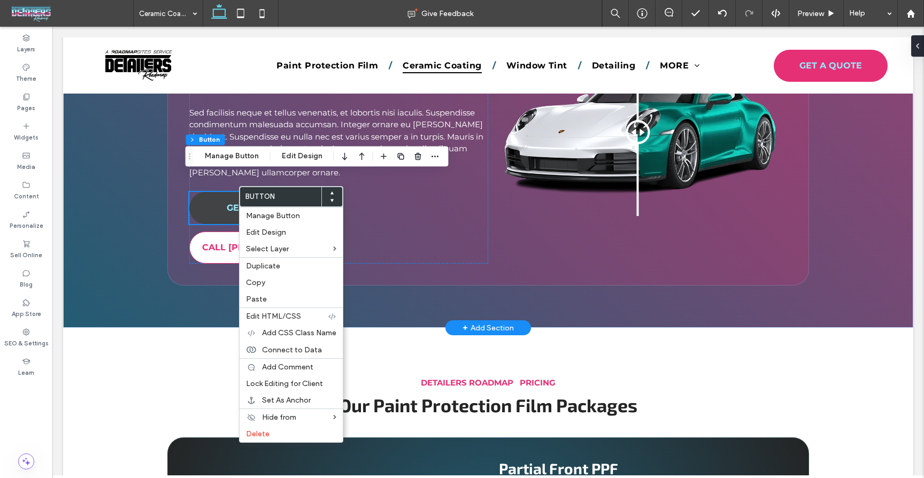
scroll to position [2322, 0]
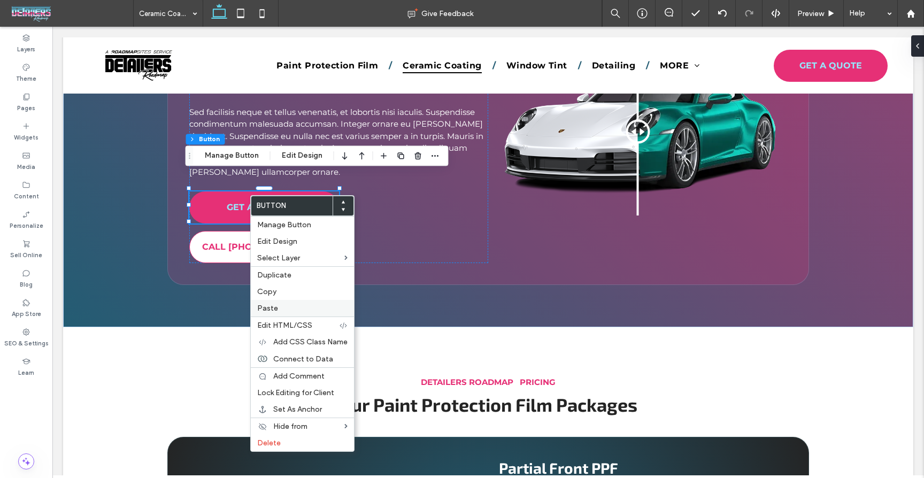
click at [276, 307] on span "Paste" at bounding box center [267, 308] width 21 height 9
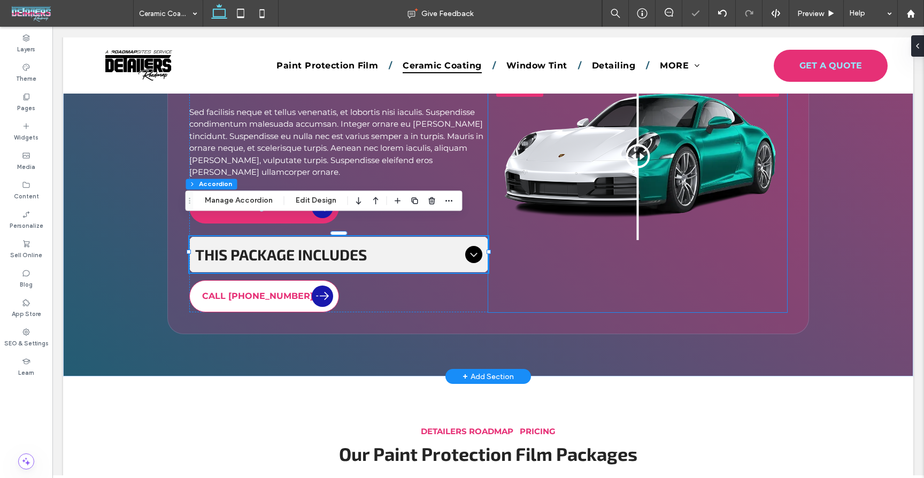
click at [610, 281] on div "Before After" at bounding box center [637, 157] width 299 height 312
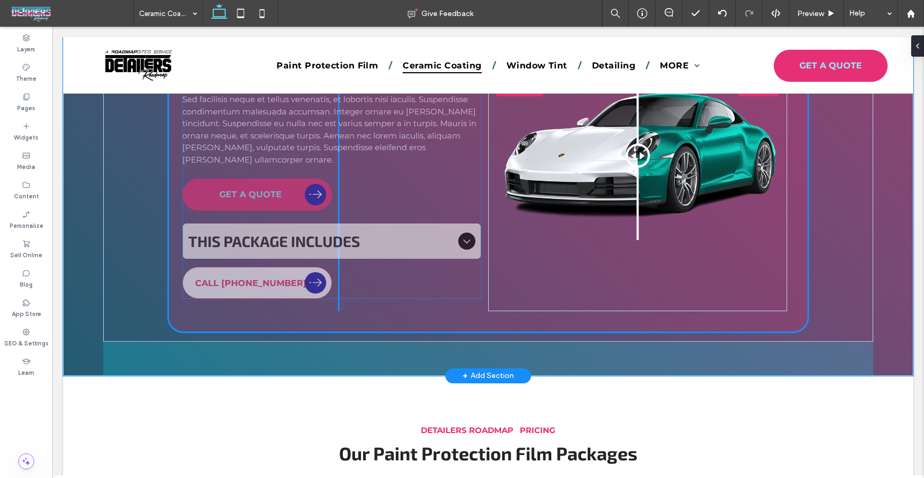
drag, startPoint x: 414, startPoint y: 238, endPoint x: 411, endPoint y: 244, distance: 7.0
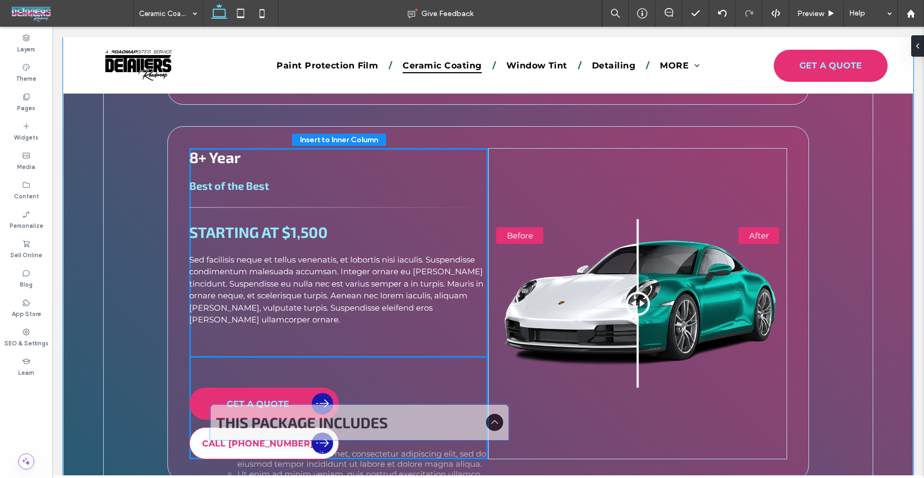
scroll to position [2212, 0]
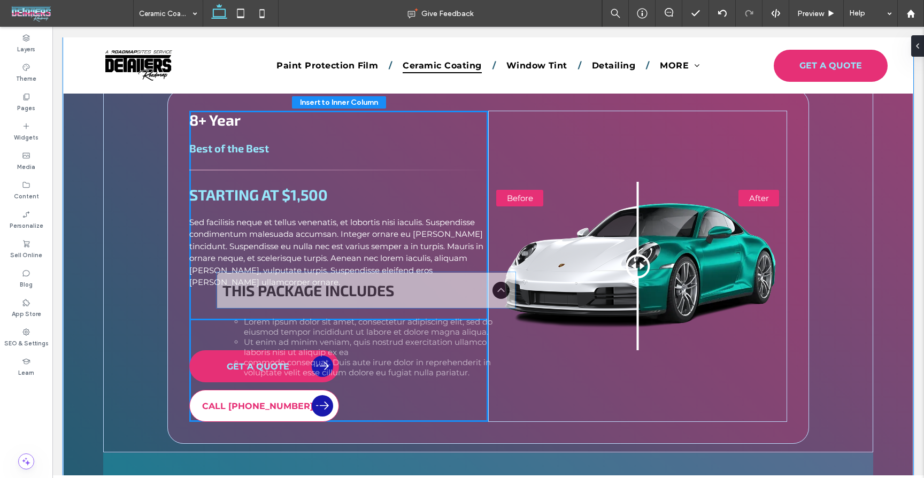
drag, startPoint x: 387, startPoint y: 402, endPoint x: 418, endPoint y: 279, distance: 127.4
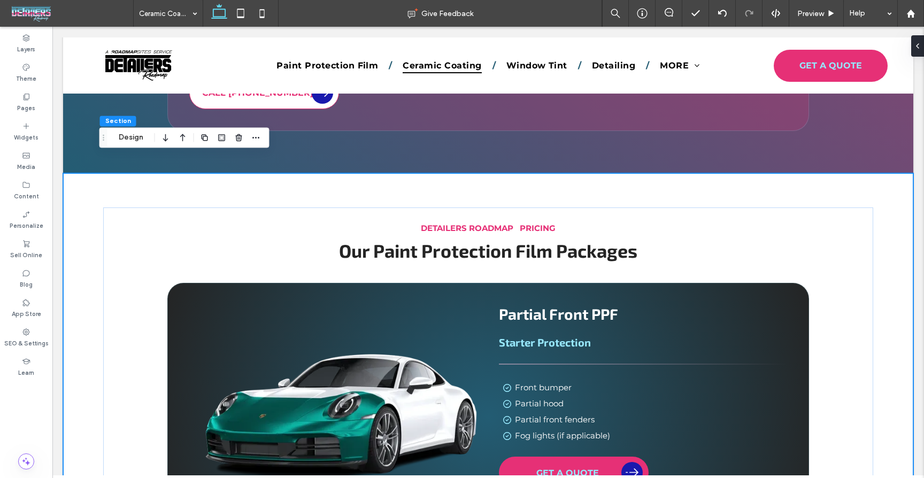
scroll to position [2526, 0]
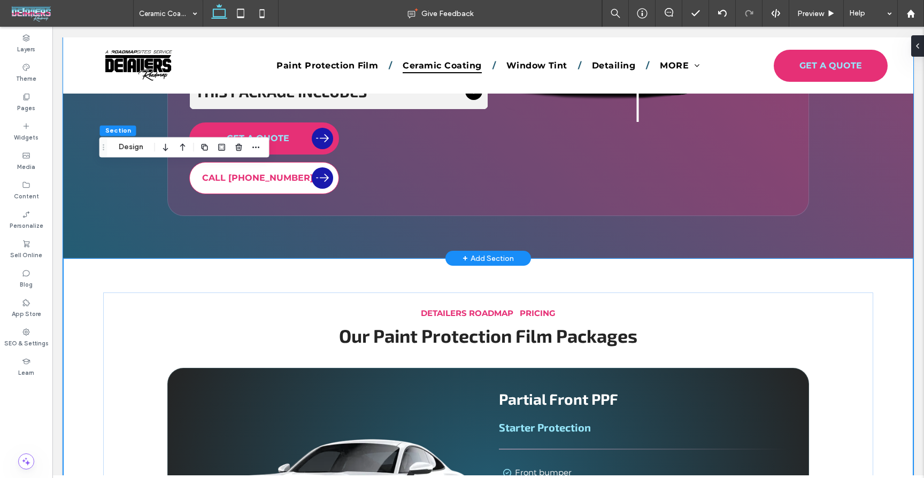
scroll to position [2417, 0]
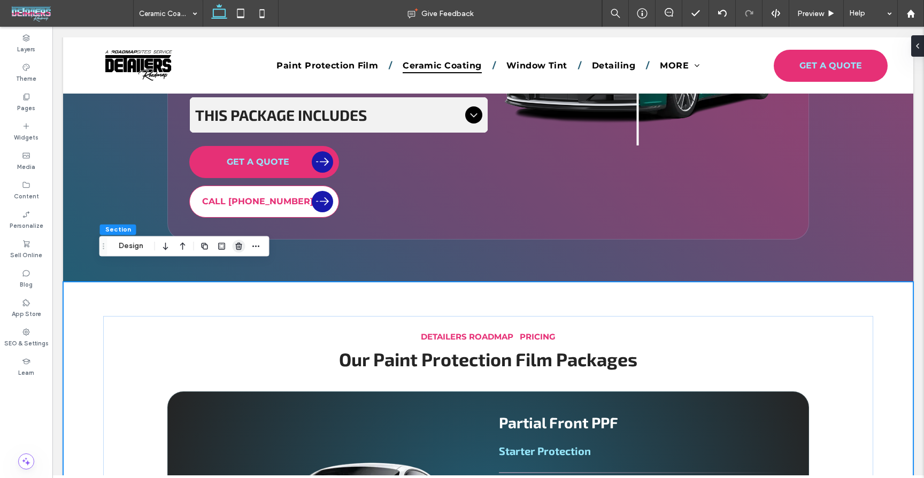
click at [239, 250] on span "button" at bounding box center [239, 246] width 13 height 13
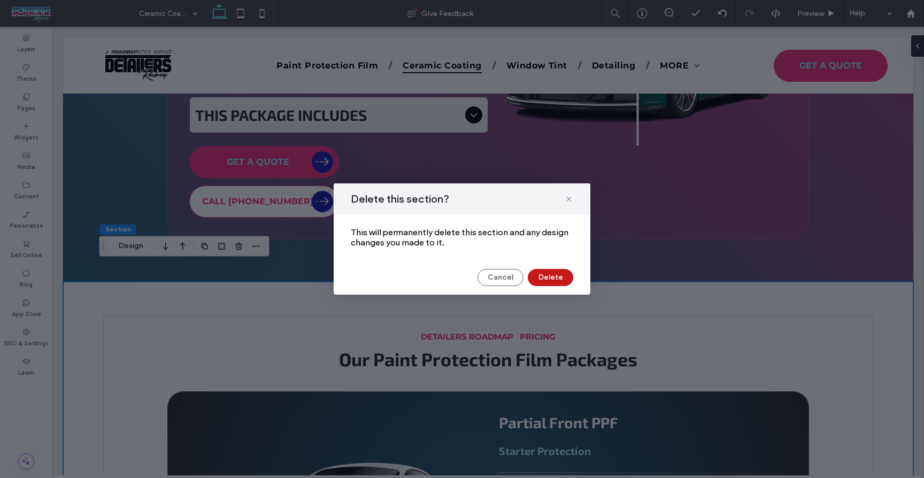
click at [554, 282] on button "Delete" at bounding box center [550, 277] width 45 height 17
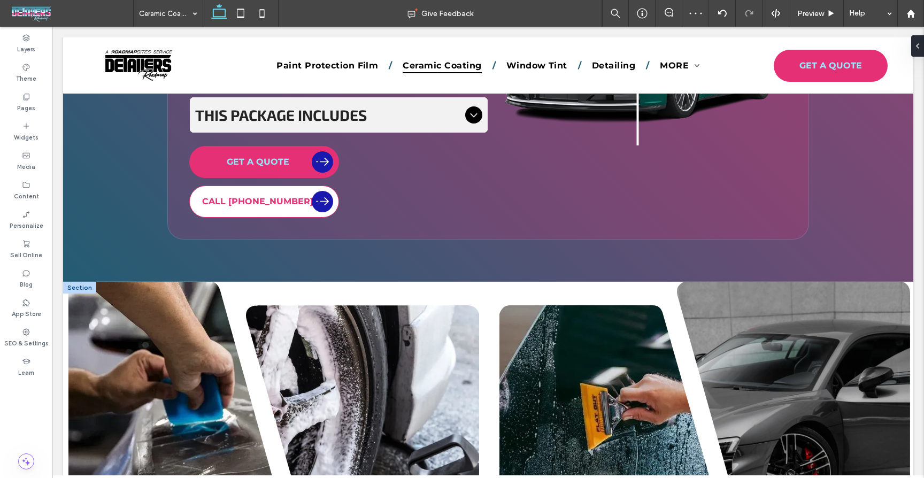
click at [79, 282] on div at bounding box center [79, 288] width 33 height 12
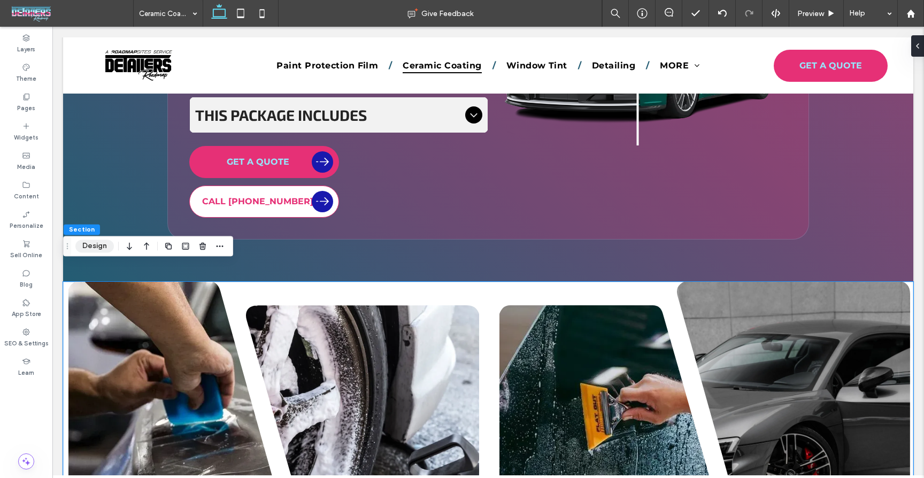
click at [95, 244] on button "Design" at bounding box center [94, 246] width 39 height 13
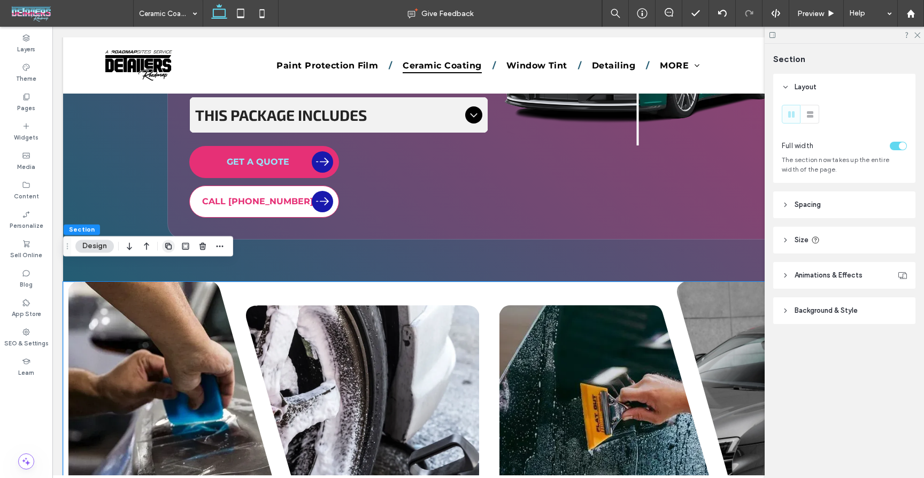
scroll to position [2417, 0]
click at [848, 306] on header "Background & Style" at bounding box center [845, 310] width 142 height 27
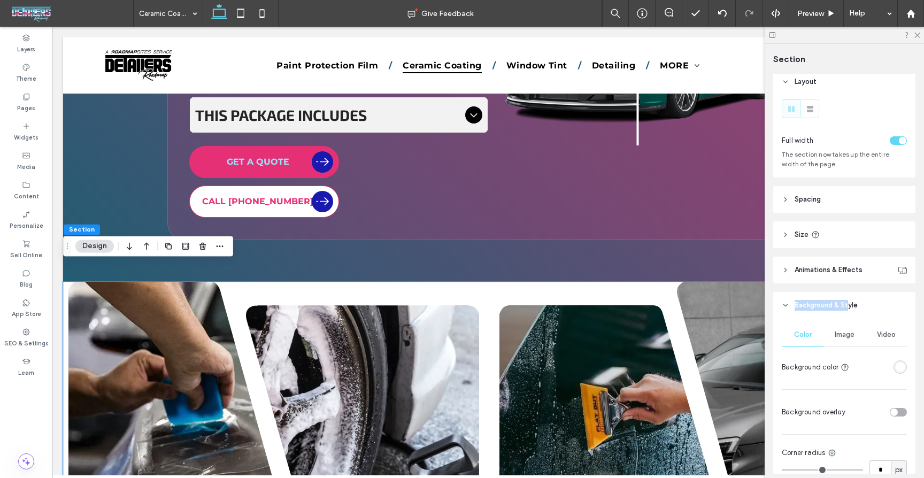
scroll to position [0, 0]
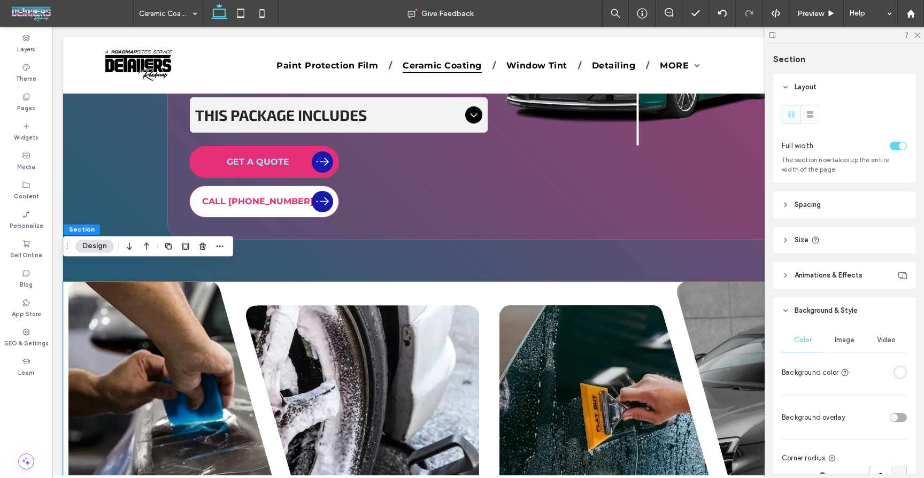
click at [815, 206] on span "Spacing" at bounding box center [808, 205] width 26 height 11
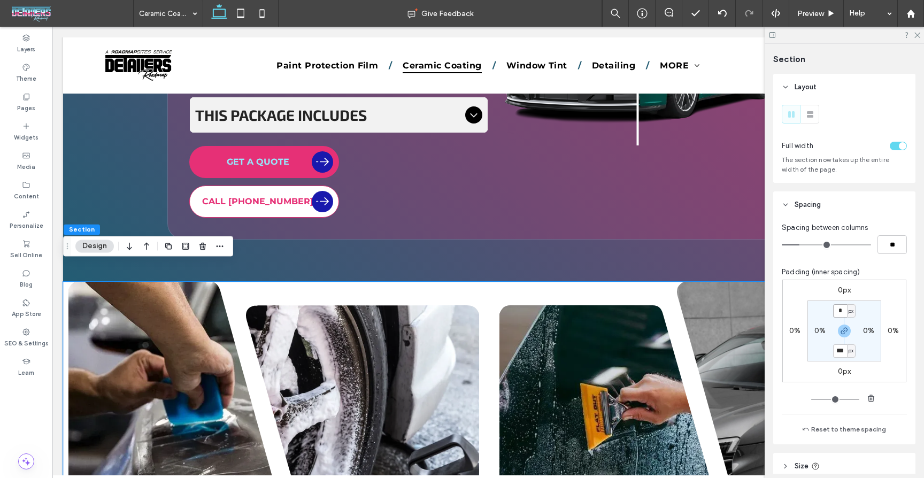
click at [841, 310] on input "*" at bounding box center [840, 310] width 14 height 13
type input "**"
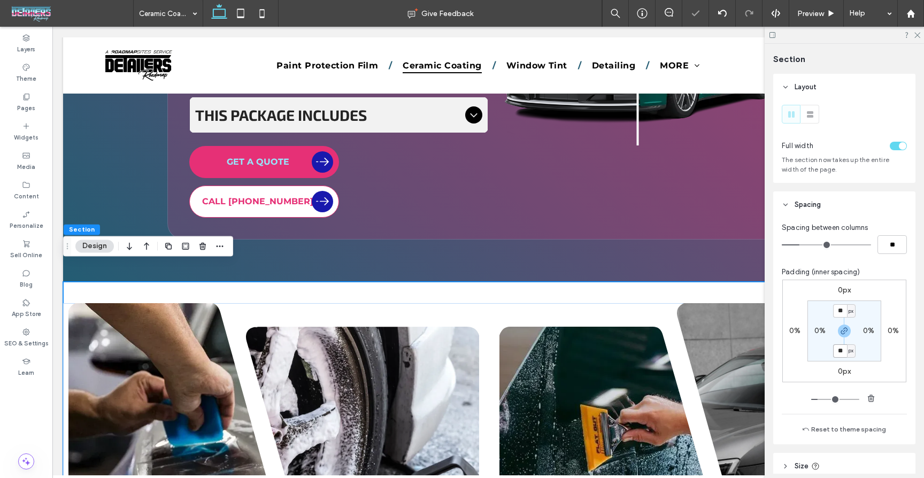
click at [842, 350] on input "**" at bounding box center [840, 351] width 14 height 13
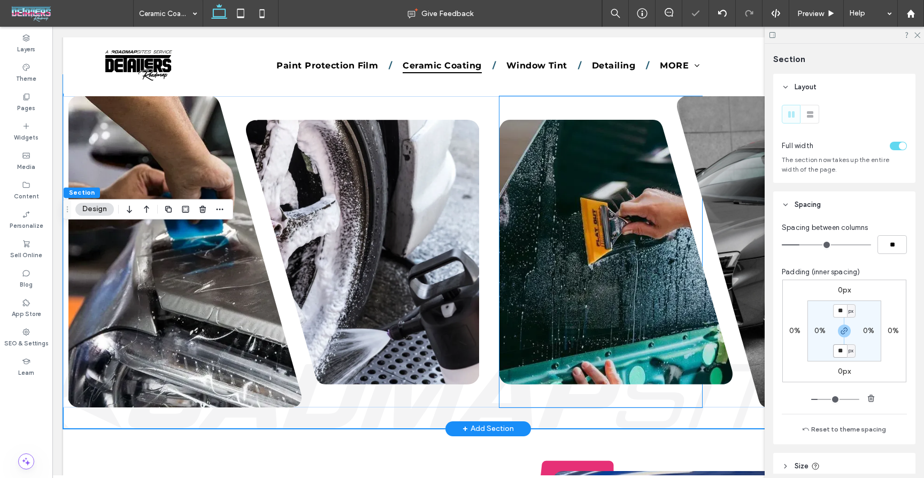
scroll to position [2720, 0]
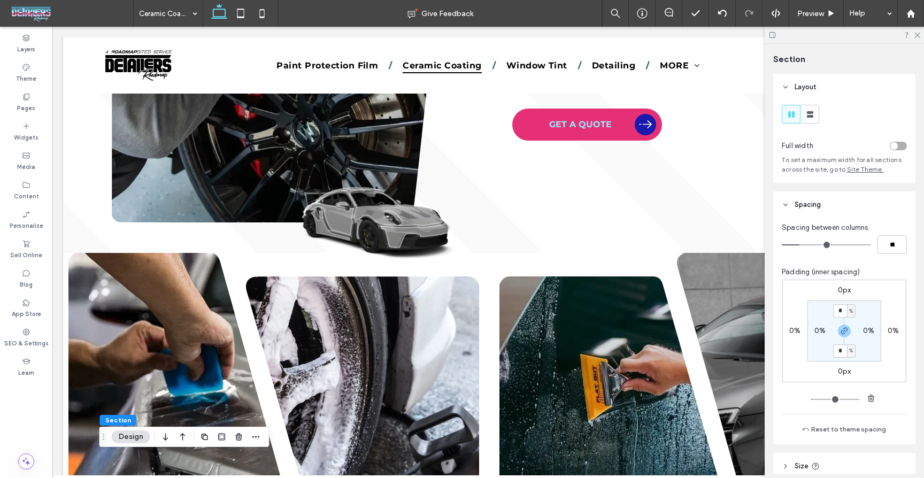
scroll to position [800, 0]
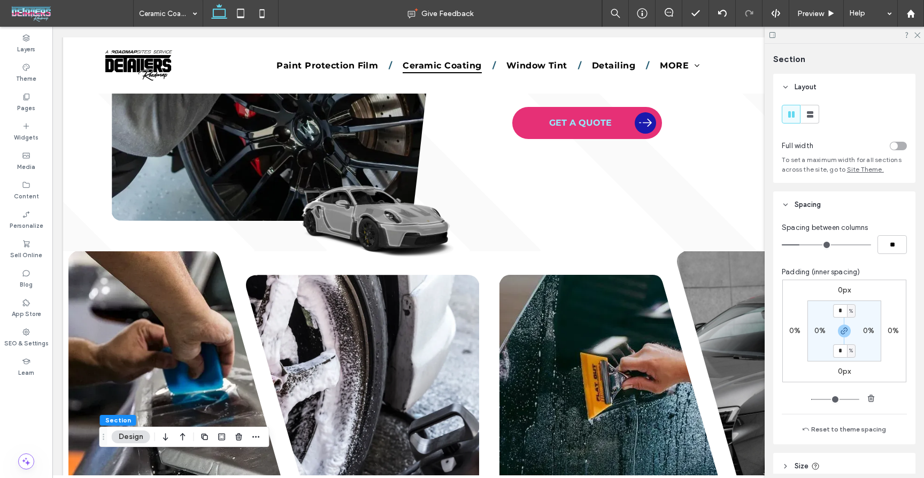
drag, startPoint x: 917, startPoint y: 34, endPoint x: 923, endPoint y: 35, distance: 5.9
click at [917, 34] on use at bounding box center [918, 36] width 6 height 6
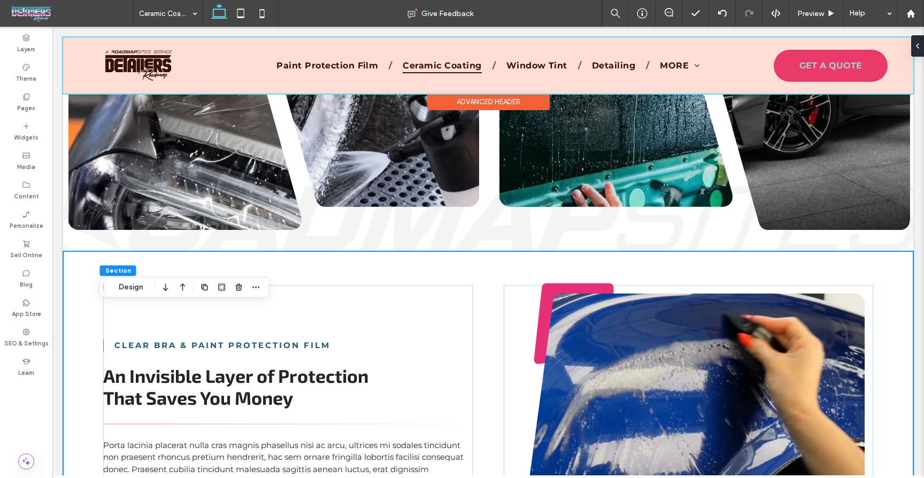
scroll to position [2727, 0]
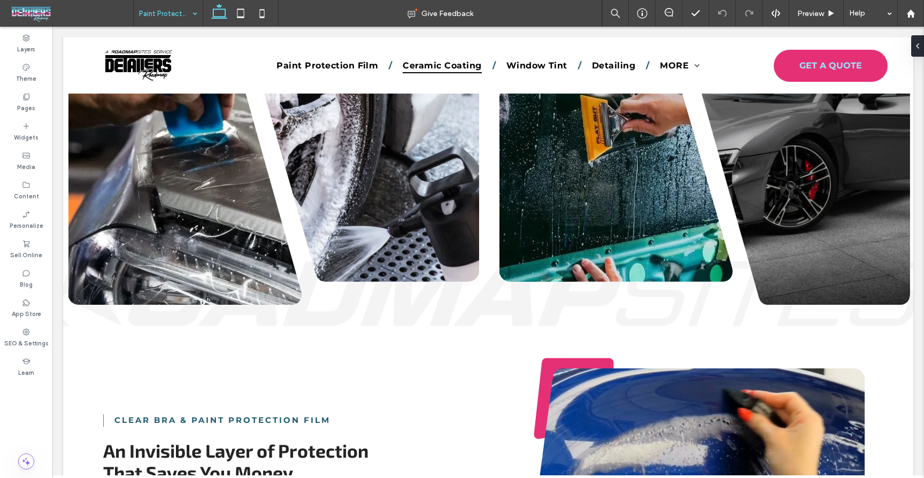
click at [155, 22] on input at bounding box center [165, 13] width 53 height 27
click at [141, 19] on input at bounding box center [165, 13] width 53 height 27
click at [183, 6] on input at bounding box center [165, 13] width 53 height 27
